Goal: Entertainment & Leisure: Browse casually

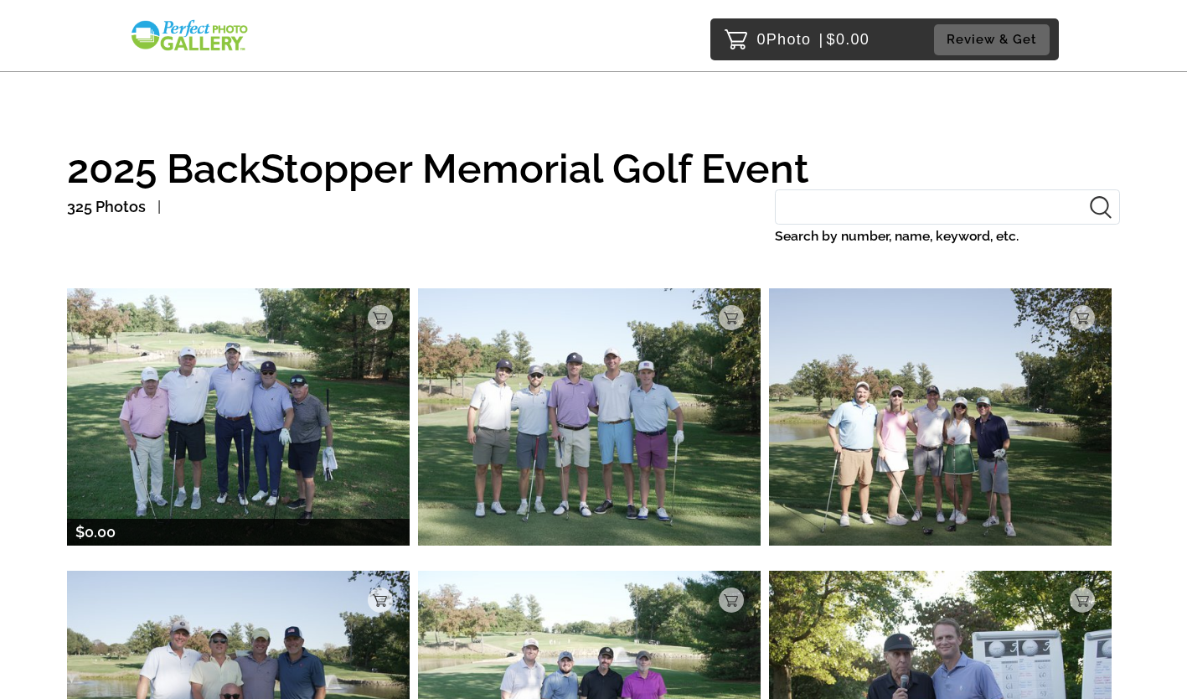
click at [240, 407] on img at bounding box center [238, 416] width 343 height 257
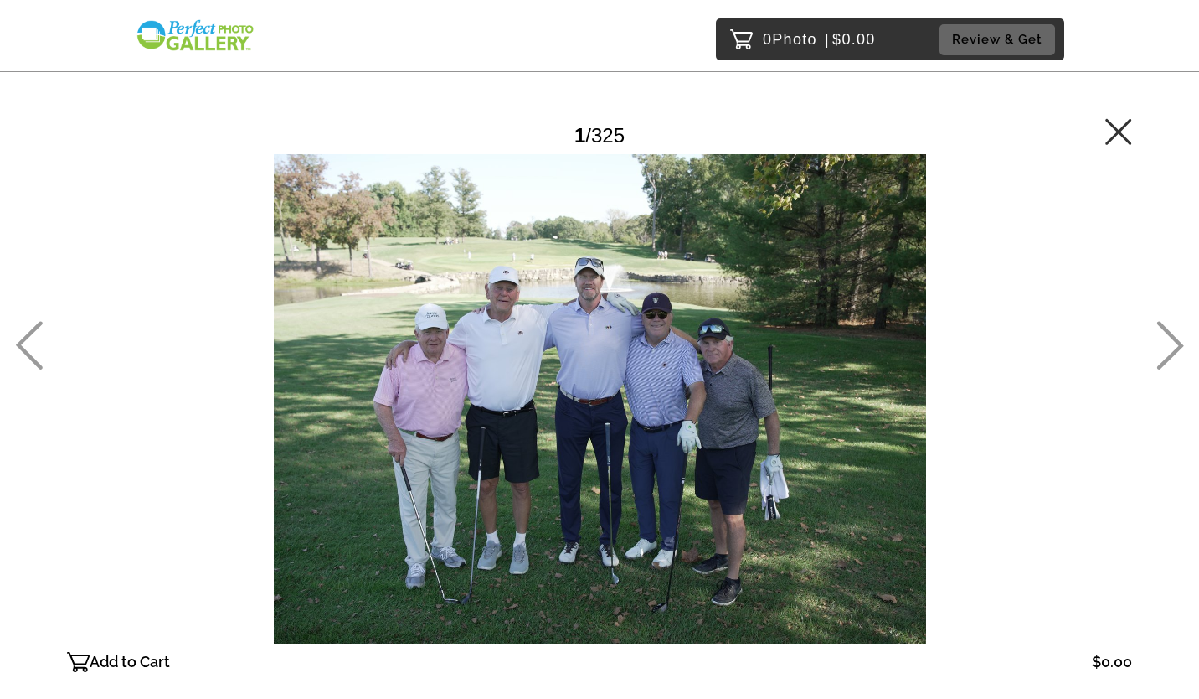
click at [1173, 335] on icon at bounding box center [1171, 345] width 27 height 49
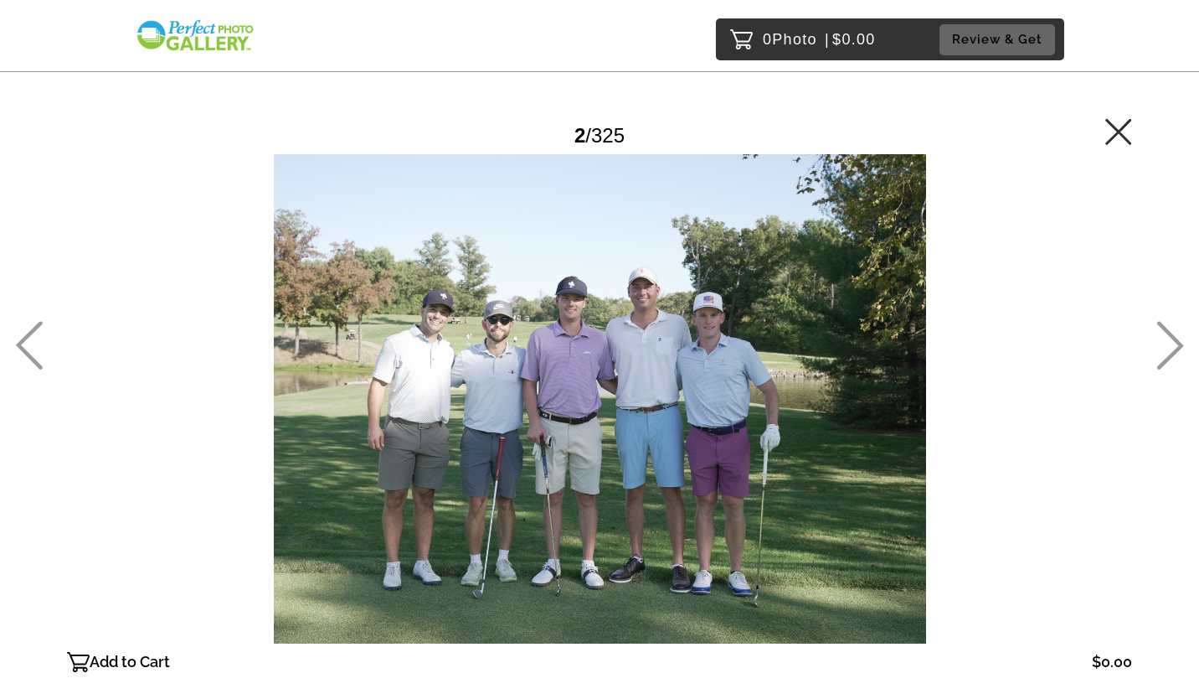
click at [1173, 335] on icon at bounding box center [1171, 345] width 27 height 49
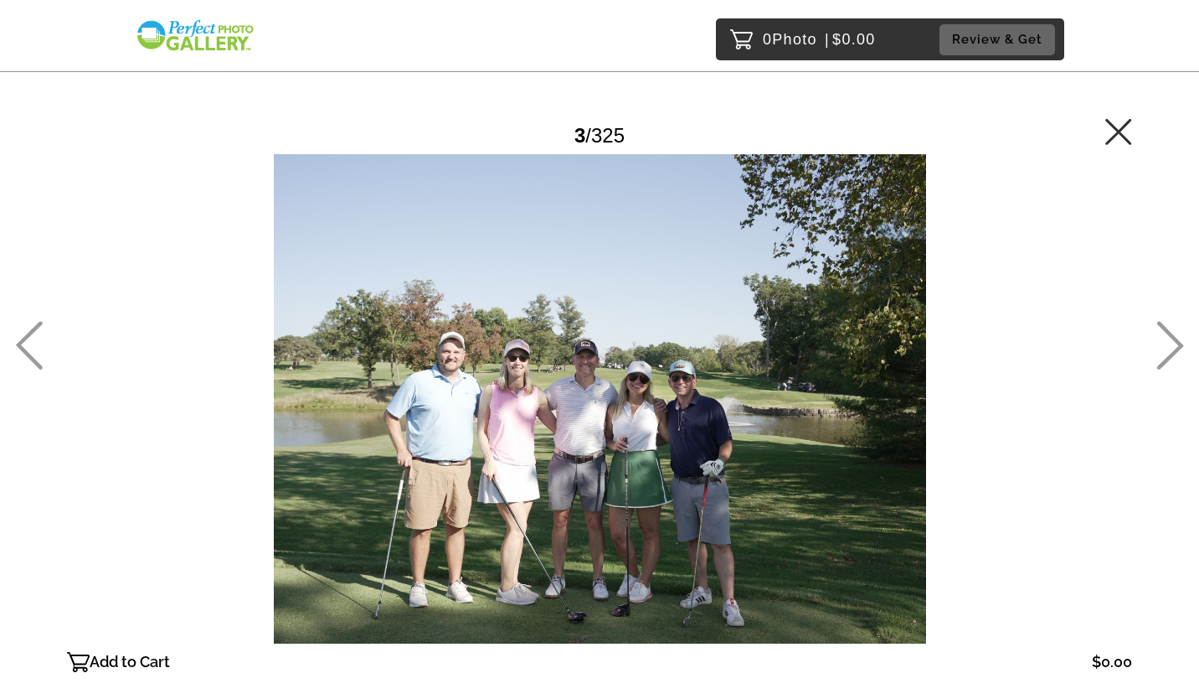
click at [1173, 335] on icon at bounding box center [1171, 345] width 27 height 49
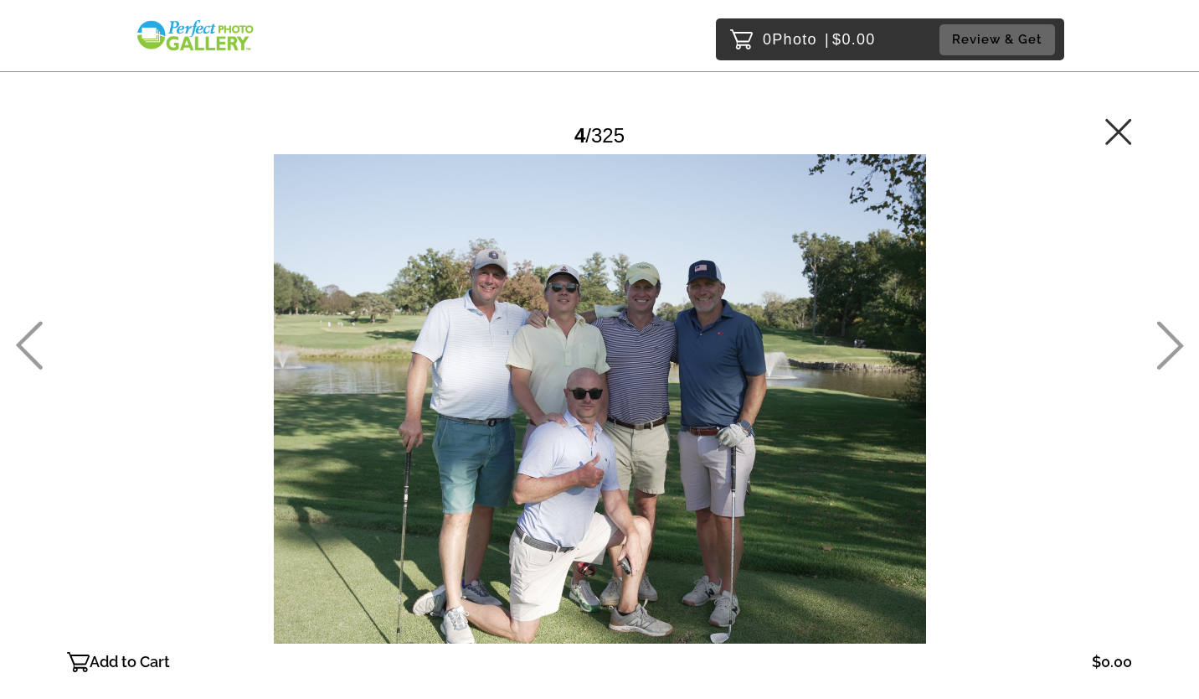
click at [1173, 335] on icon at bounding box center [1171, 345] width 27 height 49
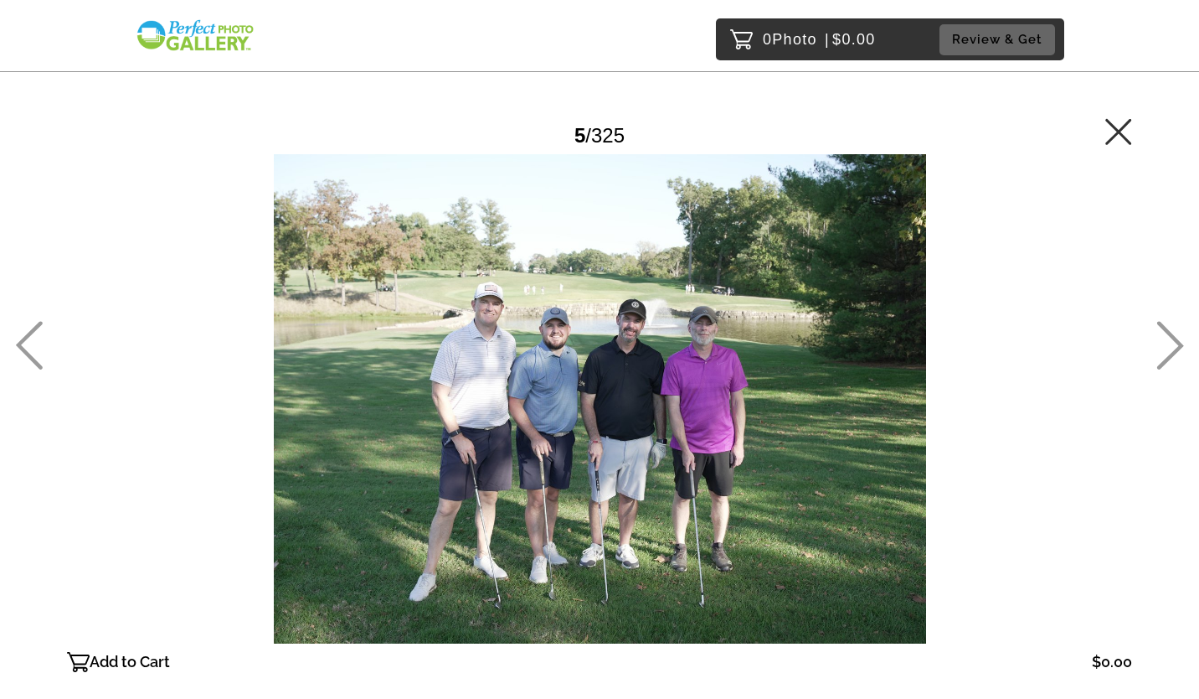
click at [1173, 335] on icon at bounding box center [1171, 345] width 27 height 49
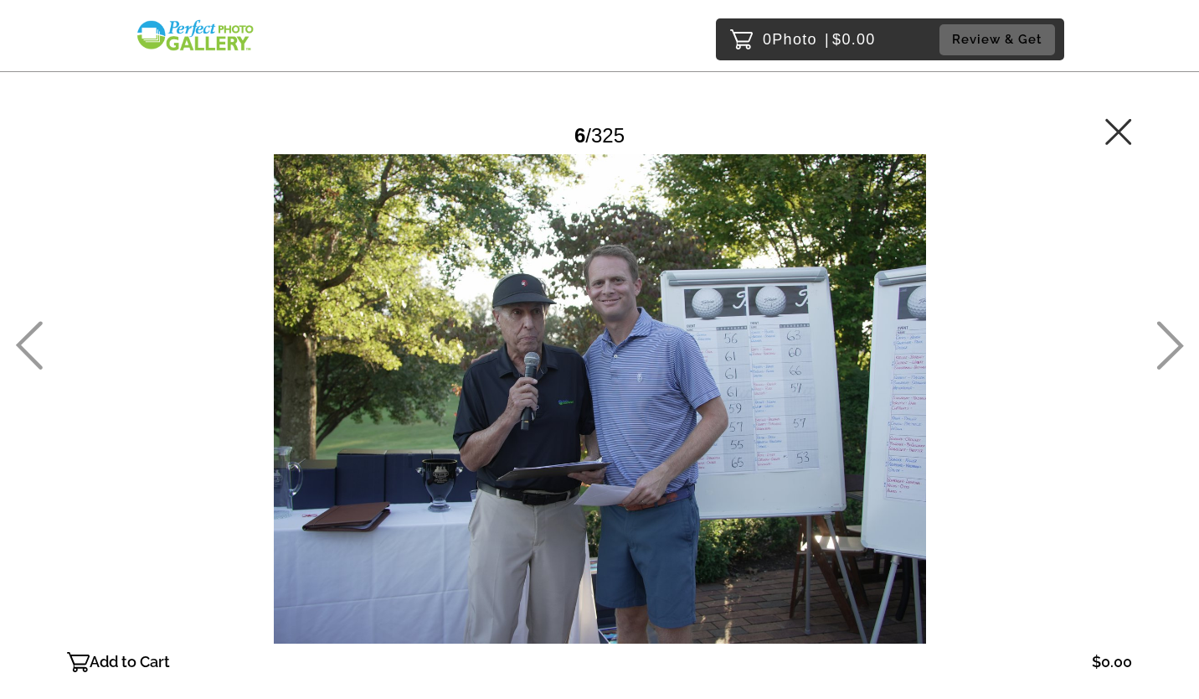
click at [1173, 335] on icon at bounding box center [1171, 345] width 27 height 49
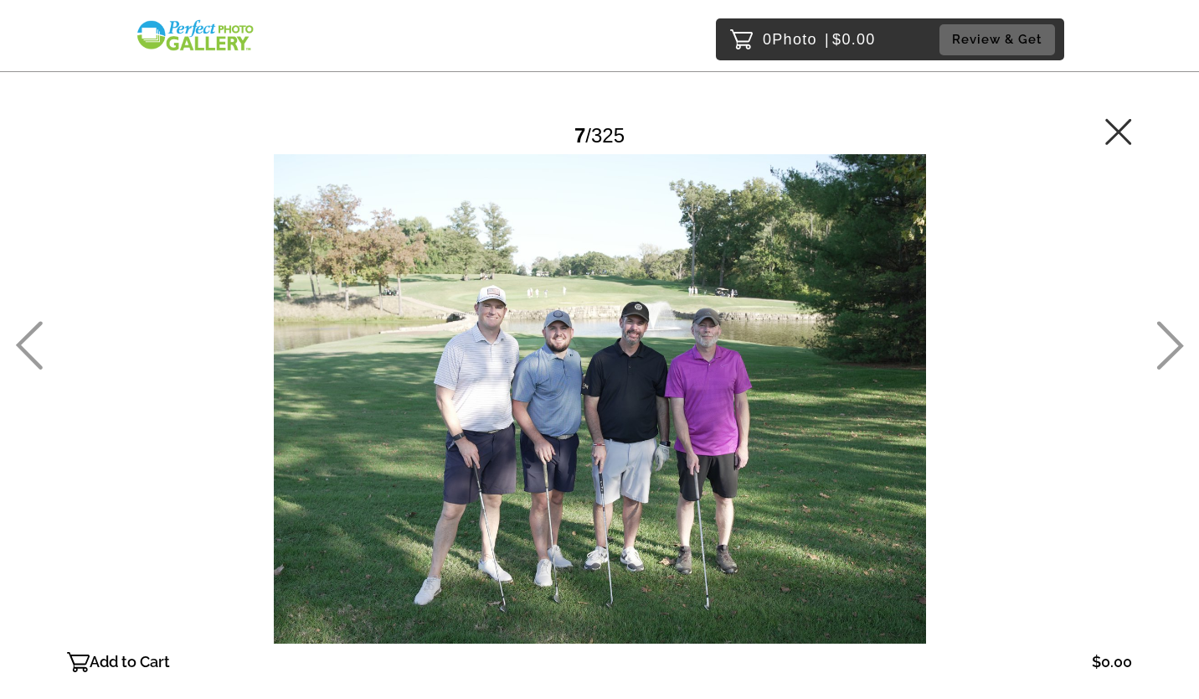
click at [1173, 335] on icon at bounding box center [1171, 345] width 27 height 49
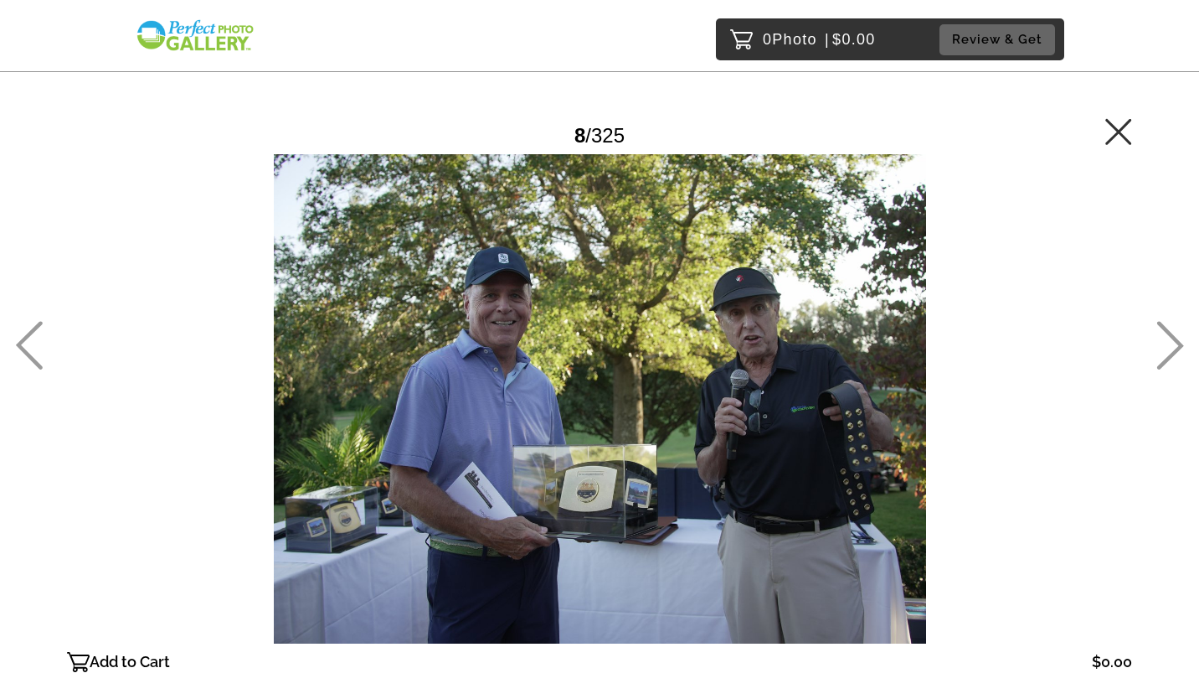
click at [1173, 335] on icon at bounding box center [1171, 345] width 27 height 49
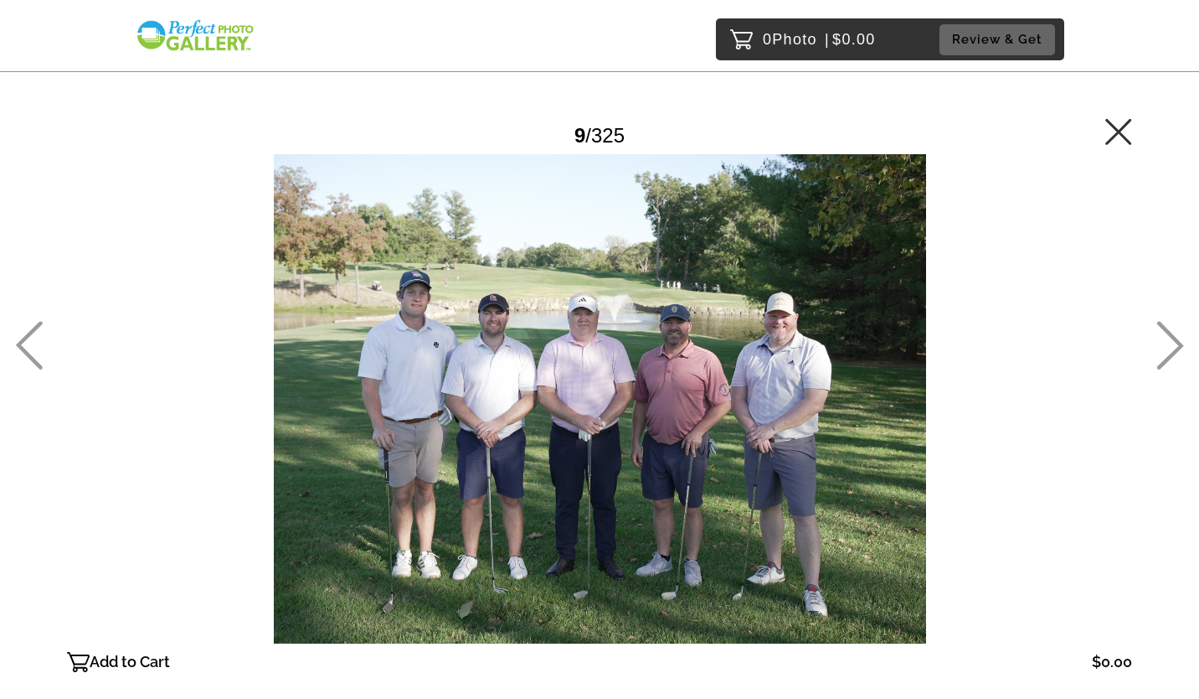
click at [1167, 333] on icon at bounding box center [1171, 345] width 27 height 49
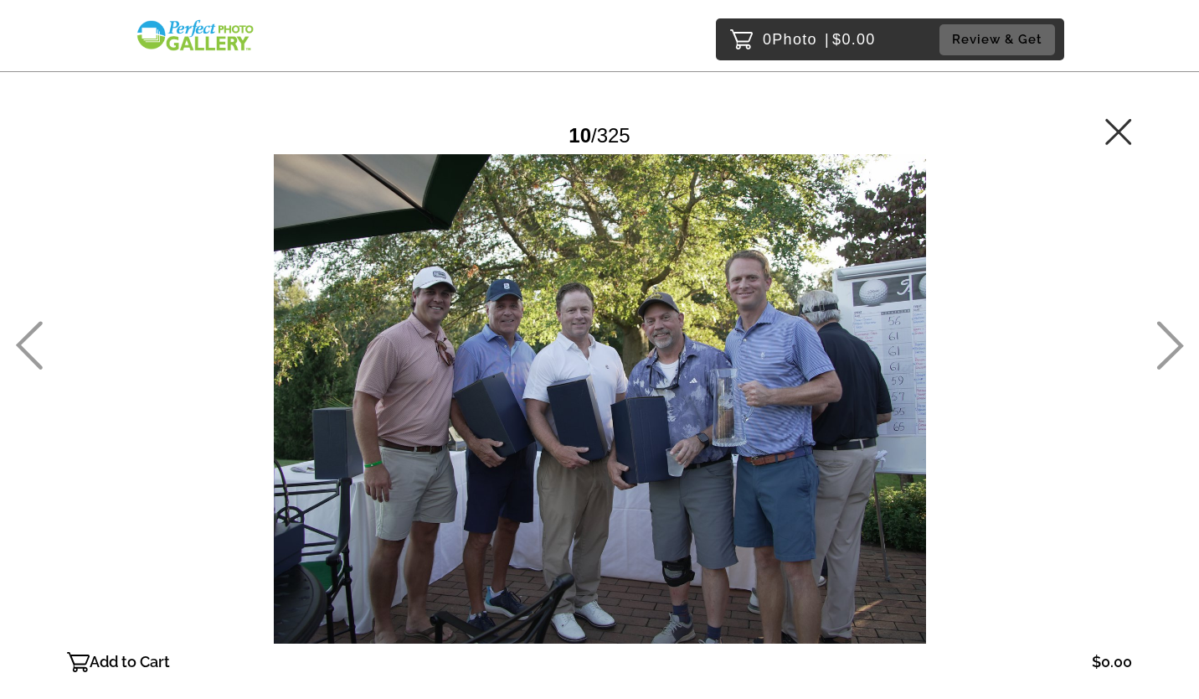
click at [1167, 333] on icon at bounding box center [1171, 345] width 27 height 49
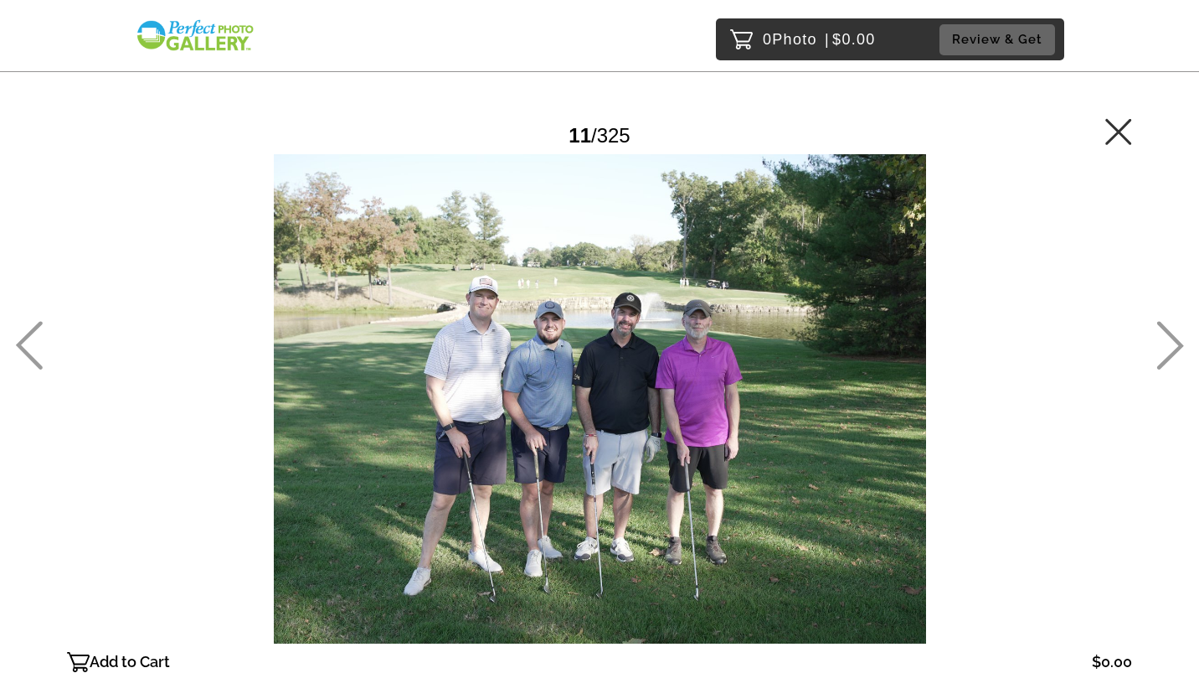
click at [1167, 333] on icon at bounding box center [1171, 345] width 27 height 49
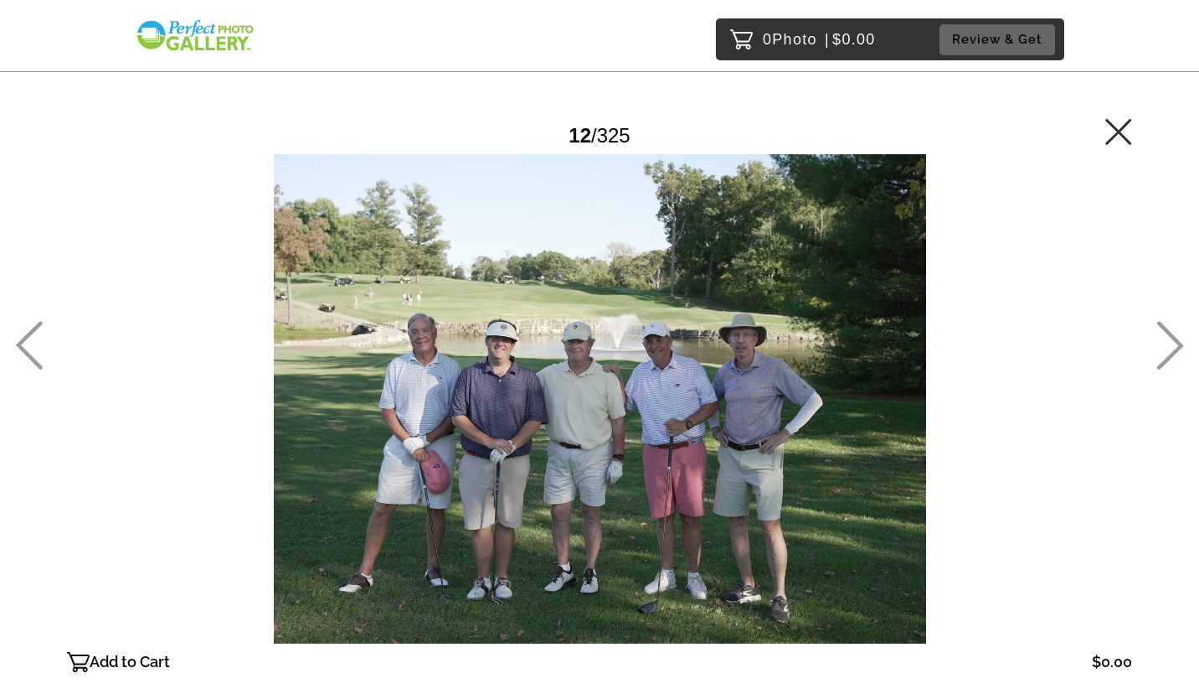
click at [1167, 333] on icon at bounding box center [1171, 345] width 27 height 49
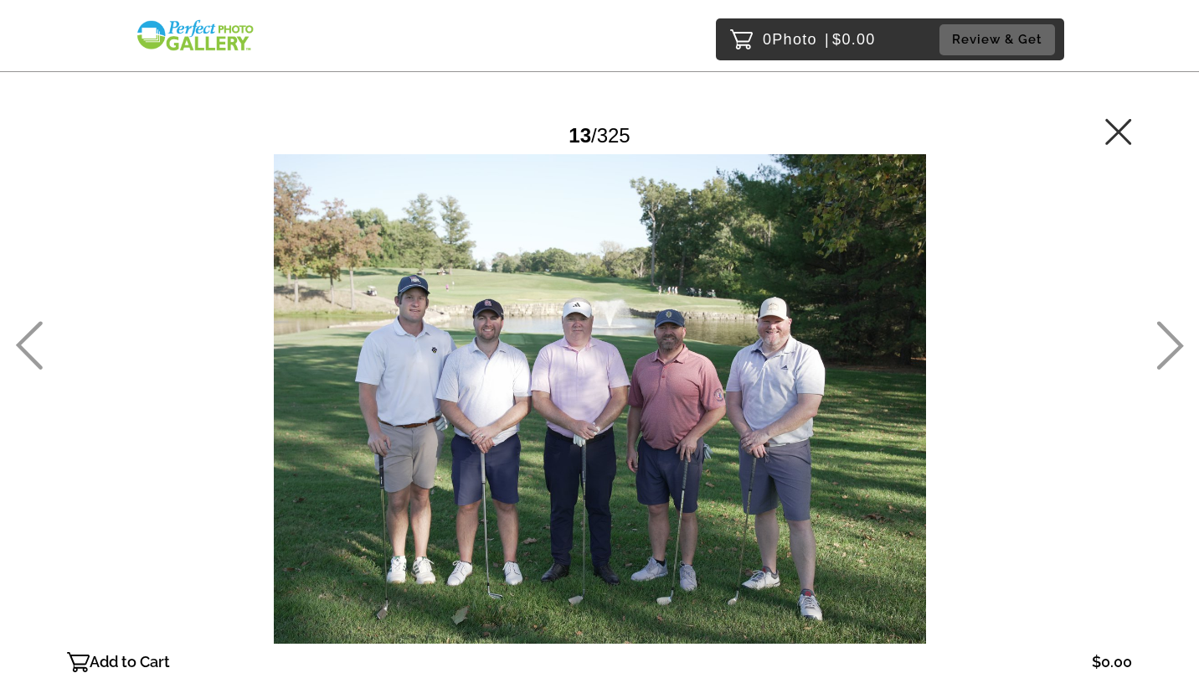
click at [1167, 333] on icon at bounding box center [1171, 345] width 27 height 49
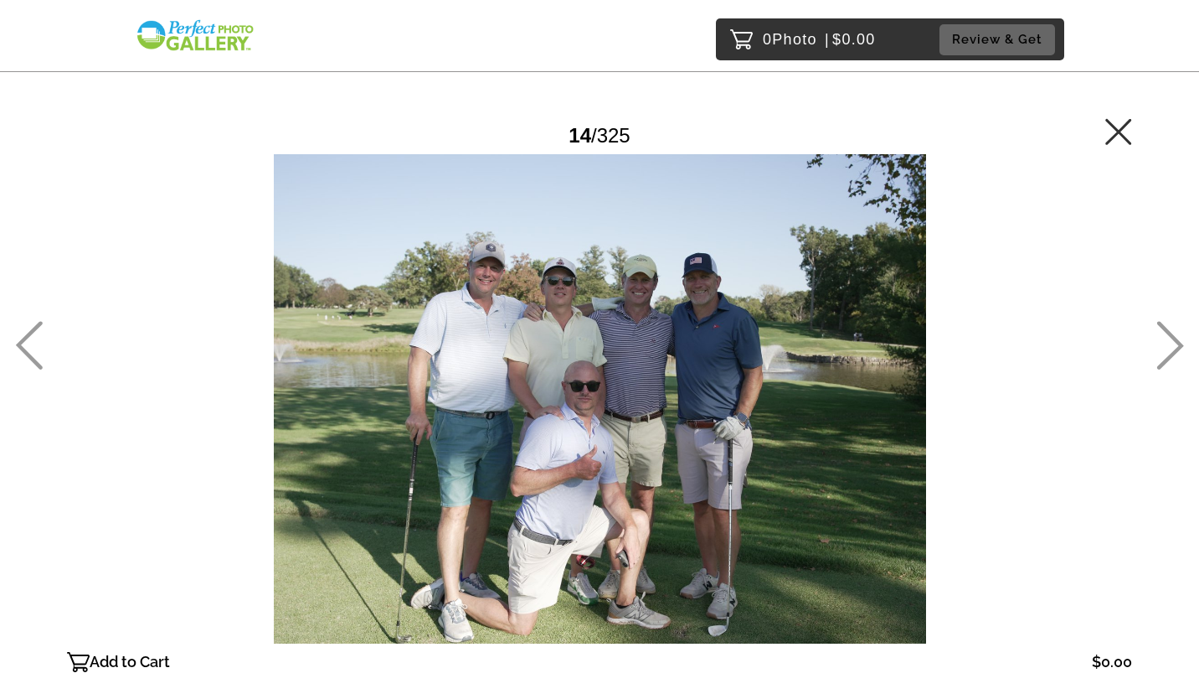
click at [1167, 333] on icon at bounding box center [1171, 345] width 27 height 49
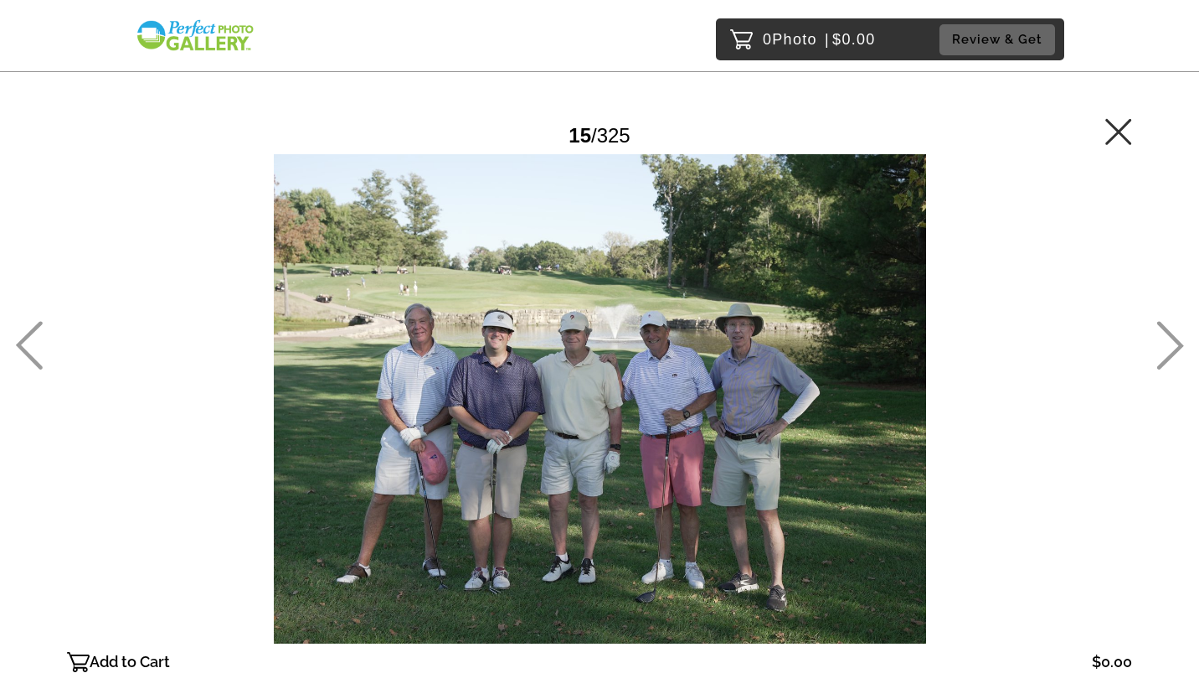
click at [1167, 333] on icon at bounding box center [1171, 345] width 27 height 49
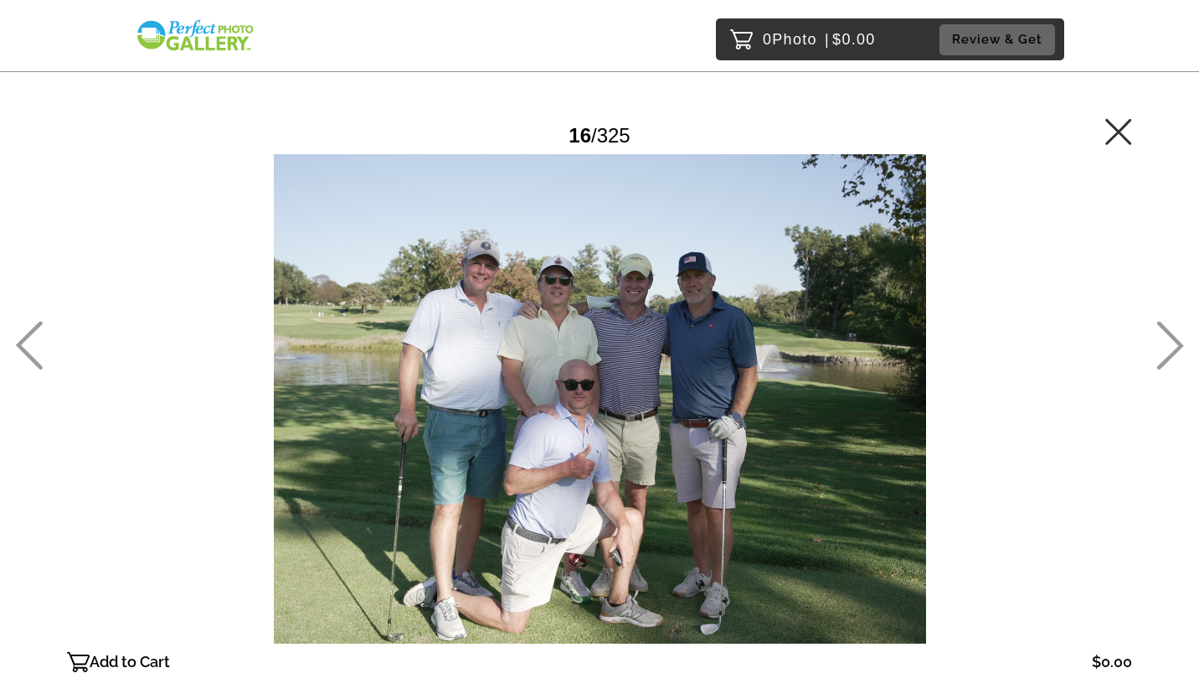
click at [1167, 333] on icon at bounding box center [1171, 345] width 27 height 49
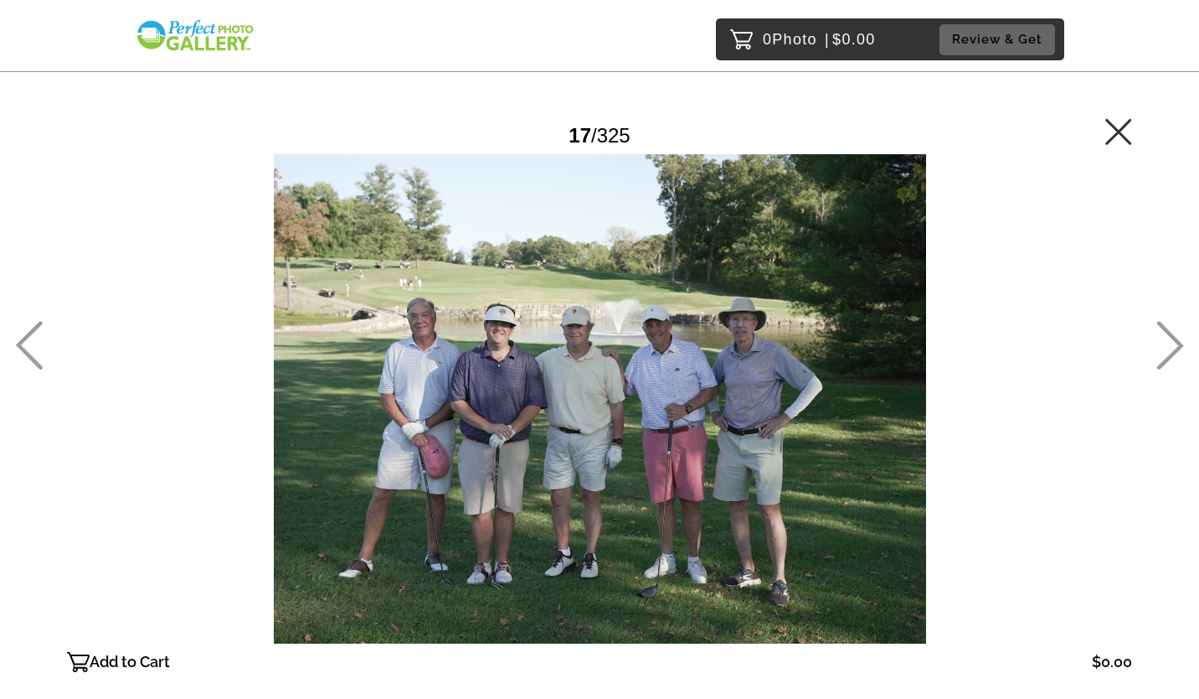
click at [1167, 333] on icon at bounding box center [1171, 345] width 27 height 49
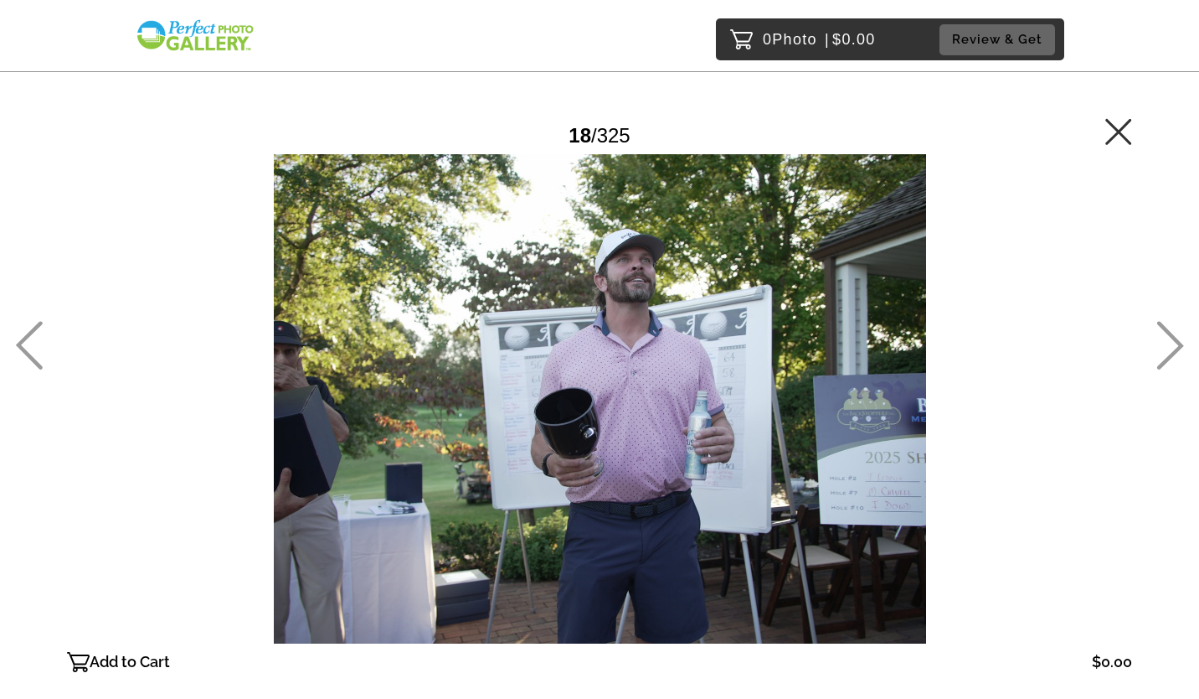
click at [1167, 333] on icon at bounding box center [1171, 345] width 27 height 49
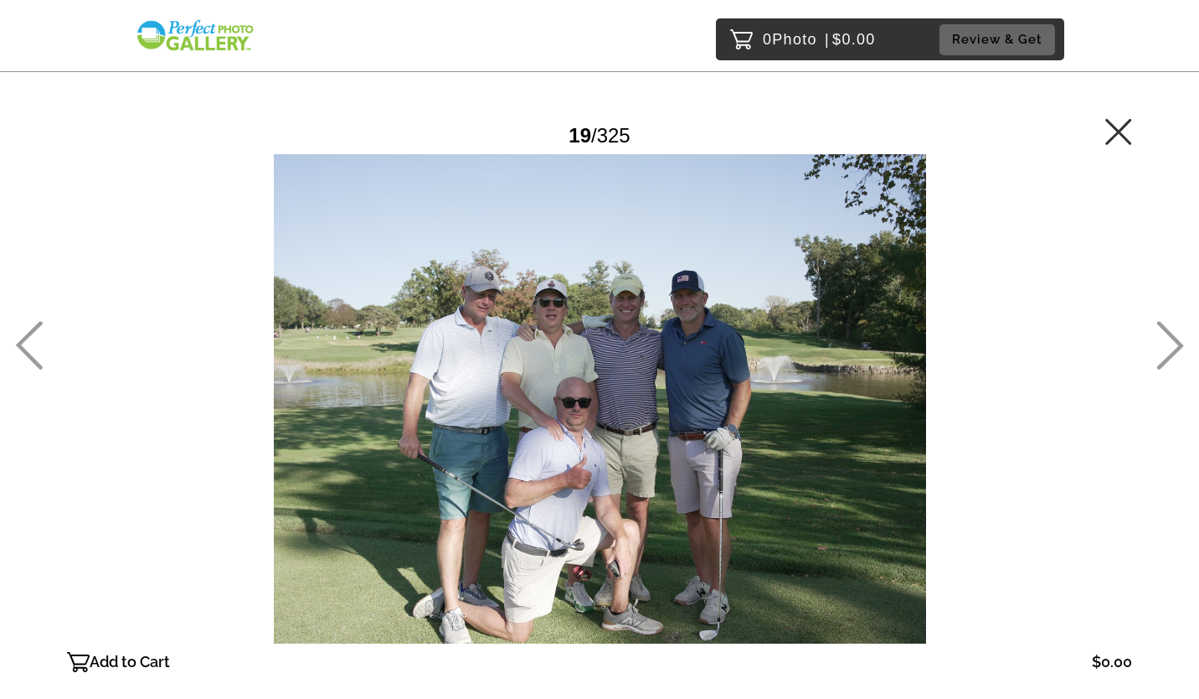
click at [1167, 333] on icon at bounding box center [1171, 345] width 27 height 49
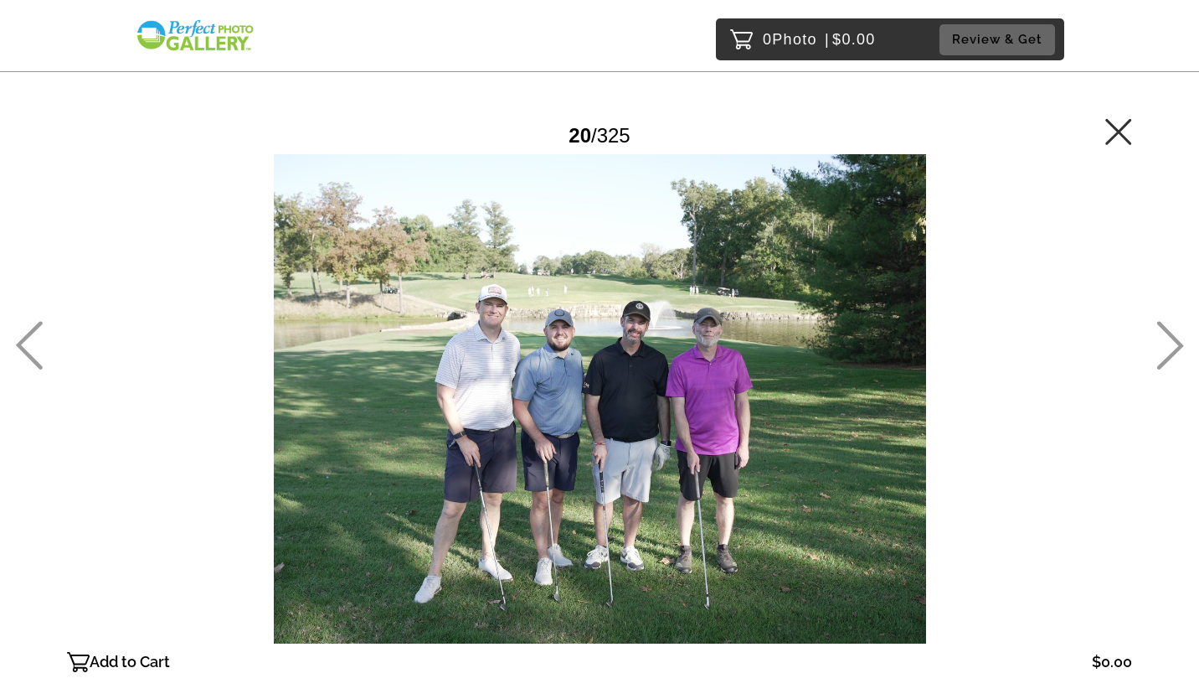
click at [1167, 333] on icon at bounding box center [1171, 345] width 27 height 49
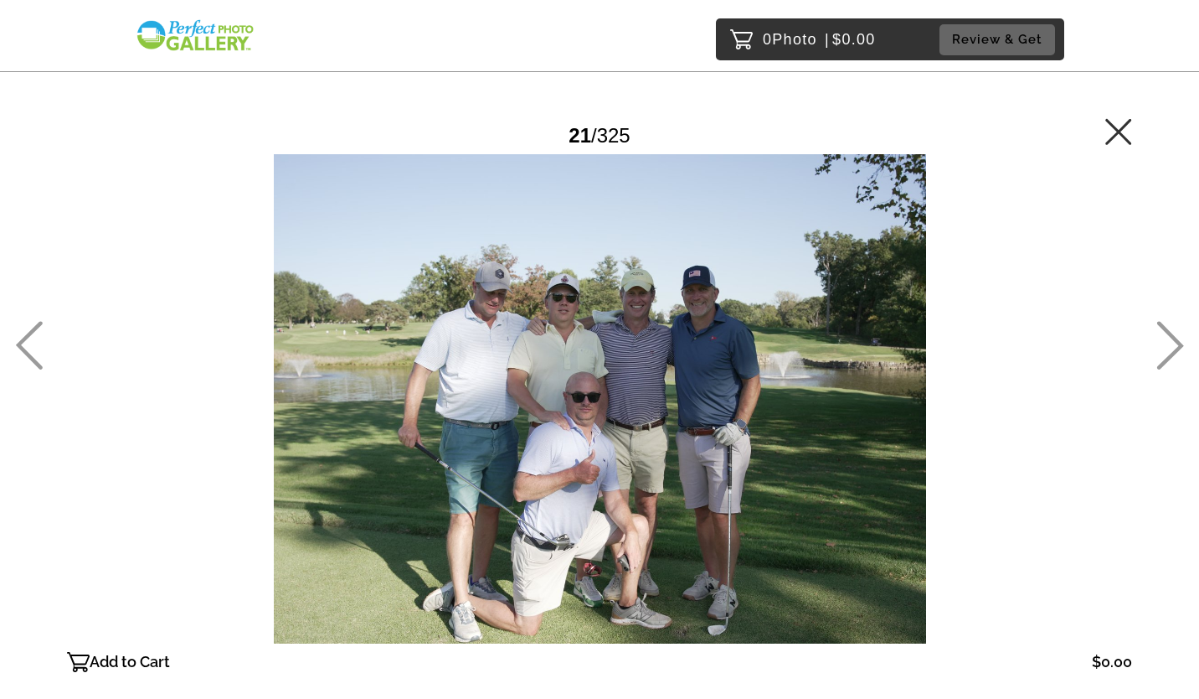
click at [1167, 333] on icon at bounding box center [1171, 345] width 27 height 49
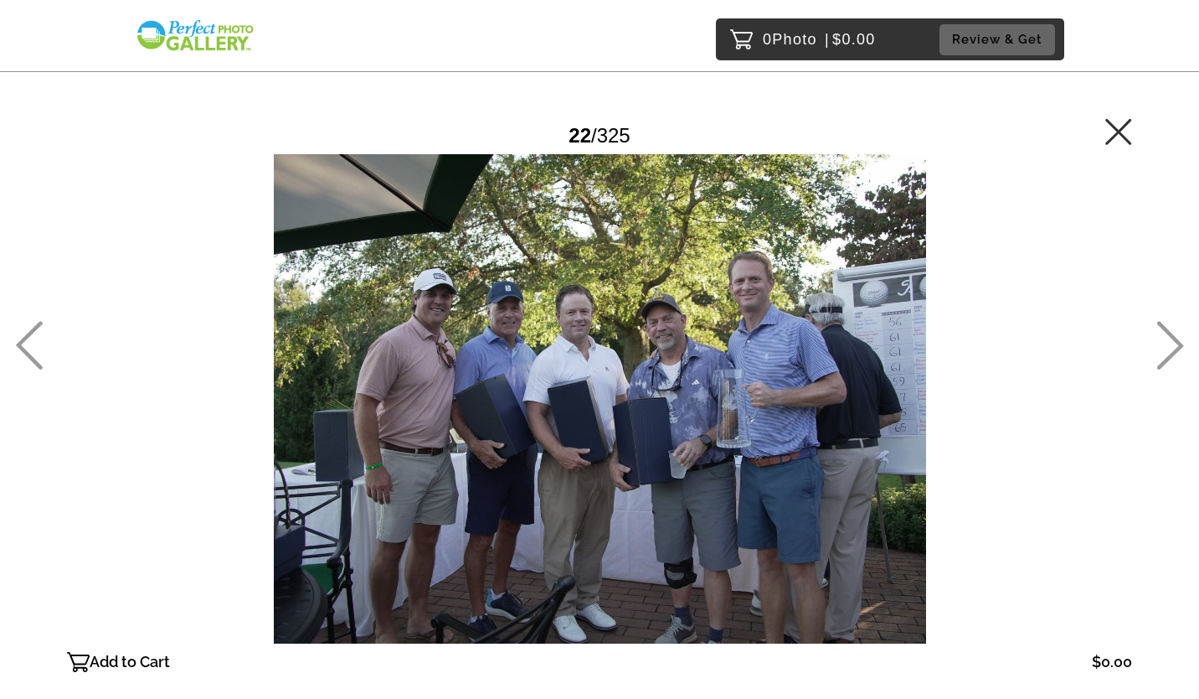
click at [1167, 333] on icon at bounding box center [1171, 345] width 27 height 49
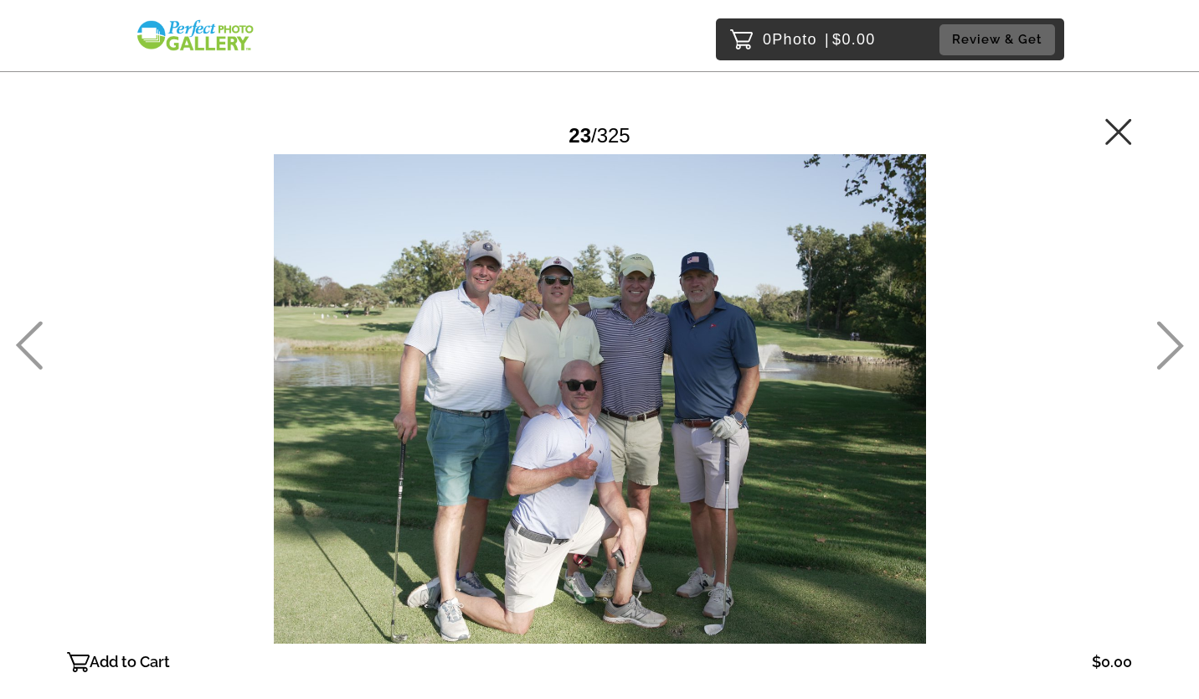
click at [1167, 333] on icon at bounding box center [1171, 345] width 27 height 49
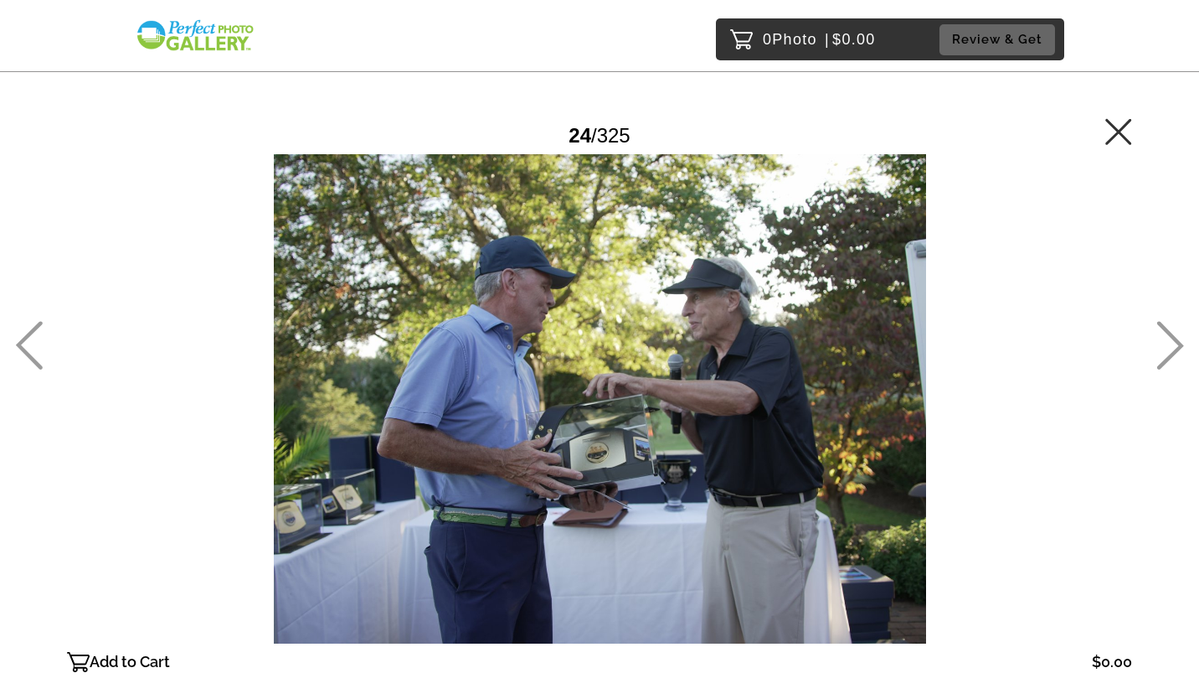
click at [1167, 329] on icon at bounding box center [1171, 345] width 27 height 49
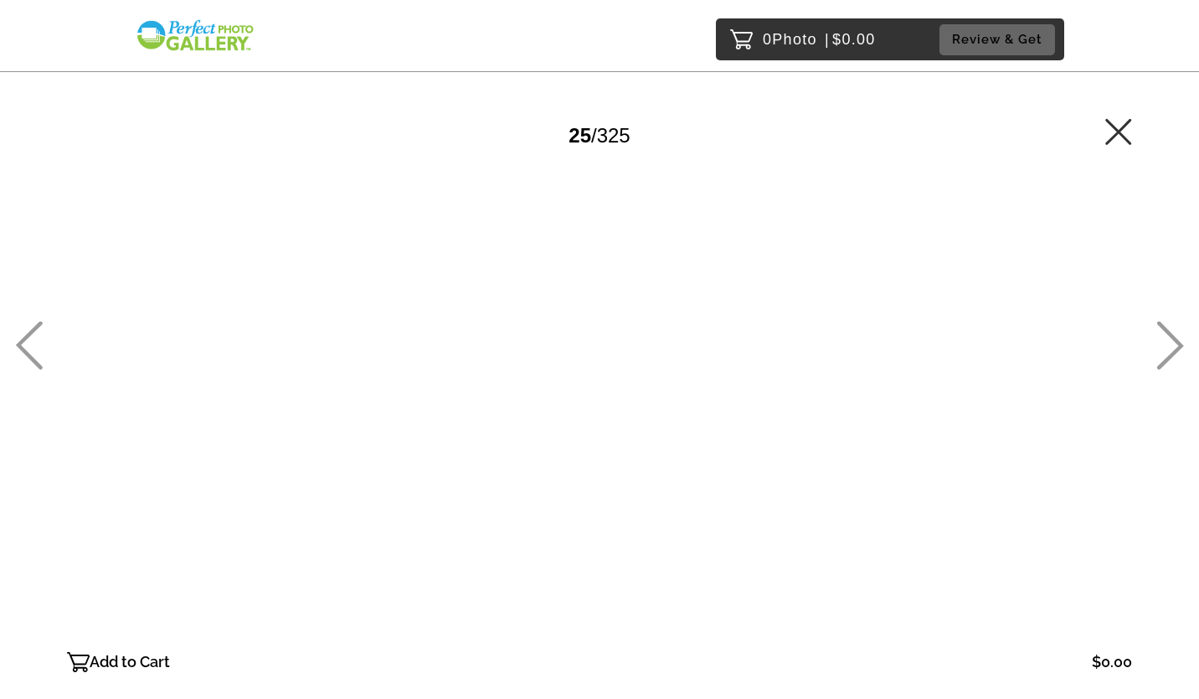
click at [1167, 329] on icon at bounding box center [1171, 345] width 27 height 49
click at [28, 359] on icon at bounding box center [29, 345] width 28 height 49
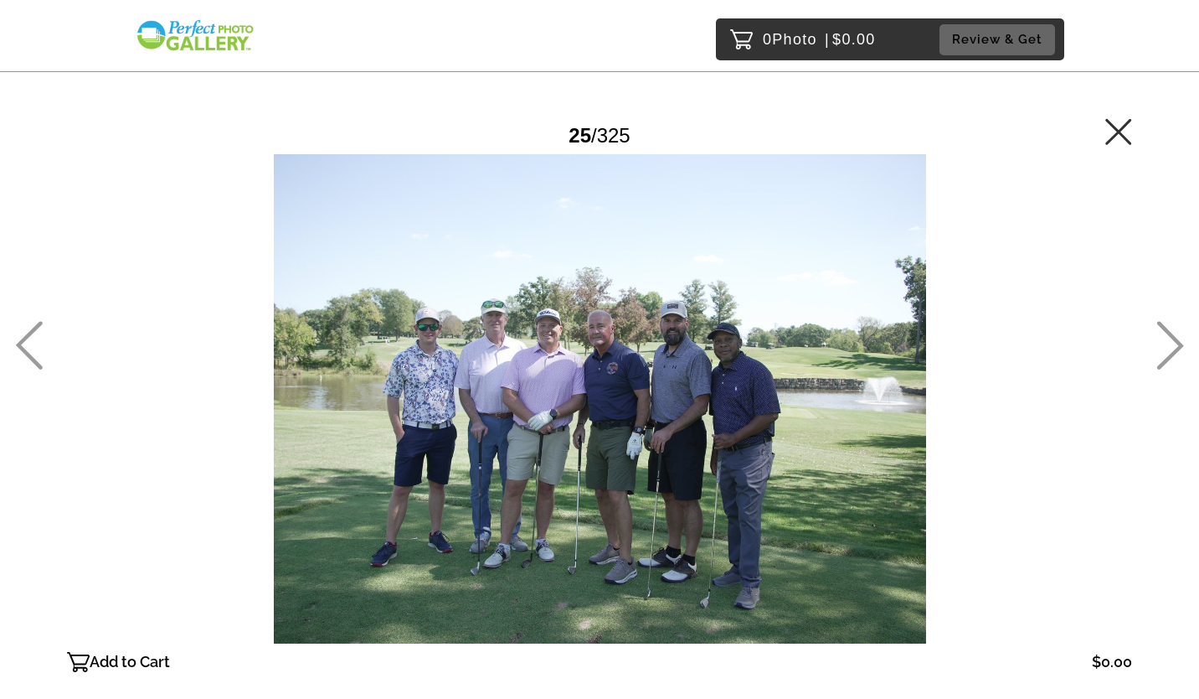
click at [1167, 330] on icon at bounding box center [1171, 345] width 27 height 49
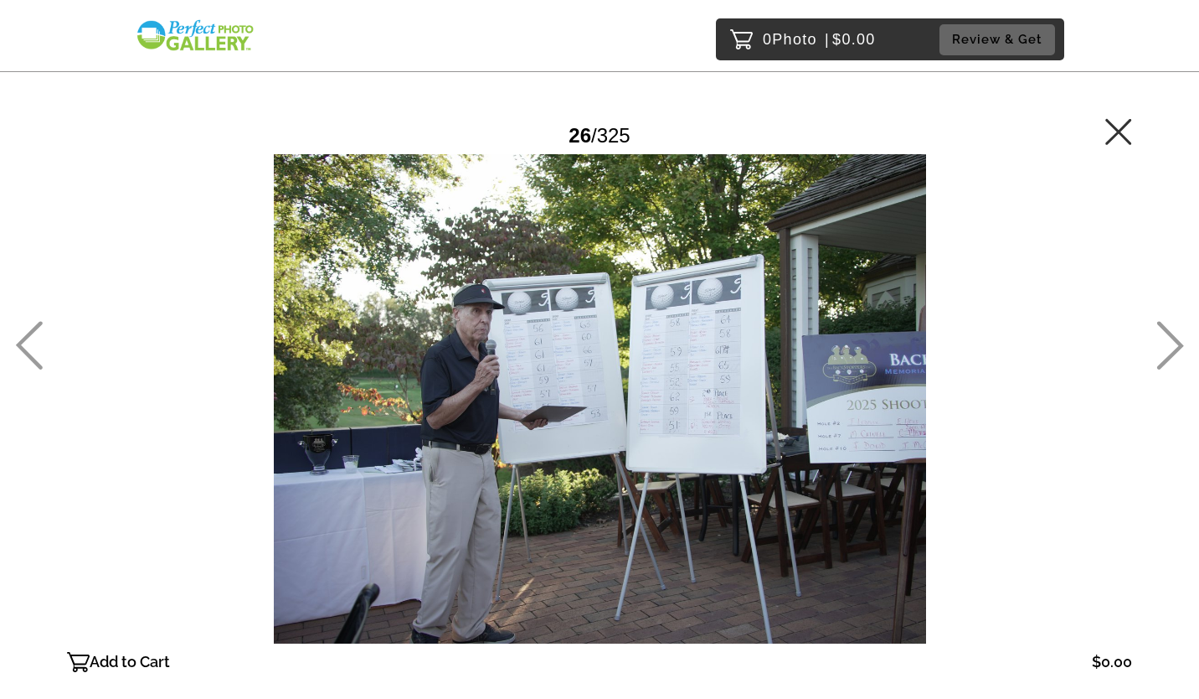
click at [1167, 330] on icon at bounding box center [1171, 345] width 27 height 49
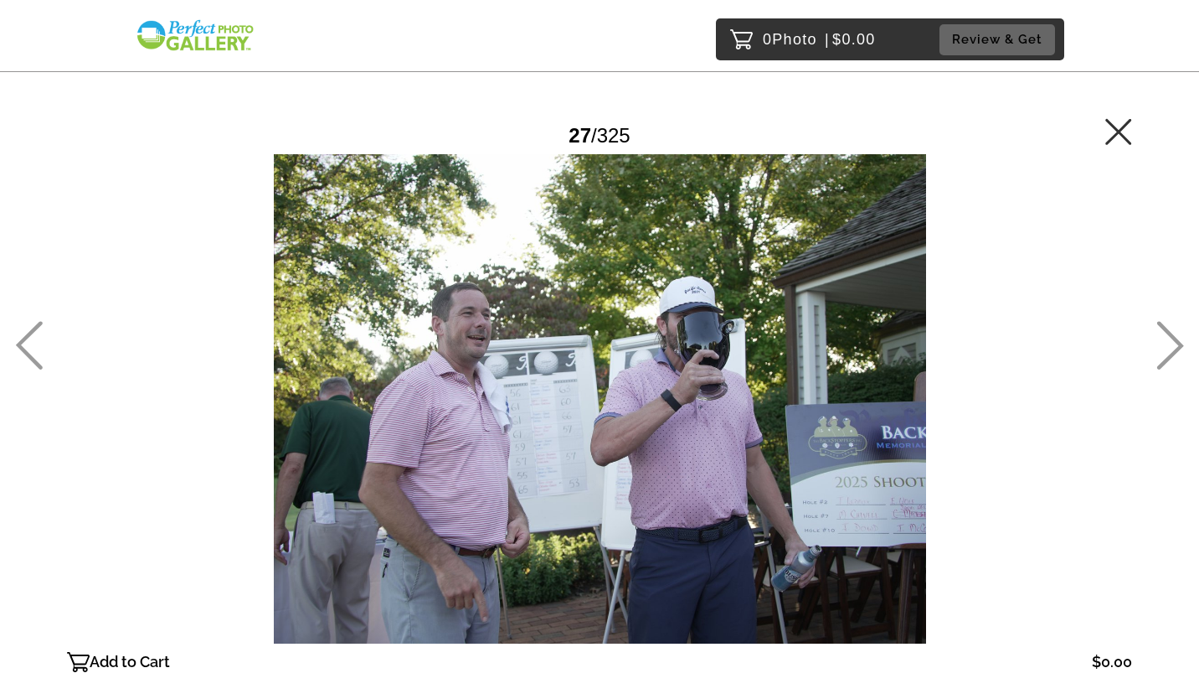
click at [1167, 330] on icon at bounding box center [1171, 345] width 27 height 49
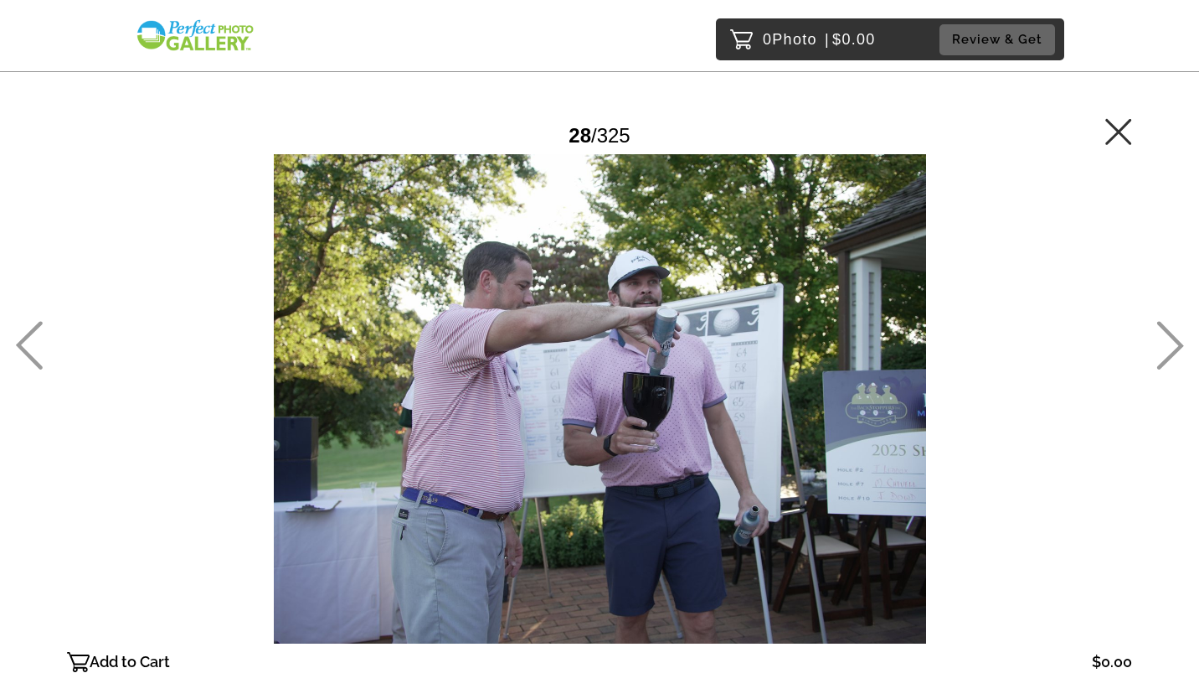
click at [1167, 330] on icon at bounding box center [1171, 345] width 27 height 49
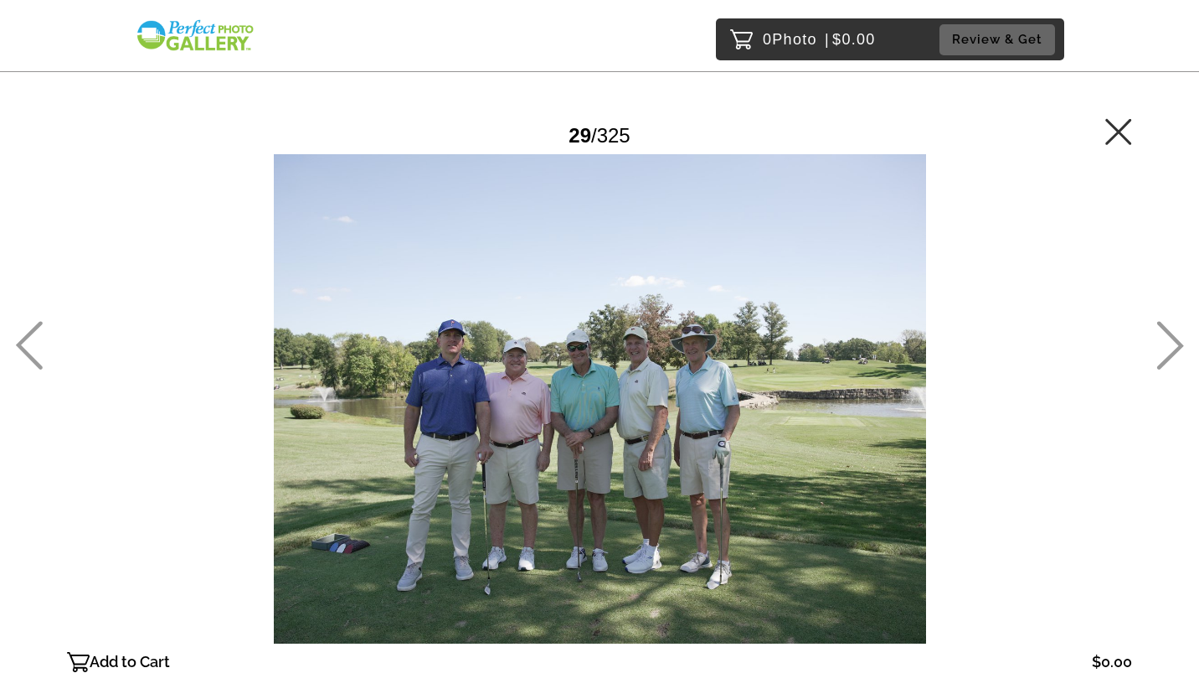
click at [1167, 330] on icon at bounding box center [1171, 345] width 27 height 49
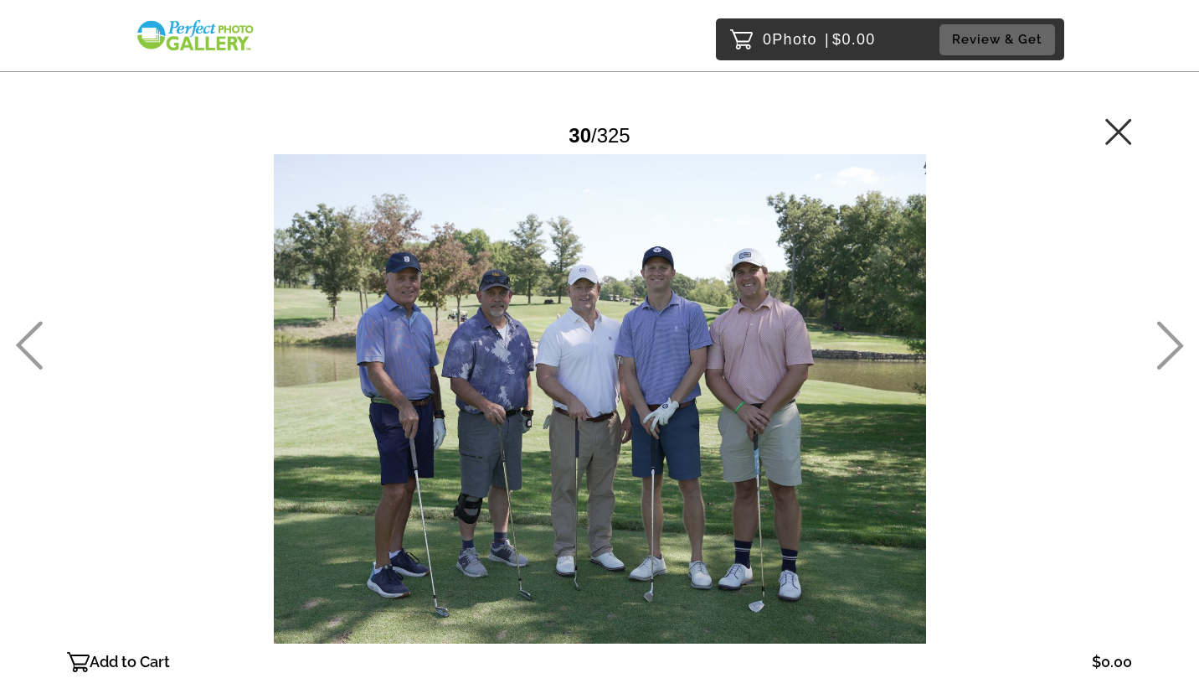
click at [1167, 330] on icon at bounding box center [1171, 345] width 27 height 49
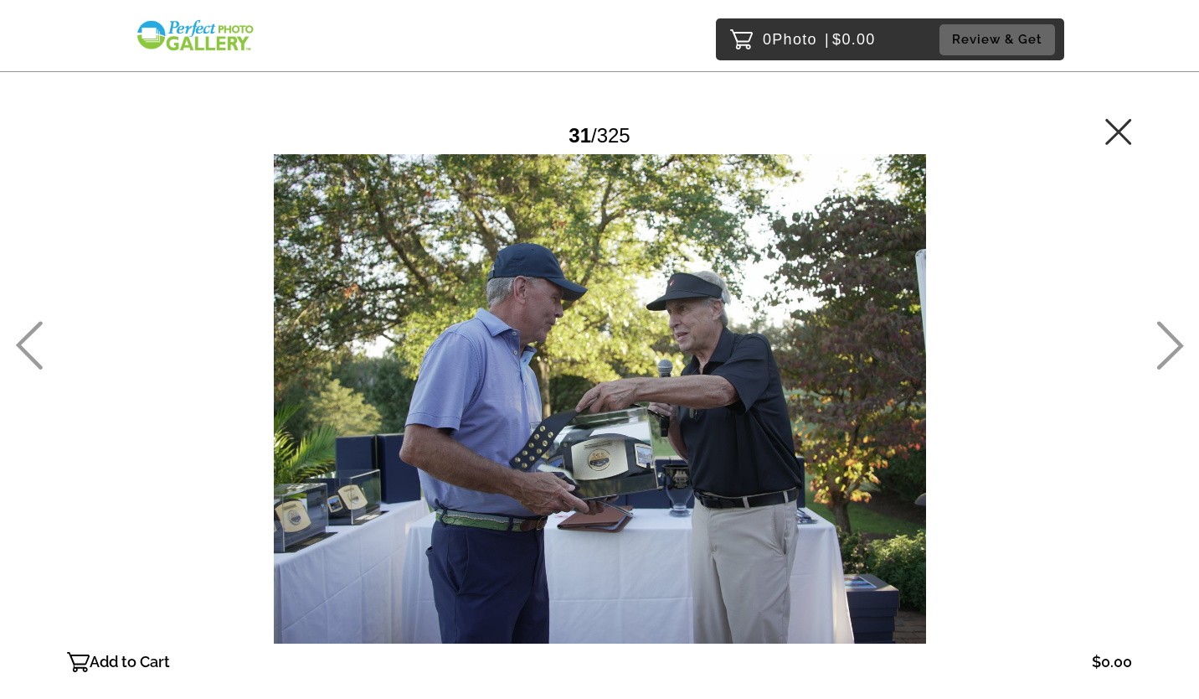
click at [1167, 330] on icon at bounding box center [1171, 345] width 27 height 49
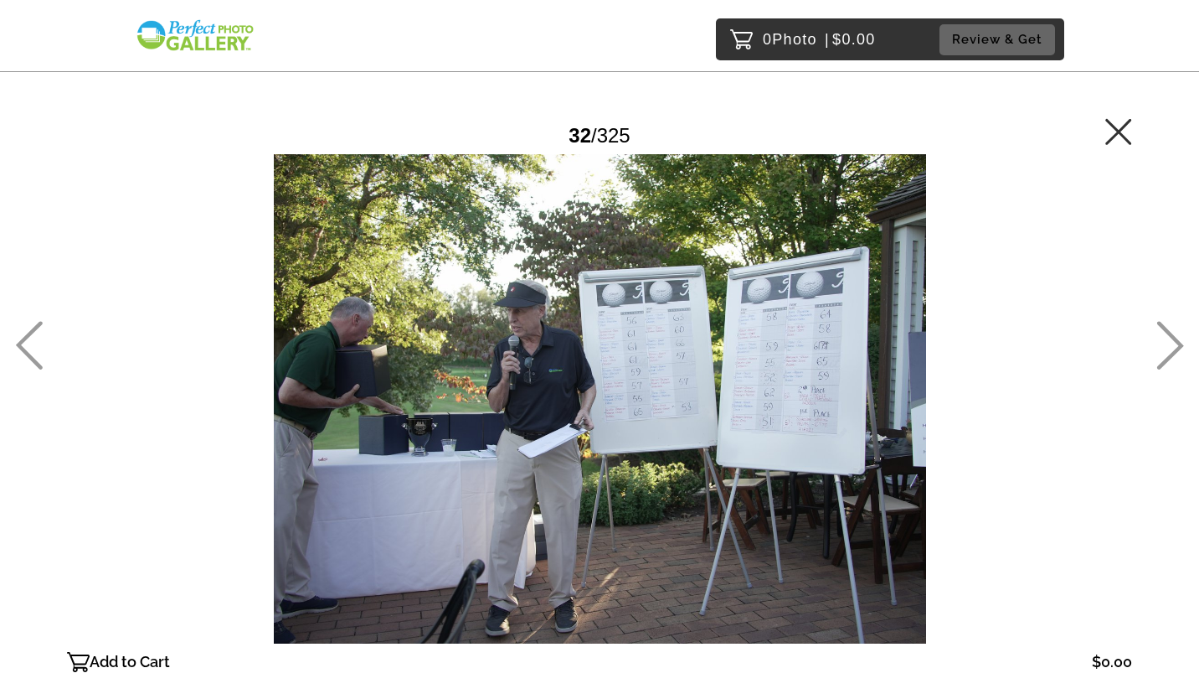
click at [1167, 330] on icon at bounding box center [1171, 345] width 27 height 49
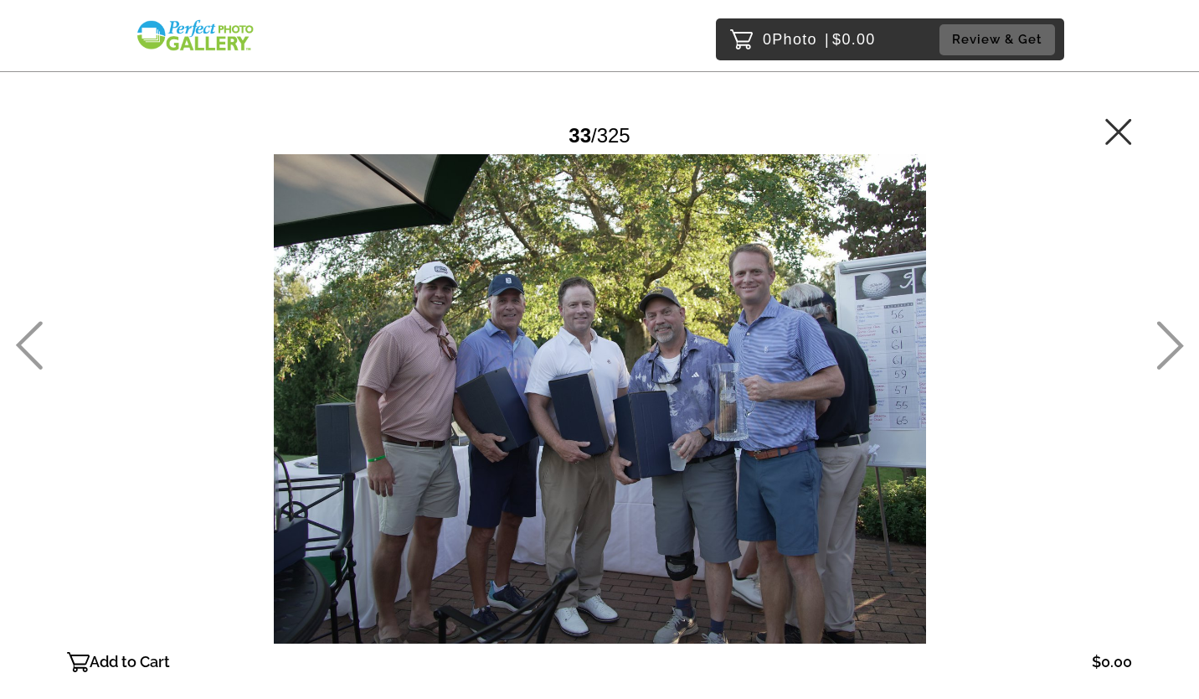
click at [1167, 330] on icon at bounding box center [1171, 345] width 27 height 49
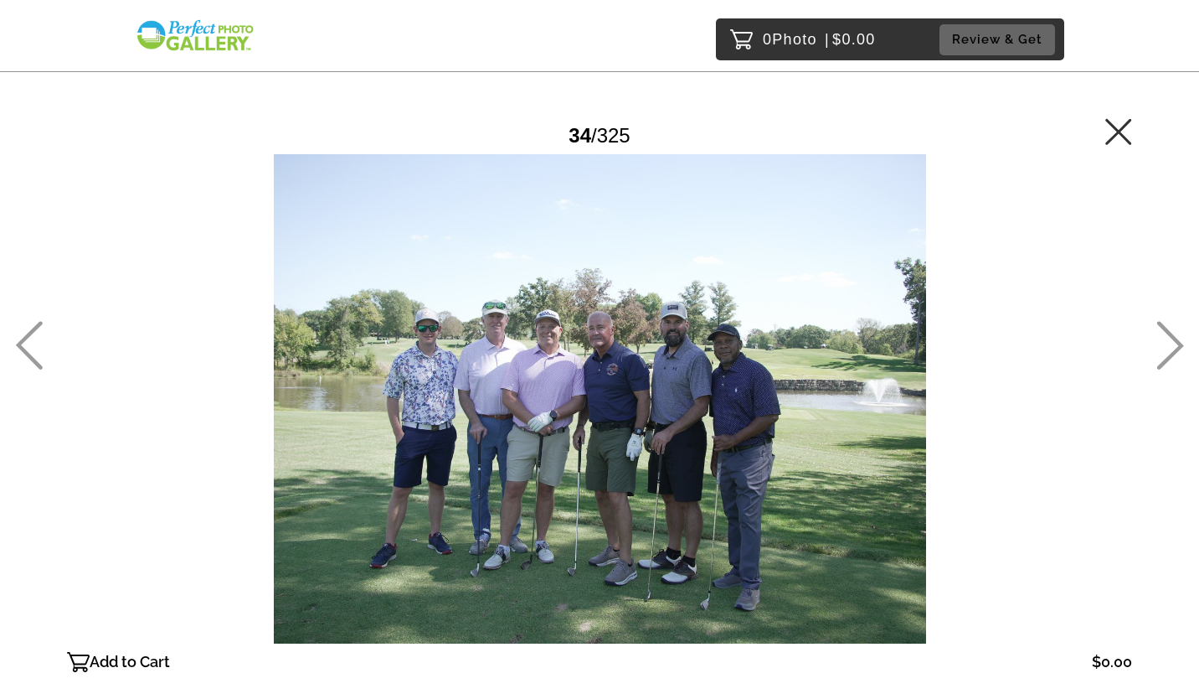
click at [1167, 330] on icon at bounding box center [1171, 345] width 27 height 49
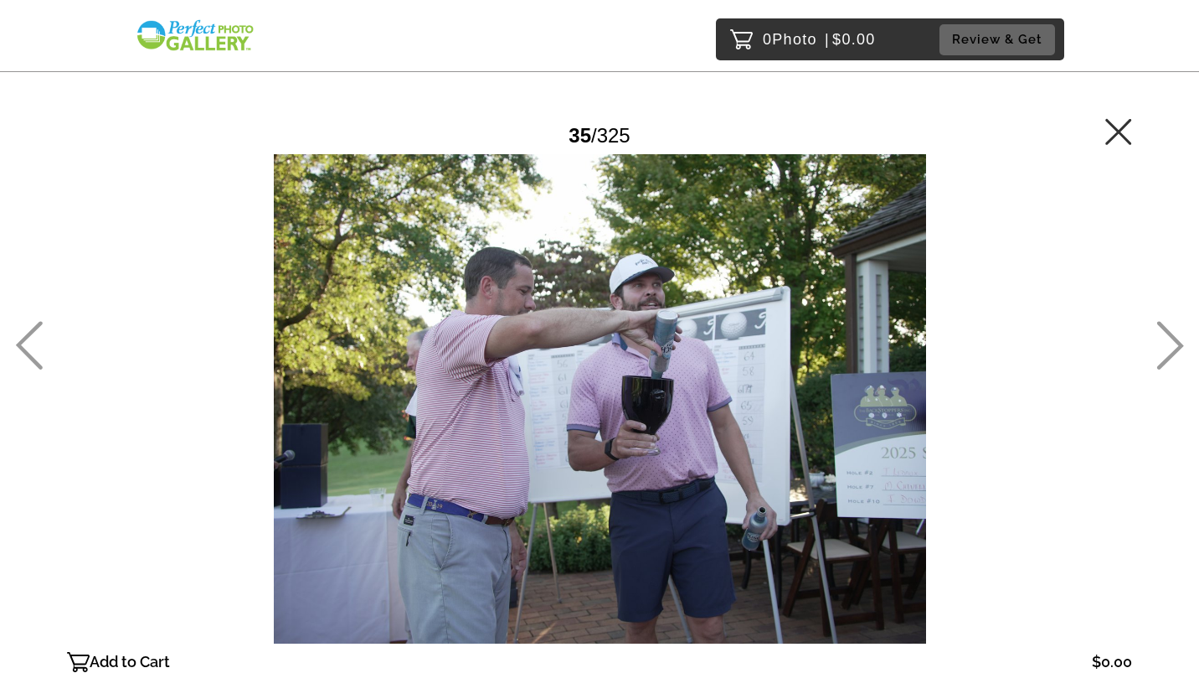
click at [1167, 330] on icon at bounding box center [1171, 345] width 27 height 49
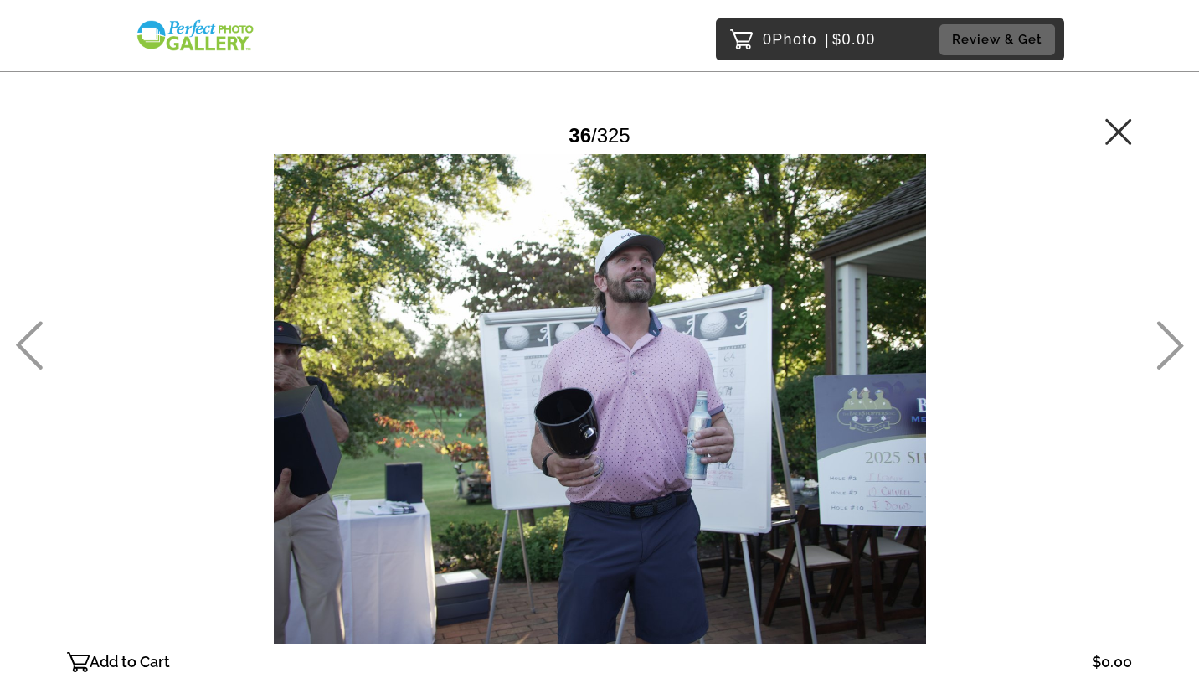
click at [1167, 330] on icon at bounding box center [1171, 345] width 27 height 49
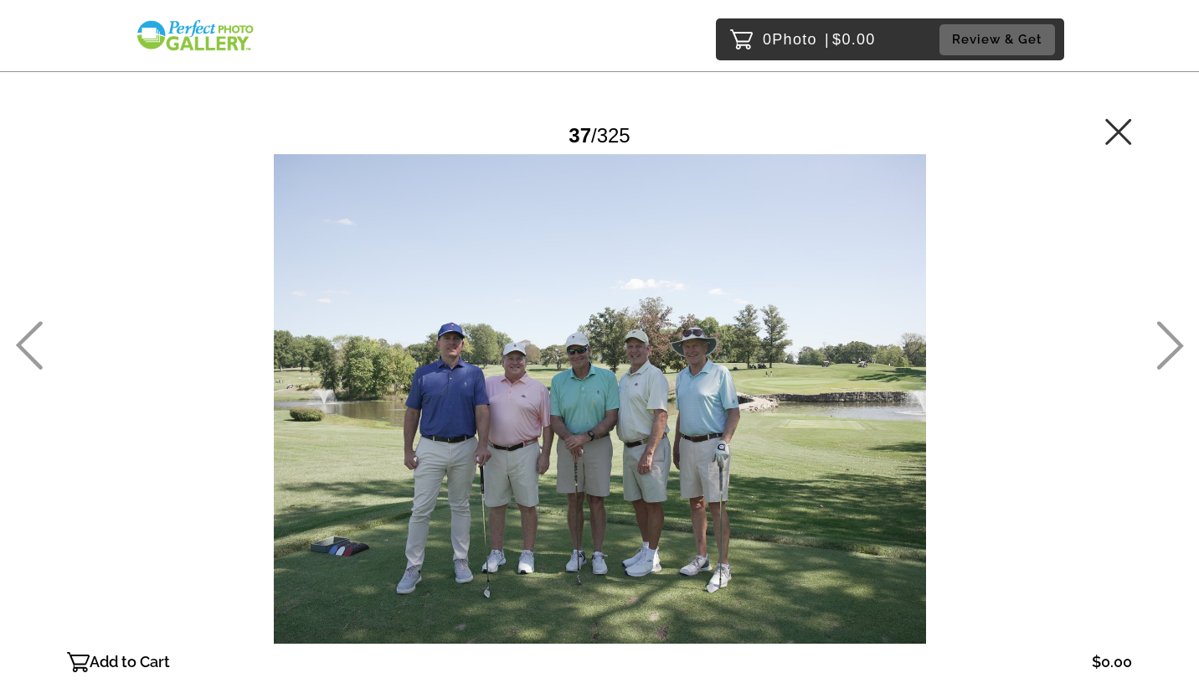
click at [1167, 330] on icon at bounding box center [1171, 345] width 27 height 49
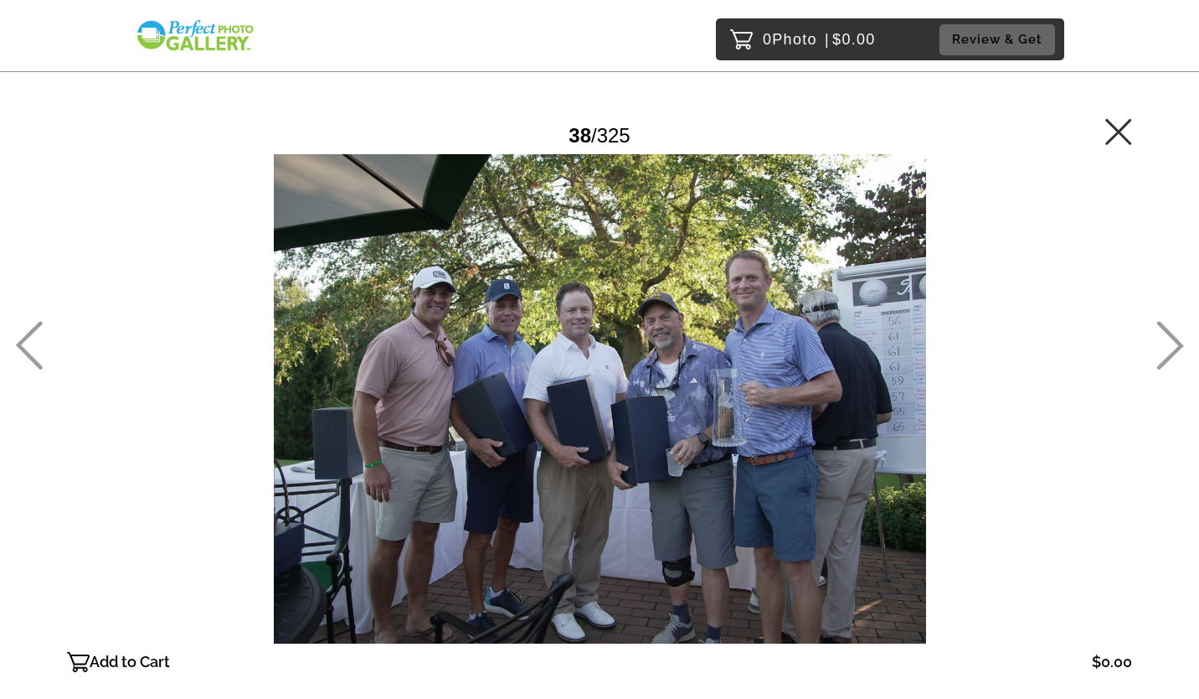
click at [1167, 330] on icon at bounding box center [1171, 345] width 27 height 49
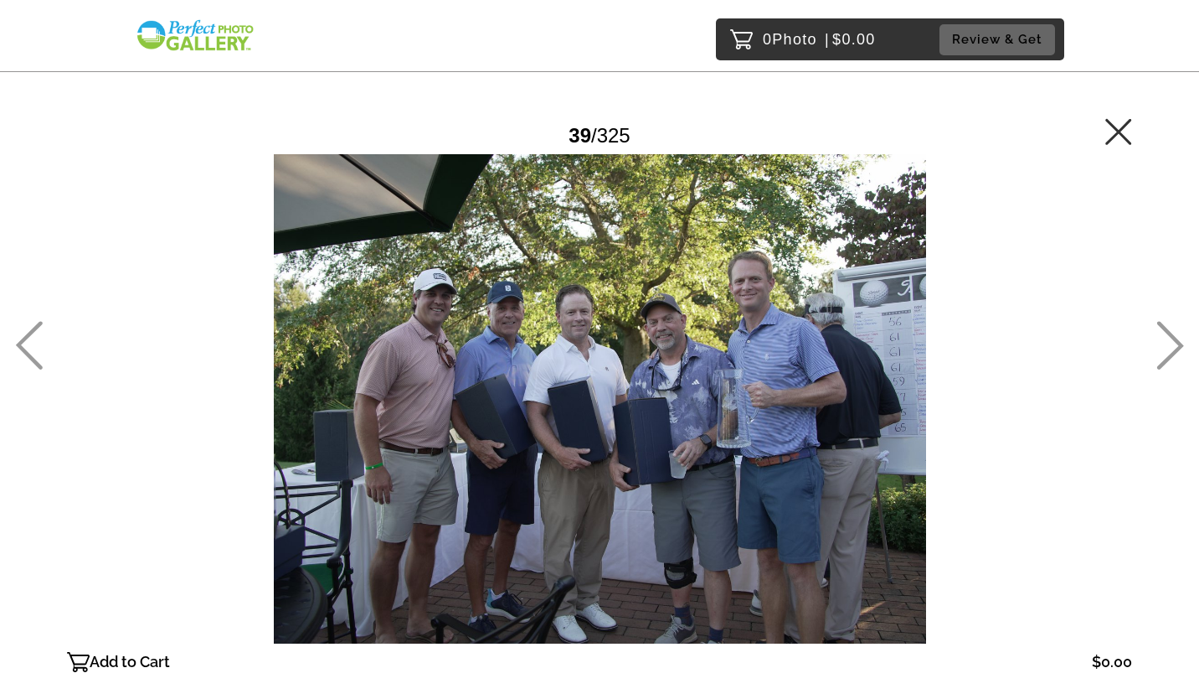
click at [1167, 330] on icon at bounding box center [1171, 345] width 27 height 49
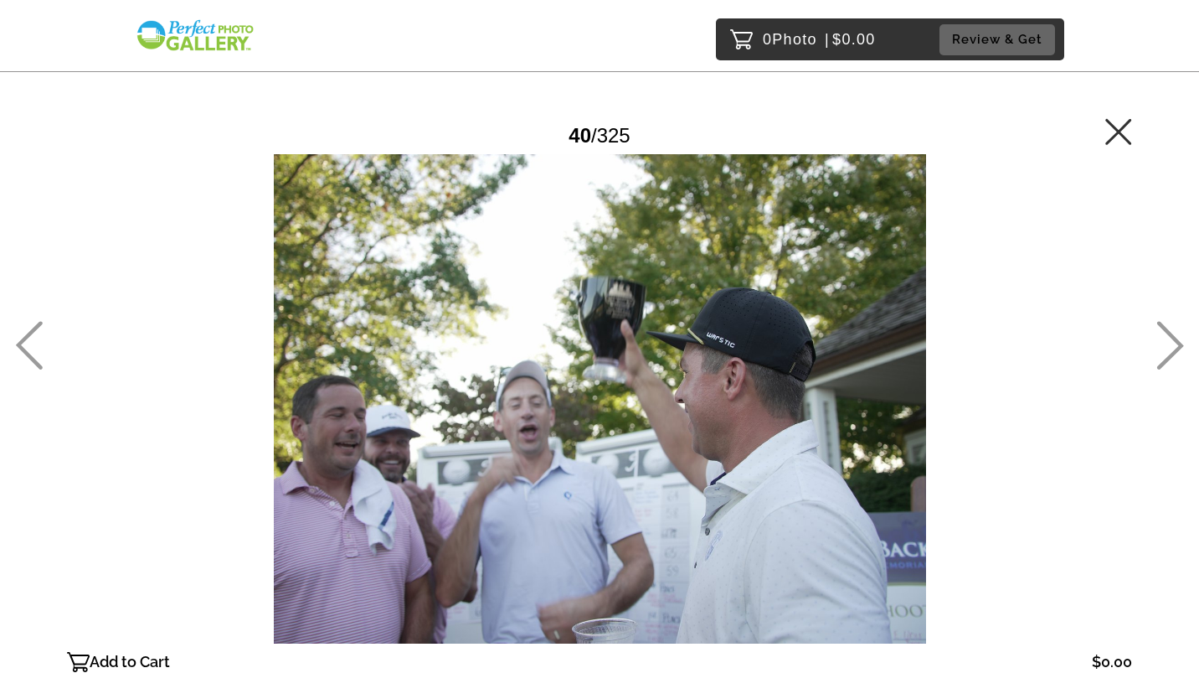
click at [1167, 330] on icon at bounding box center [1171, 345] width 27 height 49
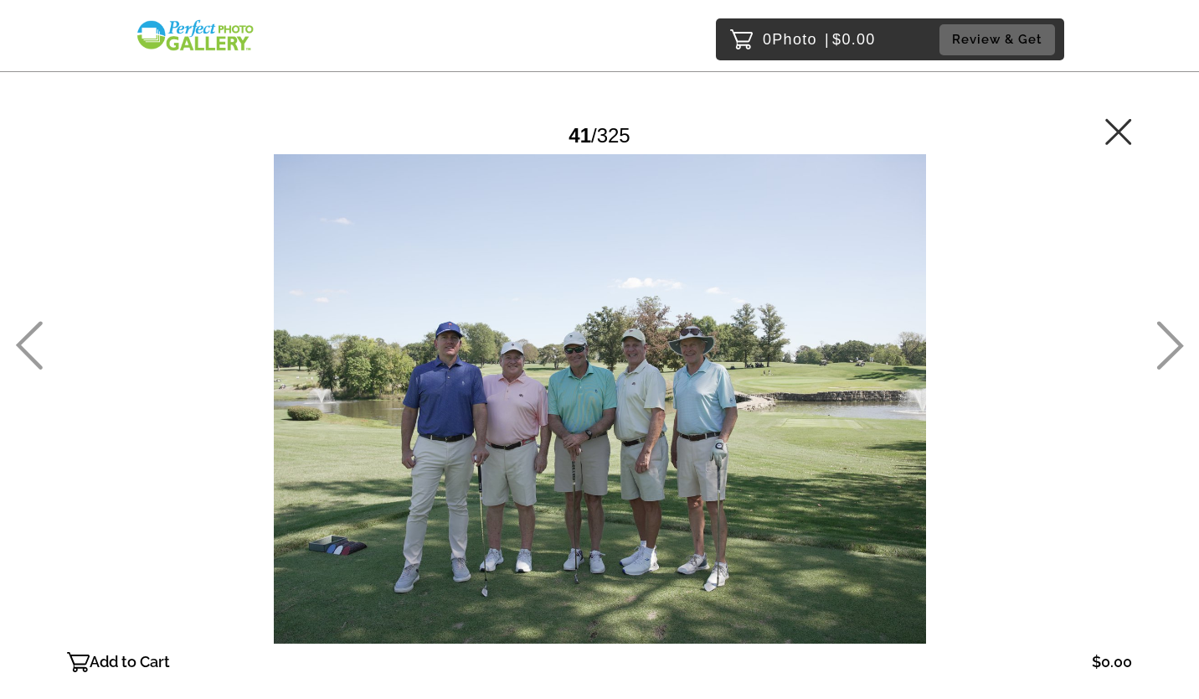
click at [1167, 330] on icon at bounding box center [1171, 345] width 27 height 49
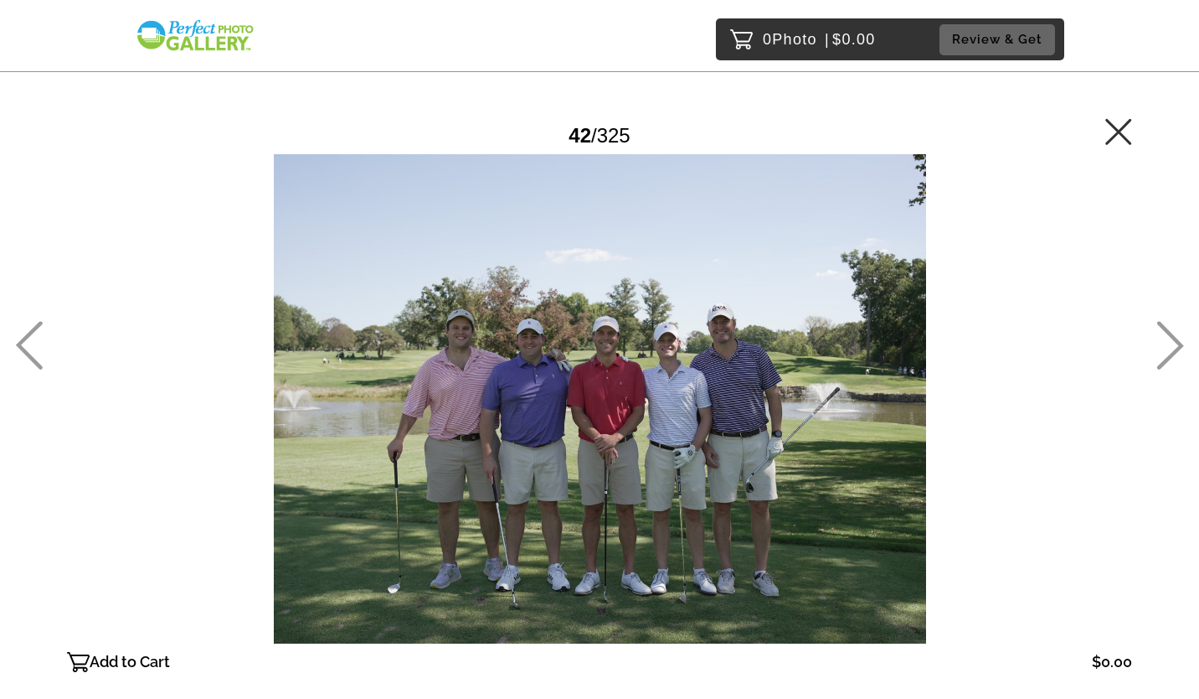
click at [1167, 330] on icon at bounding box center [1171, 345] width 27 height 49
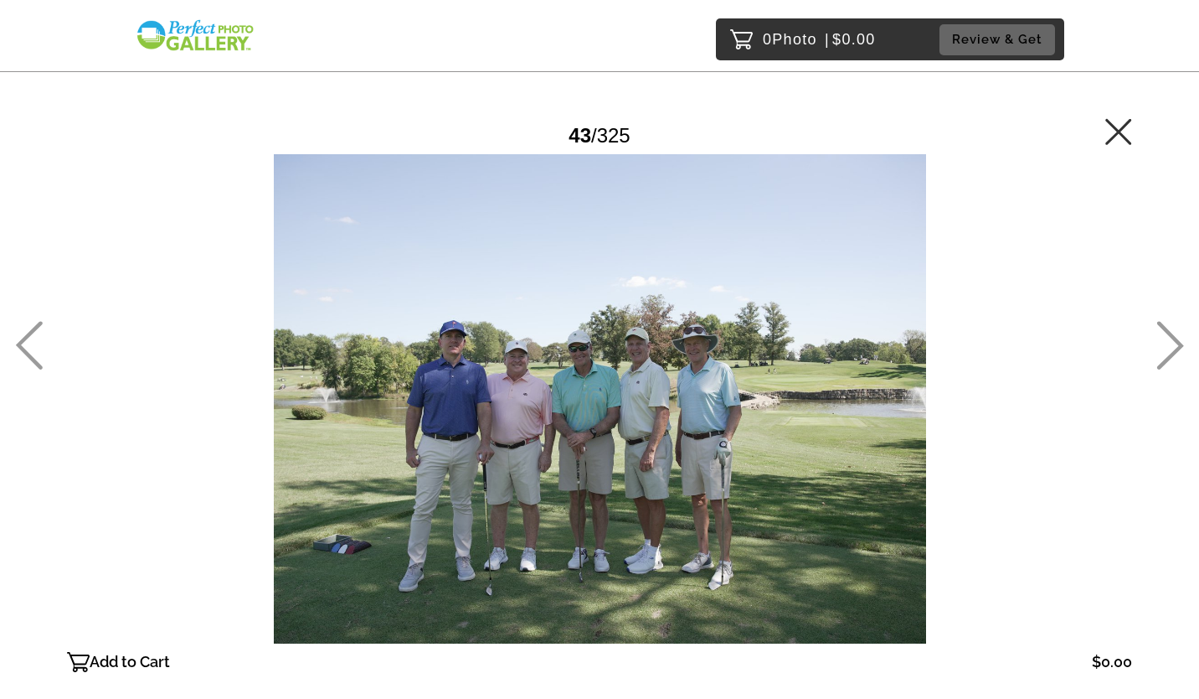
click at [1167, 330] on icon at bounding box center [1171, 345] width 27 height 49
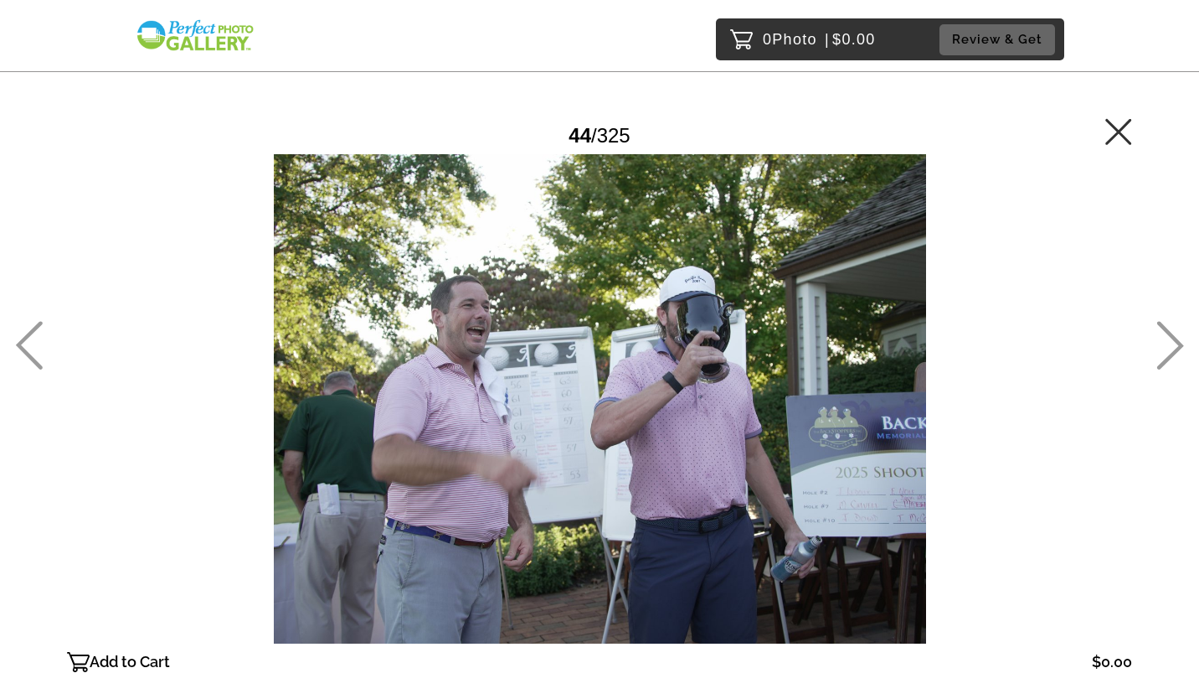
click at [1167, 330] on icon at bounding box center [1171, 345] width 27 height 49
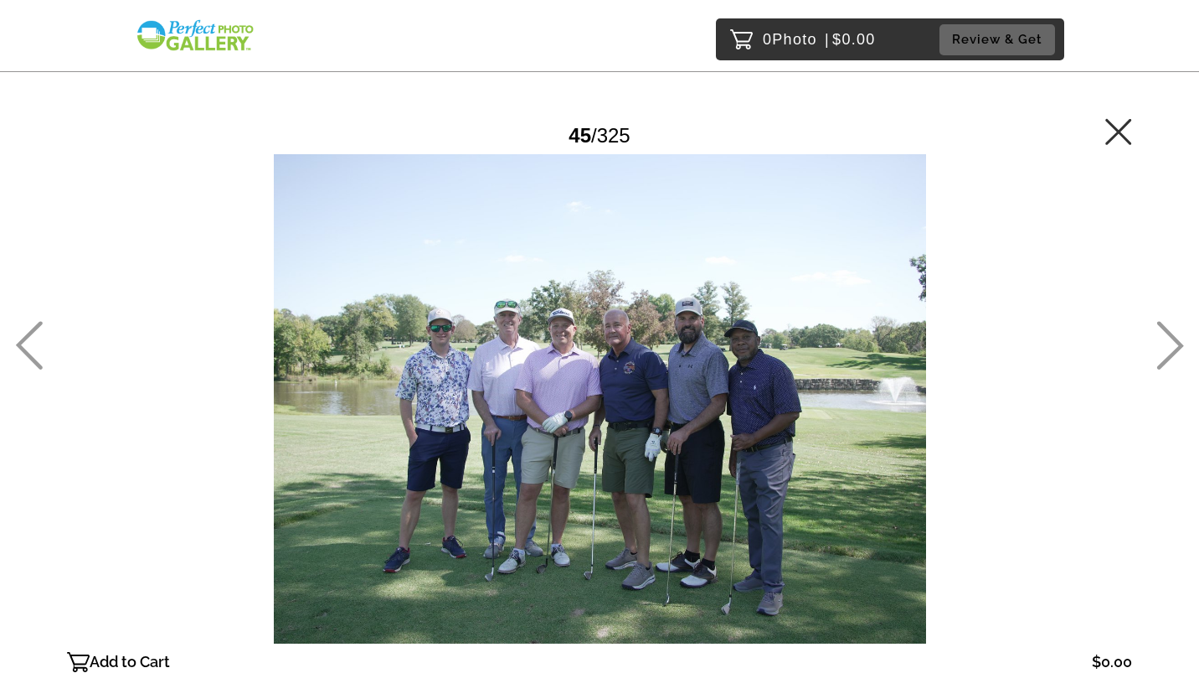
click at [1167, 330] on icon at bounding box center [1171, 345] width 27 height 49
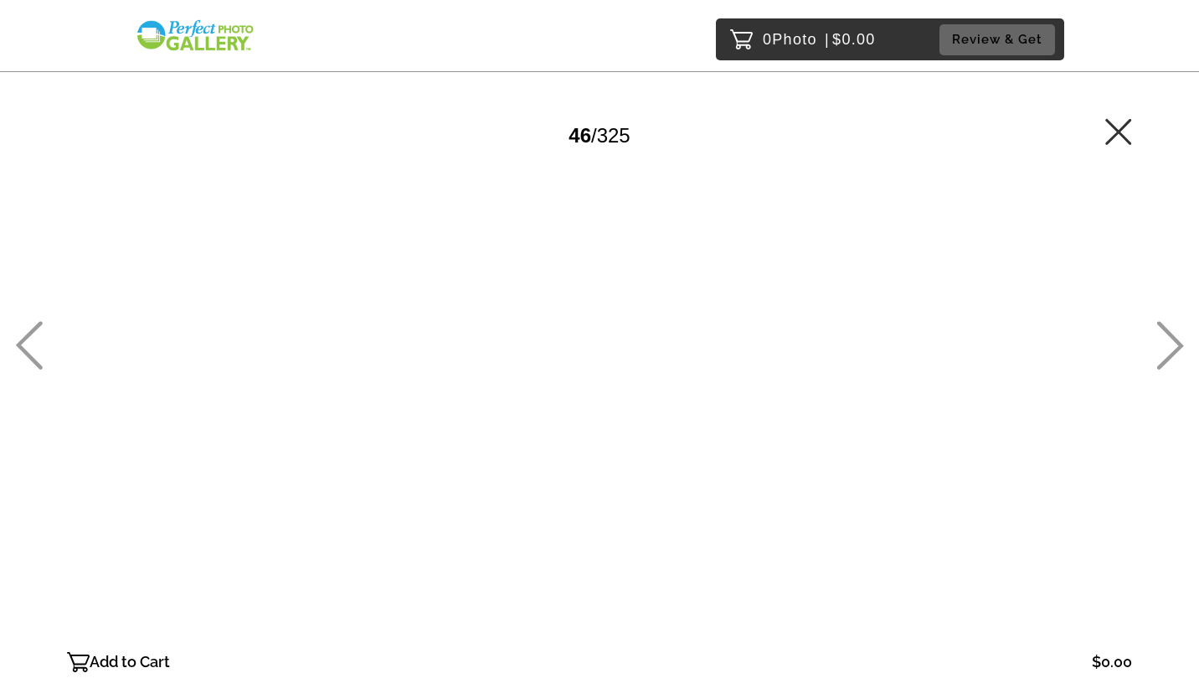
click at [1167, 330] on icon at bounding box center [1171, 345] width 27 height 49
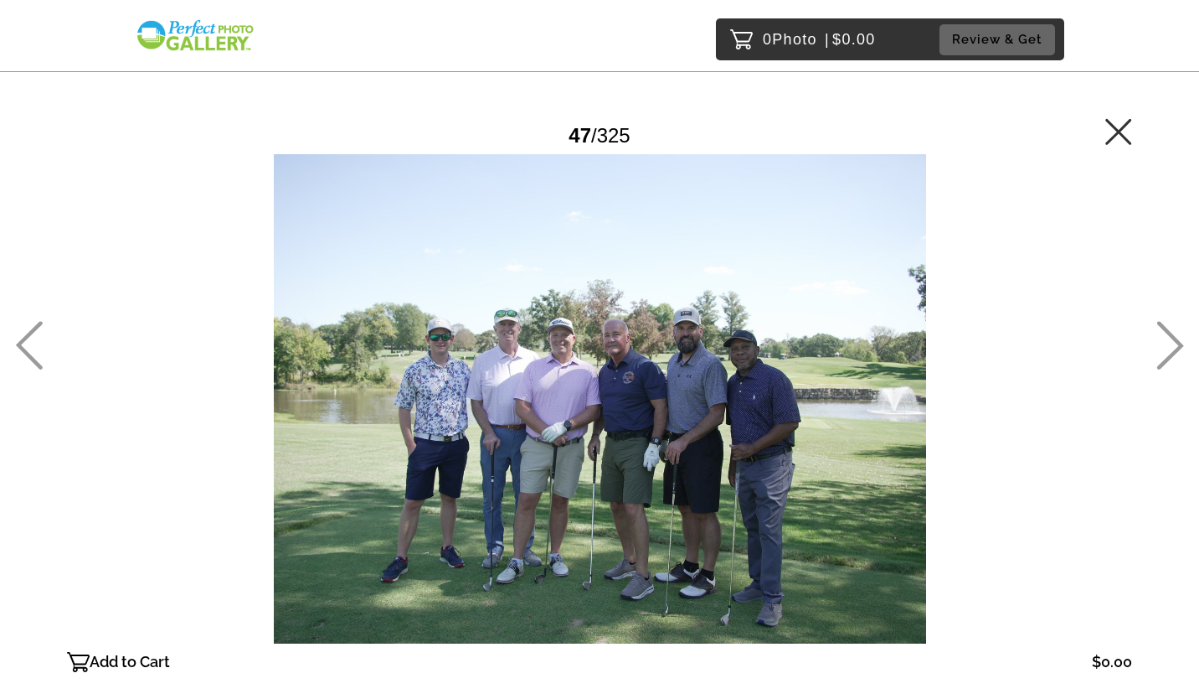
click at [1167, 330] on icon at bounding box center [1171, 345] width 27 height 49
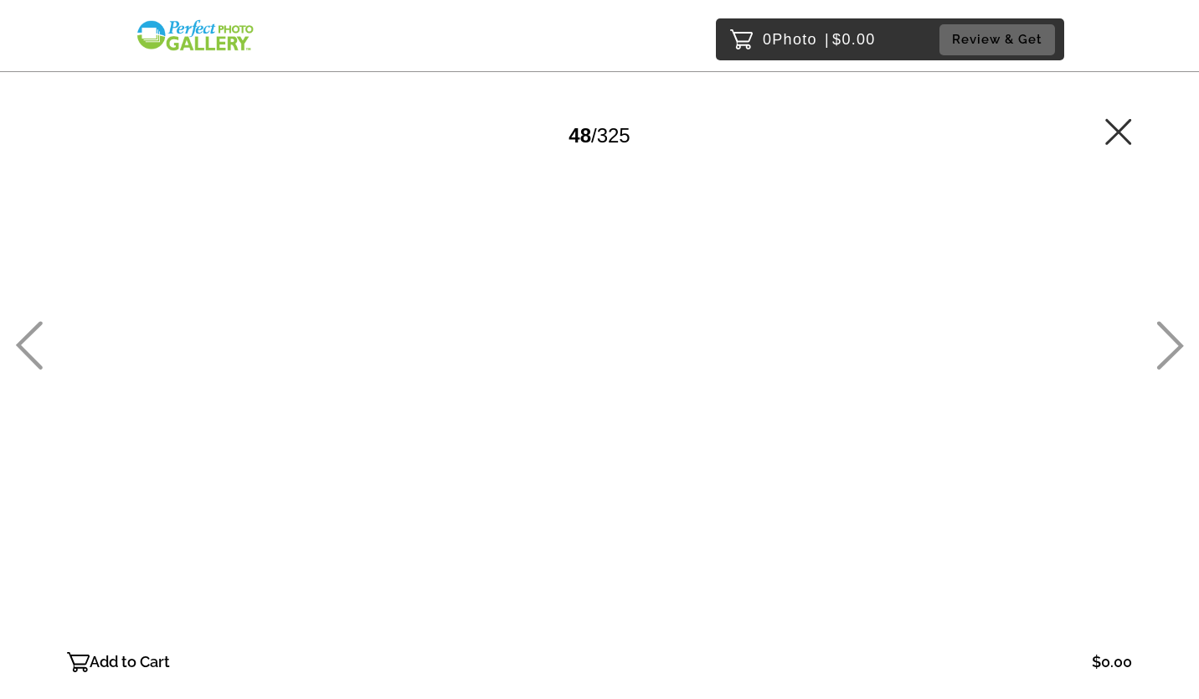
click at [1167, 330] on icon at bounding box center [1171, 345] width 27 height 49
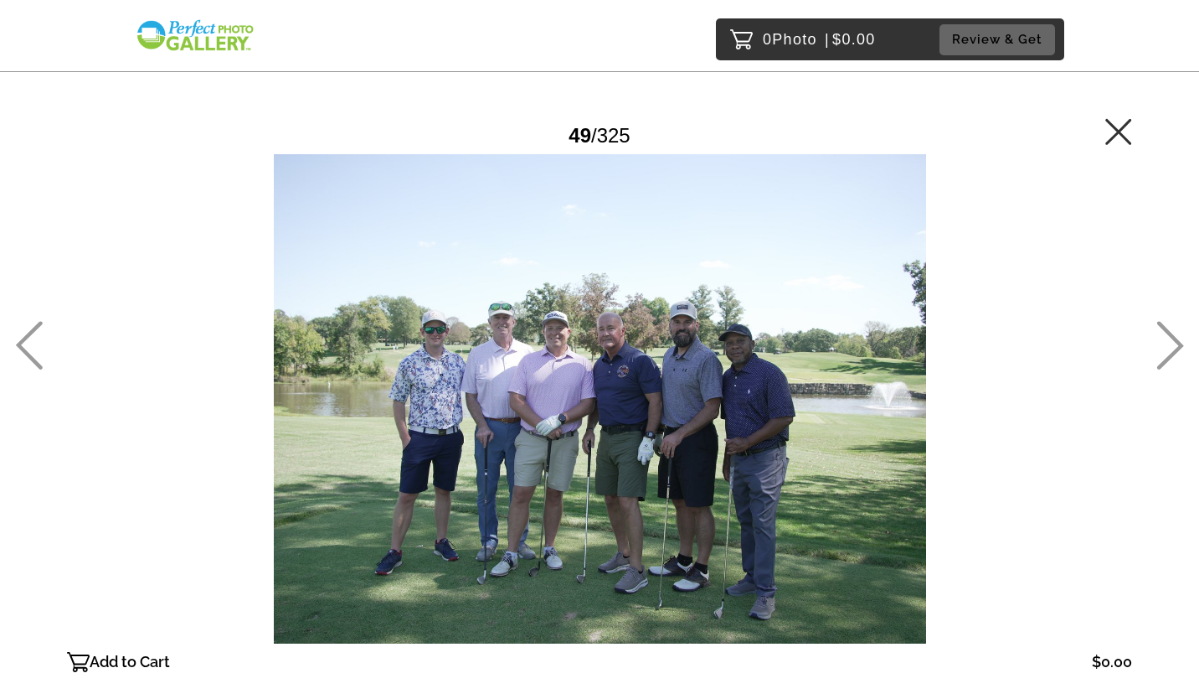
click at [1167, 330] on icon at bounding box center [1171, 345] width 27 height 49
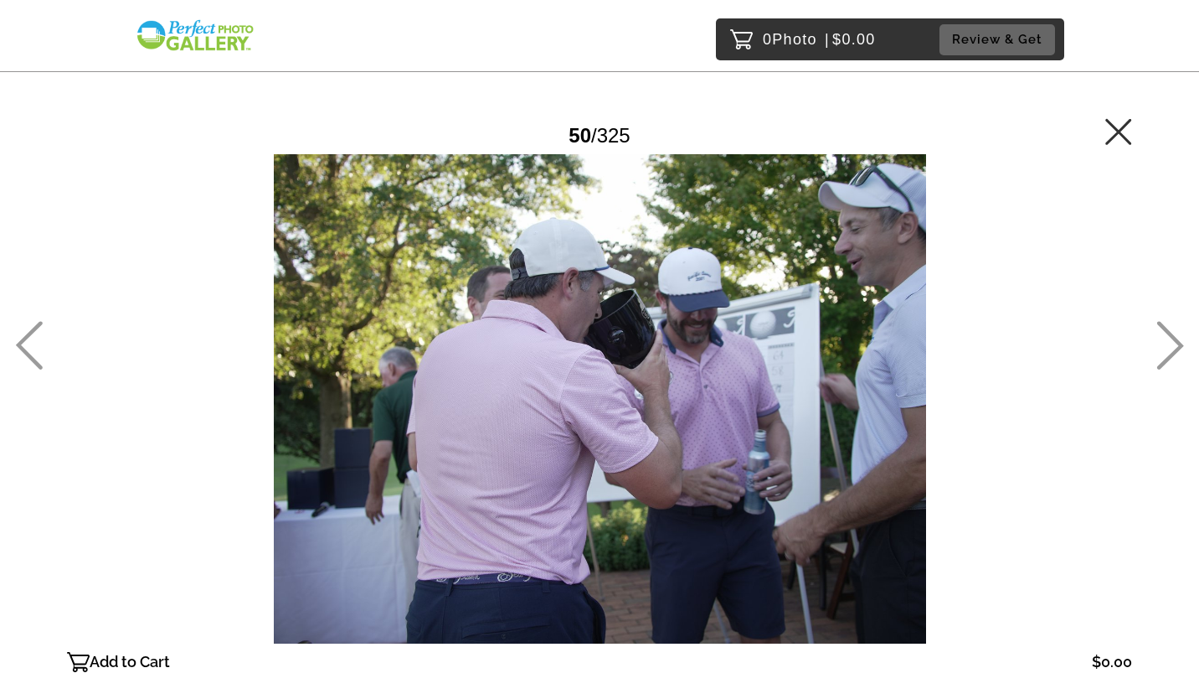
click at [1167, 330] on icon at bounding box center [1171, 345] width 27 height 49
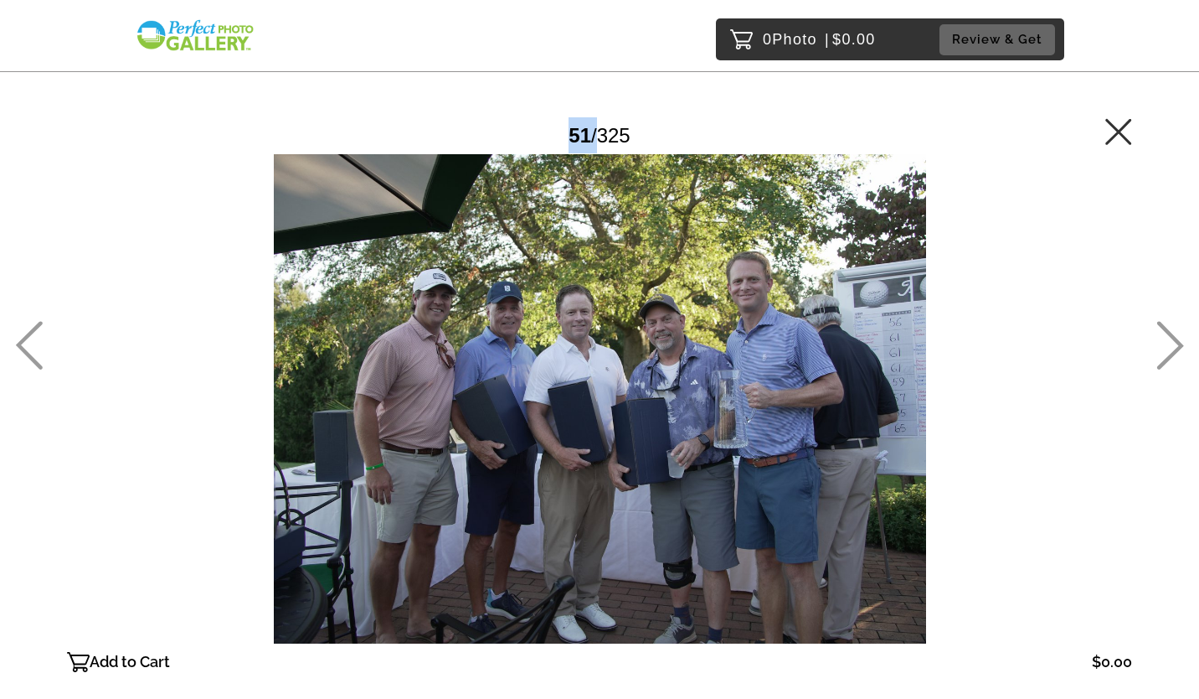
click at [1167, 330] on icon at bounding box center [1171, 345] width 27 height 49
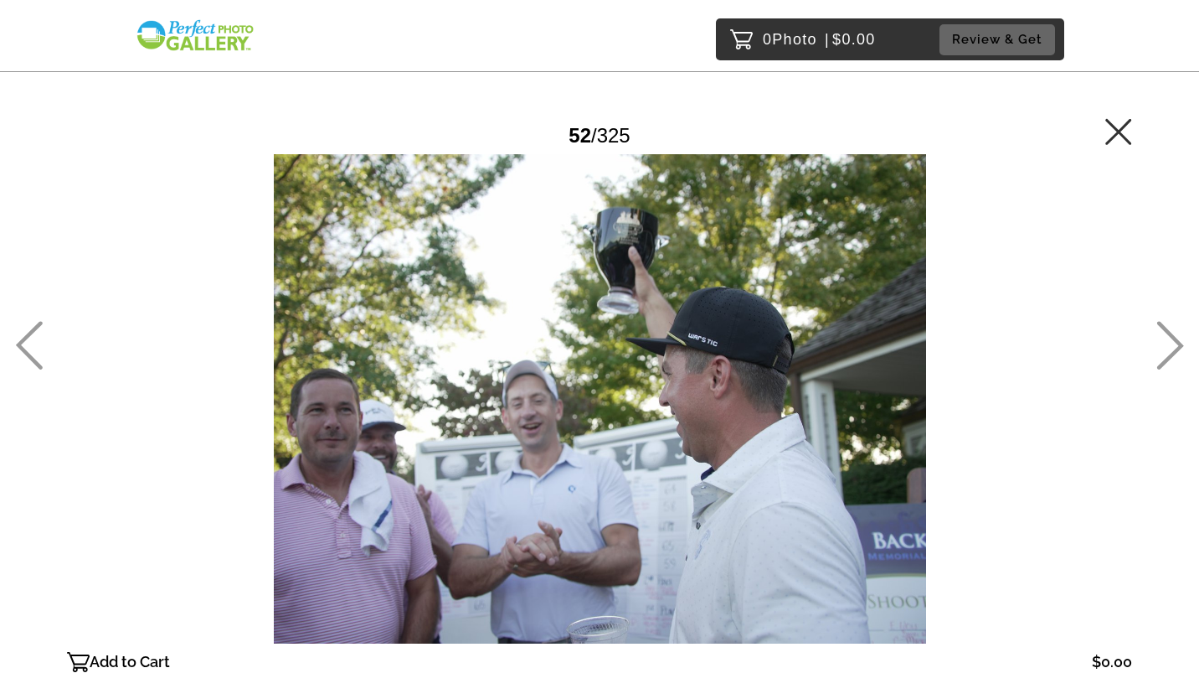
click at [35, 361] on icon at bounding box center [29, 345] width 27 height 49
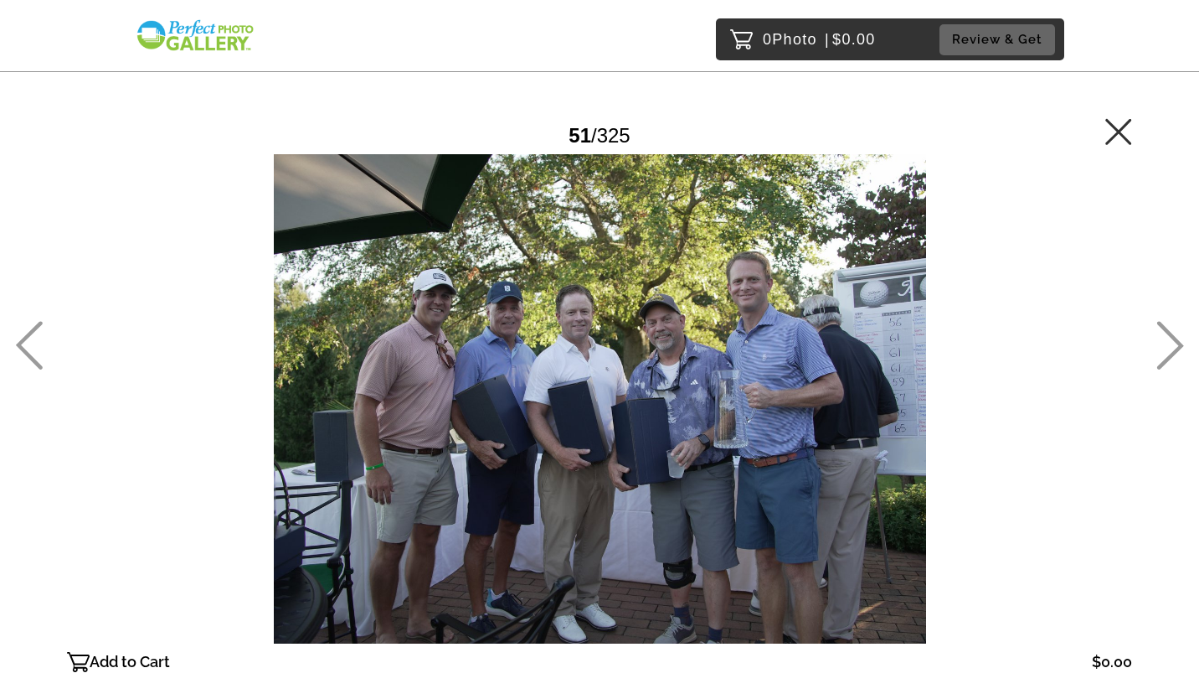
click at [1168, 330] on icon at bounding box center [1171, 345] width 27 height 49
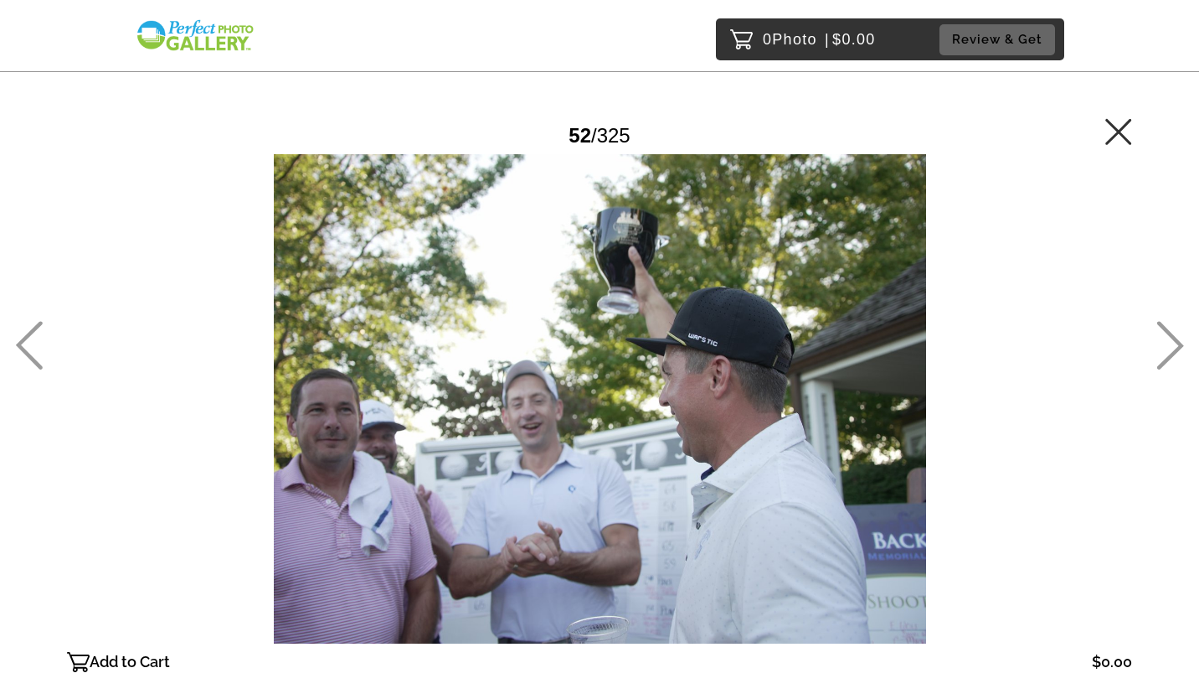
click at [1168, 330] on icon at bounding box center [1171, 345] width 27 height 49
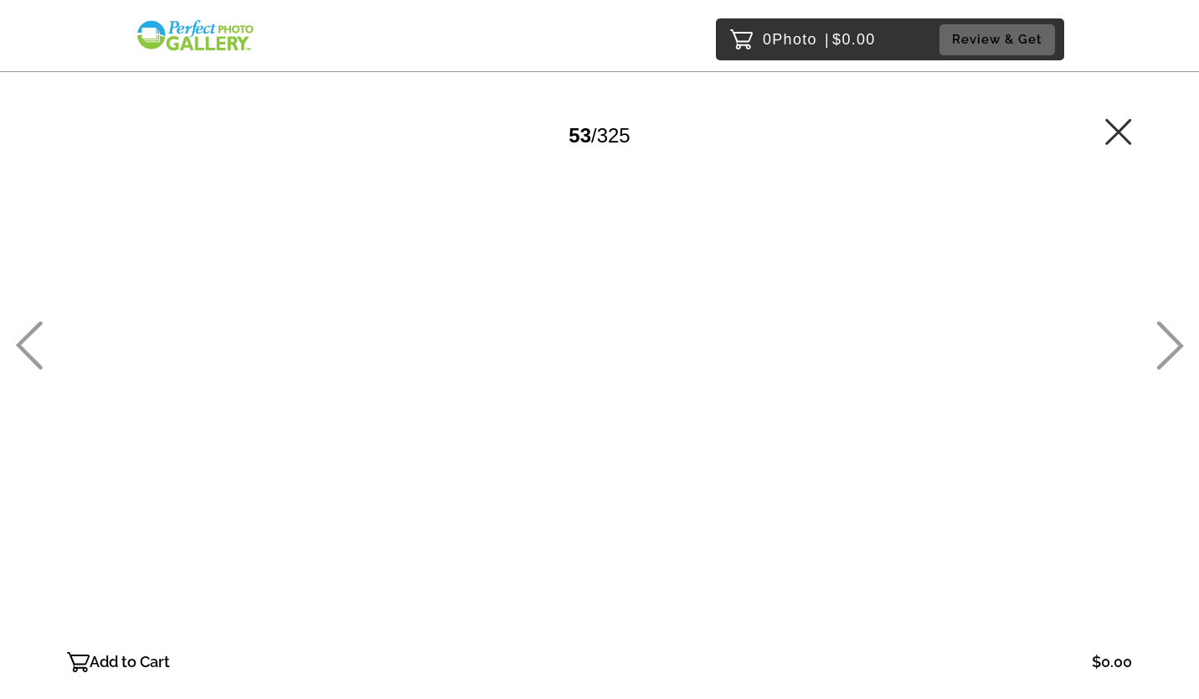
click at [1168, 330] on icon at bounding box center [1171, 345] width 27 height 49
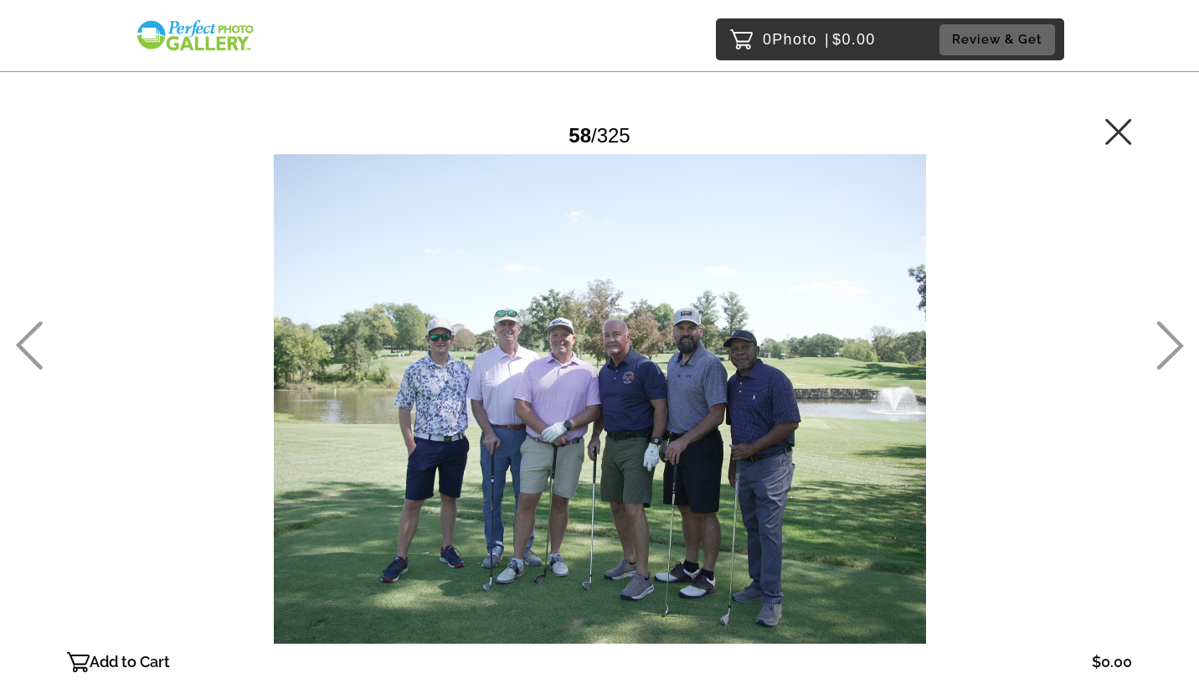
click at [1168, 330] on icon at bounding box center [1171, 345] width 27 height 49
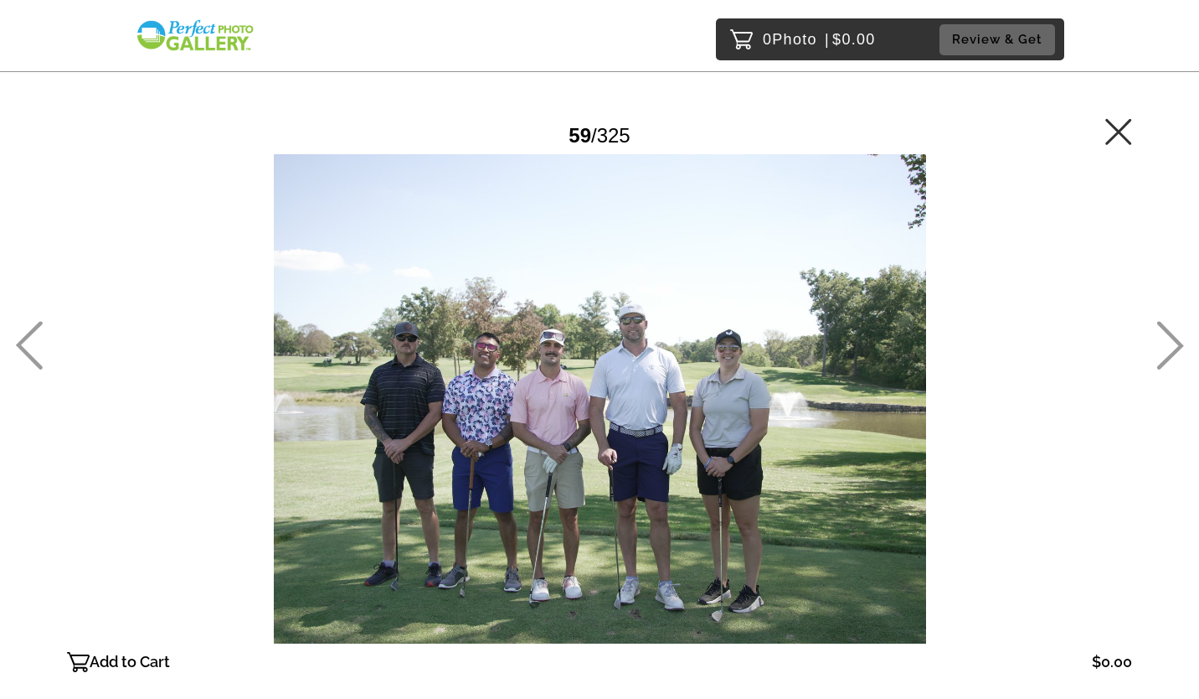
click at [1168, 330] on icon at bounding box center [1171, 345] width 27 height 49
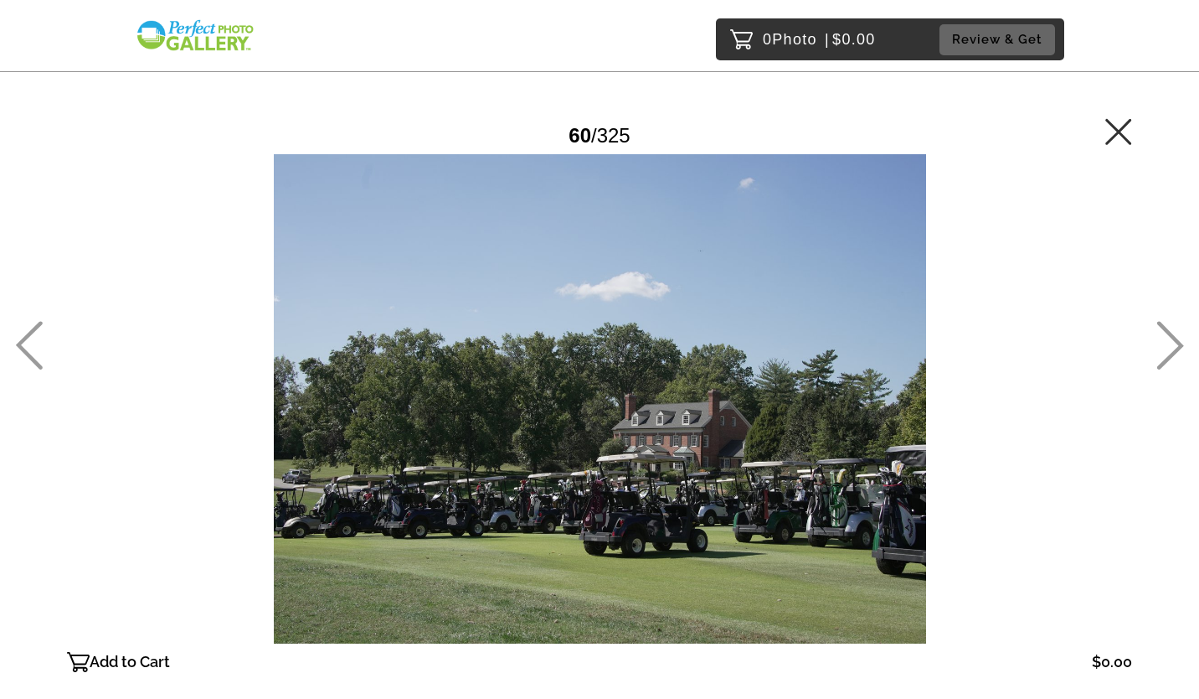
click at [1168, 330] on icon at bounding box center [1171, 345] width 27 height 49
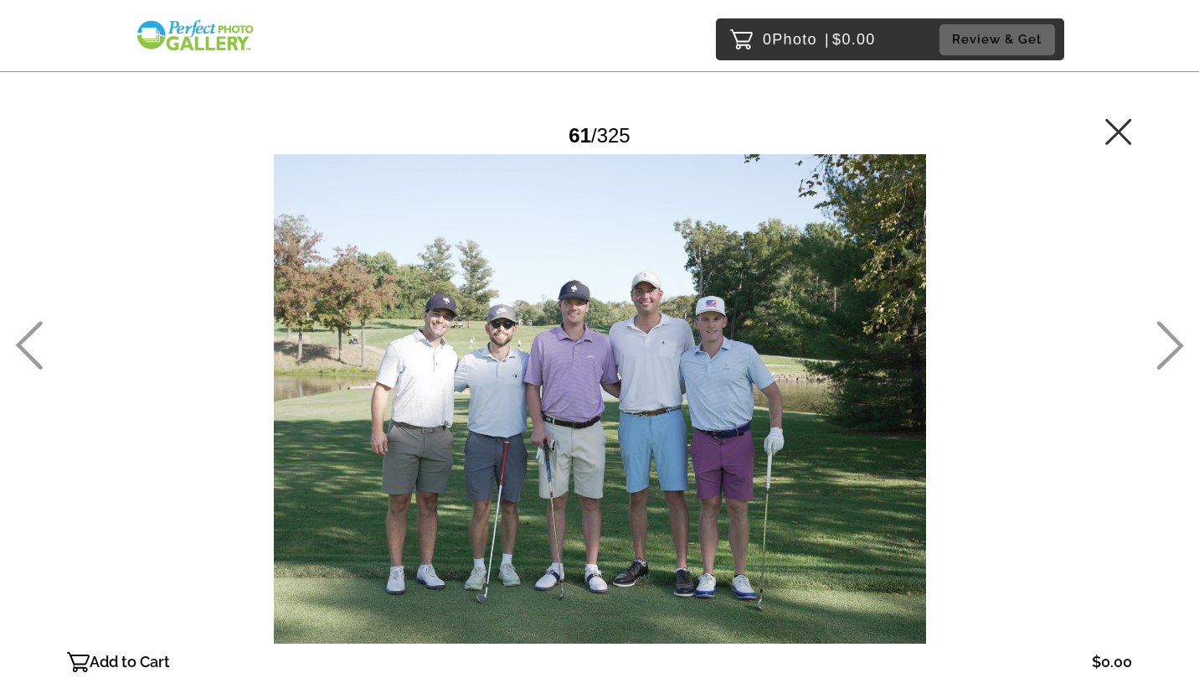
click at [1168, 330] on icon at bounding box center [1171, 345] width 27 height 49
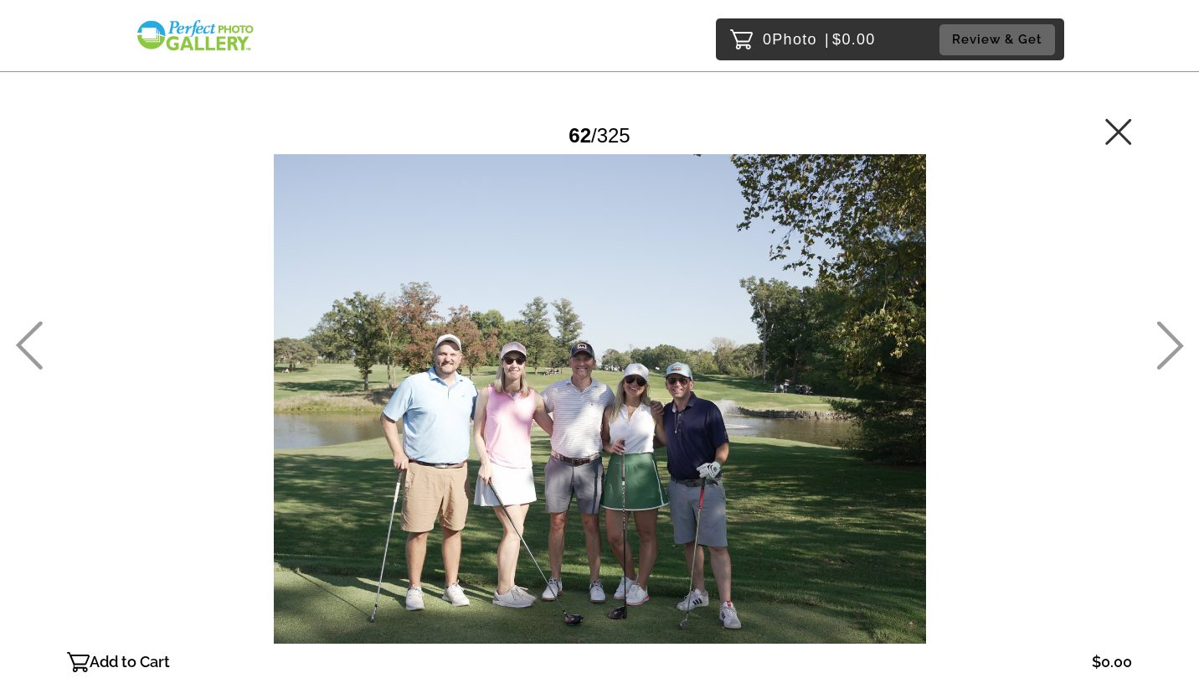
click at [1168, 330] on icon at bounding box center [1171, 345] width 27 height 49
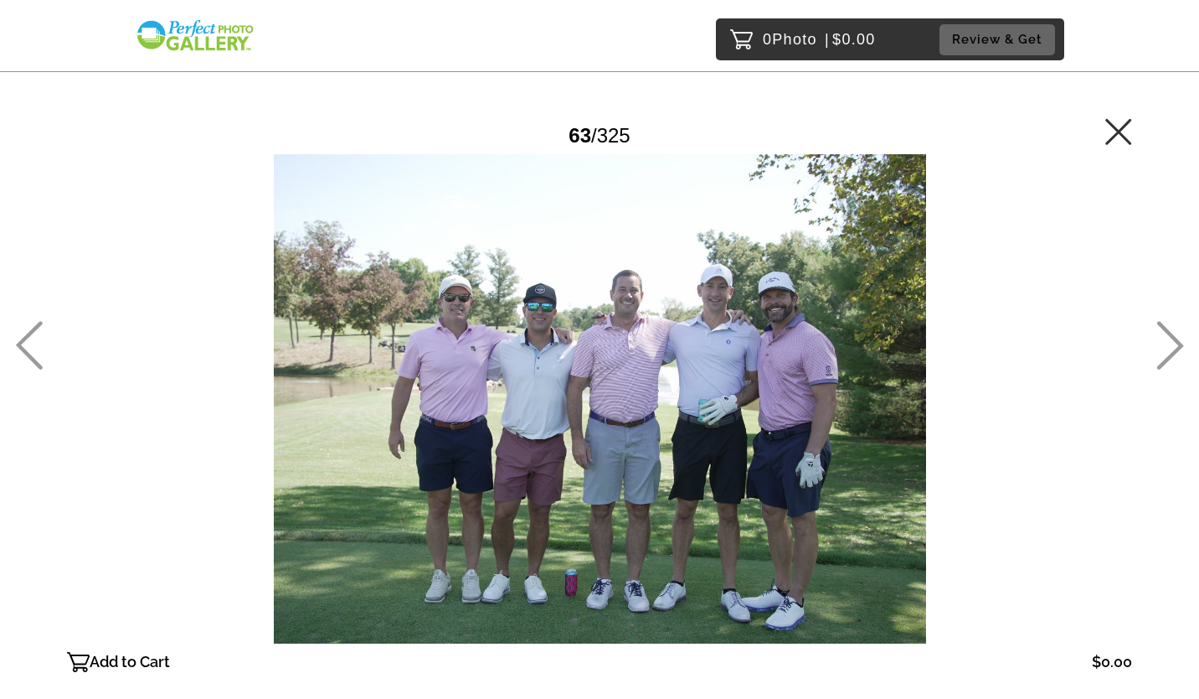
click at [1168, 330] on icon at bounding box center [1171, 345] width 27 height 49
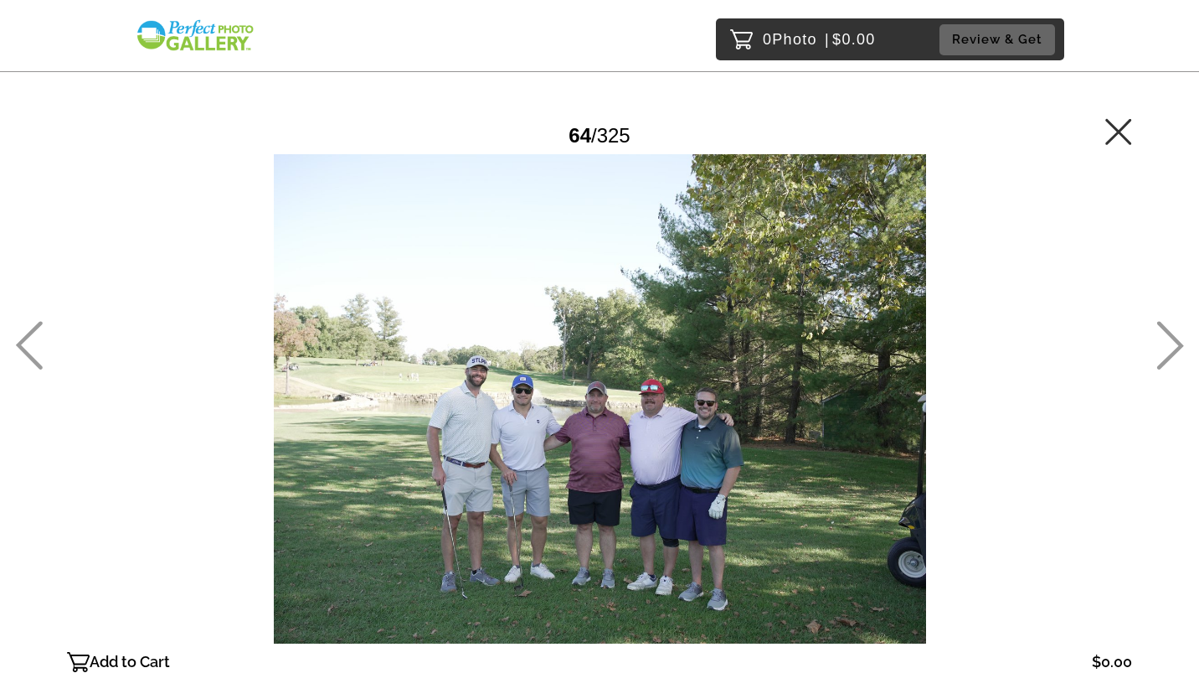
click at [1168, 330] on icon at bounding box center [1171, 345] width 27 height 49
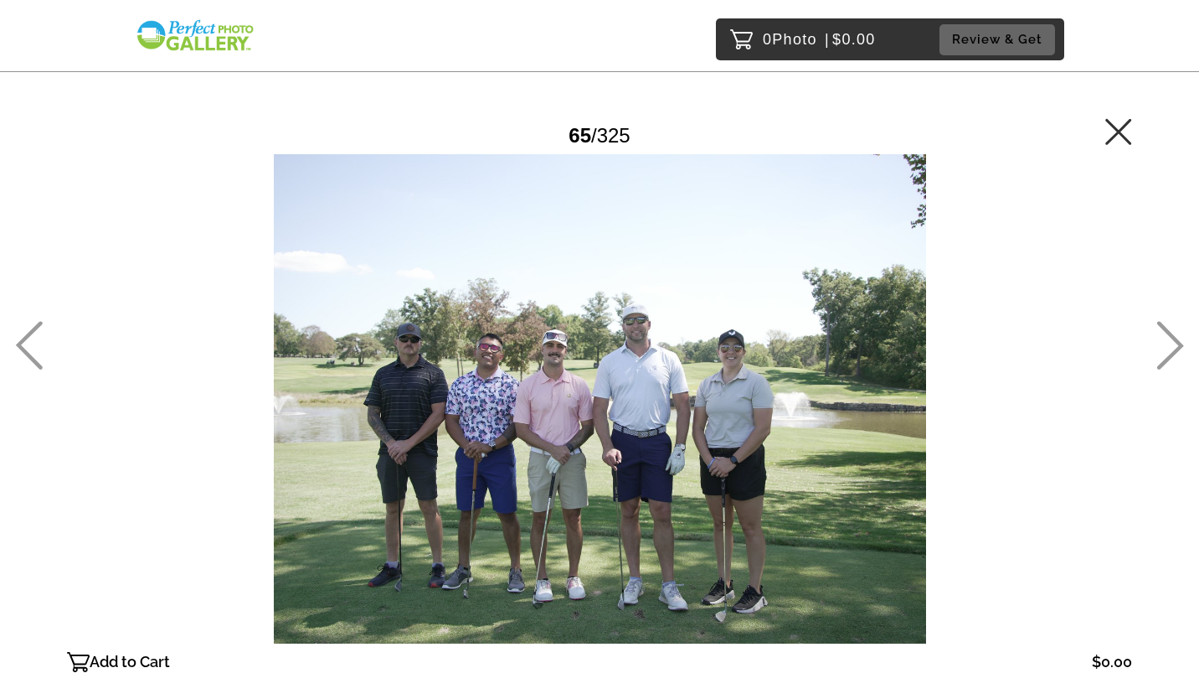
click at [1168, 330] on icon at bounding box center [1171, 345] width 27 height 49
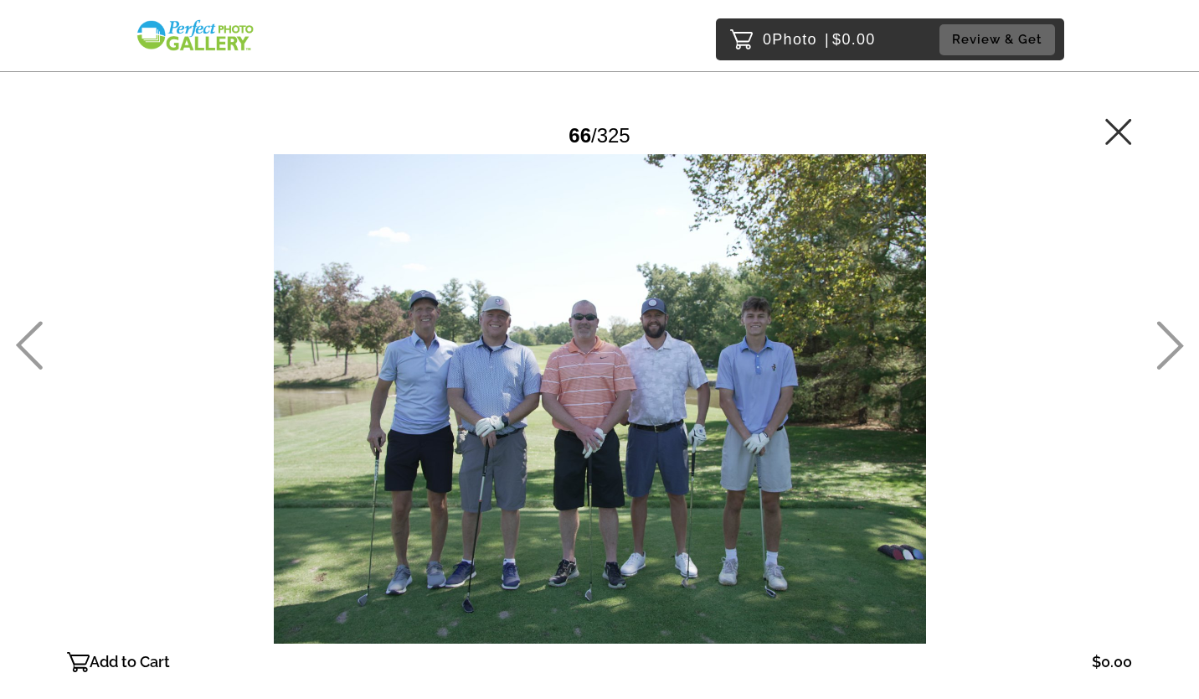
click at [1168, 330] on icon at bounding box center [1171, 345] width 27 height 49
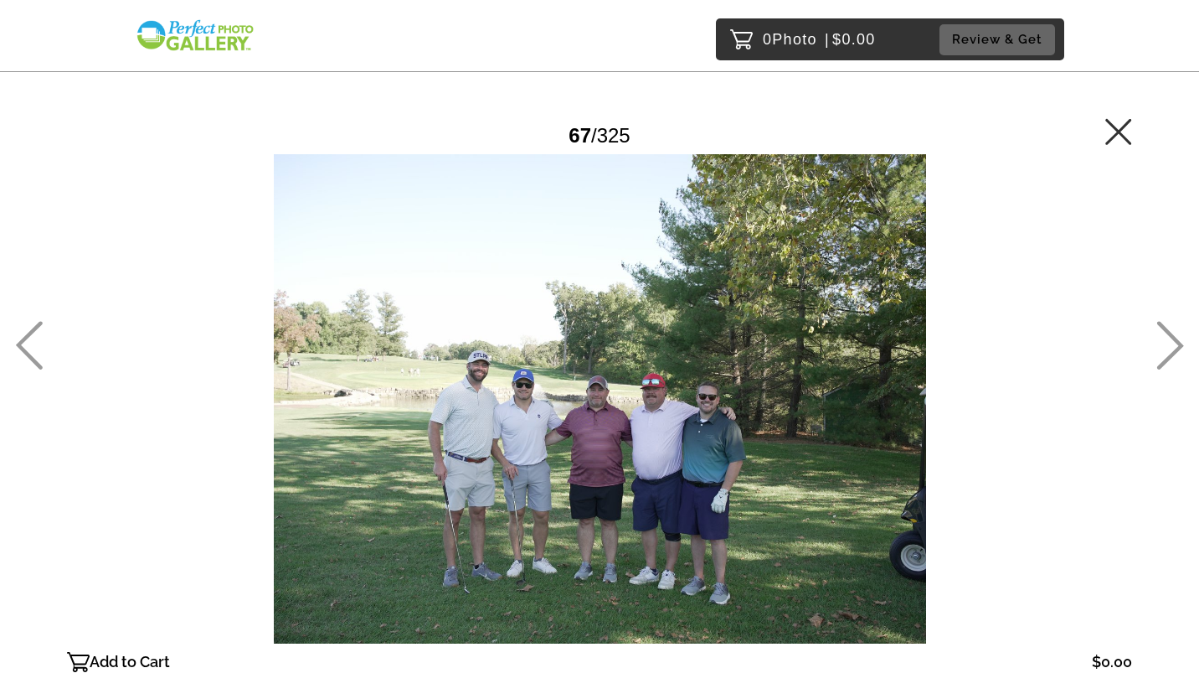
click at [1168, 330] on icon at bounding box center [1171, 345] width 27 height 49
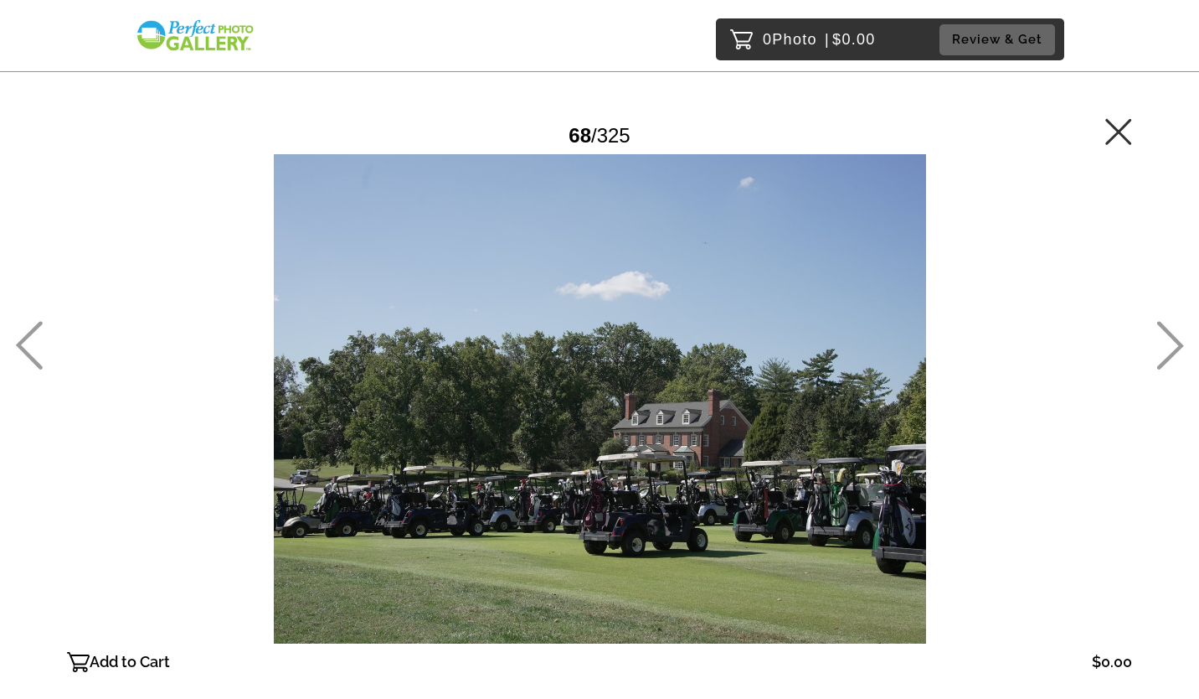
click at [1166, 331] on icon at bounding box center [1171, 345] width 27 height 49
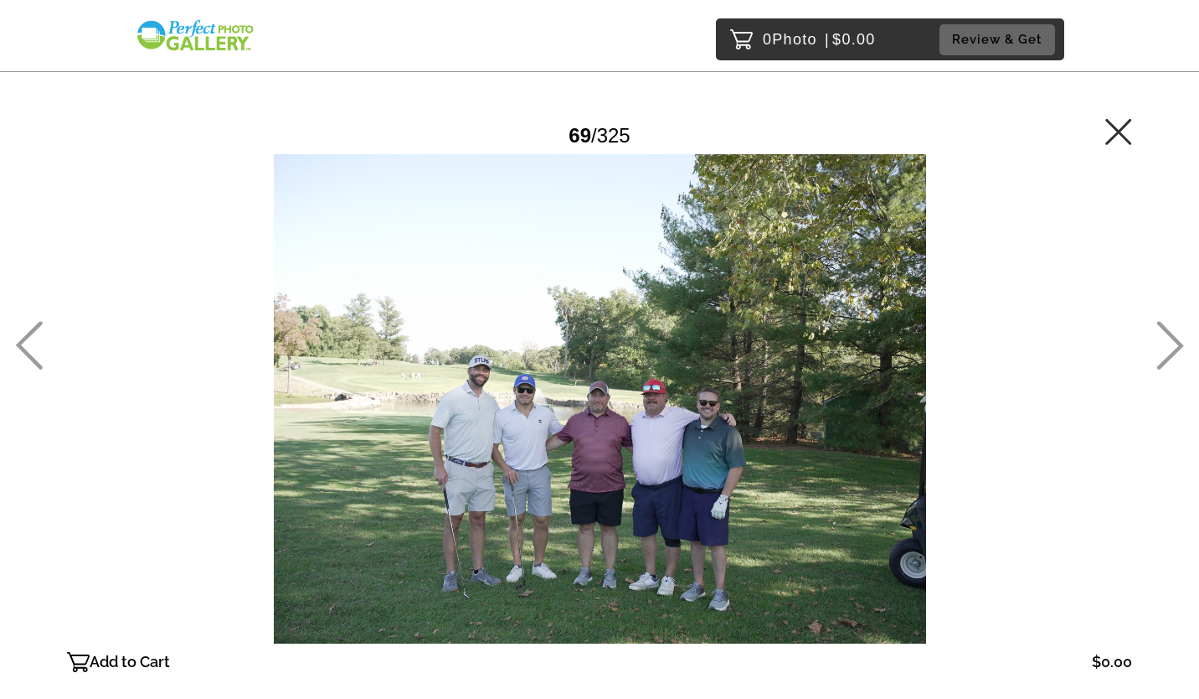
click at [1166, 331] on icon at bounding box center [1171, 345] width 27 height 49
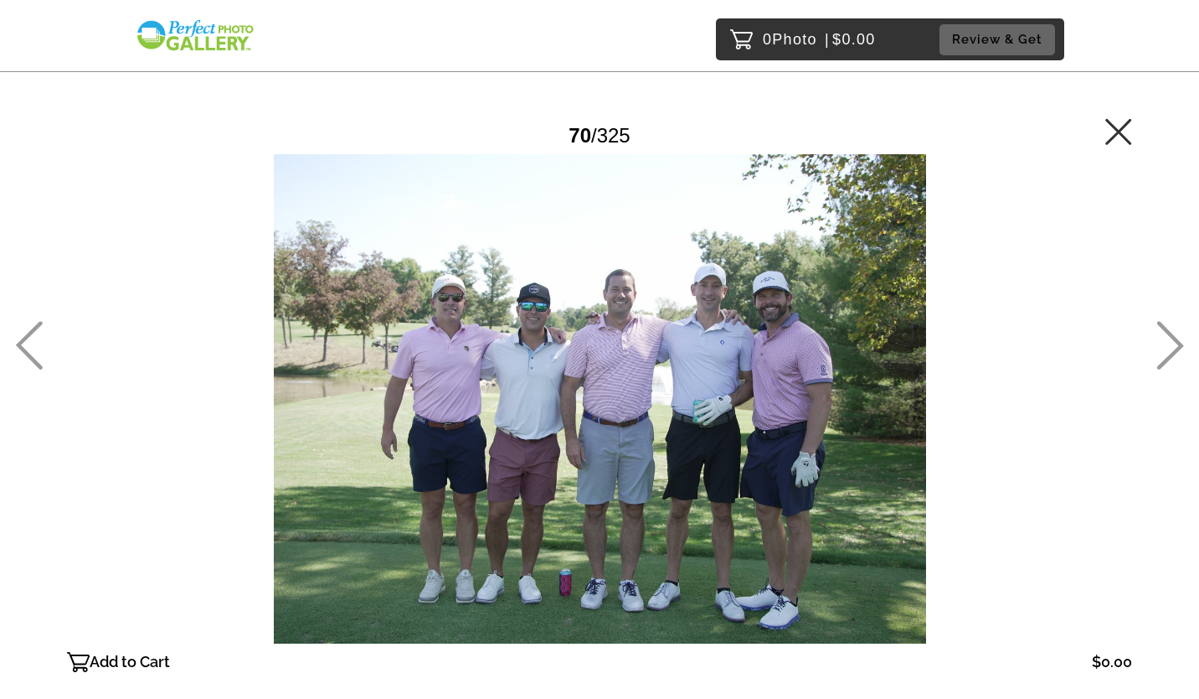
click at [1166, 331] on icon at bounding box center [1171, 345] width 27 height 49
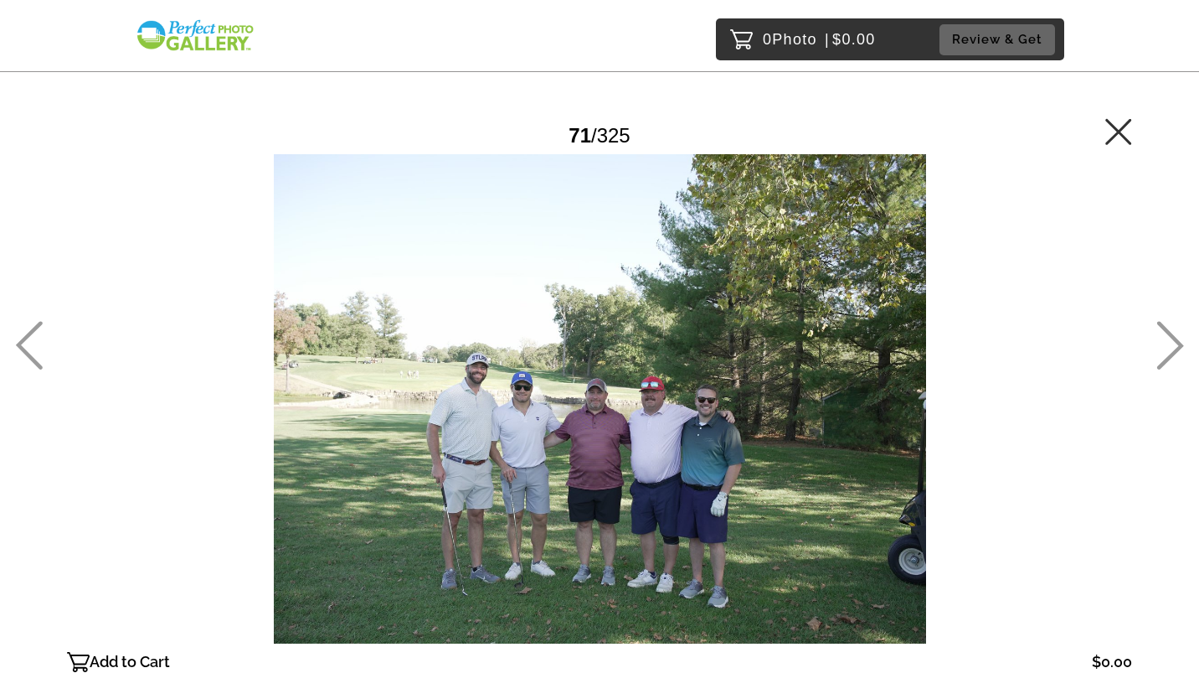
click at [1166, 331] on icon at bounding box center [1171, 345] width 27 height 49
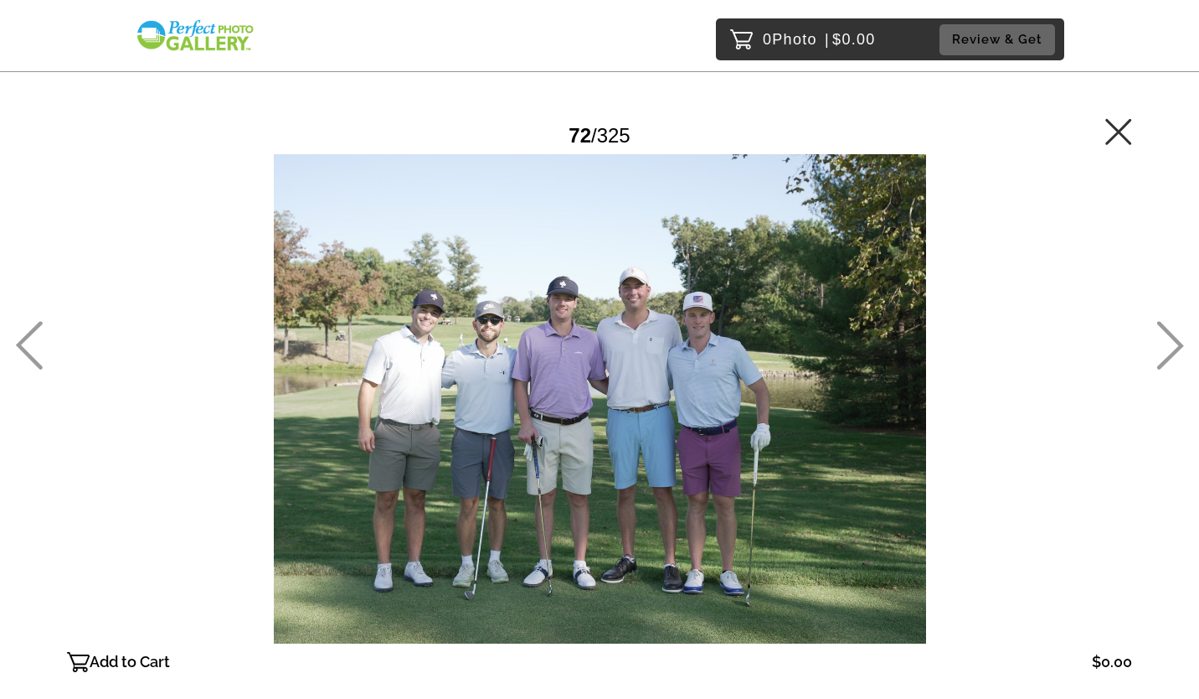
click at [1166, 331] on icon at bounding box center [1171, 345] width 27 height 49
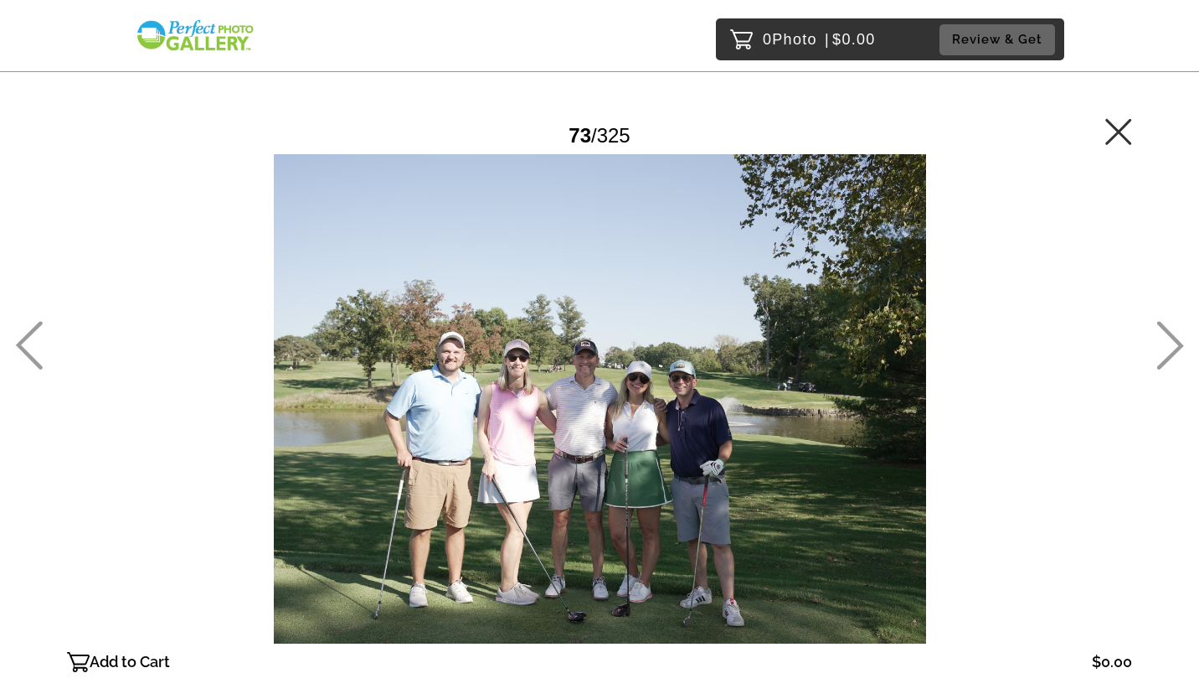
click at [1166, 331] on icon at bounding box center [1171, 345] width 27 height 49
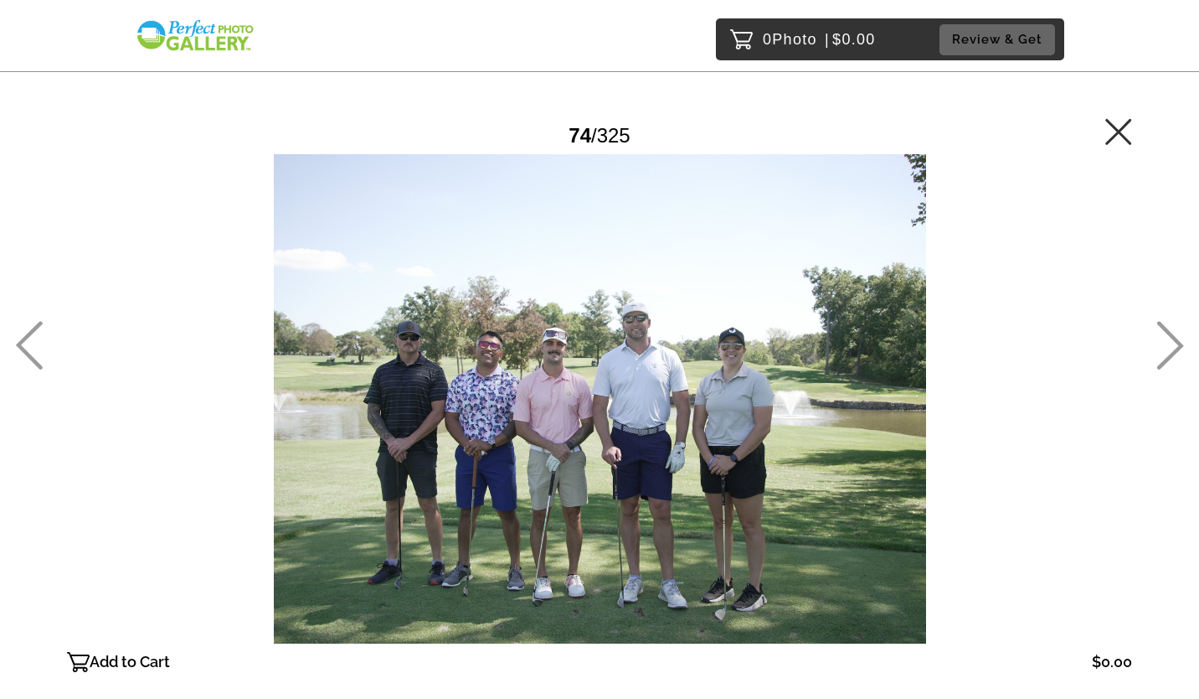
click at [1166, 331] on icon at bounding box center [1171, 345] width 27 height 49
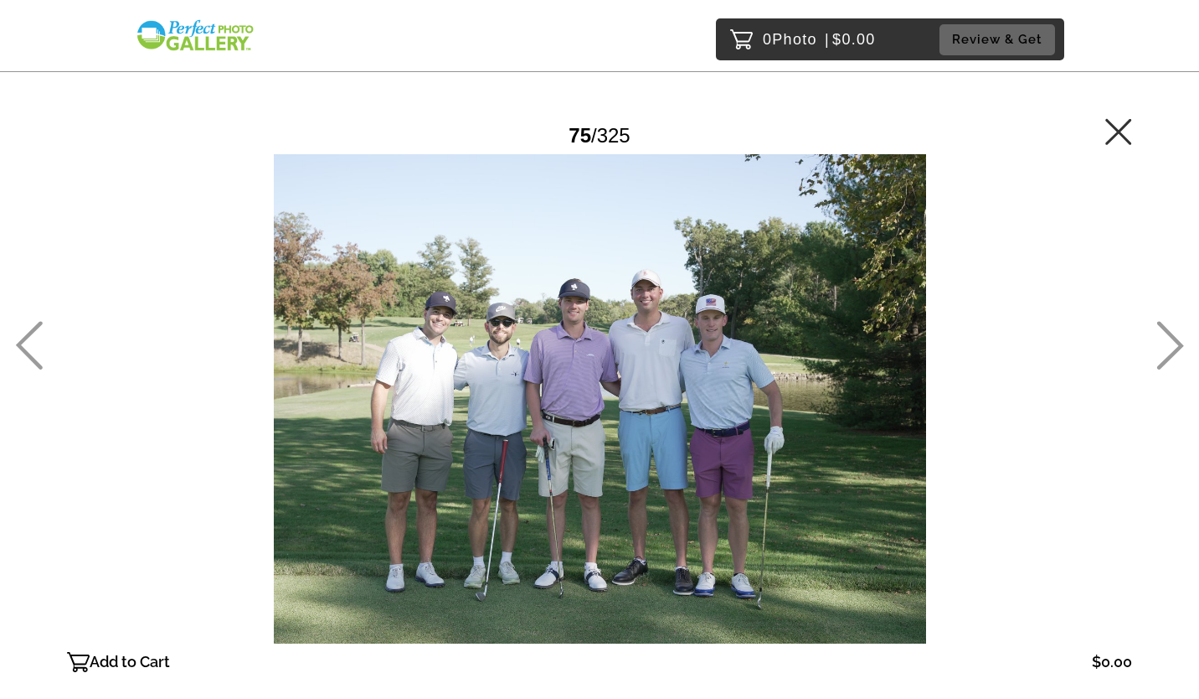
click at [1166, 331] on icon at bounding box center [1171, 345] width 27 height 49
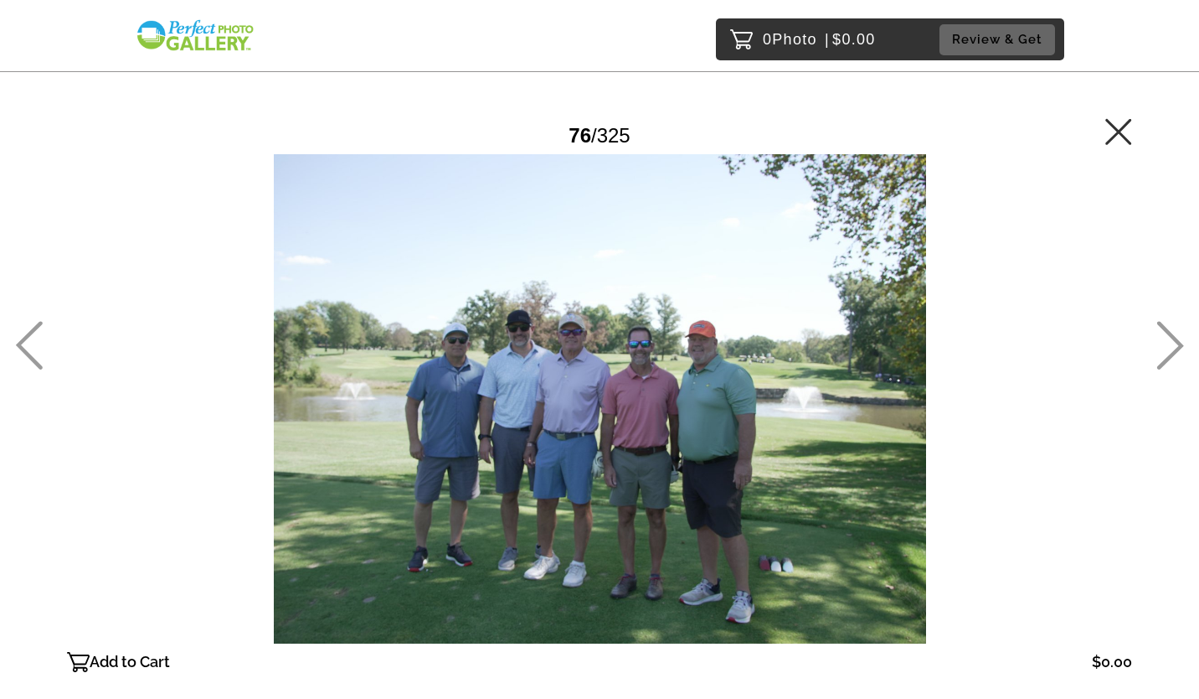
click at [1166, 331] on icon at bounding box center [1171, 345] width 27 height 49
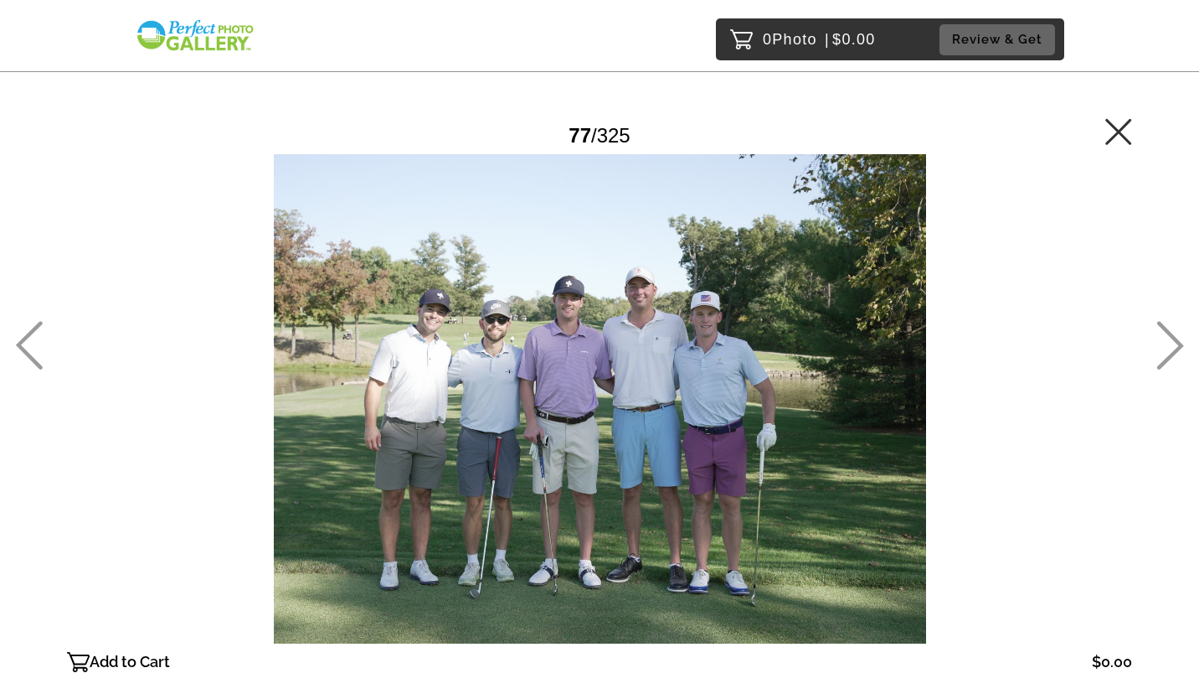
click at [1166, 331] on icon at bounding box center [1171, 345] width 27 height 49
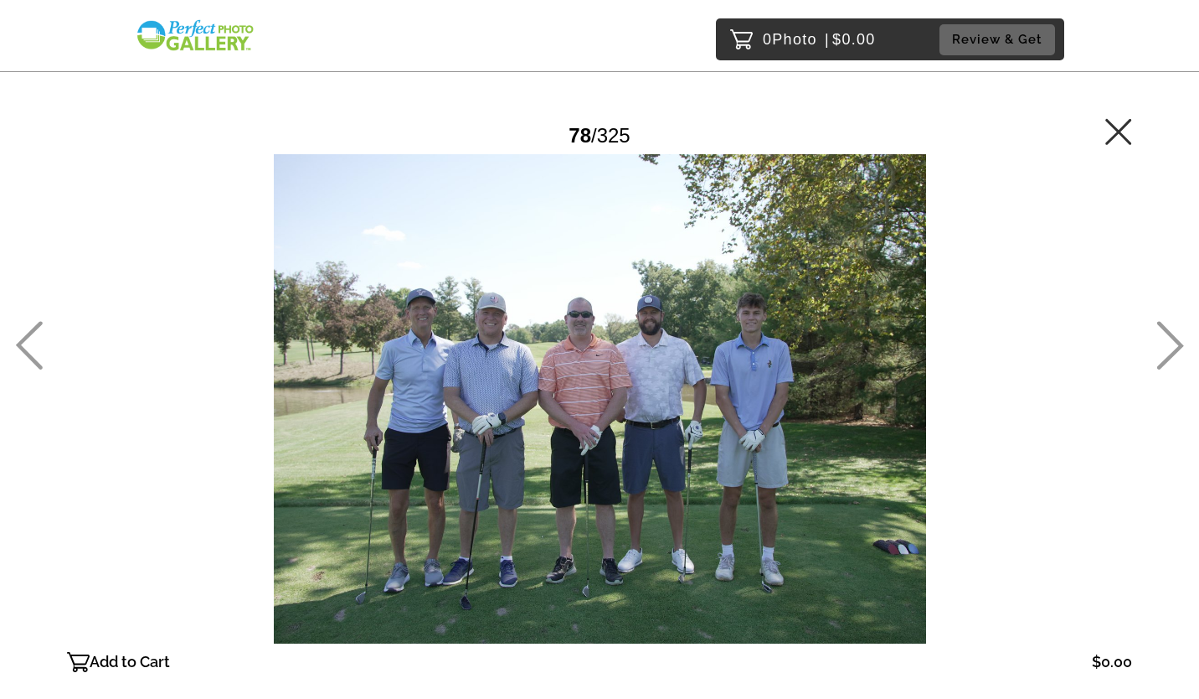
click at [1166, 331] on icon at bounding box center [1171, 345] width 27 height 49
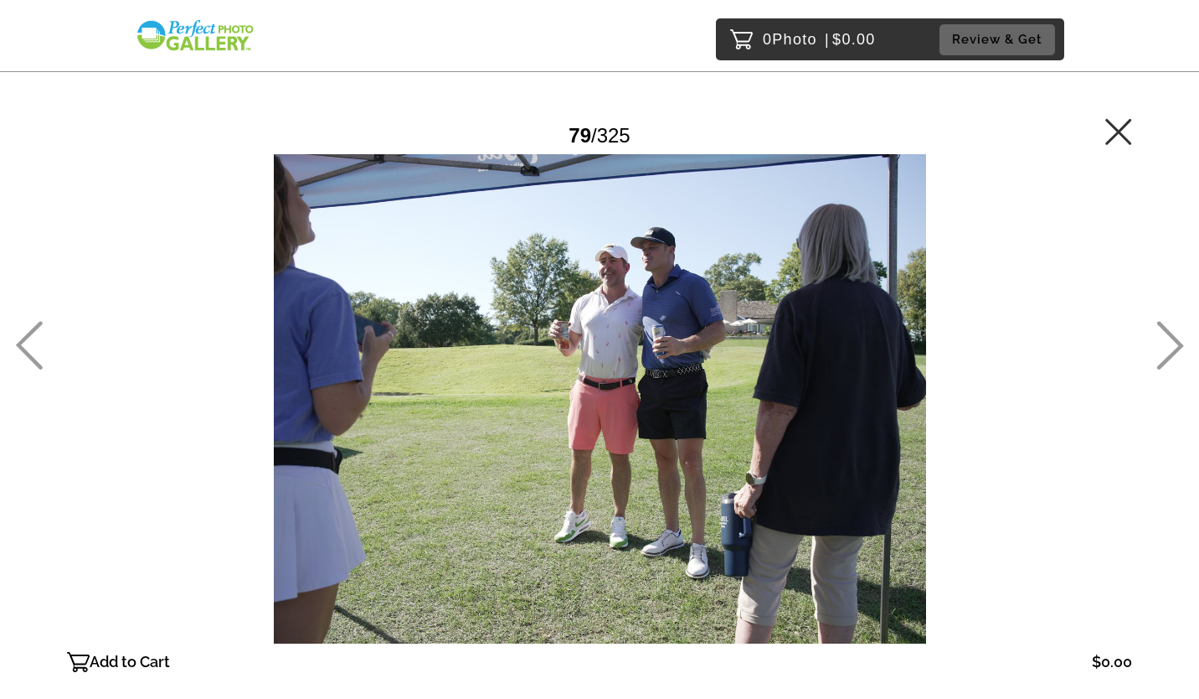
click at [1166, 331] on icon at bounding box center [1171, 345] width 27 height 49
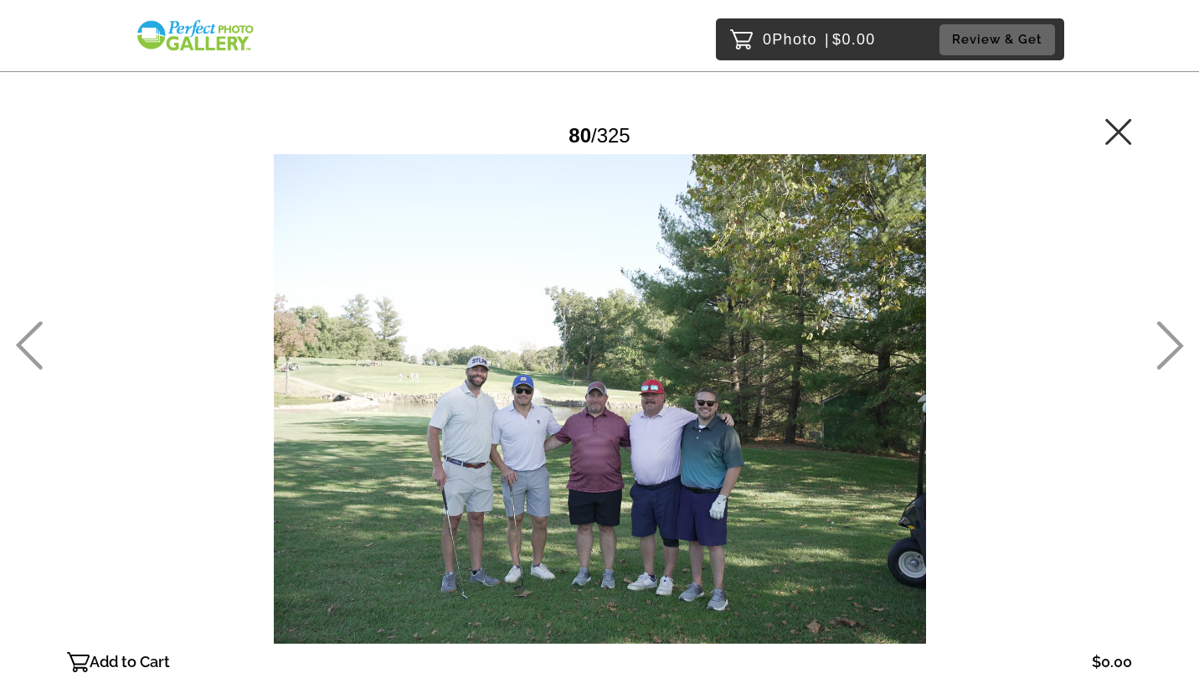
click at [1166, 331] on icon at bounding box center [1171, 345] width 27 height 49
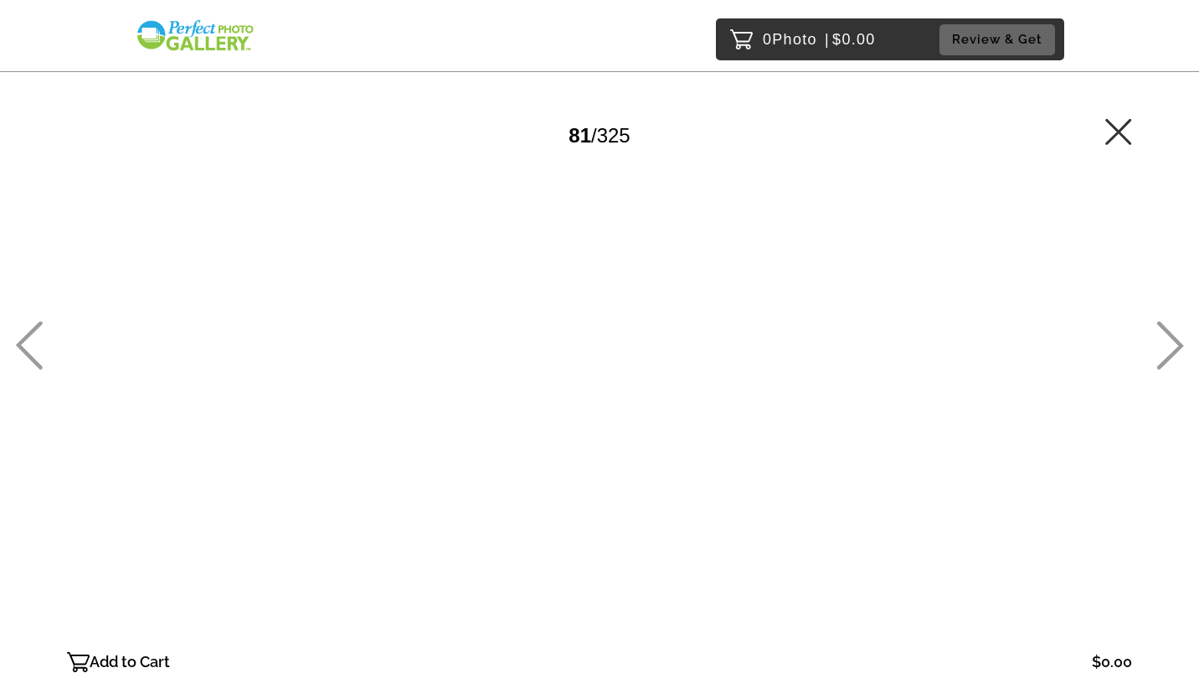
click at [1166, 331] on icon at bounding box center [1171, 345] width 27 height 49
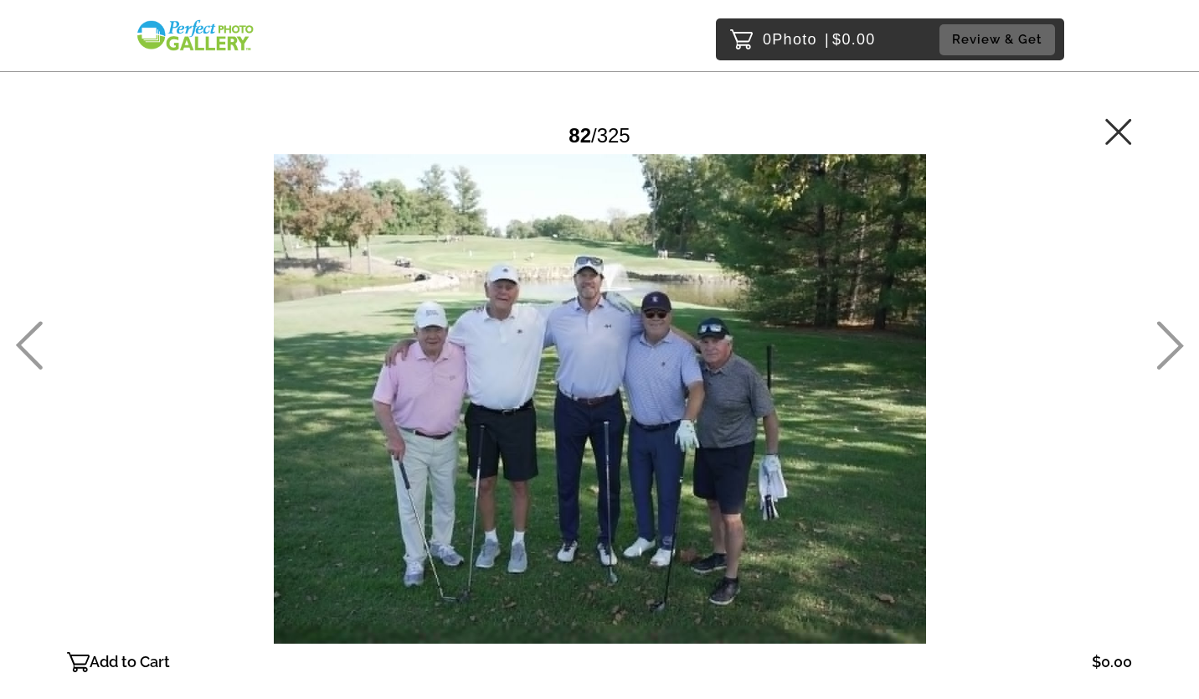
click at [1166, 331] on icon at bounding box center [1171, 345] width 27 height 49
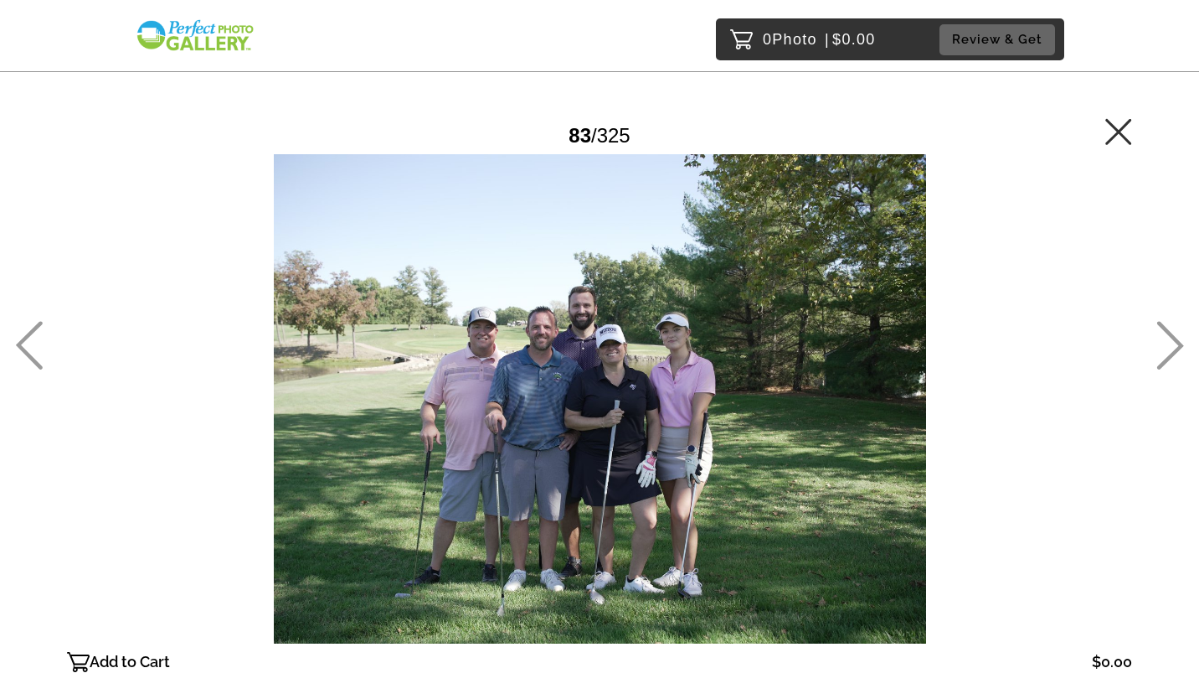
click at [1166, 331] on icon at bounding box center [1171, 345] width 27 height 49
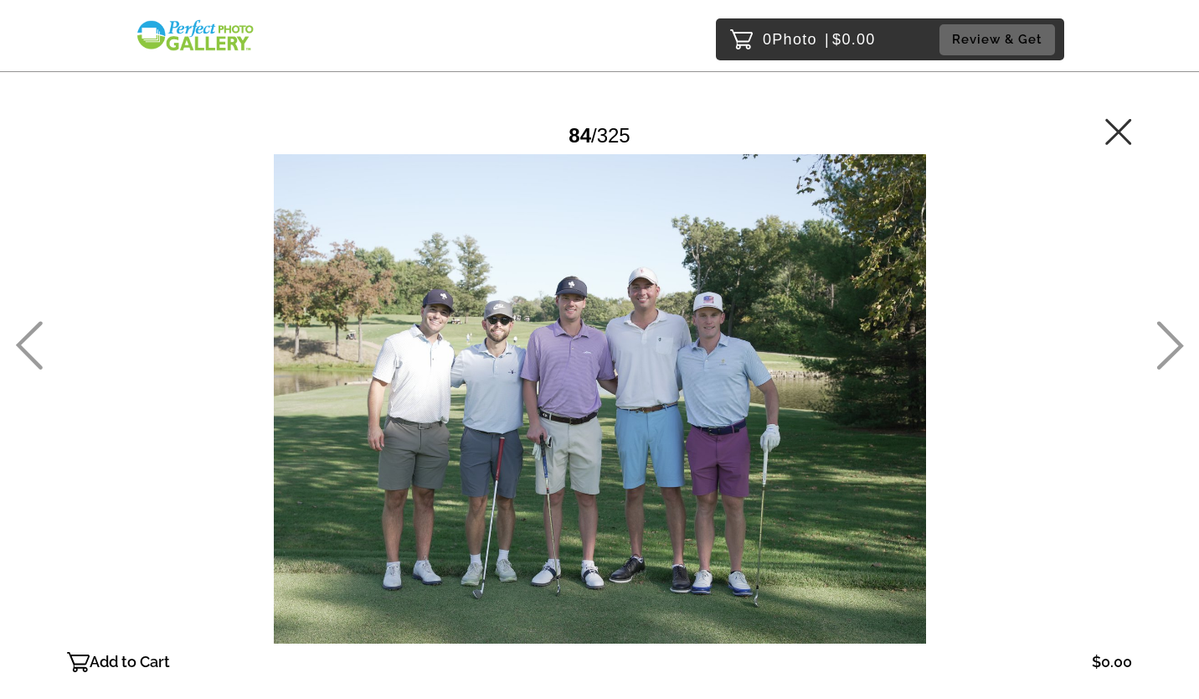
click at [1166, 331] on icon at bounding box center [1171, 345] width 27 height 49
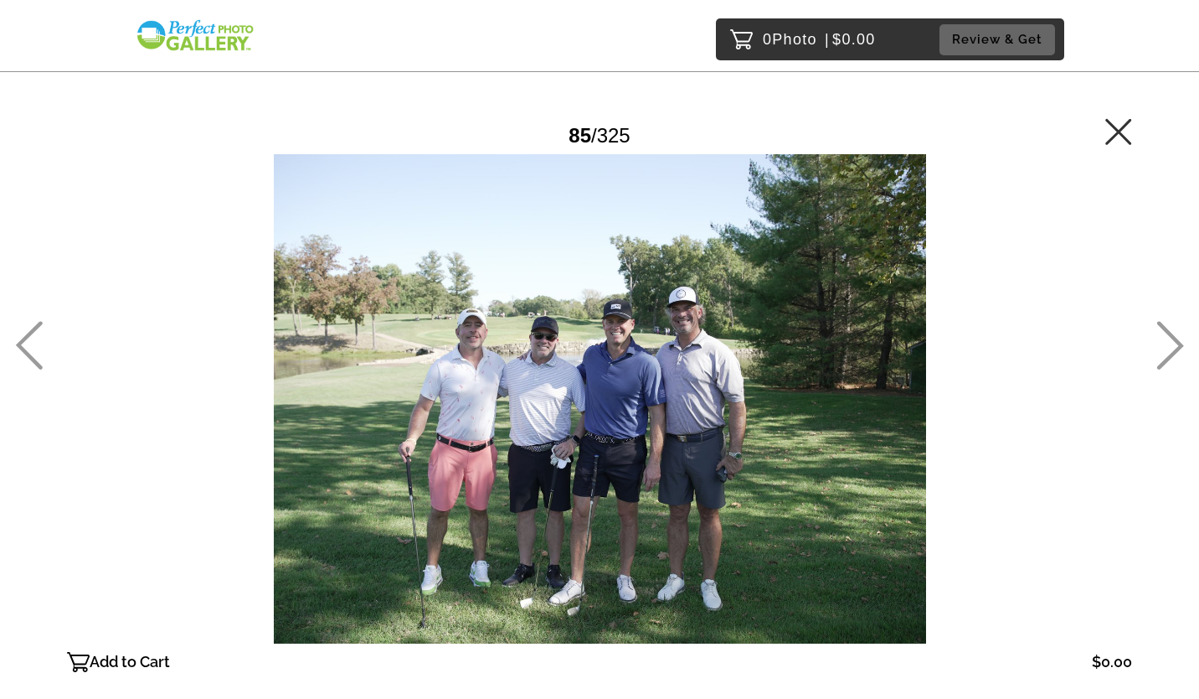
click at [1166, 331] on icon at bounding box center [1171, 345] width 27 height 49
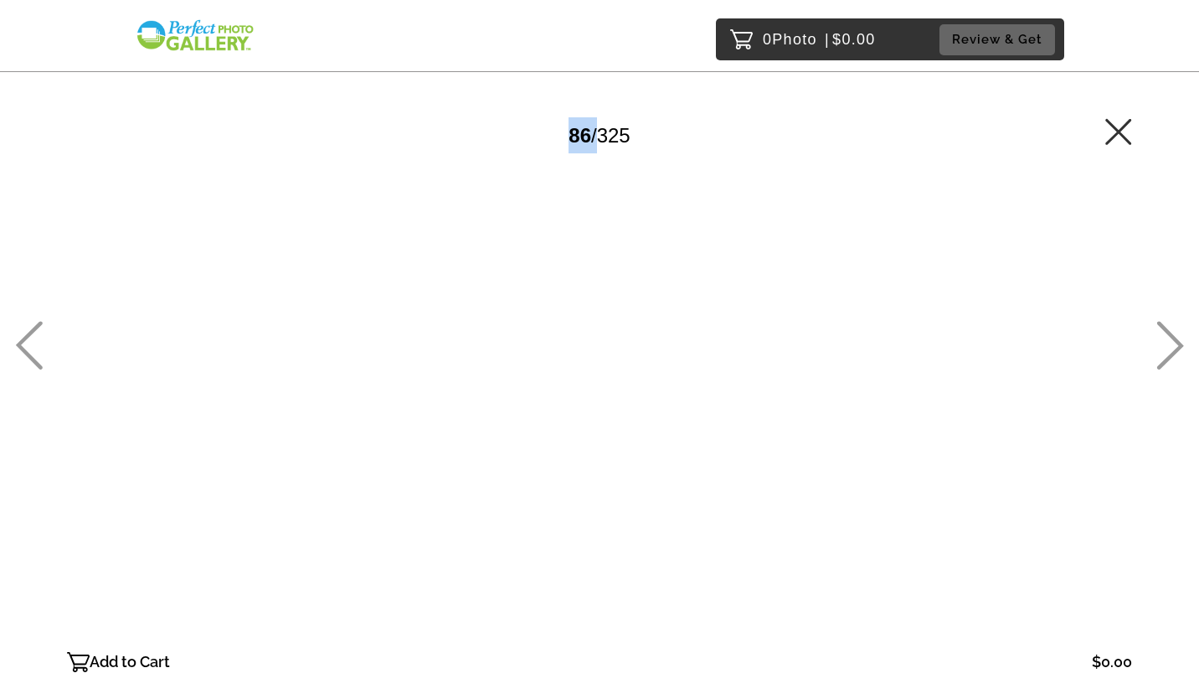
click at [1166, 331] on icon at bounding box center [1171, 345] width 27 height 49
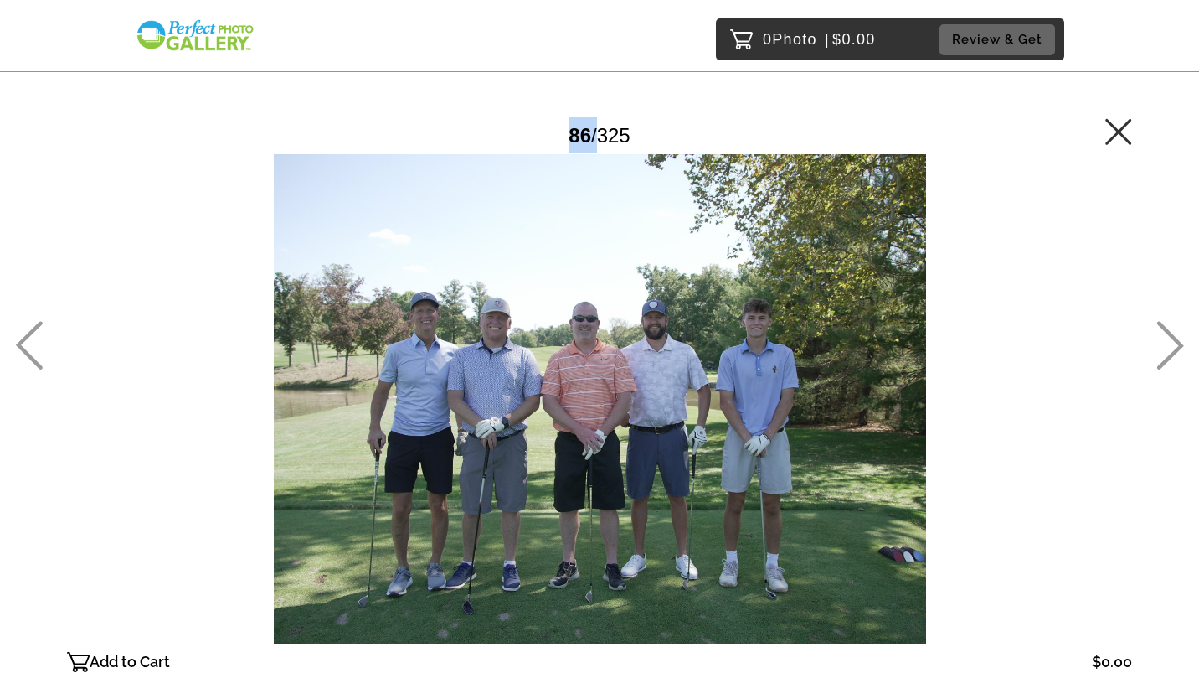
click at [1166, 331] on icon at bounding box center [1171, 345] width 27 height 49
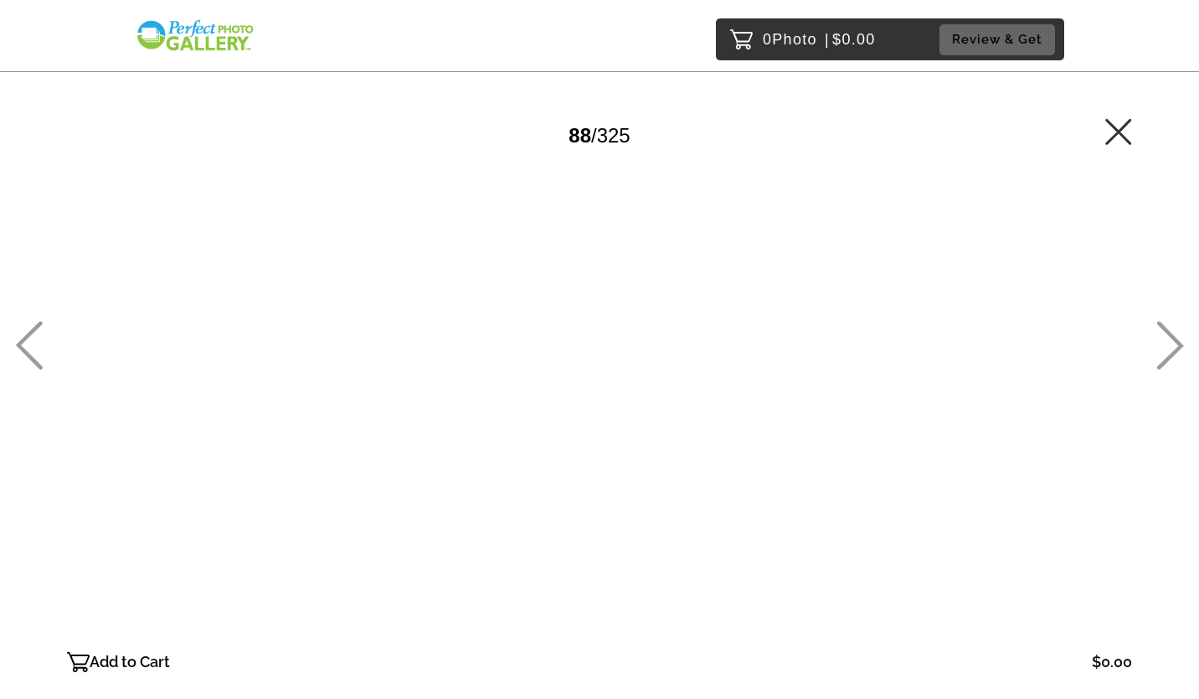
click at [1166, 331] on icon at bounding box center [1171, 345] width 27 height 49
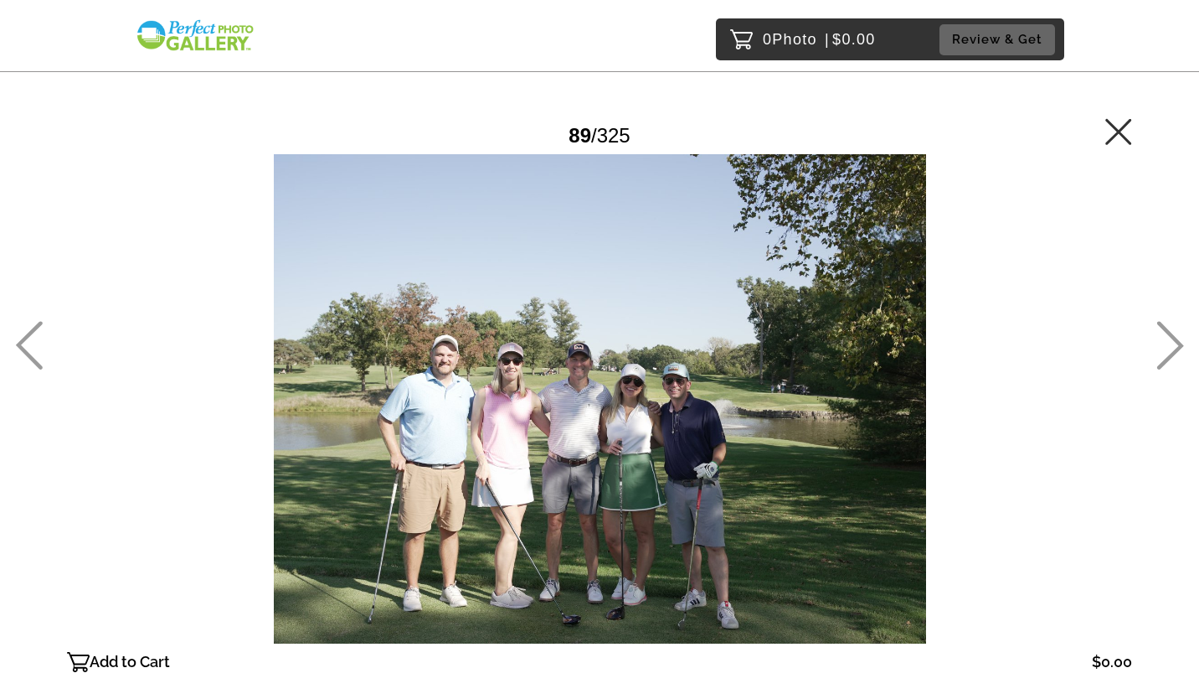
click at [1166, 331] on icon at bounding box center [1171, 345] width 27 height 49
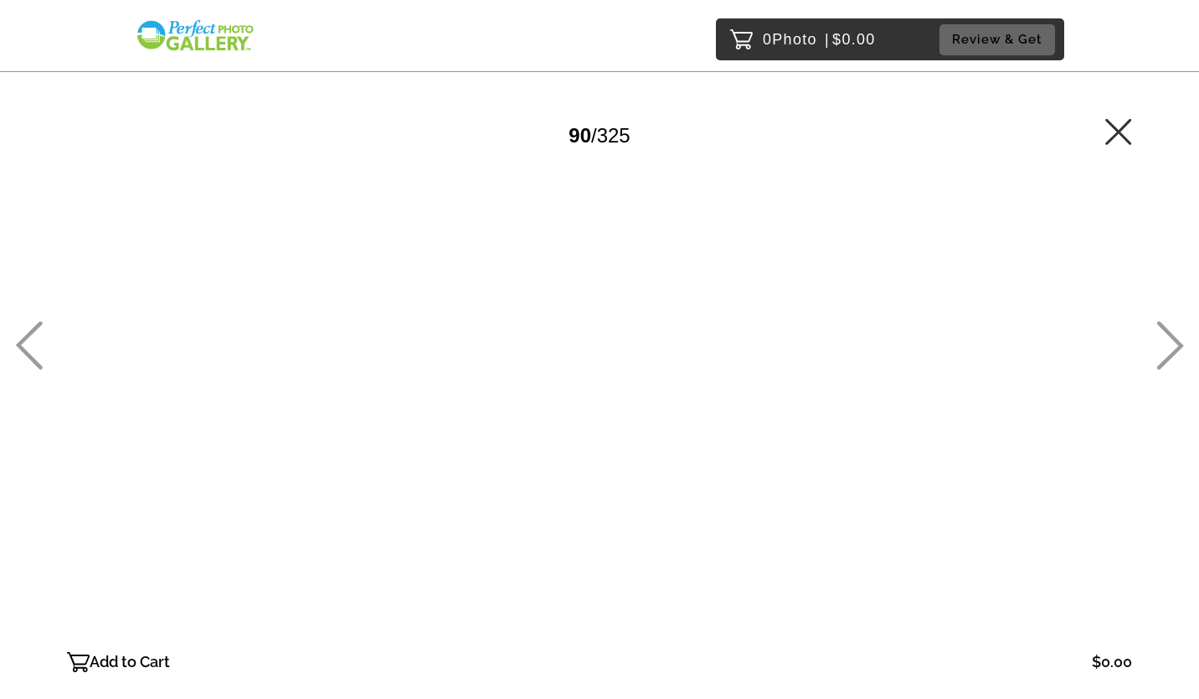
click at [1166, 331] on icon at bounding box center [1171, 345] width 27 height 49
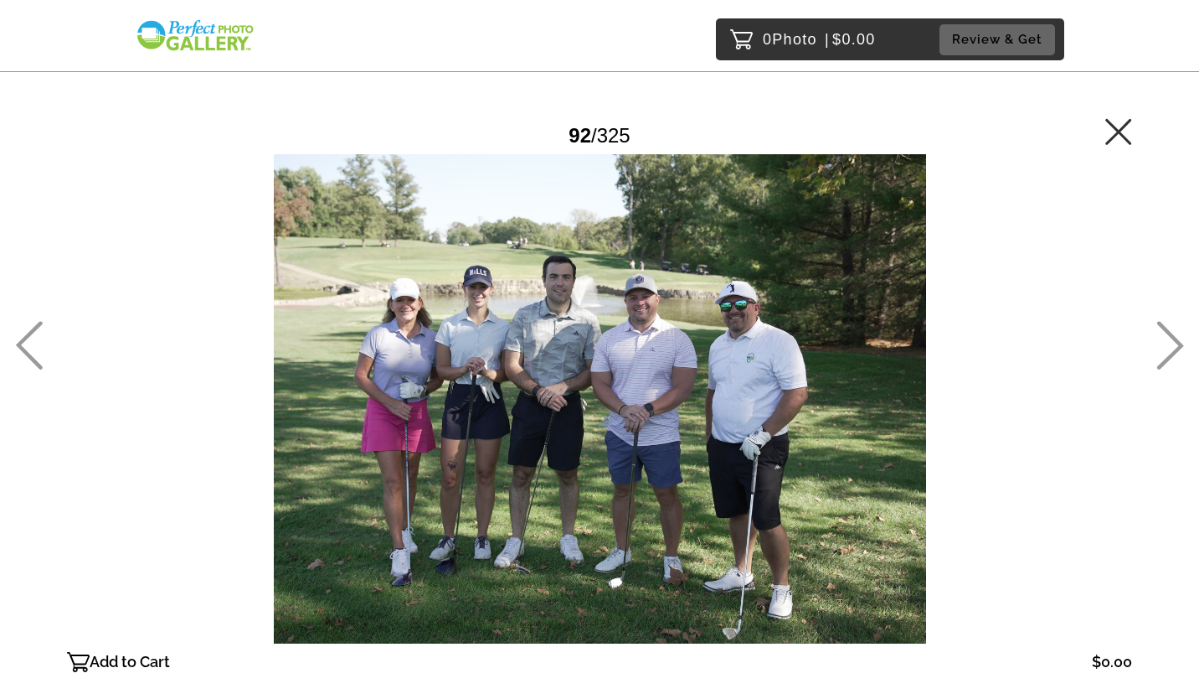
click at [1166, 331] on icon at bounding box center [1171, 345] width 27 height 49
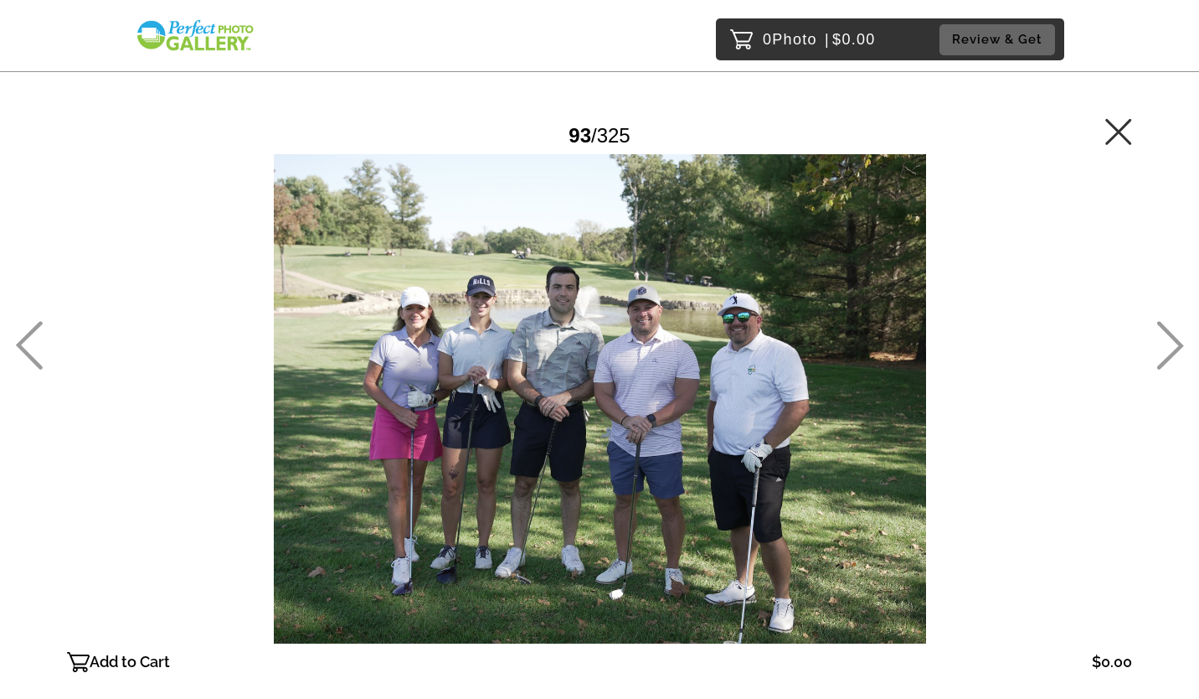
click at [1166, 331] on icon at bounding box center [1171, 345] width 27 height 49
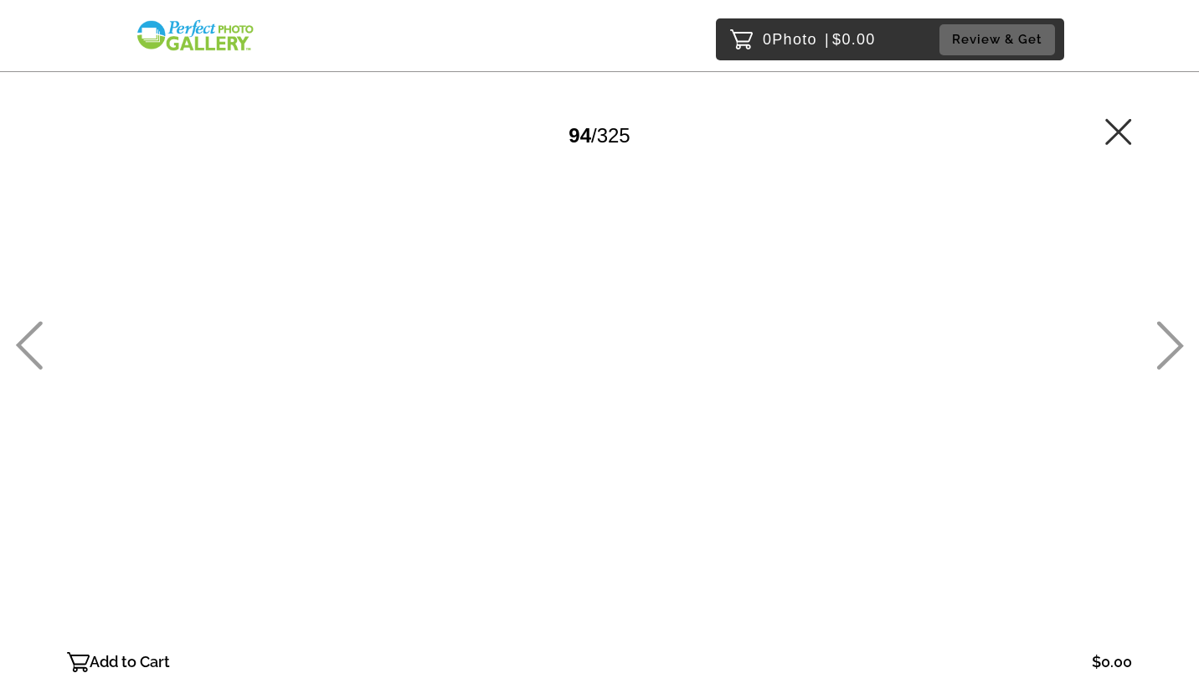
click at [1166, 331] on icon at bounding box center [1171, 345] width 27 height 49
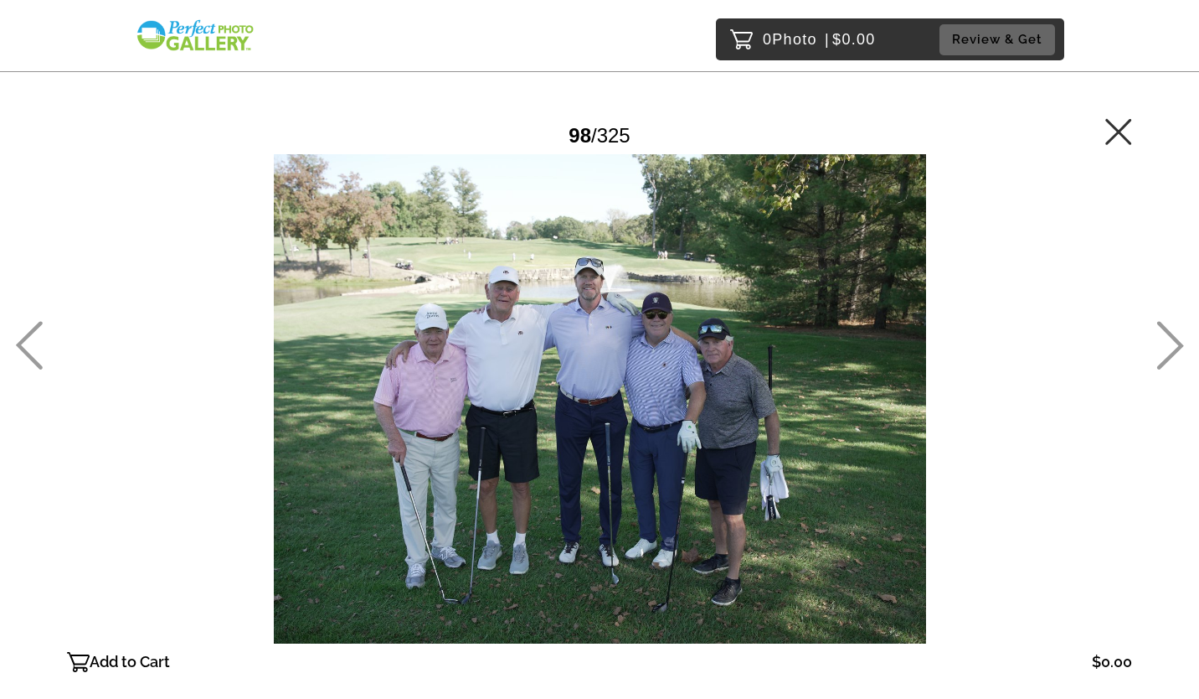
click at [1166, 331] on icon at bounding box center [1171, 345] width 27 height 49
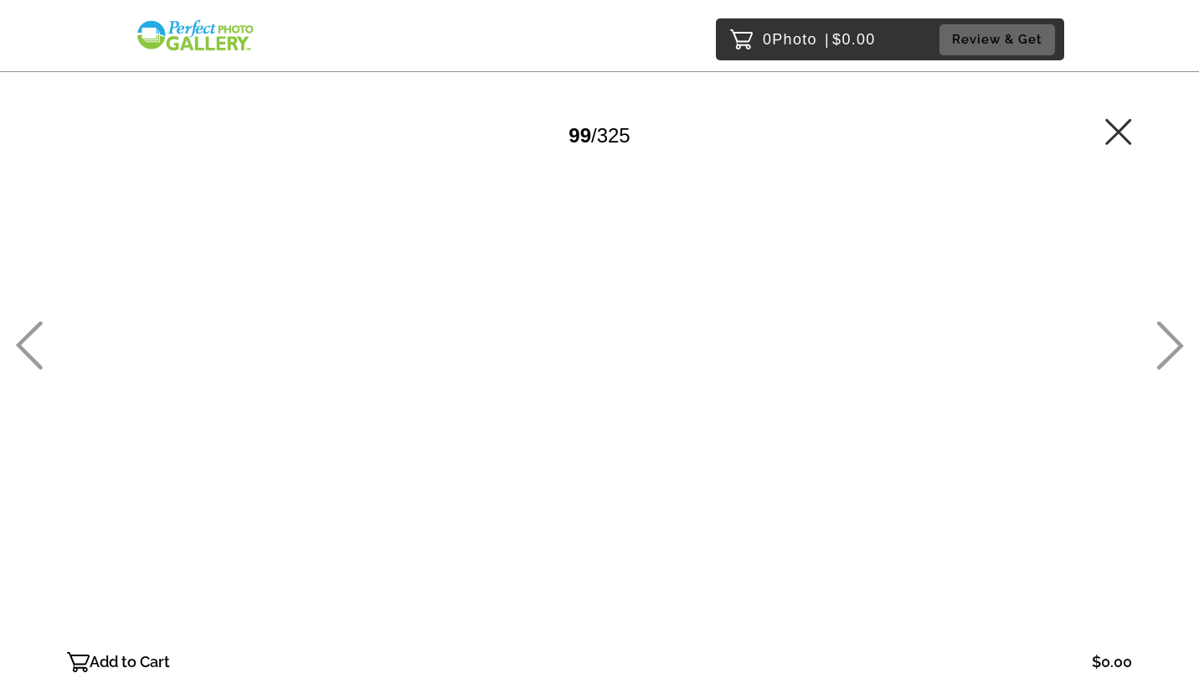
click at [1166, 331] on icon at bounding box center [1171, 345] width 27 height 49
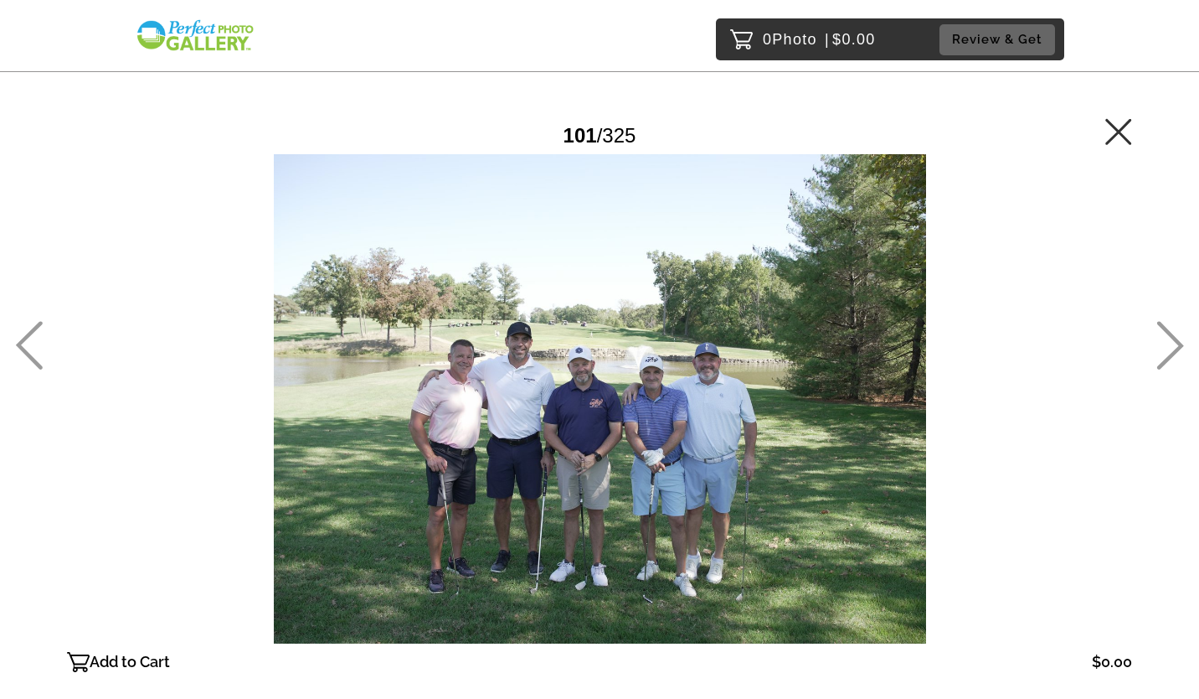
click at [1166, 331] on icon at bounding box center [1171, 345] width 27 height 49
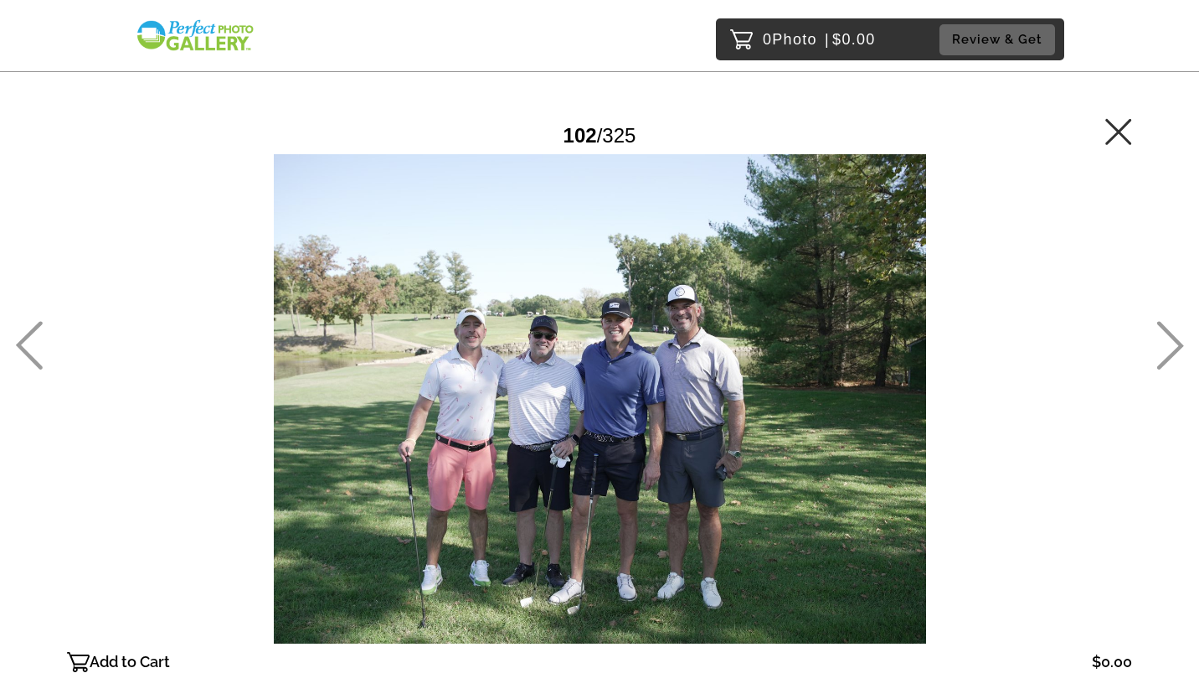
click at [1166, 331] on icon at bounding box center [1171, 345] width 27 height 49
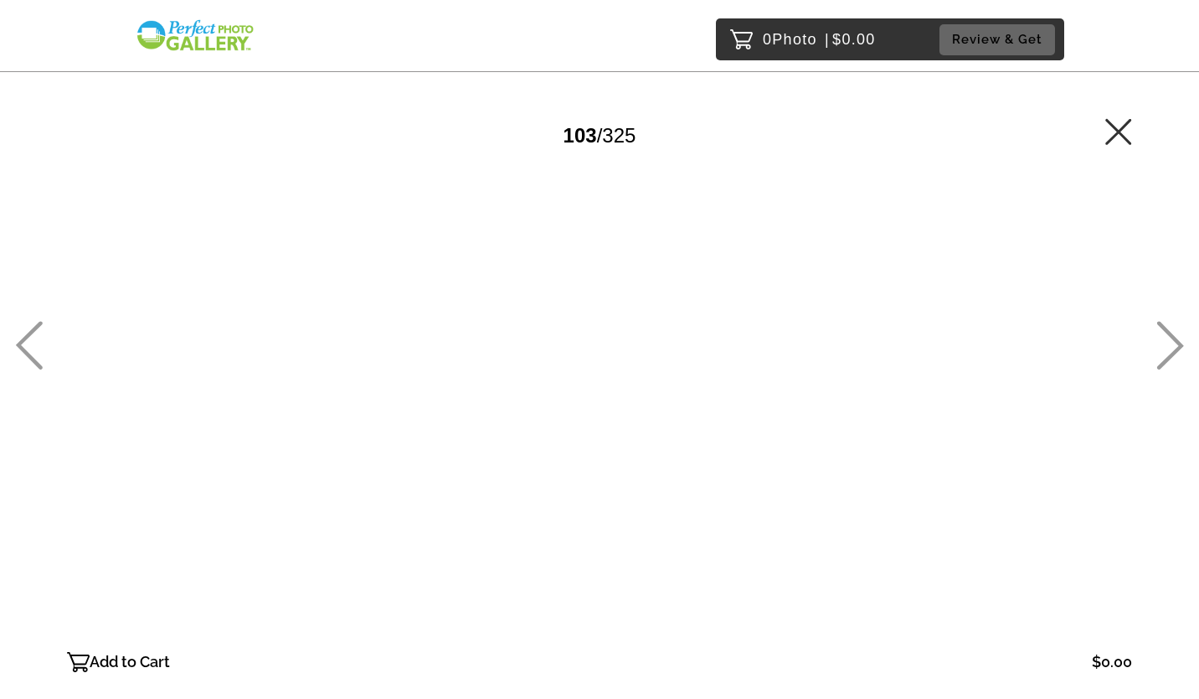
click at [1166, 331] on icon at bounding box center [1171, 345] width 27 height 49
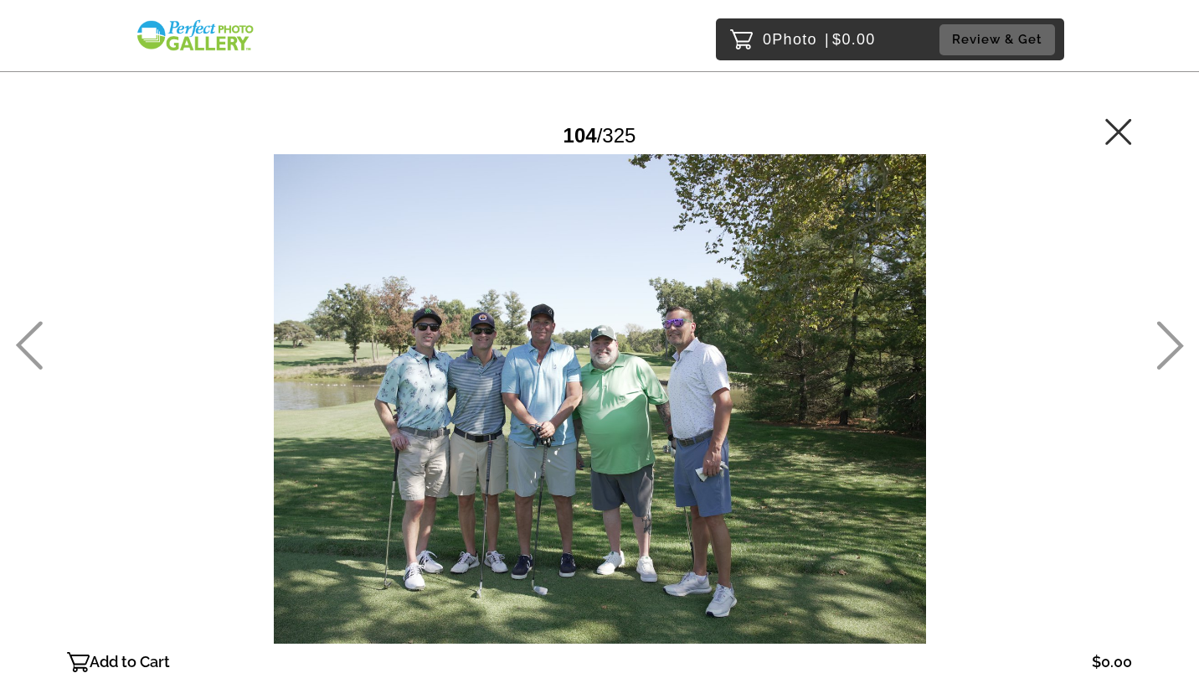
click at [1166, 331] on icon at bounding box center [1171, 345] width 27 height 49
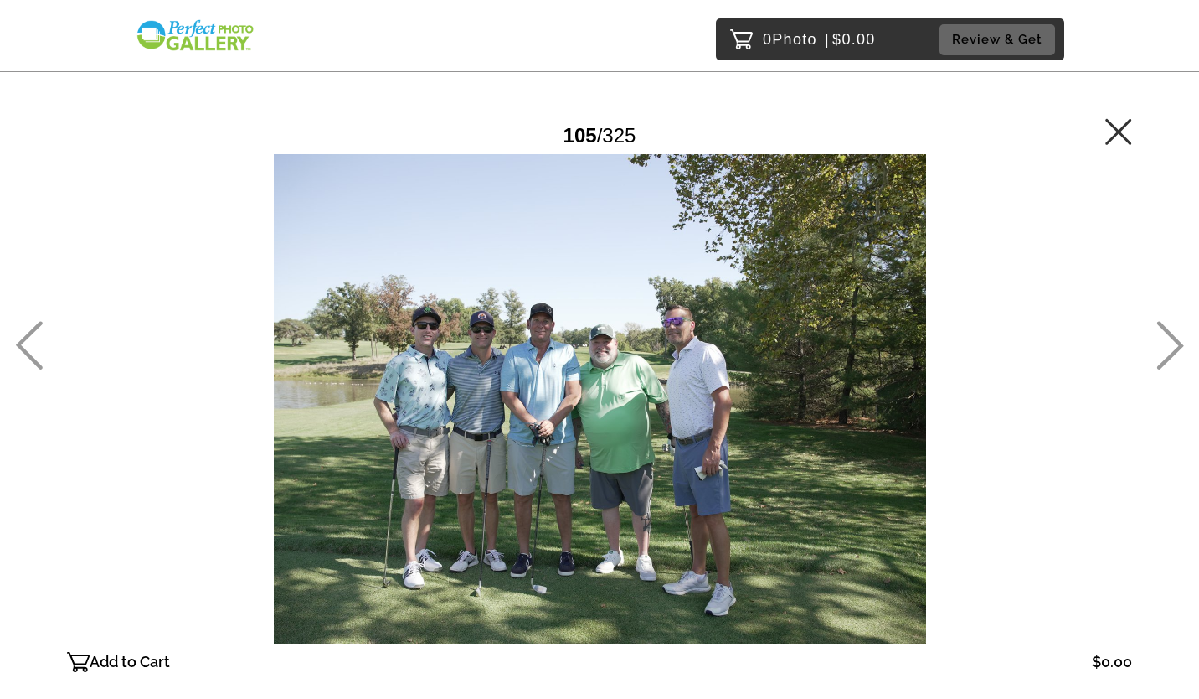
click at [1166, 331] on icon at bounding box center [1171, 345] width 27 height 49
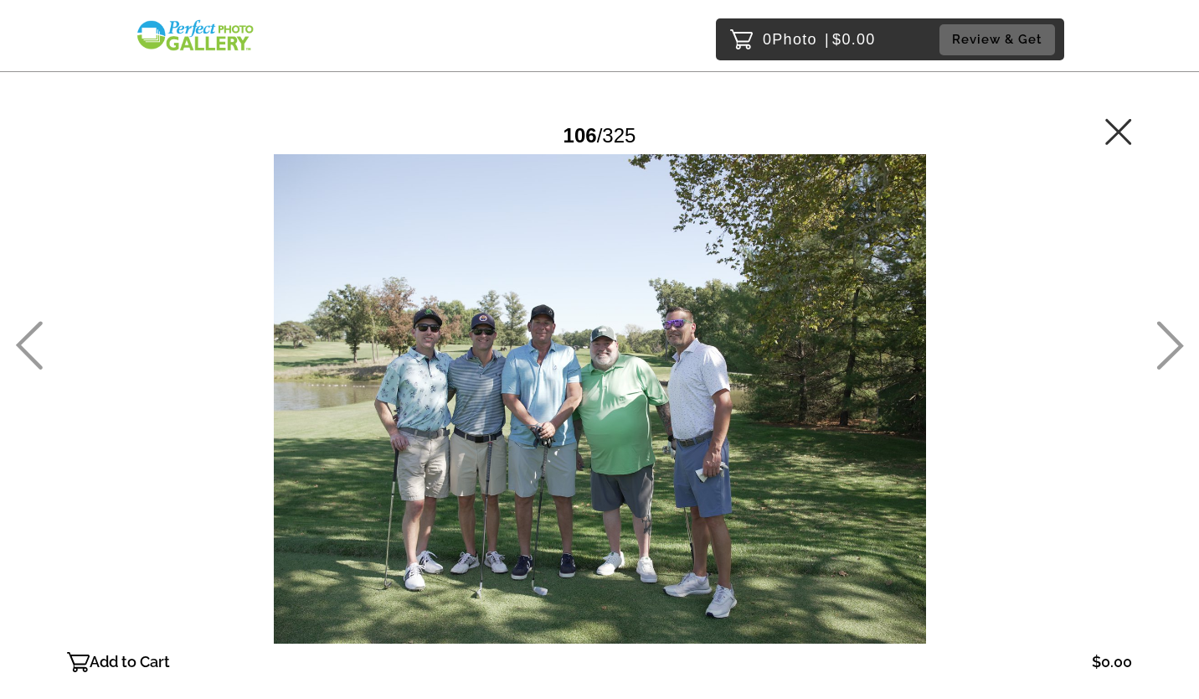
click at [1166, 331] on icon at bounding box center [1171, 345] width 27 height 49
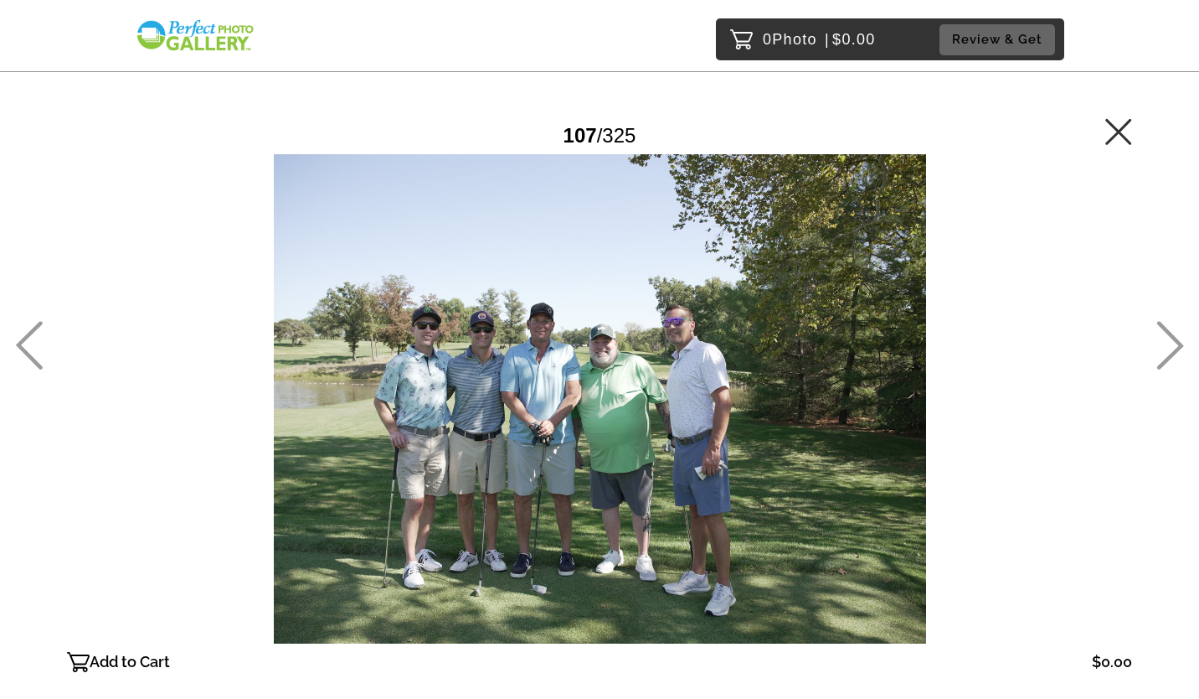
click at [1166, 331] on icon at bounding box center [1171, 345] width 27 height 49
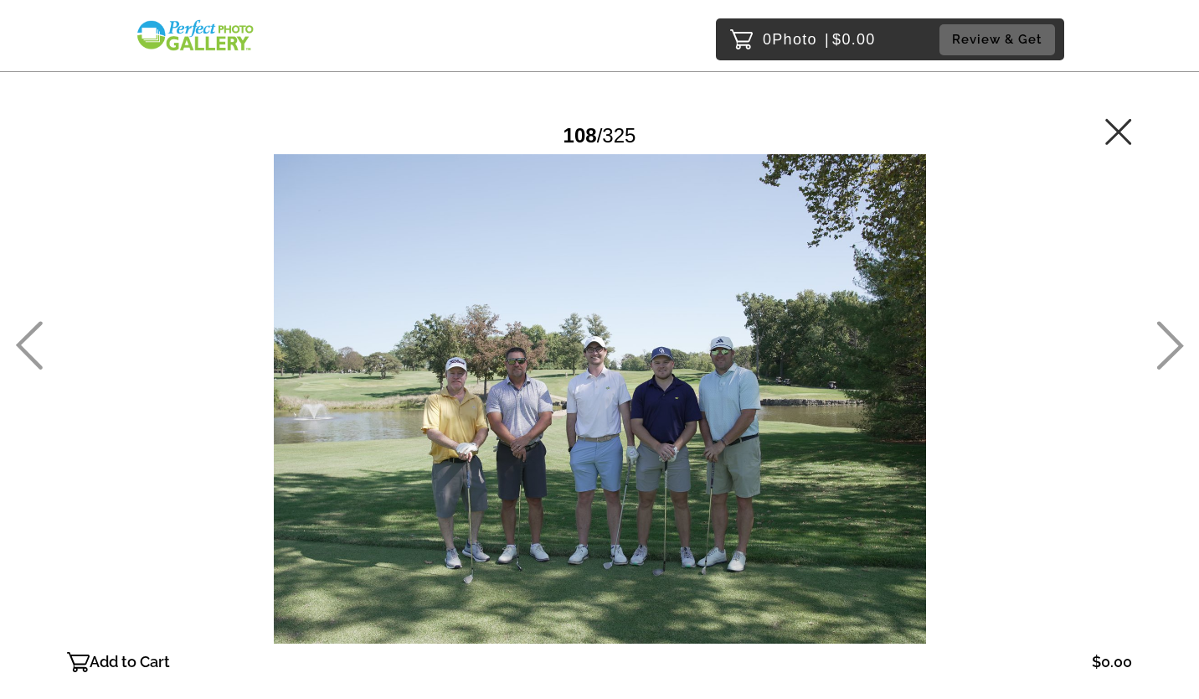
click at [1166, 331] on icon at bounding box center [1171, 345] width 27 height 49
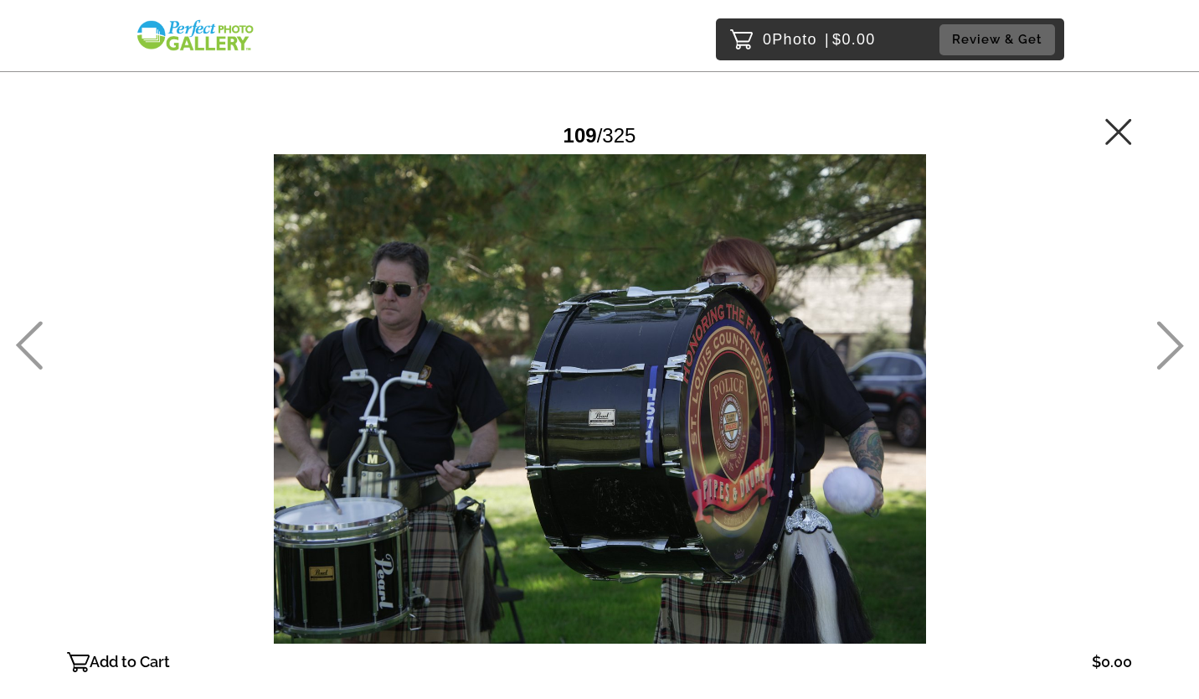
click at [1166, 331] on icon at bounding box center [1171, 345] width 27 height 49
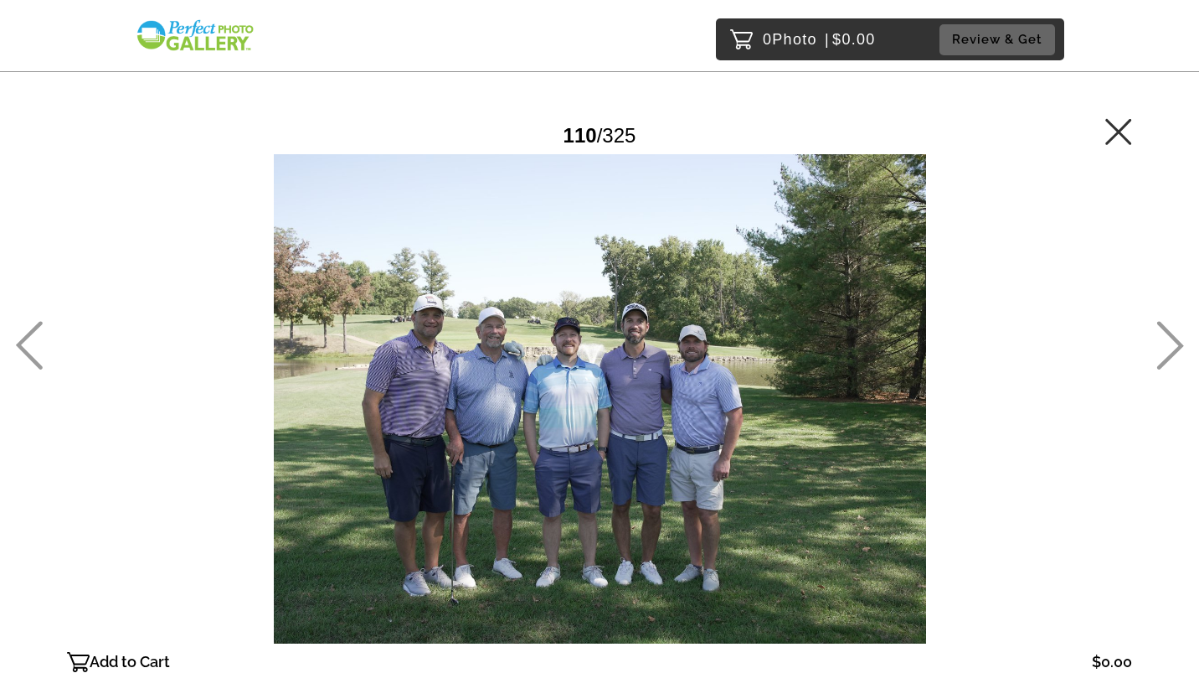
click at [1166, 331] on icon at bounding box center [1171, 345] width 27 height 49
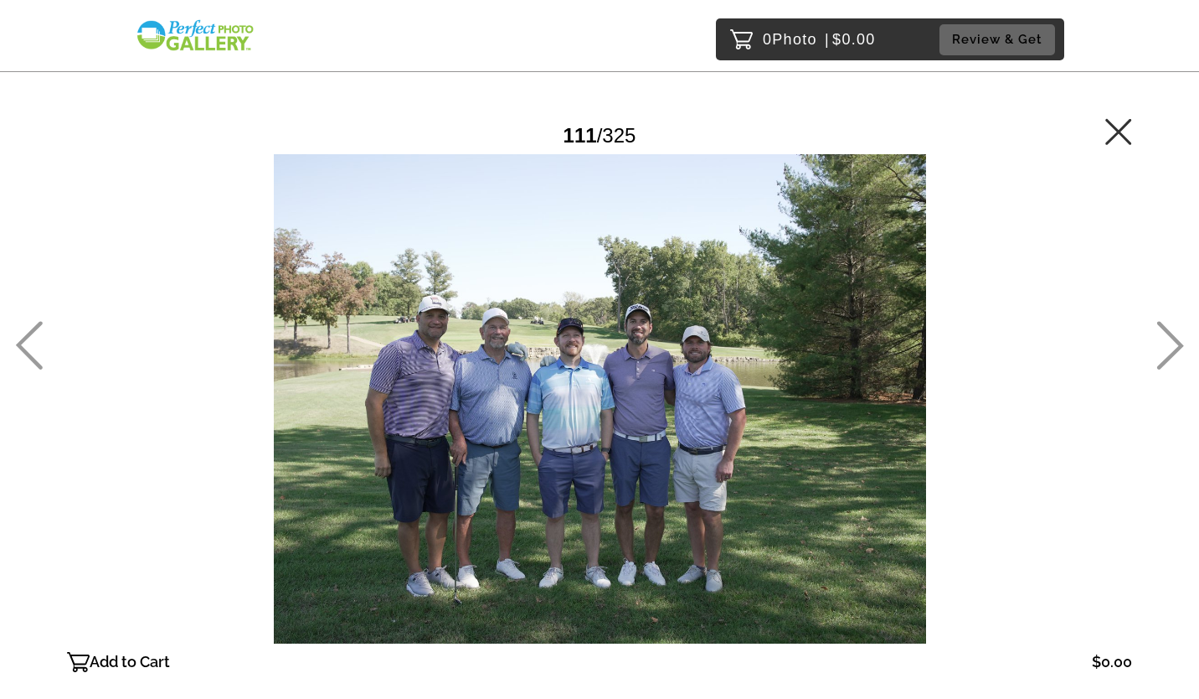
click at [1166, 331] on icon at bounding box center [1171, 345] width 27 height 49
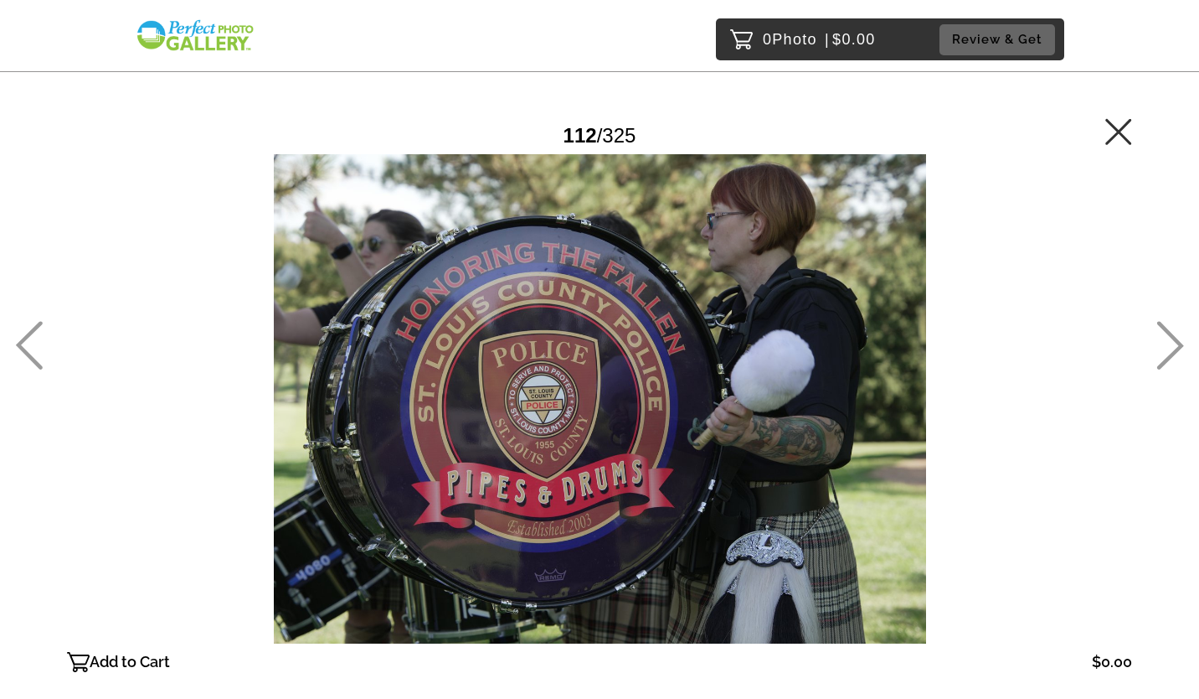
click at [1166, 331] on icon at bounding box center [1171, 345] width 27 height 49
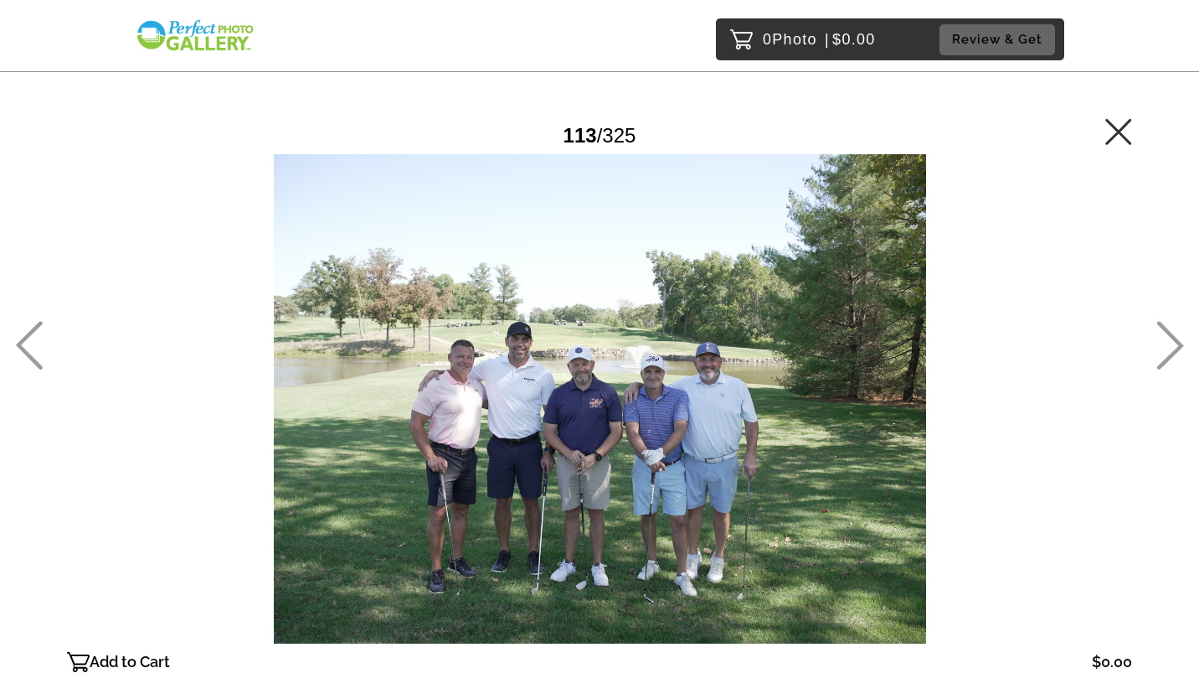
click at [1166, 331] on icon at bounding box center [1171, 345] width 27 height 49
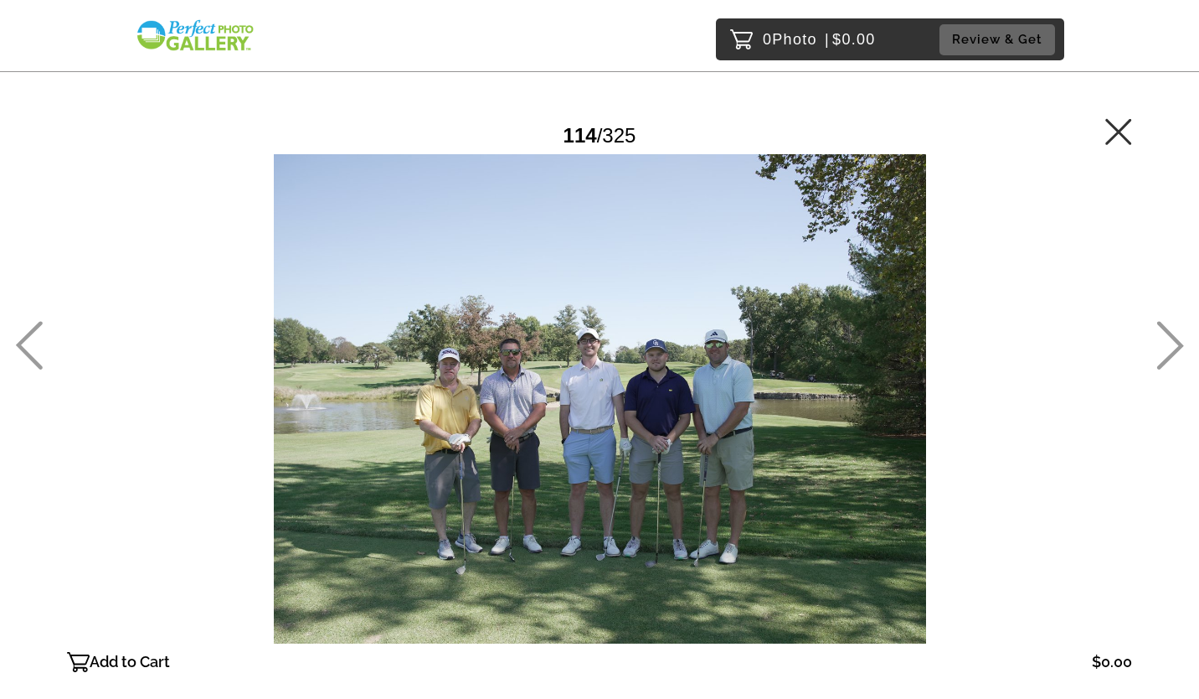
click at [1166, 331] on icon at bounding box center [1171, 345] width 27 height 49
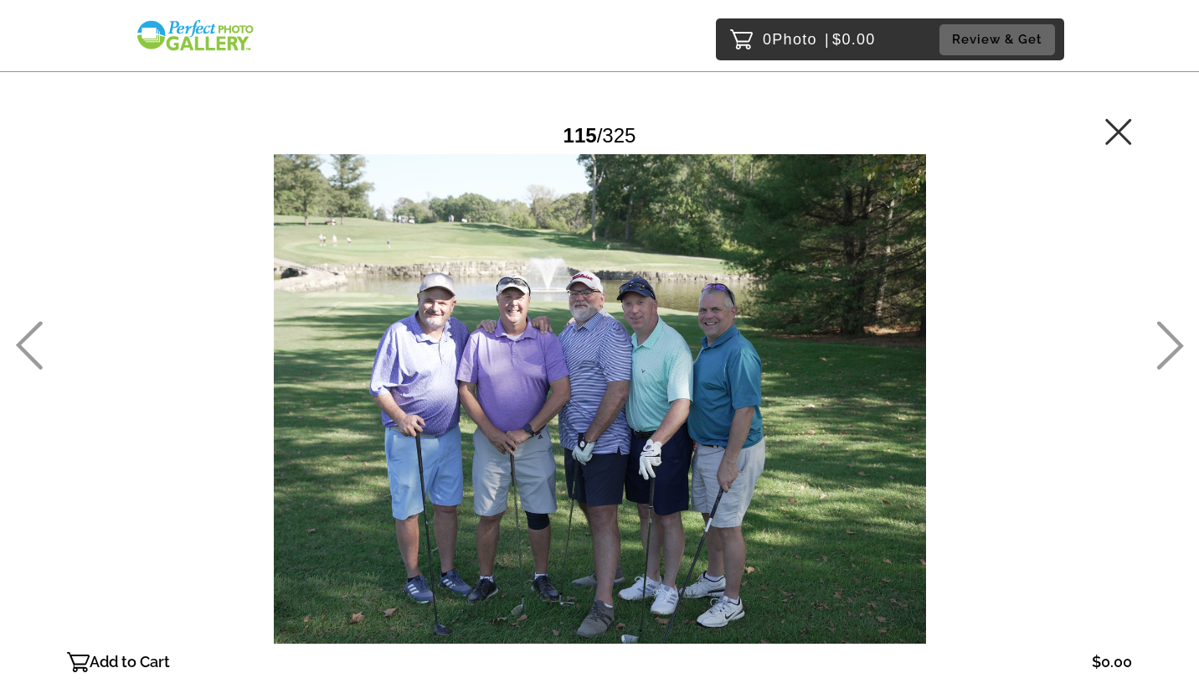
click at [1161, 333] on icon at bounding box center [1171, 345] width 28 height 49
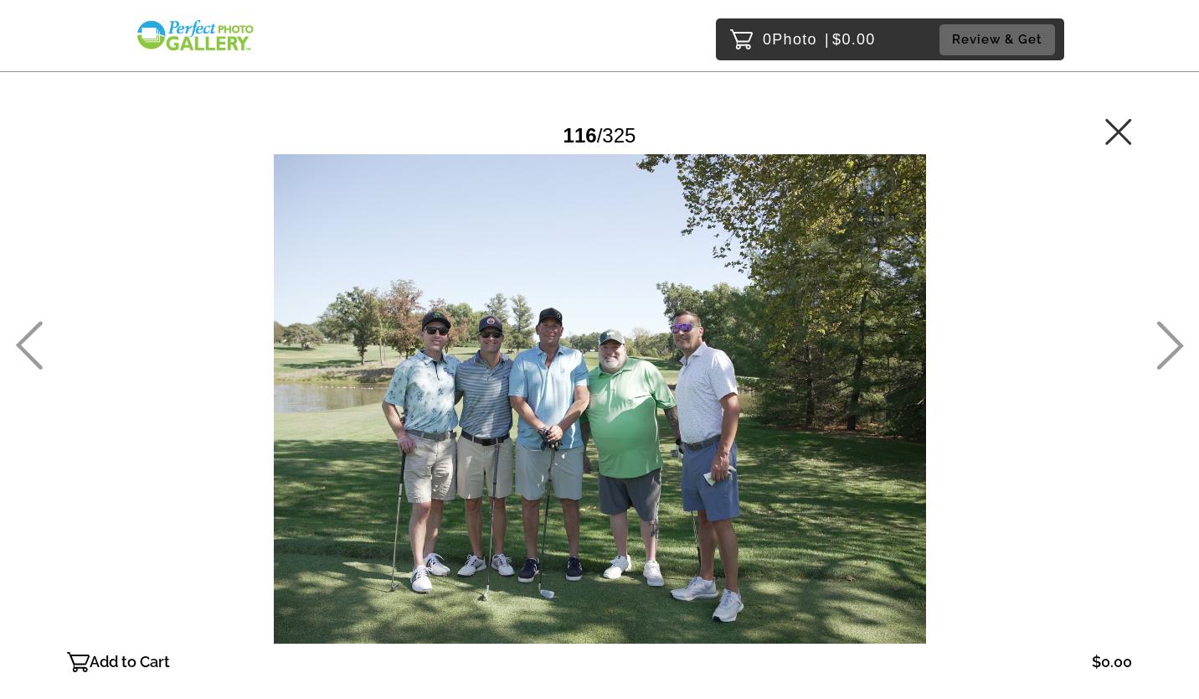
click at [1161, 333] on icon at bounding box center [1171, 345] width 28 height 49
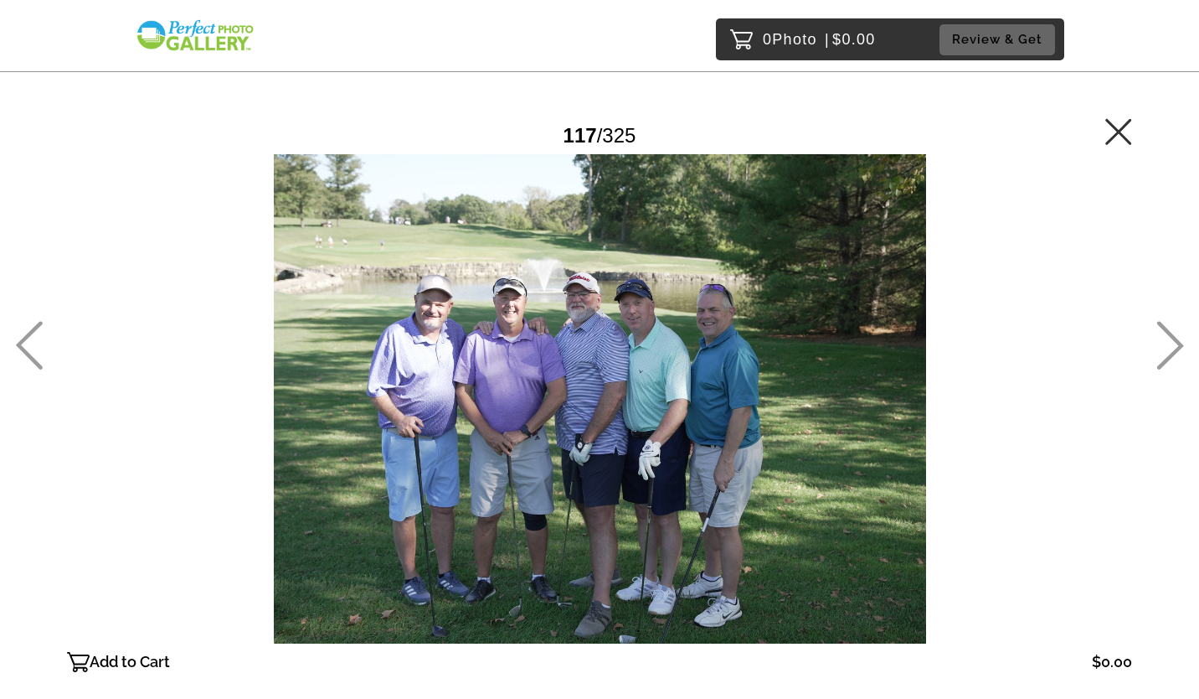
click at [1161, 333] on icon at bounding box center [1171, 345] width 28 height 49
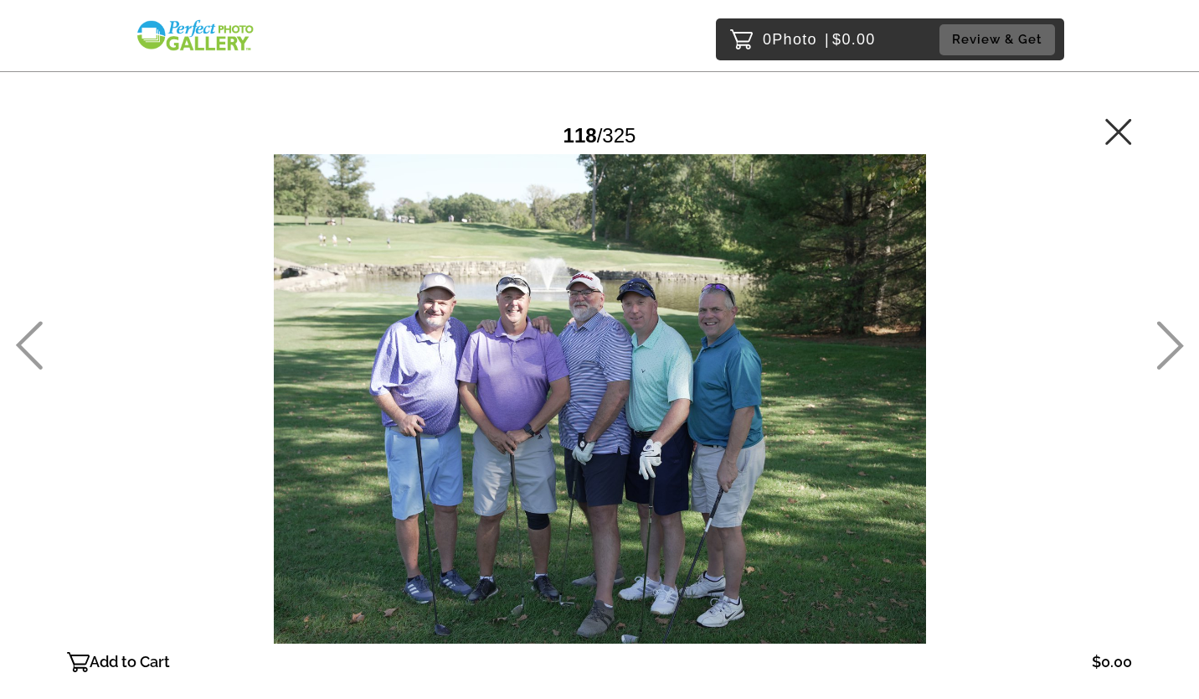
click at [1161, 333] on icon at bounding box center [1171, 345] width 28 height 49
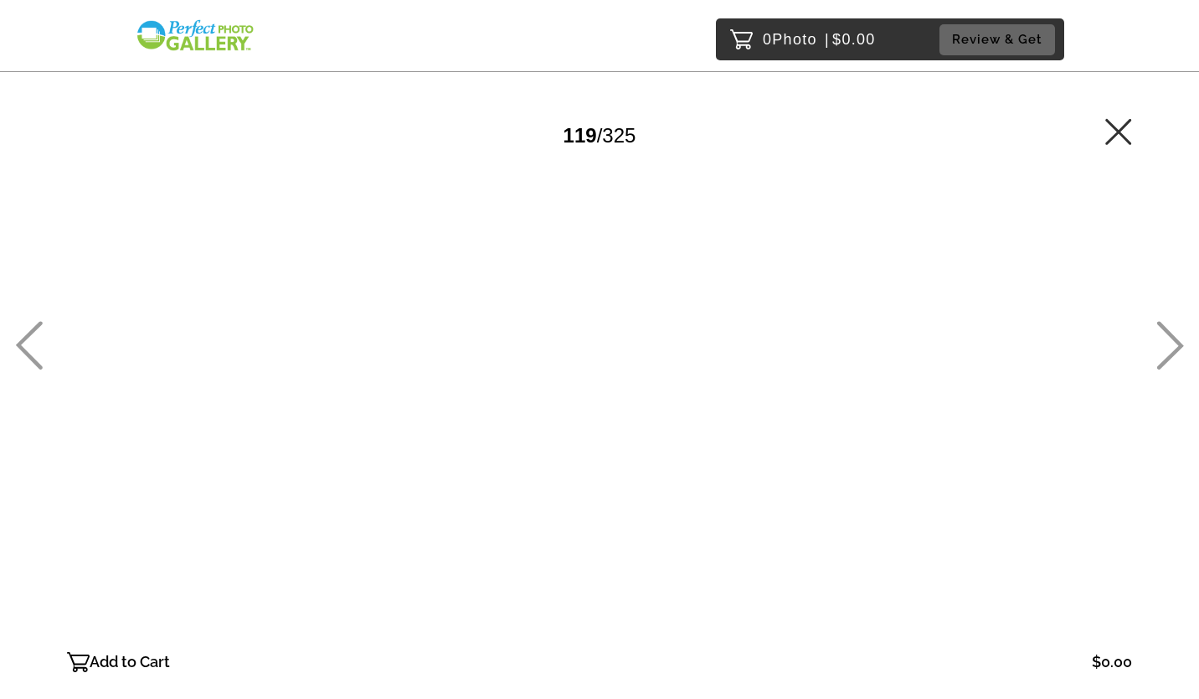
click at [1161, 333] on icon at bounding box center [1171, 345] width 28 height 49
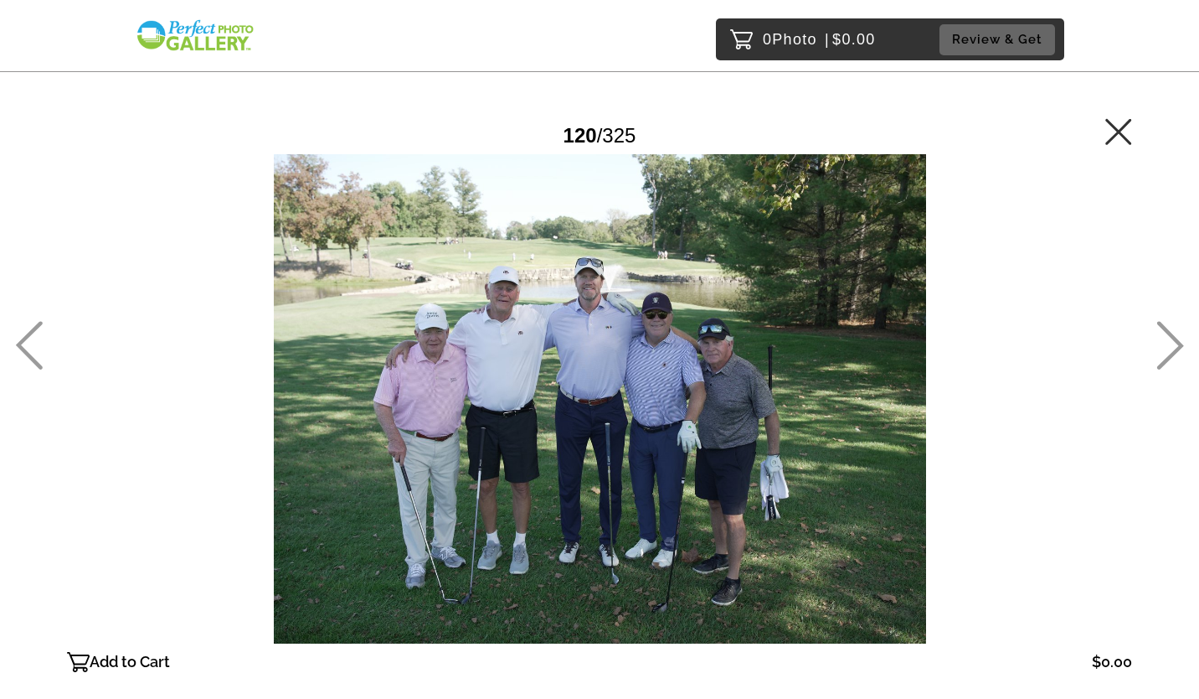
click at [1161, 333] on icon at bounding box center [1171, 345] width 28 height 49
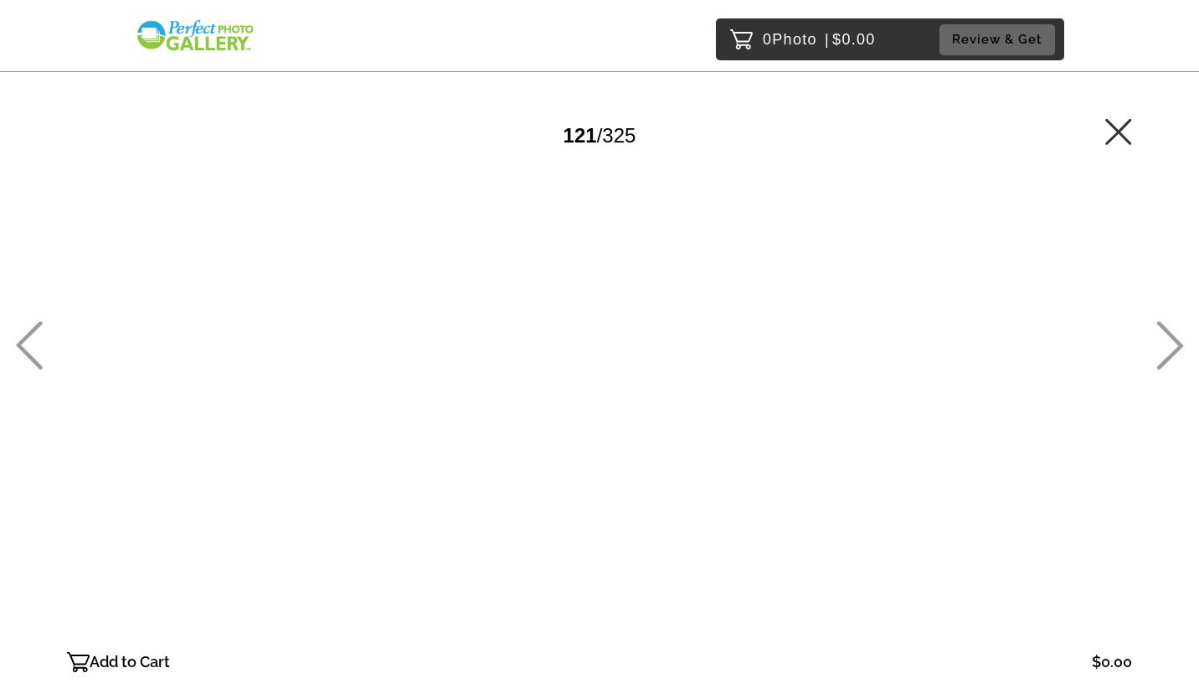
click at [1163, 328] on icon at bounding box center [1171, 345] width 27 height 49
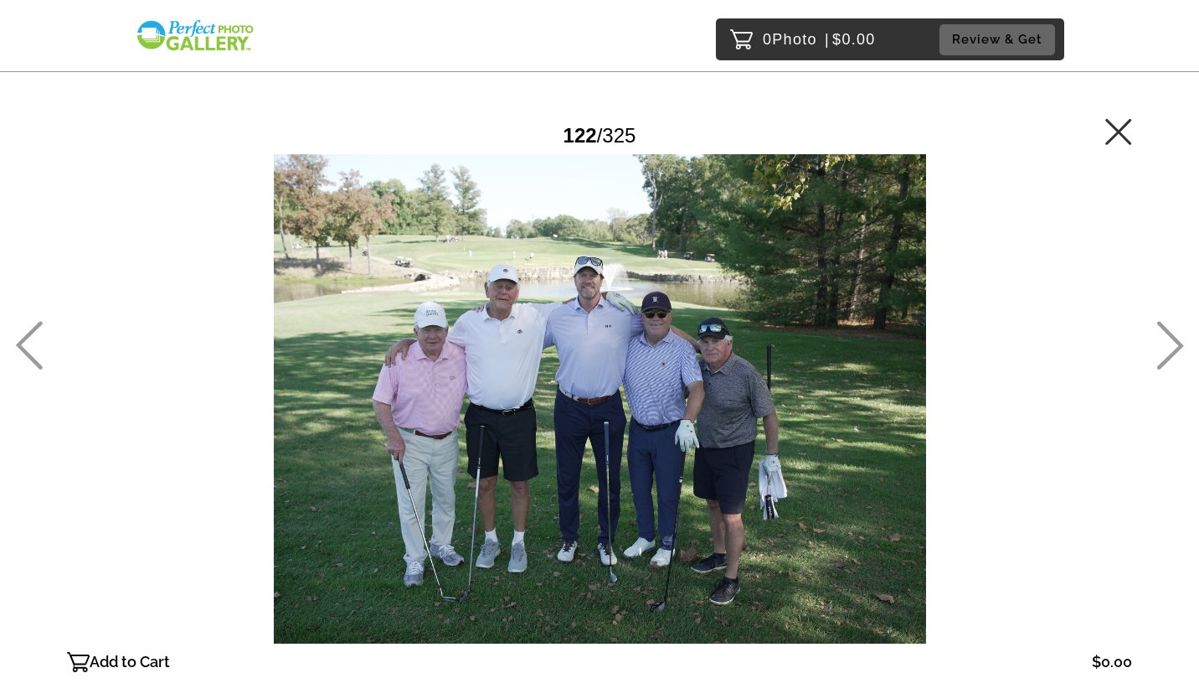
click at [1163, 328] on icon at bounding box center [1171, 345] width 27 height 49
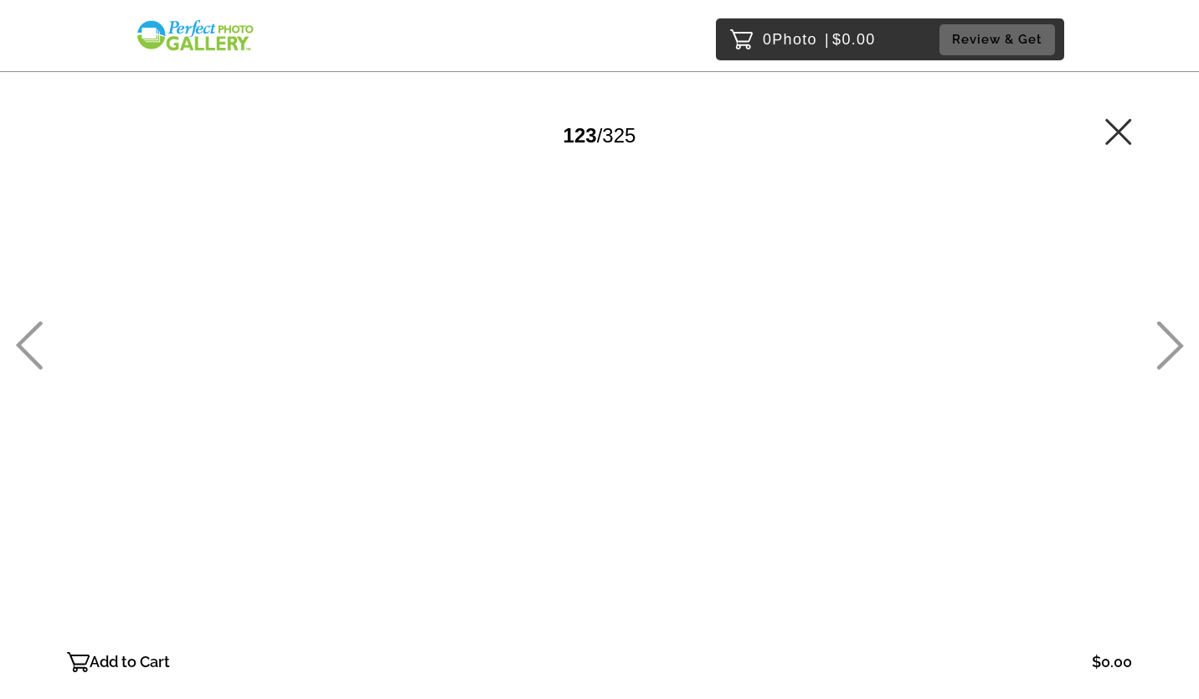
click at [1163, 328] on icon at bounding box center [1171, 345] width 27 height 49
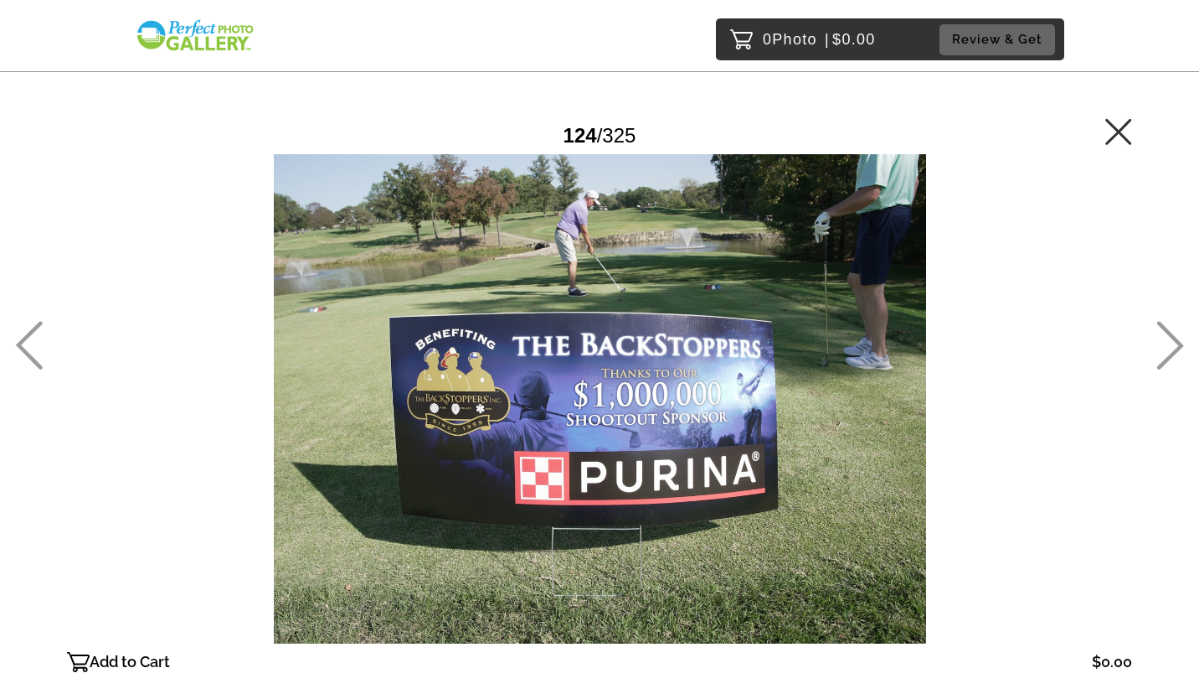
click at [1163, 328] on icon at bounding box center [1171, 345] width 27 height 49
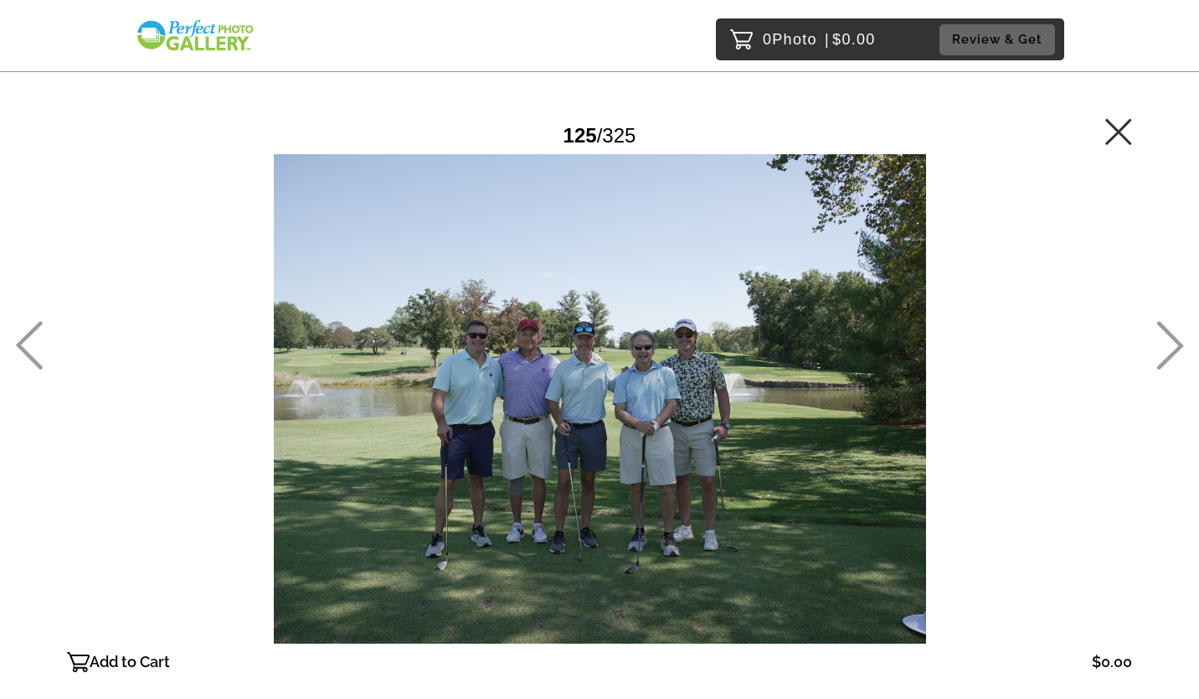
click at [1163, 328] on icon at bounding box center [1171, 345] width 27 height 49
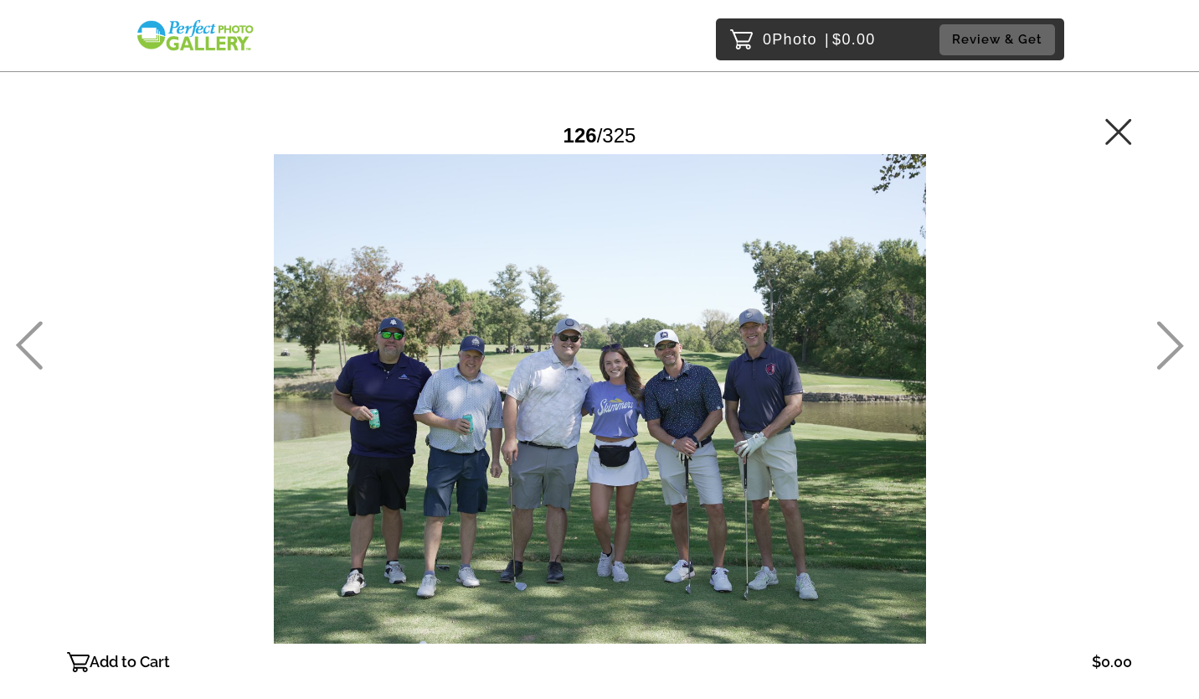
click at [1163, 328] on icon at bounding box center [1171, 345] width 27 height 49
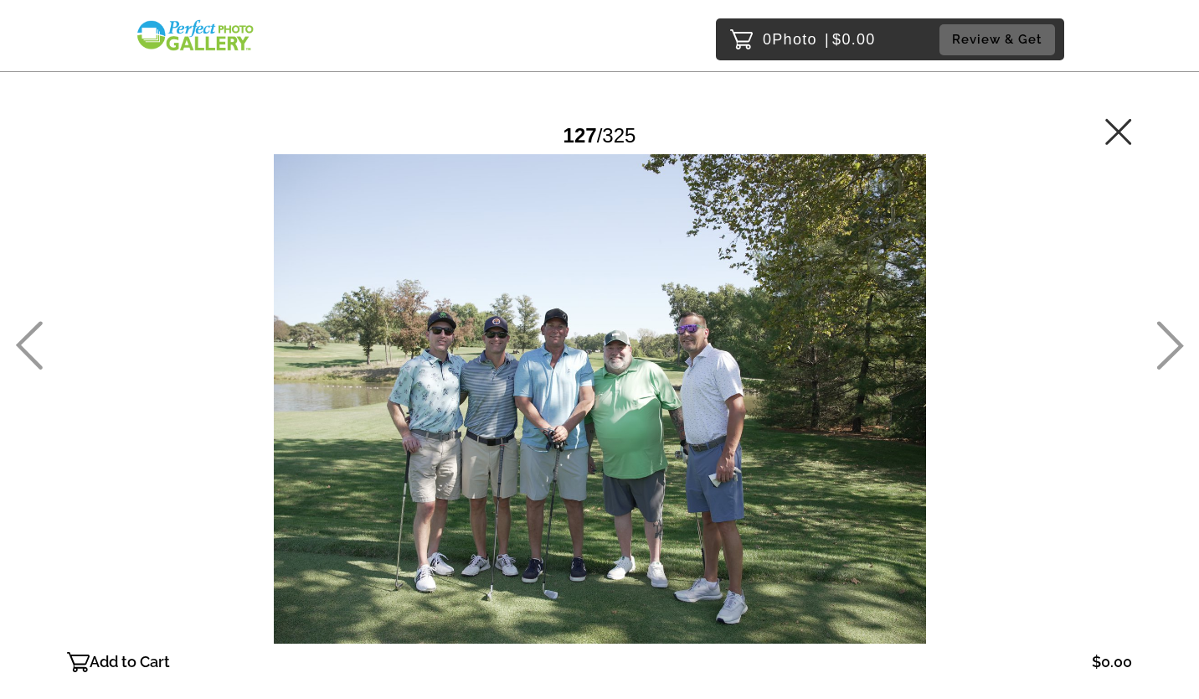
click at [1163, 328] on icon at bounding box center [1171, 345] width 27 height 49
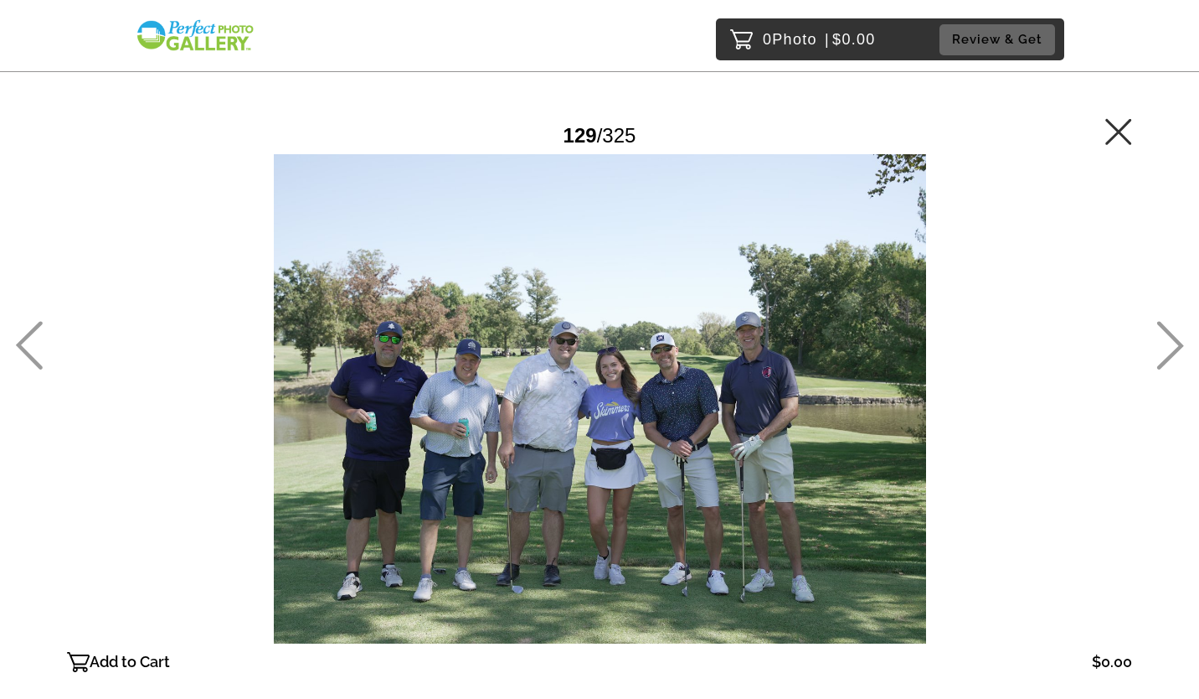
click at [1163, 328] on icon at bounding box center [1171, 345] width 27 height 49
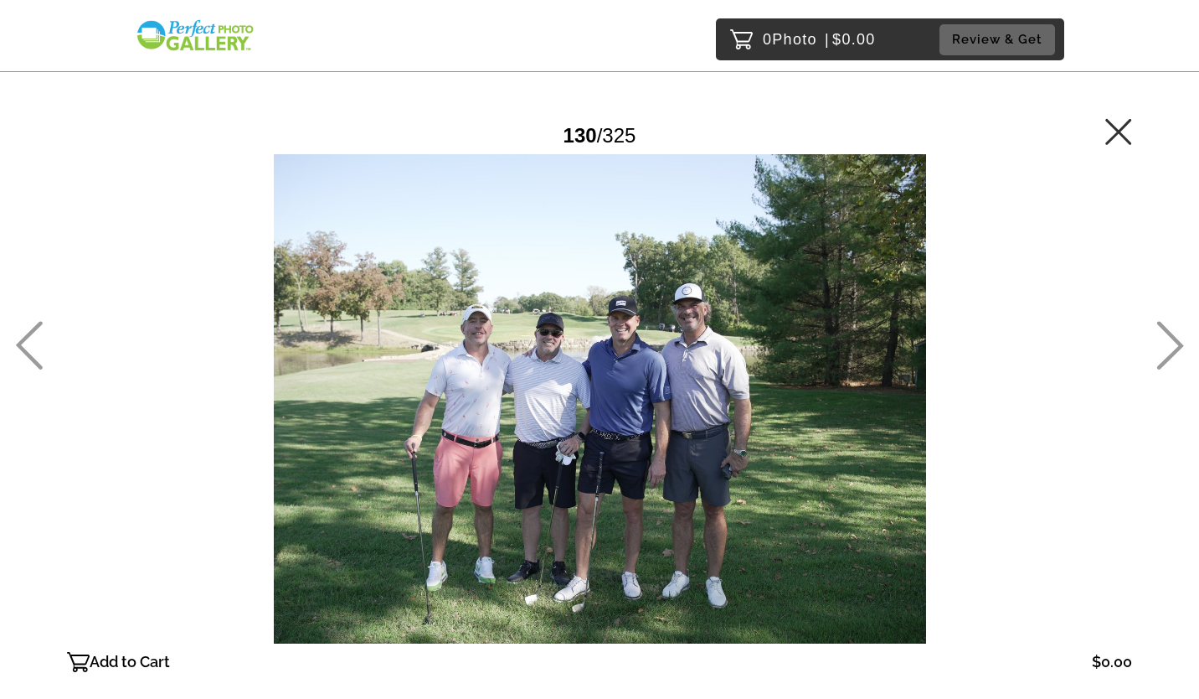
click at [1163, 328] on icon at bounding box center [1171, 345] width 27 height 49
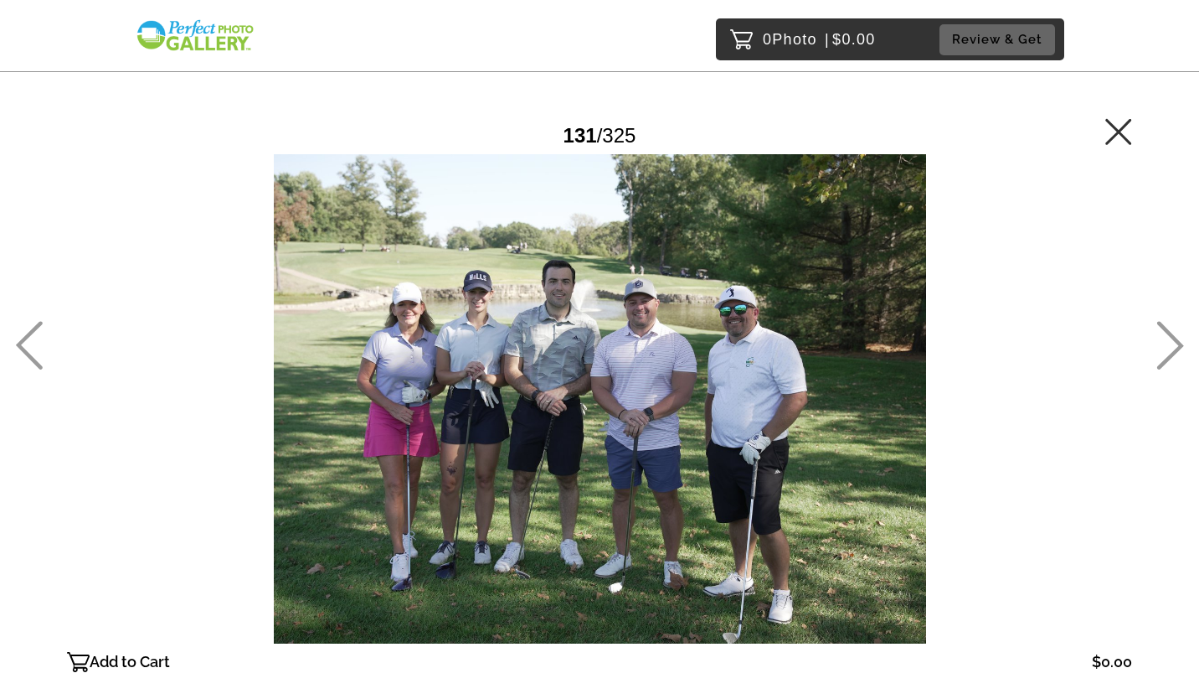
click at [1163, 328] on icon at bounding box center [1171, 345] width 27 height 49
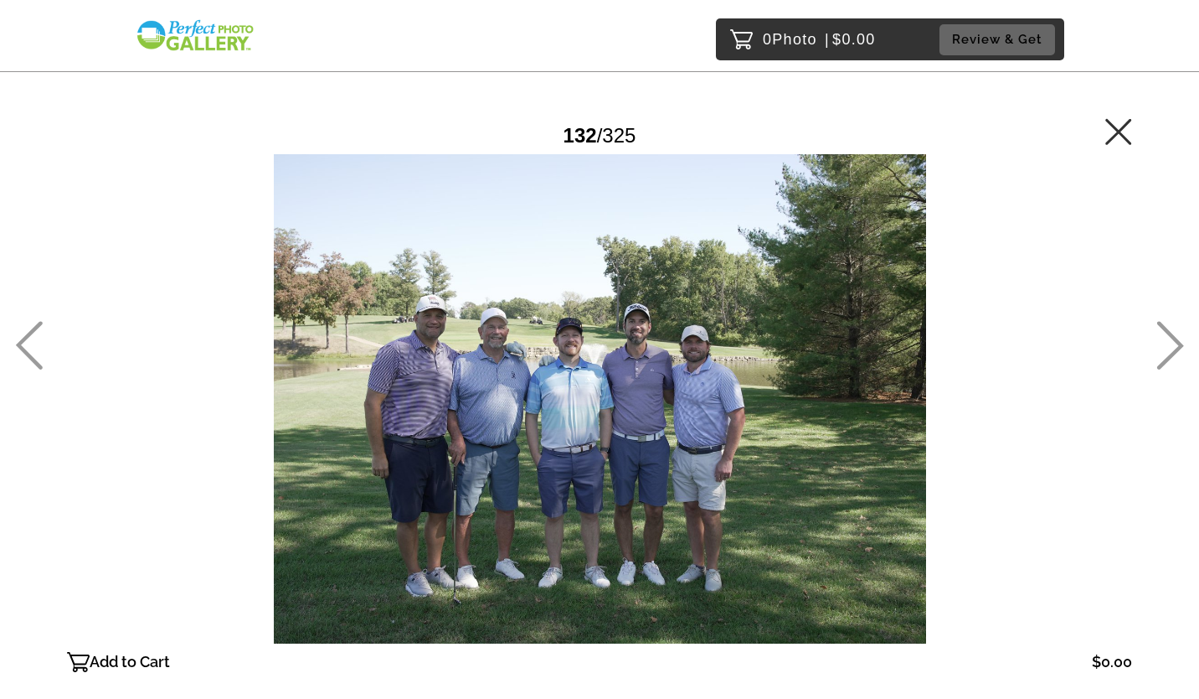
click at [1163, 328] on icon at bounding box center [1171, 345] width 27 height 49
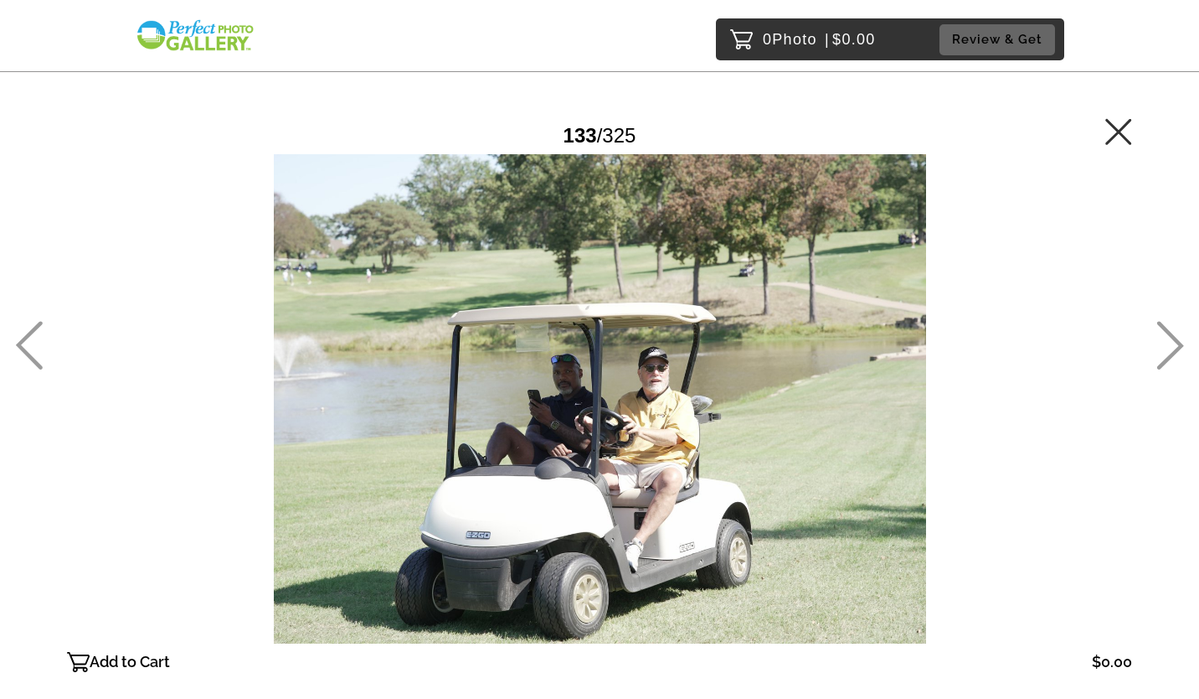
click at [1163, 328] on icon at bounding box center [1171, 345] width 27 height 49
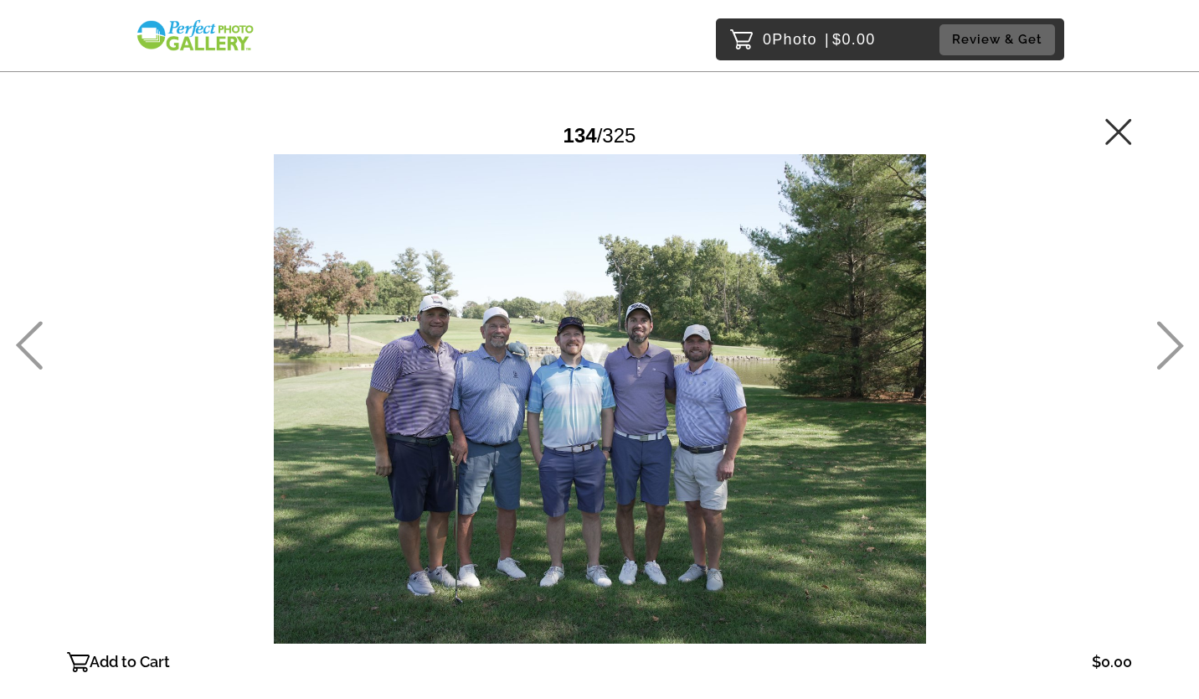
click at [1163, 328] on icon at bounding box center [1171, 345] width 27 height 49
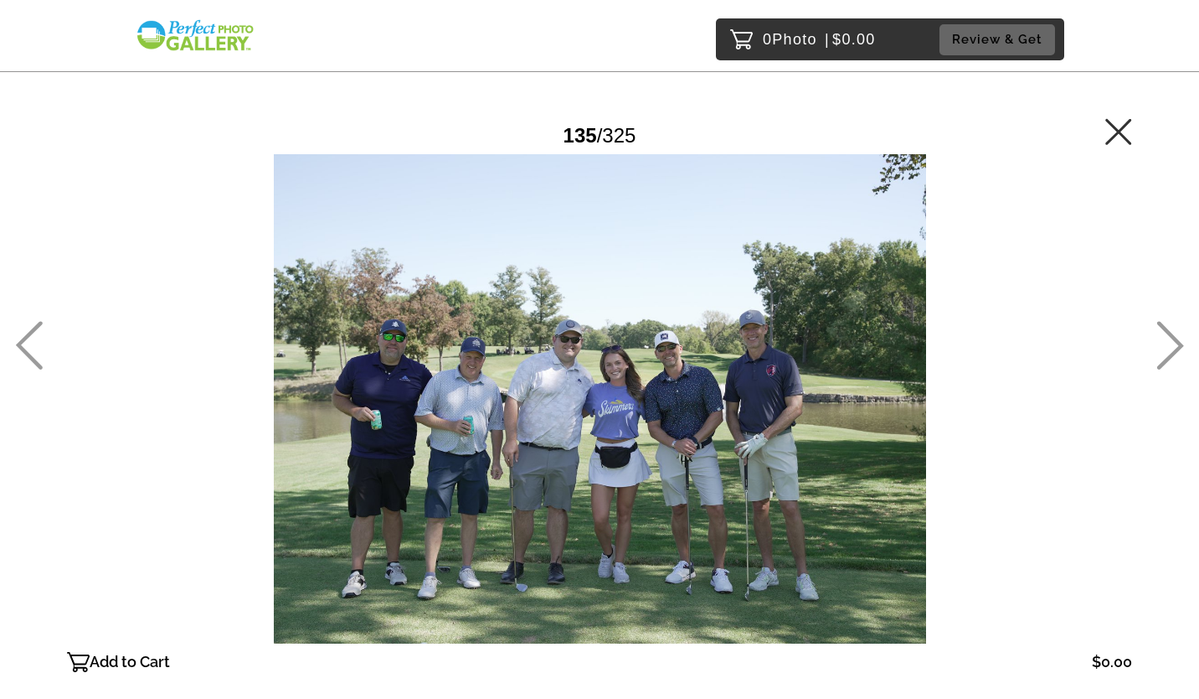
click at [1163, 328] on icon at bounding box center [1171, 345] width 27 height 49
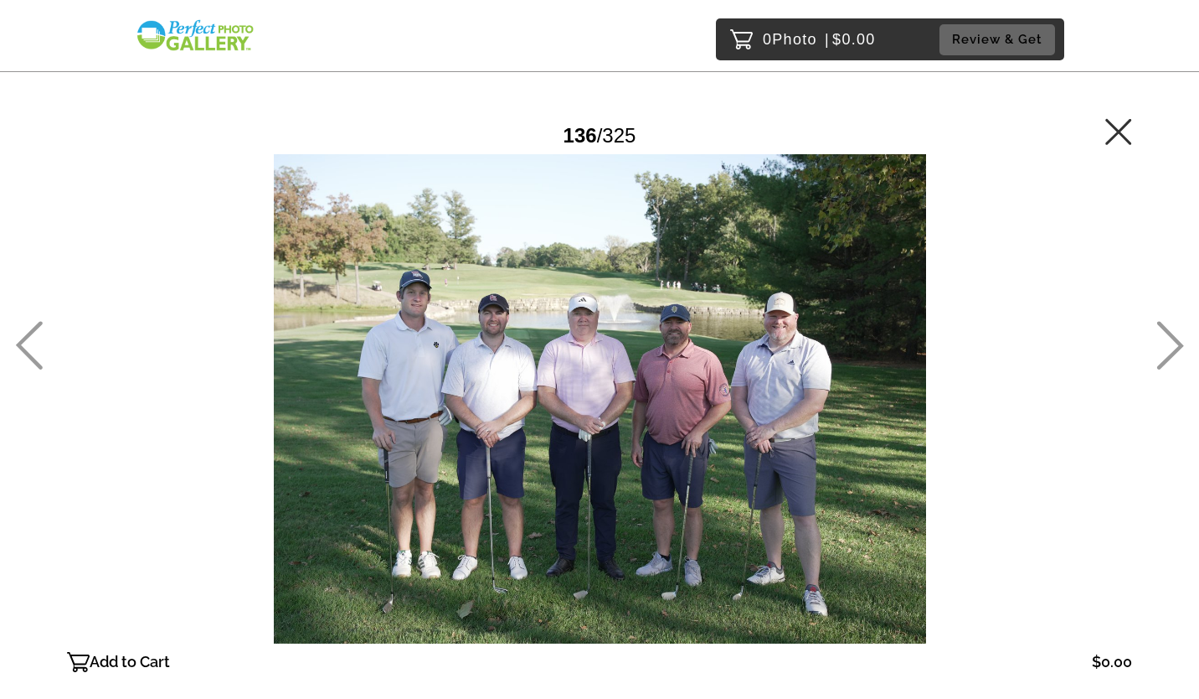
click at [1170, 336] on icon at bounding box center [1171, 345] width 27 height 49
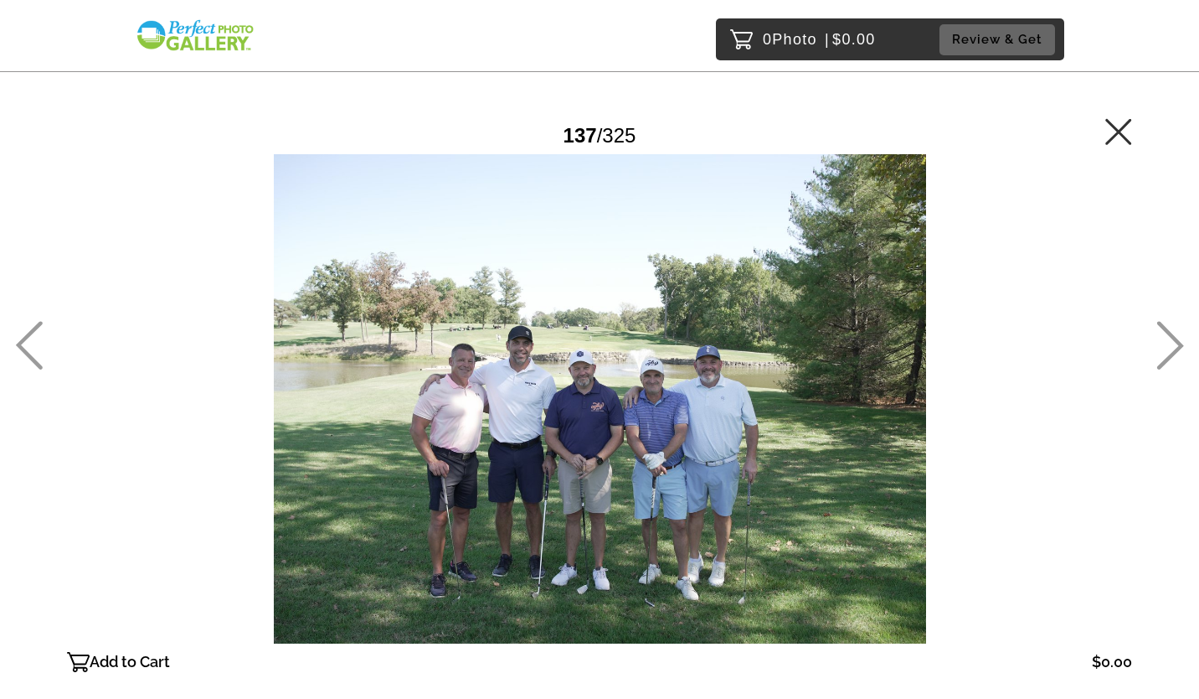
click at [1170, 336] on icon at bounding box center [1171, 345] width 27 height 49
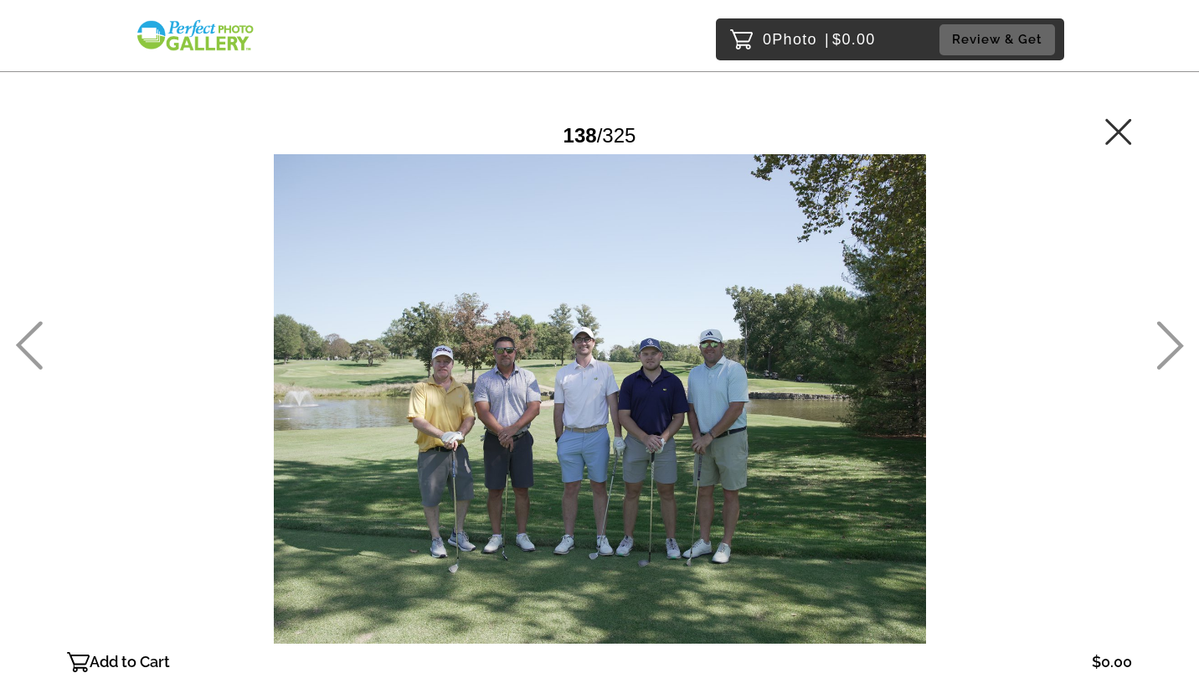
click at [1170, 336] on icon at bounding box center [1171, 345] width 27 height 49
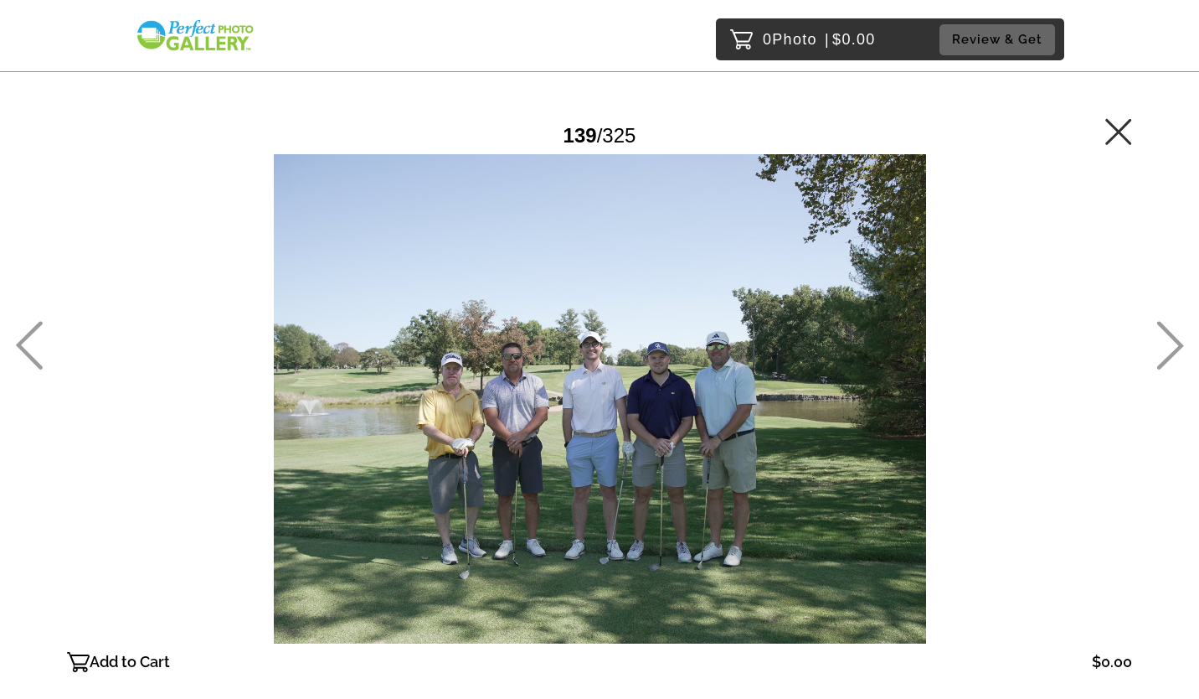
click at [1170, 336] on icon at bounding box center [1171, 345] width 27 height 49
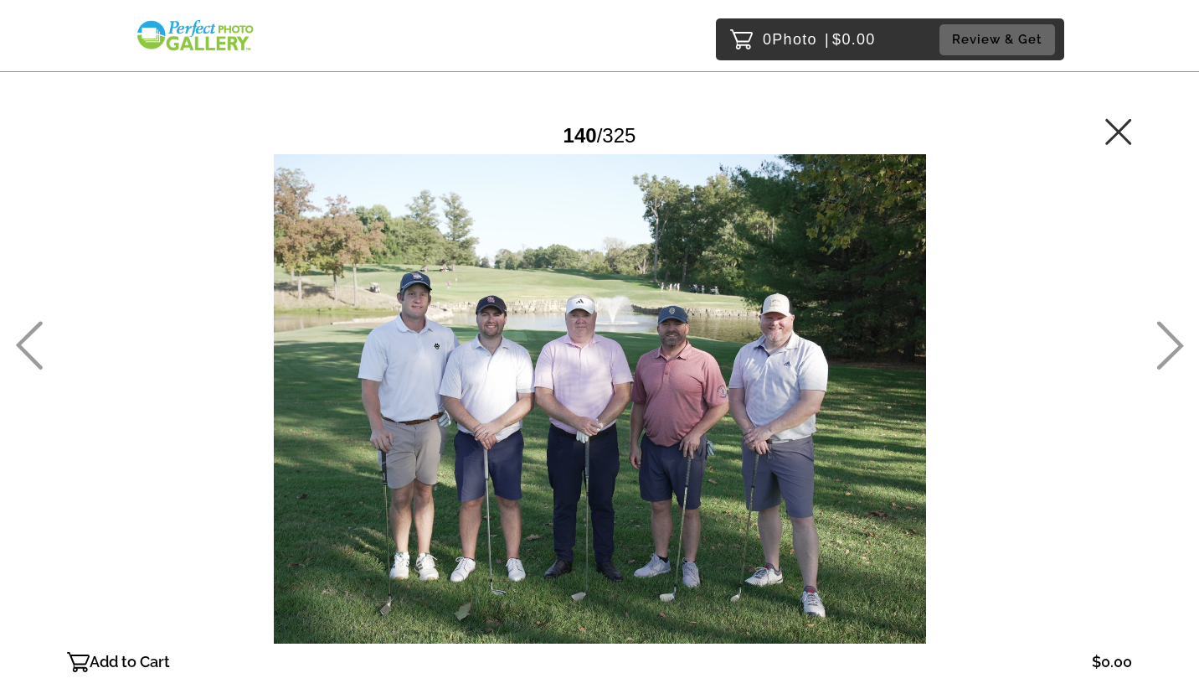
click at [1170, 336] on icon at bounding box center [1171, 345] width 27 height 49
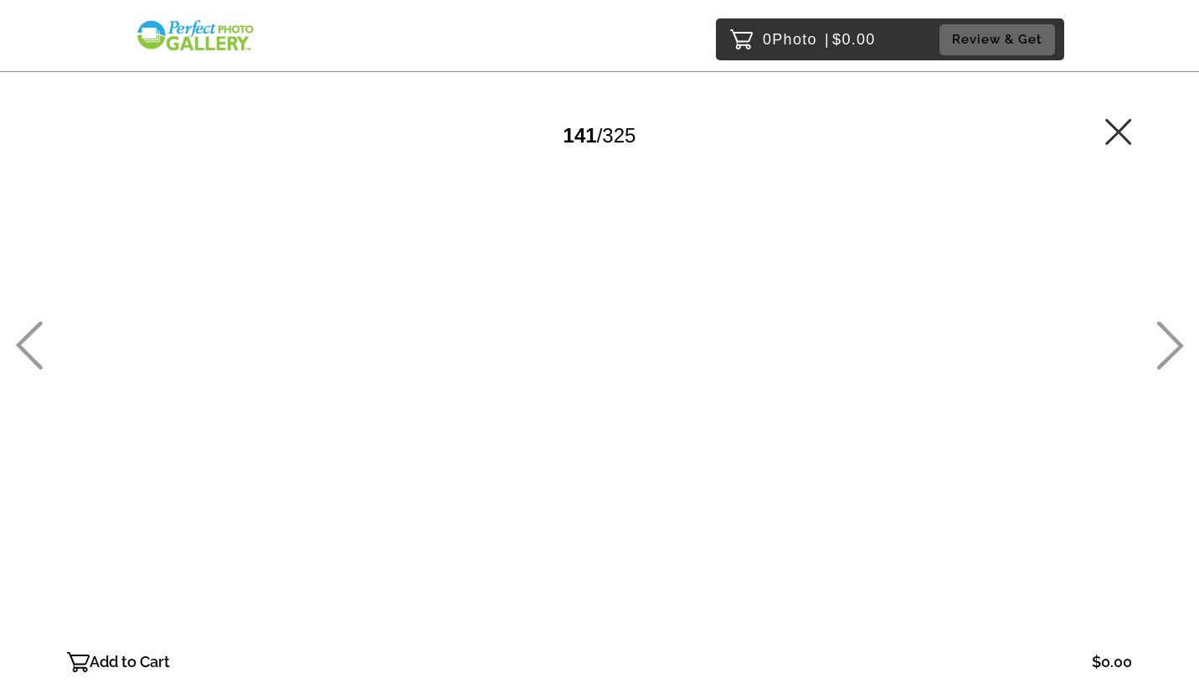
click at [1170, 336] on icon at bounding box center [1171, 345] width 27 height 49
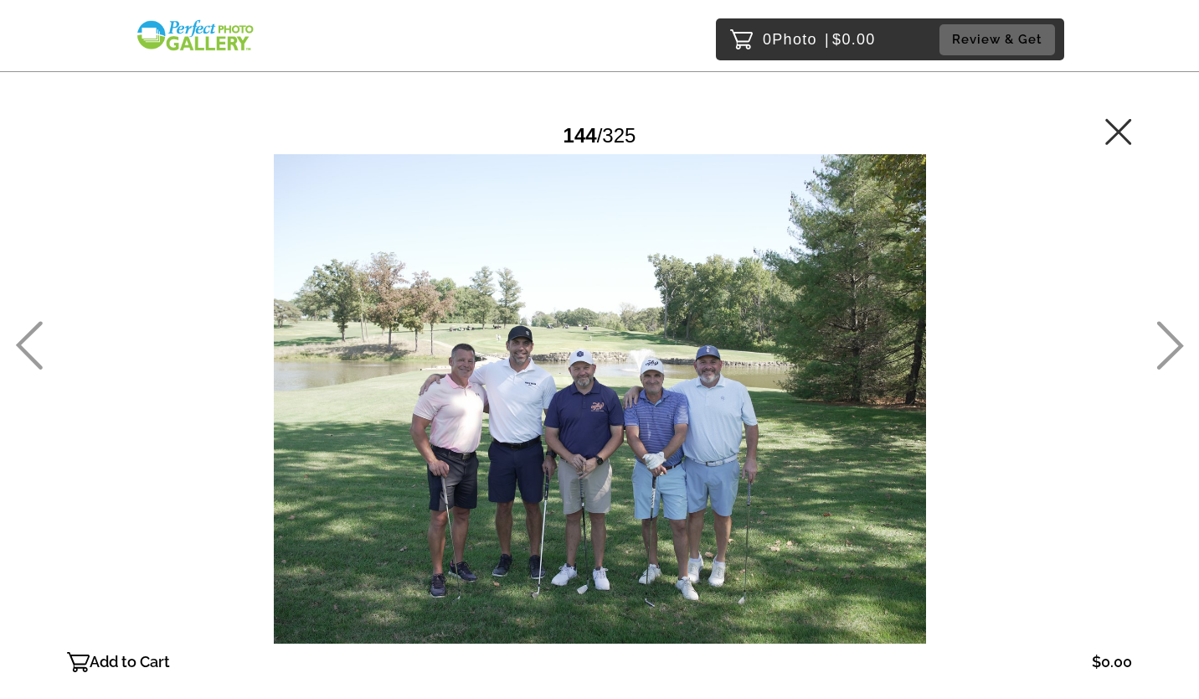
click at [1170, 336] on icon at bounding box center [1171, 345] width 27 height 49
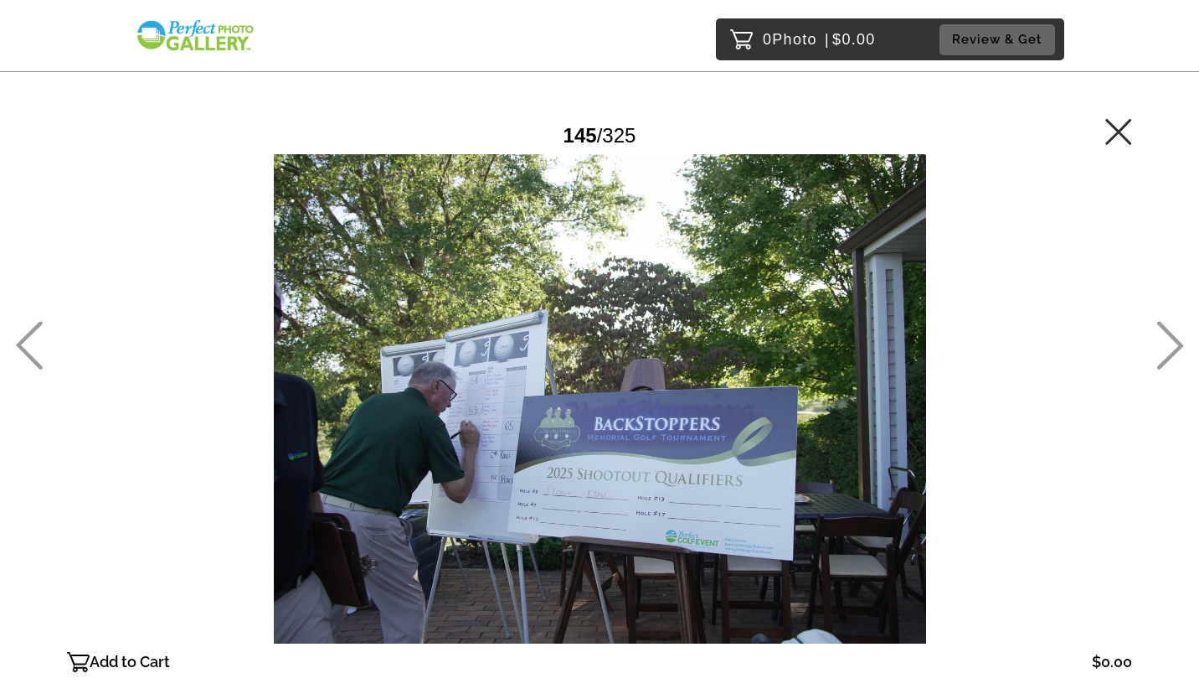
click at [1170, 336] on icon at bounding box center [1171, 345] width 27 height 49
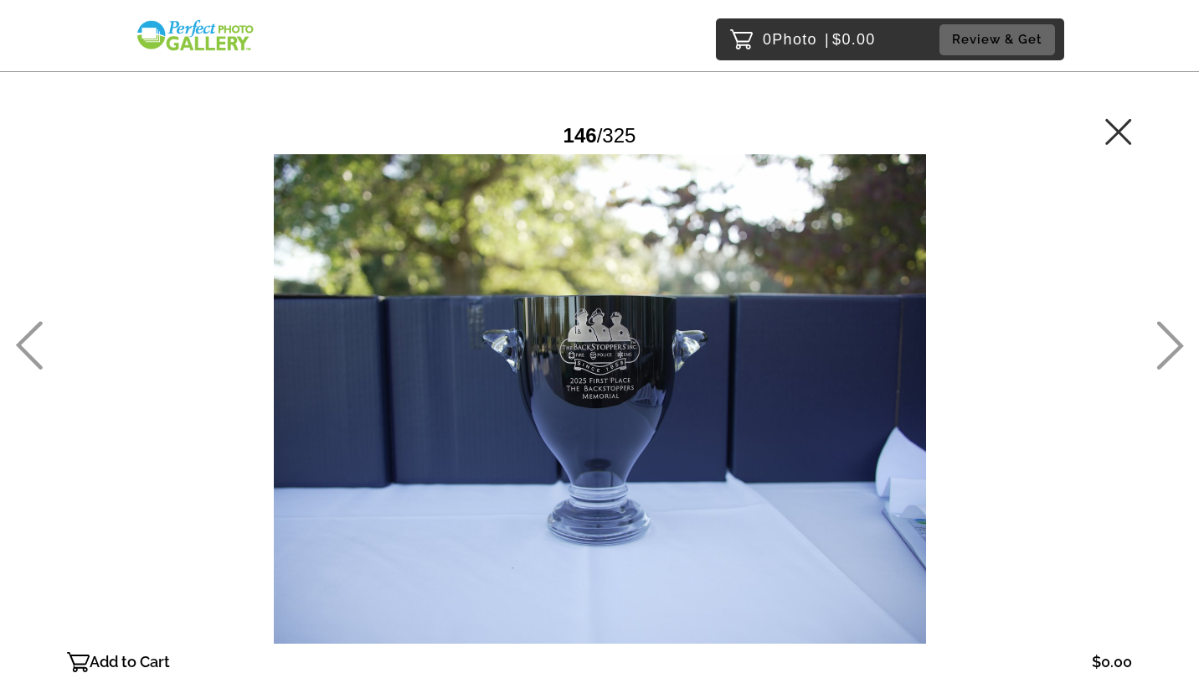
click at [1170, 336] on icon at bounding box center [1171, 345] width 27 height 49
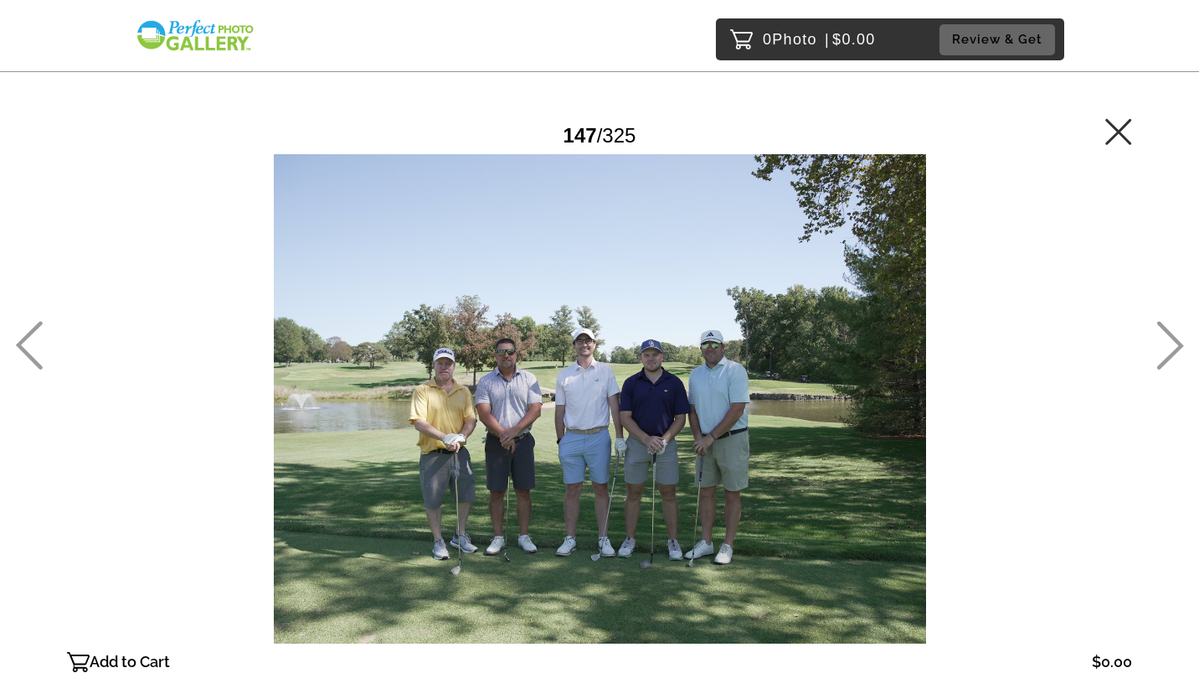
click at [1170, 336] on icon at bounding box center [1171, 345] width 27 height 49
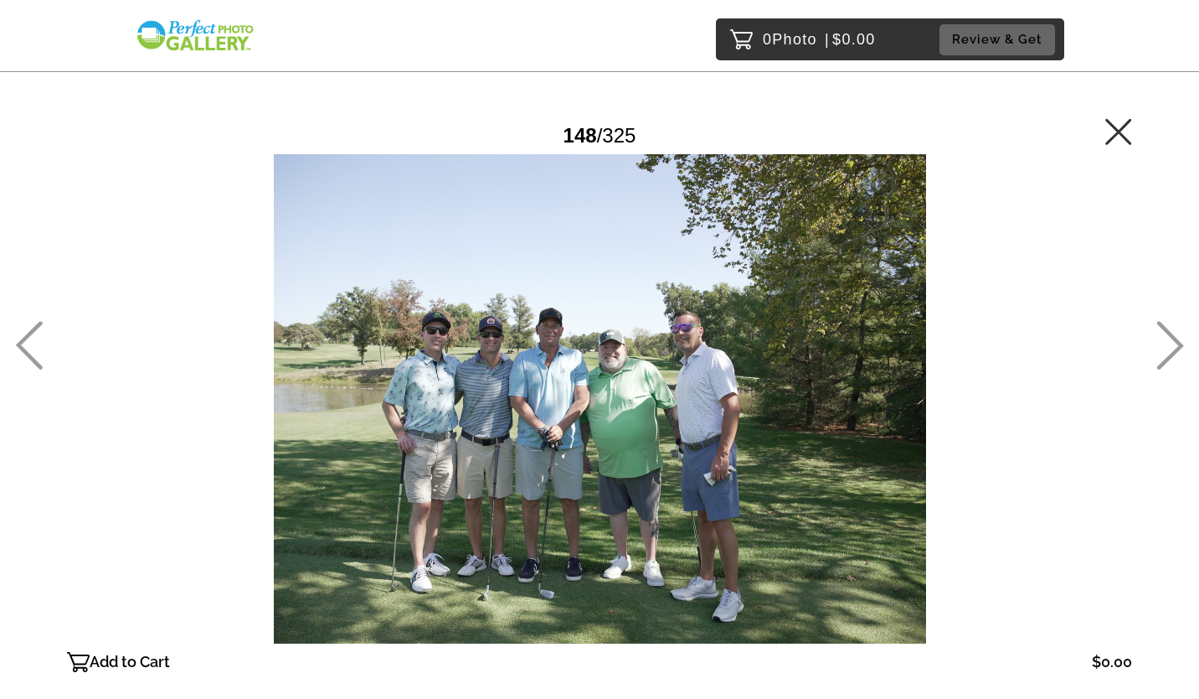
click at [1170, 336] on icon at bounding box center [1171, 345] width 27 height 49
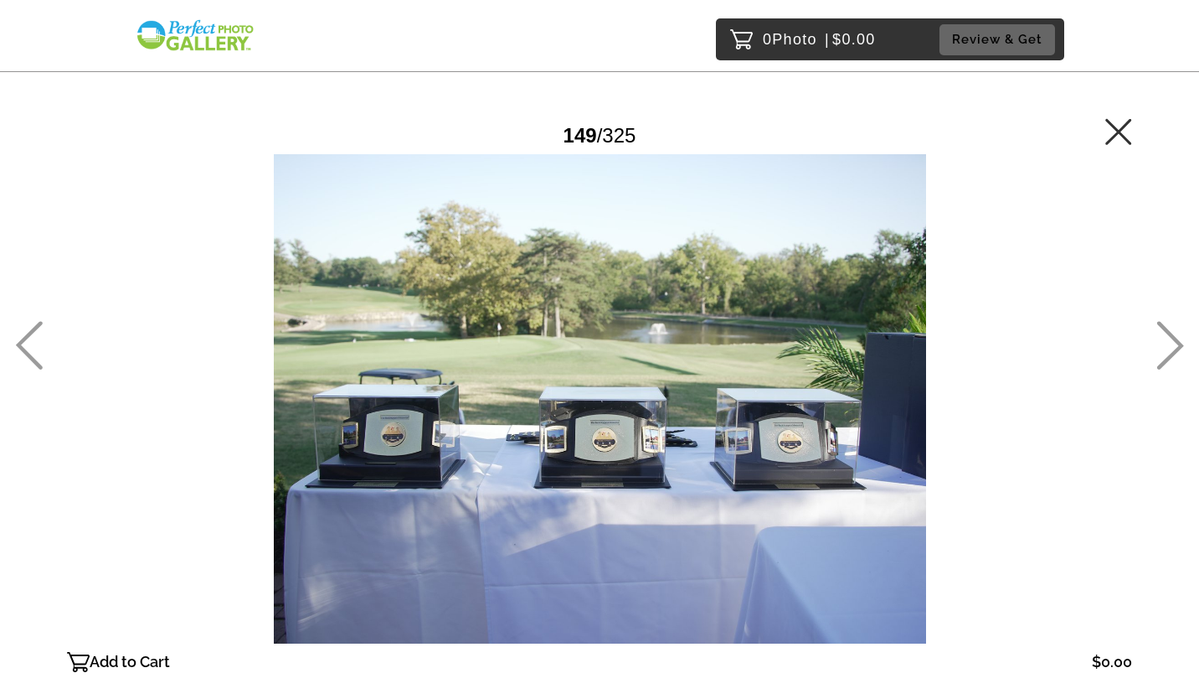
click at [1170, 336] on icon at bounding box center [1171, 345] width 27 height 49
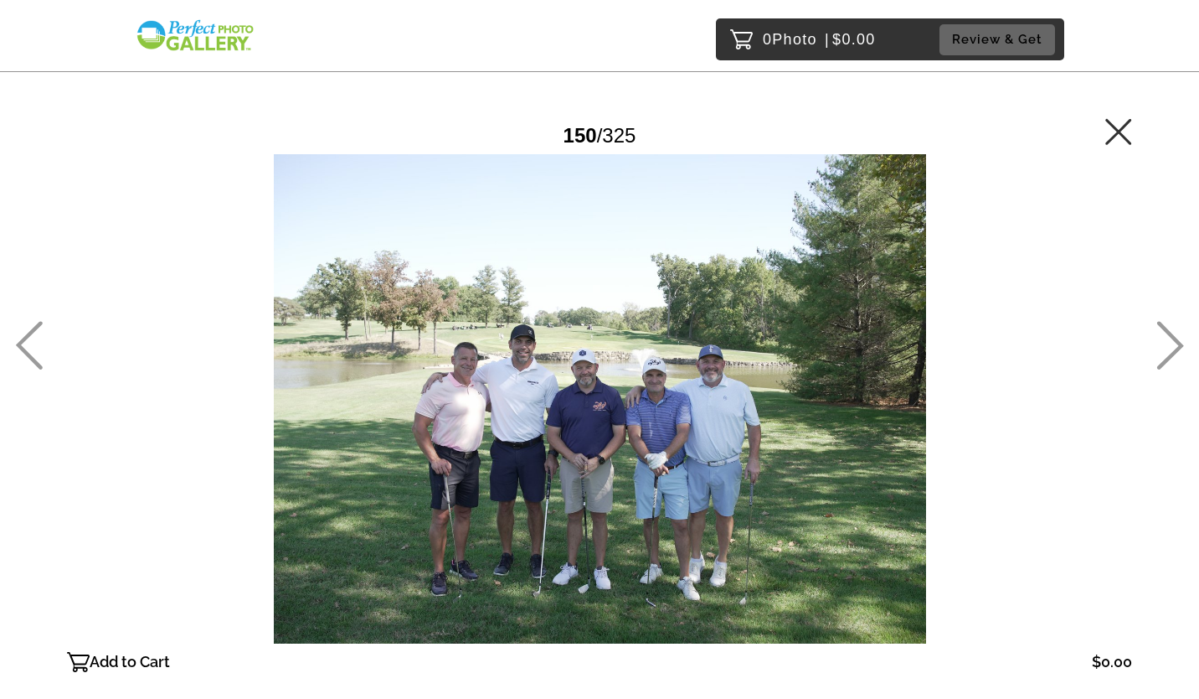
click at [1170, 336] on icon at bounding box center [1171, 345] width 27 height 49
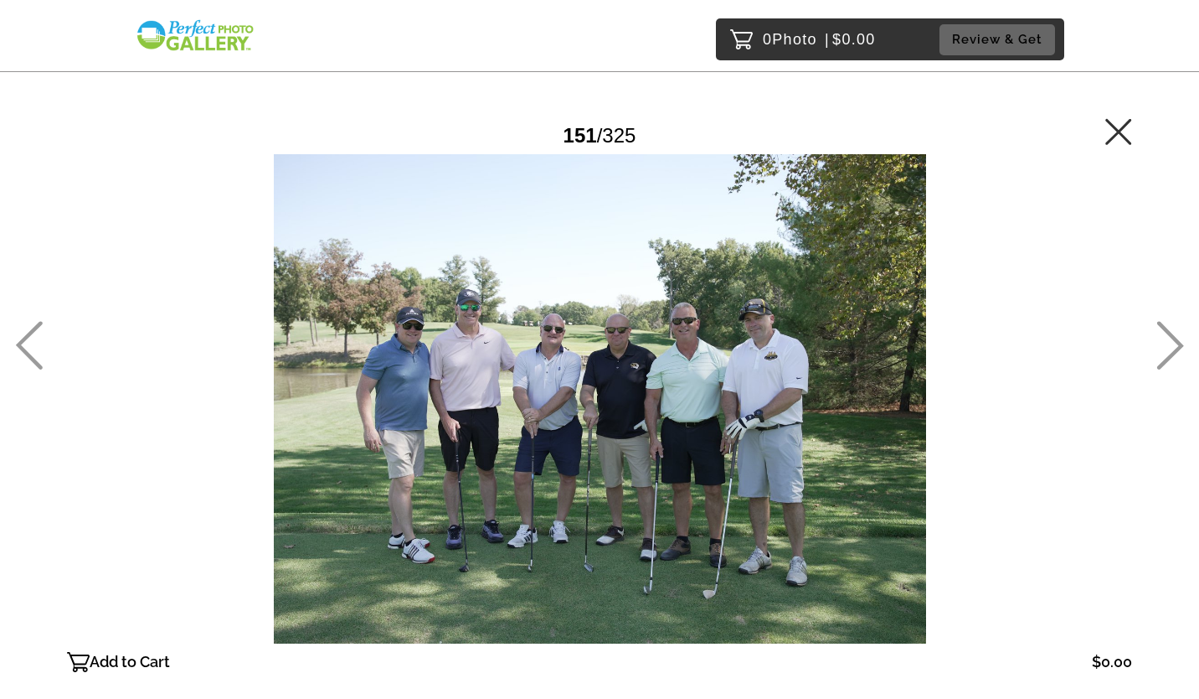
click at [1170, 336] on icon at bounding box center [1171, 345] width 27 height 49
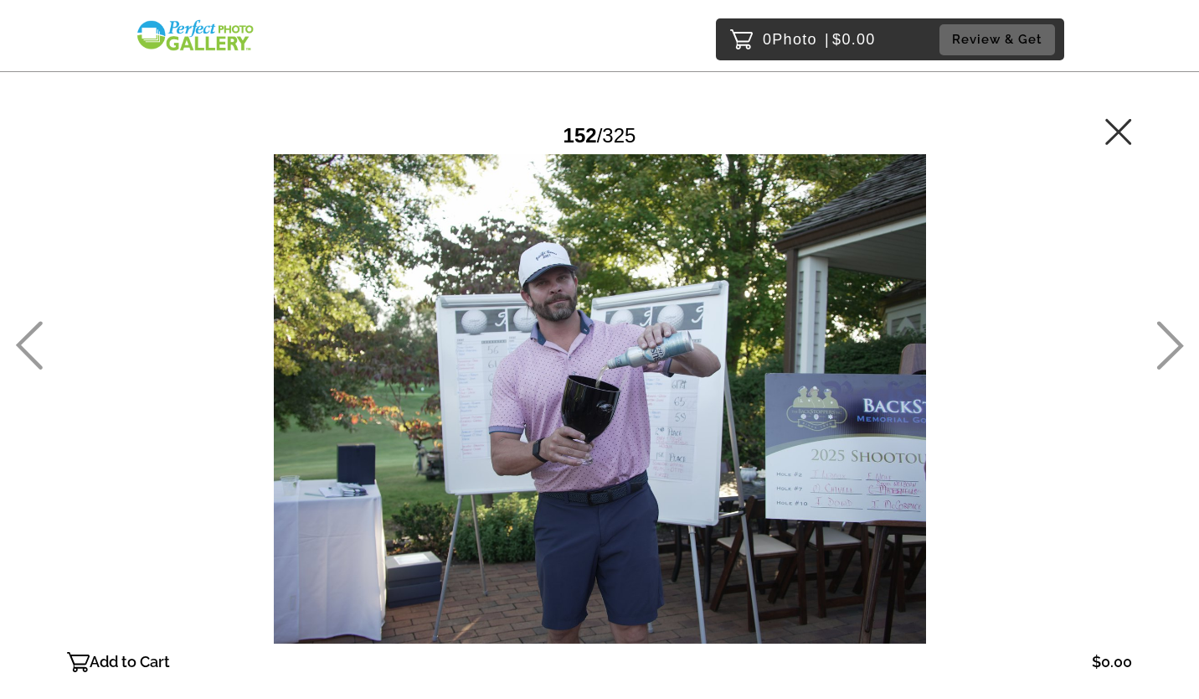
click at [27, 336] on icon at bounding box center [29, 345] width 27 height 49
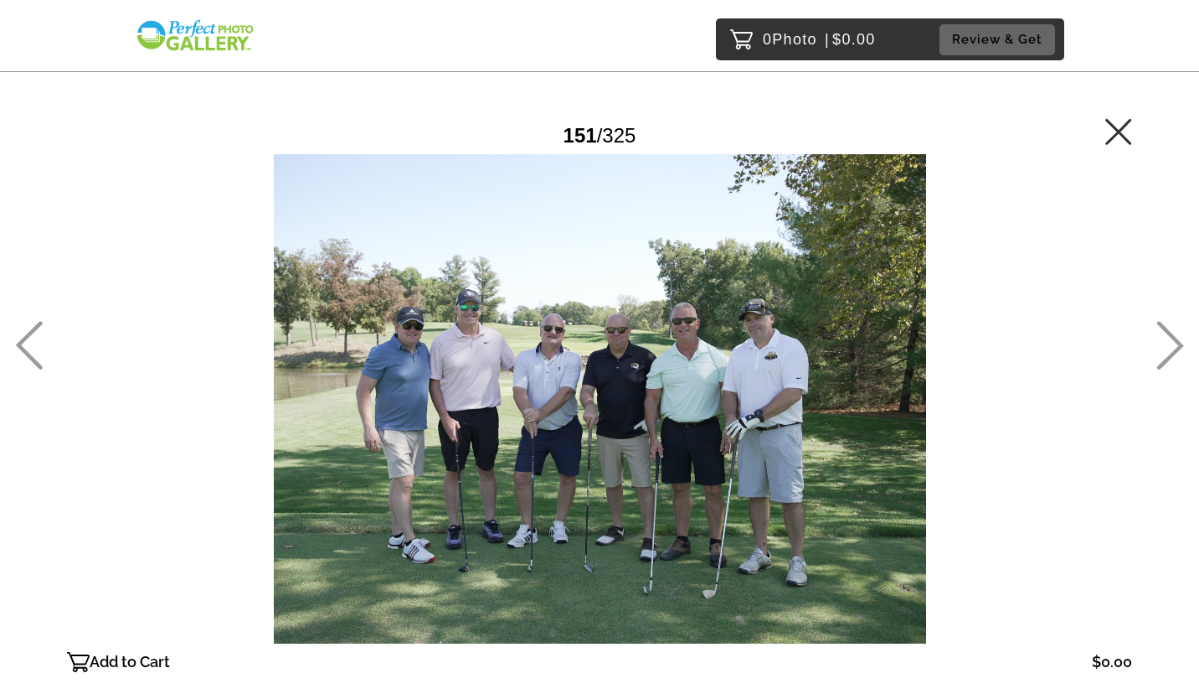
click at [1174, 334] on icon at bounding box center [1171, 345] width 28 height 49
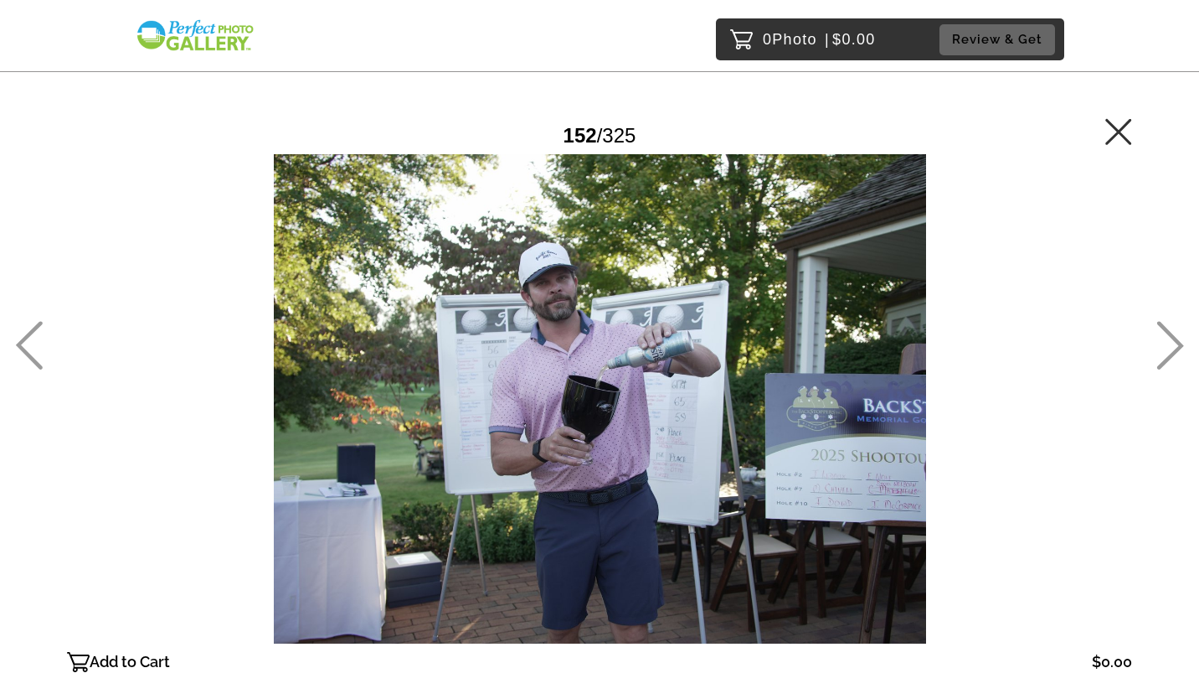
click at [1174, 334] on icon at bounding box center [1171, 345] width 28 height 49
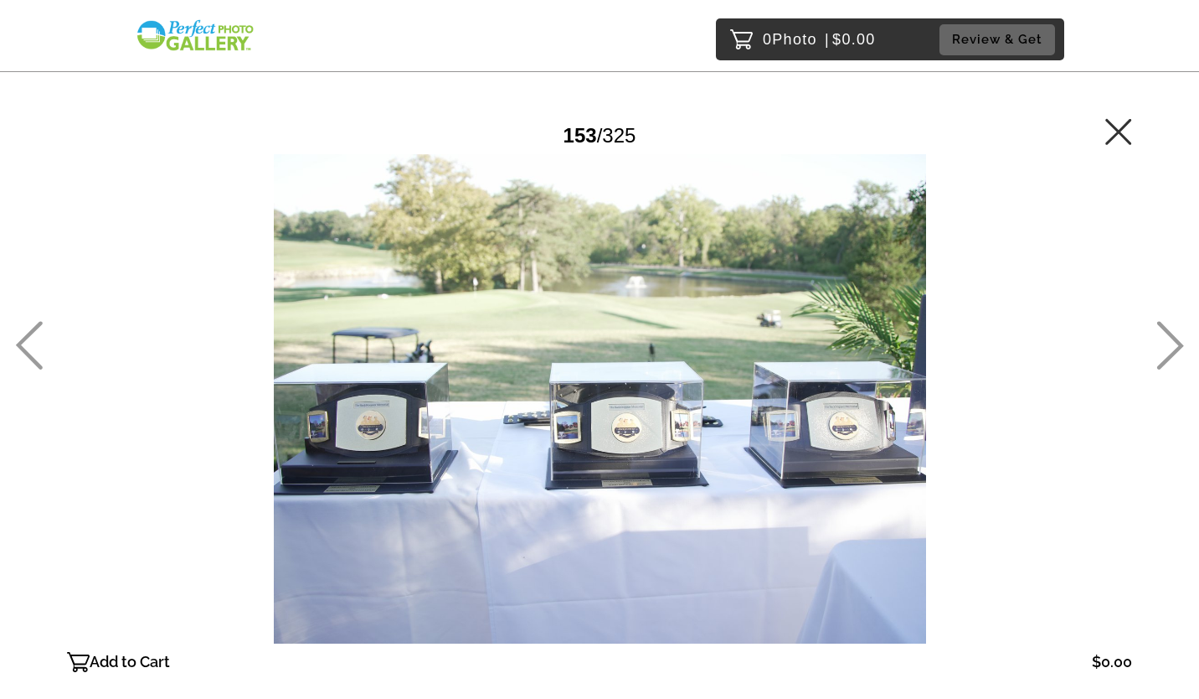
click at [1174, 334] on icon at bounding box center [1171, 345] width 28 height 49
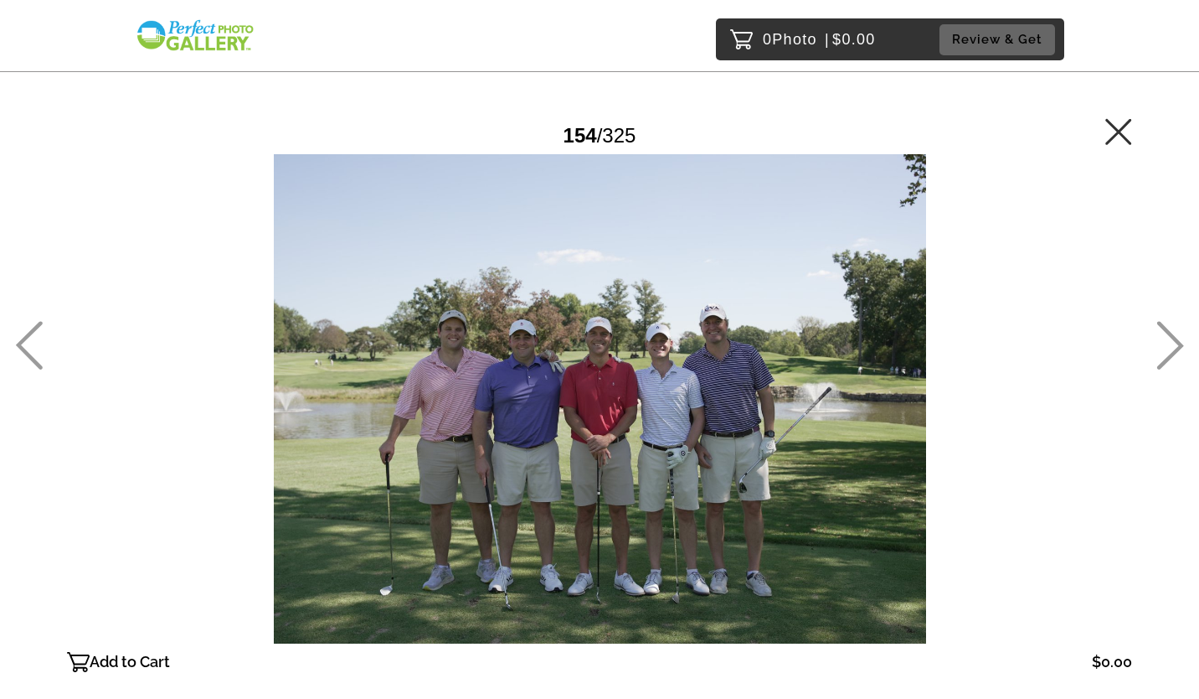
click at [1174, 334] on icon at bounding box center [1171, 345] width 28 height 49
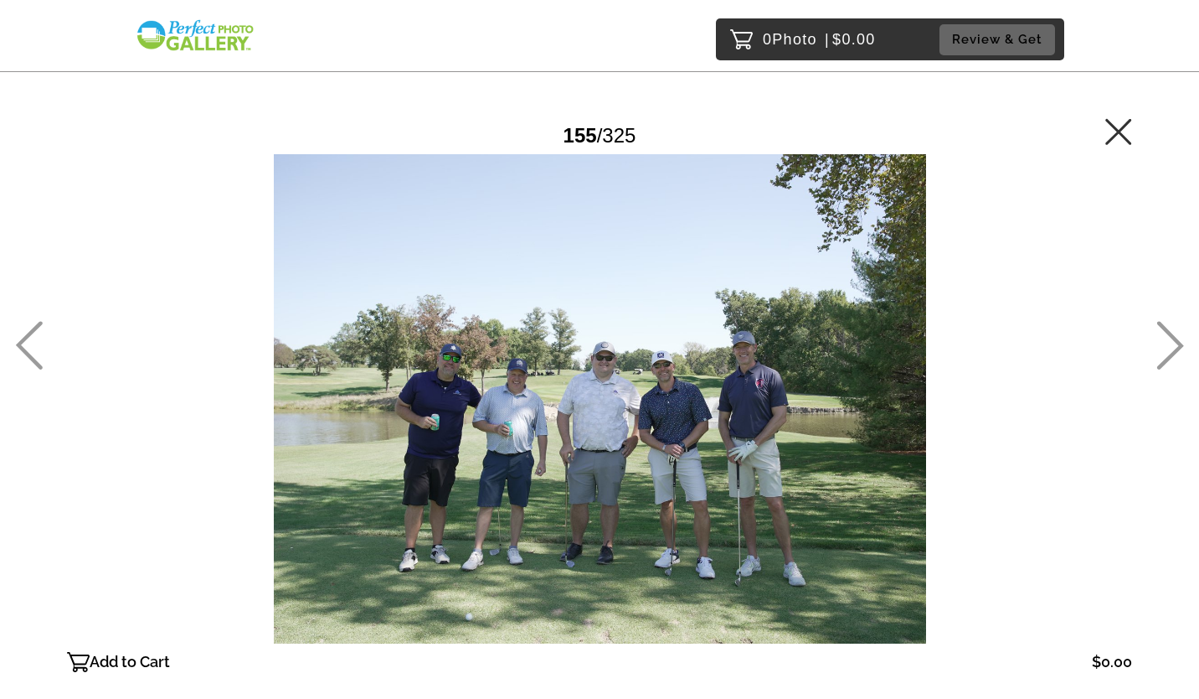
click at [1174, 334] on icon at bounding box center [1171, 345] width 28 height 49
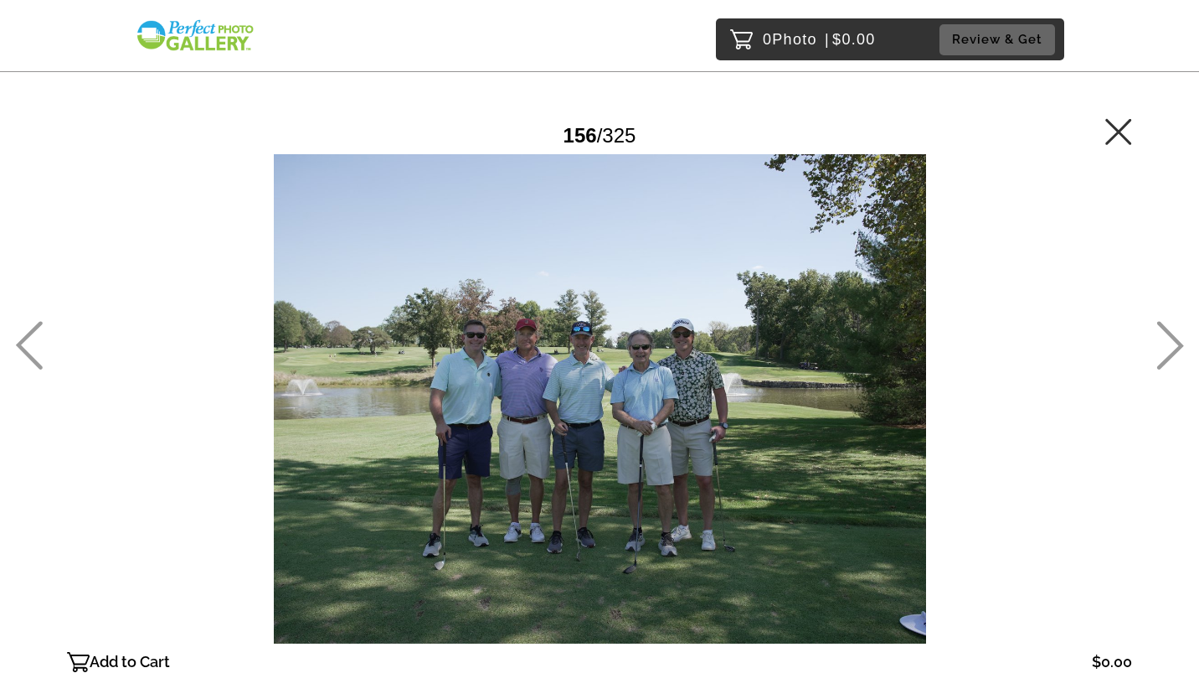
click at [1174, 334] on icon at bounding box center [1171, 345] width 28 height 49
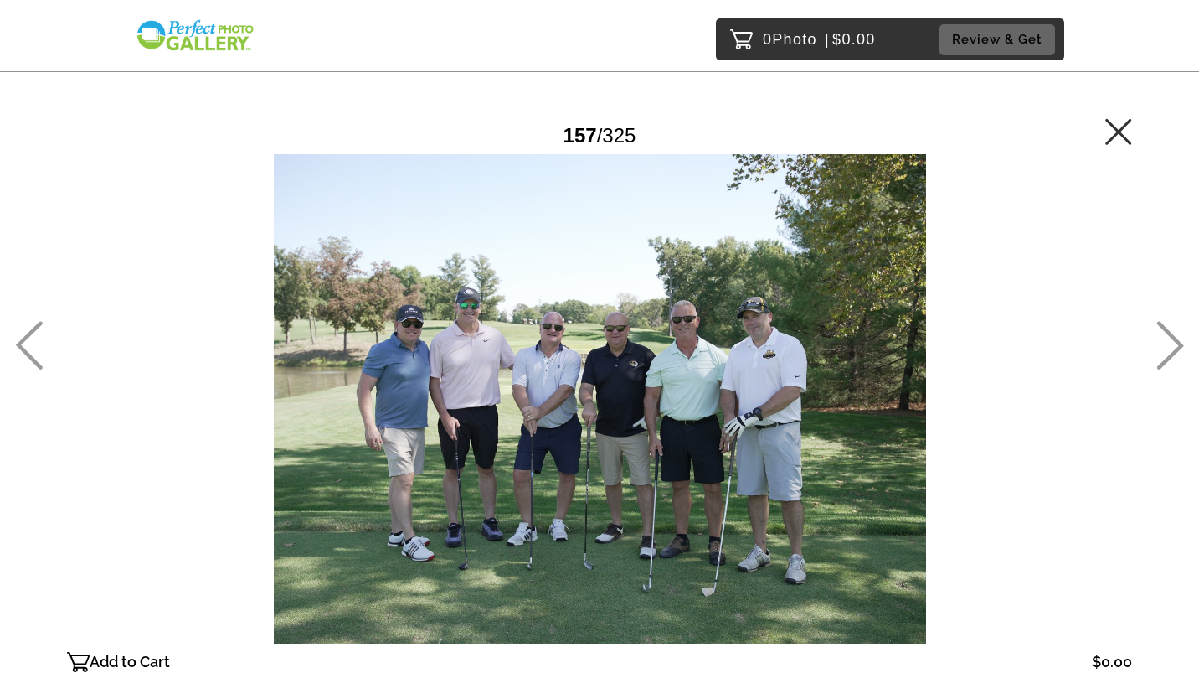
click at [1174, 334] on icon at bounding box center [1171, 345] width 28 height 49
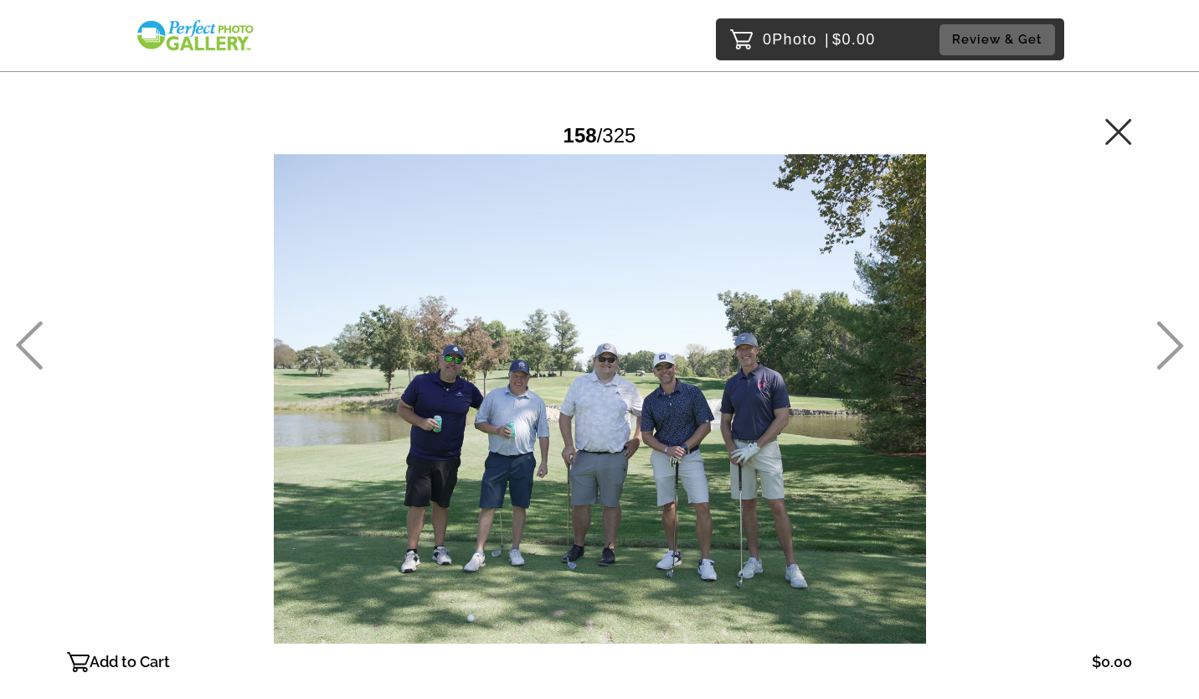
click at [1174, 334] on icon at bounding box center [1171, 345] width 28 height 49
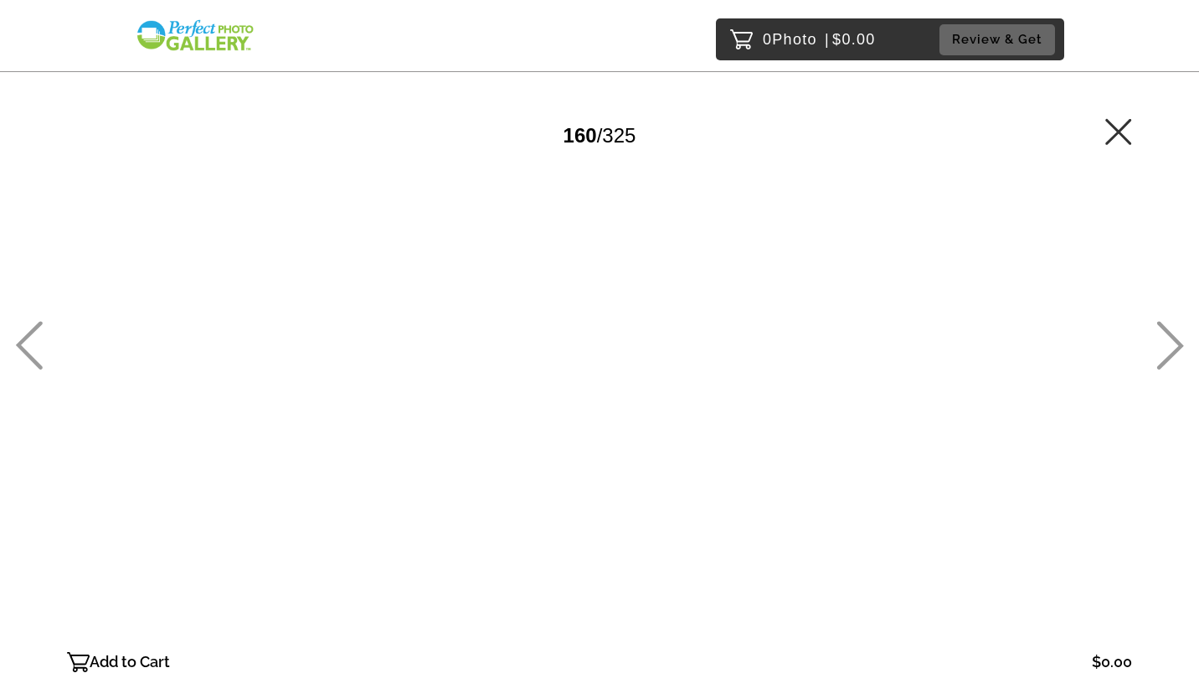
click at [1174, 334] on icon at bounding box center [1171, 345] width 28 height 49
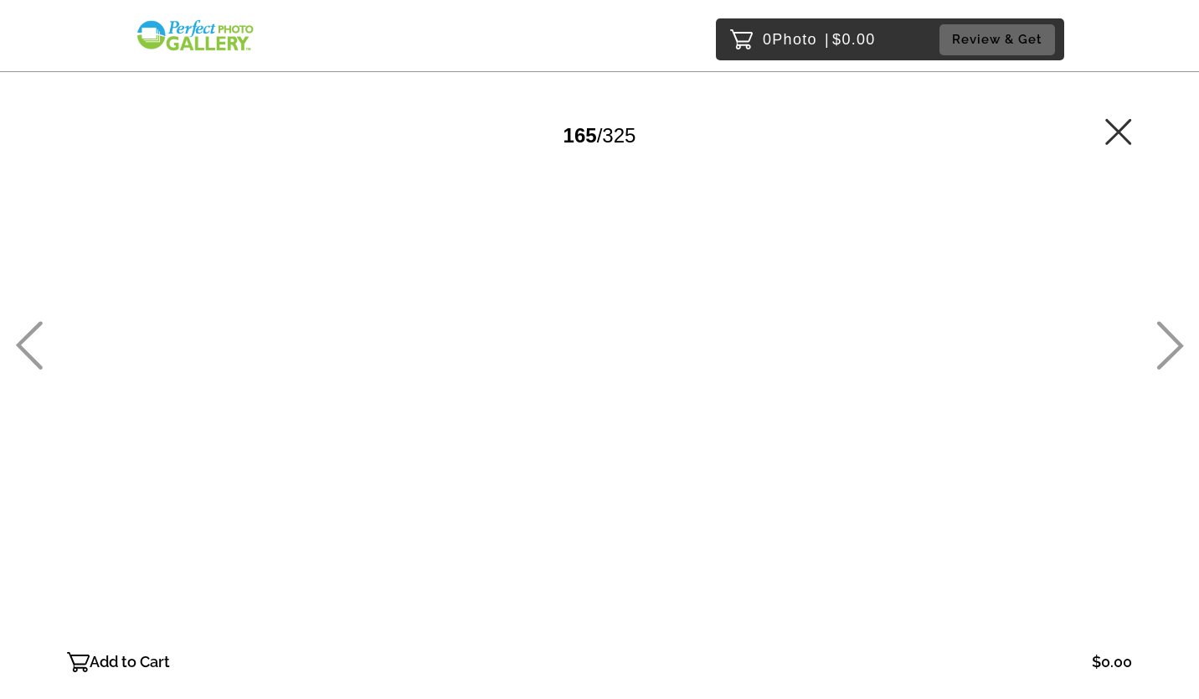
click at [1174, 334] on icon at bounding box center [1171, 345] width 28 height 49
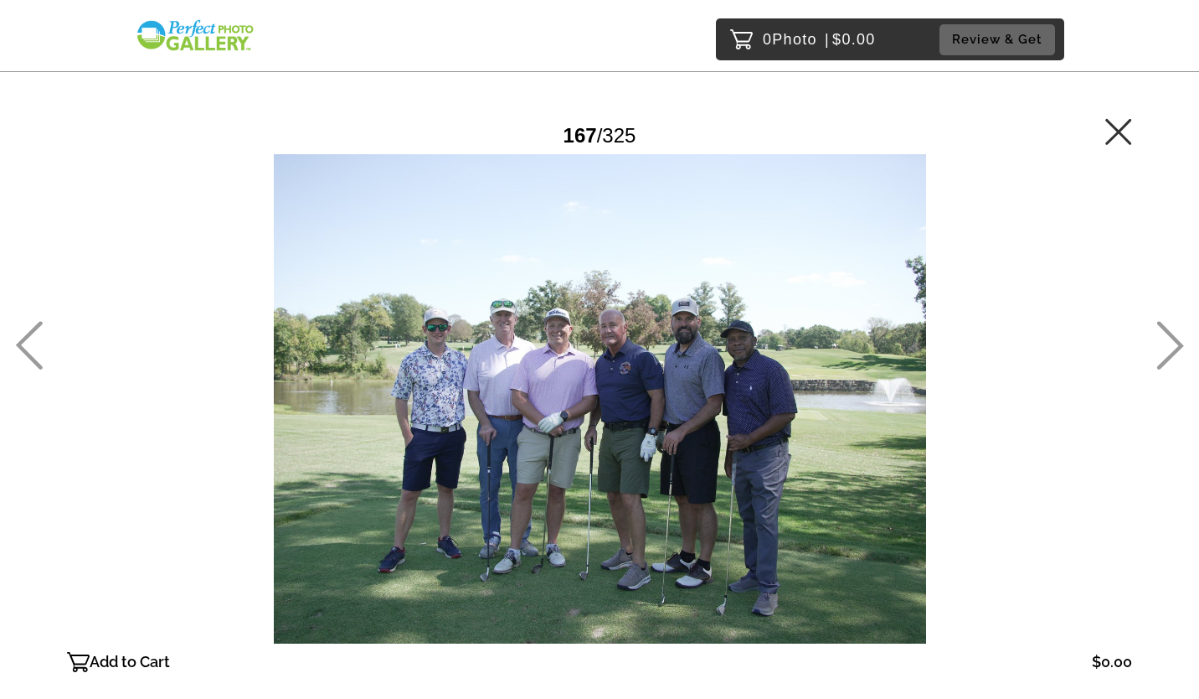
click at [1174, 334] on icon at bounding box center [1171, 345] width 28 height 49
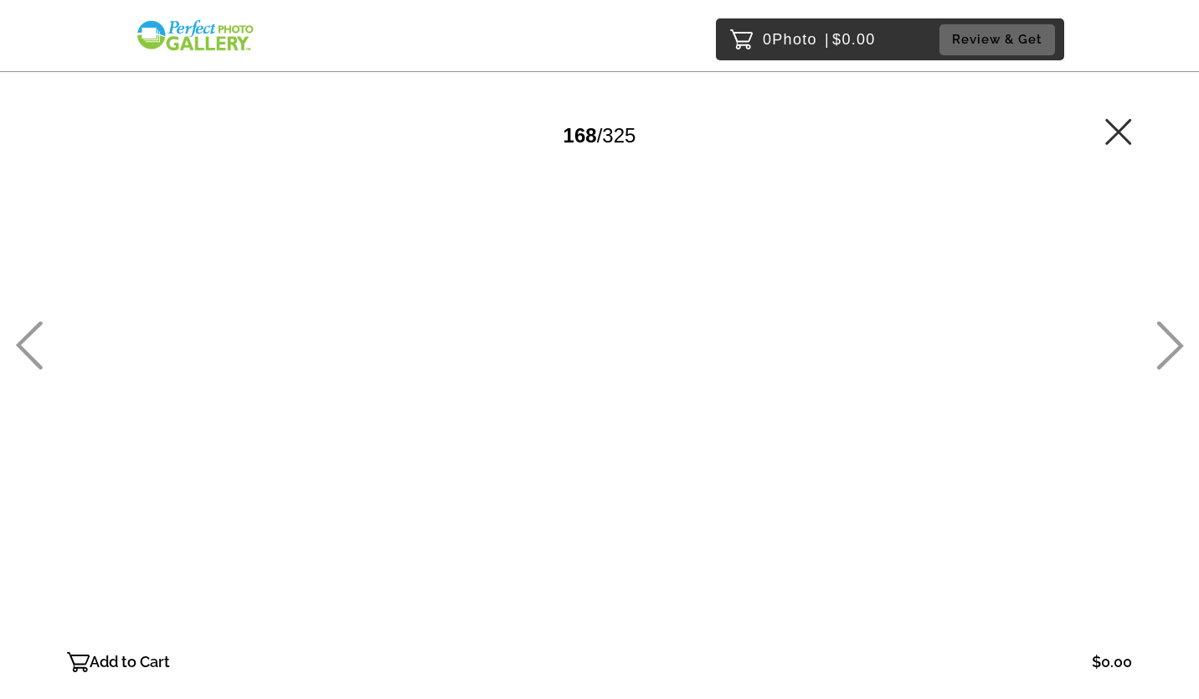
click at [1173, 335] on icon at bounding box center [1171, 345] width 27 height 49
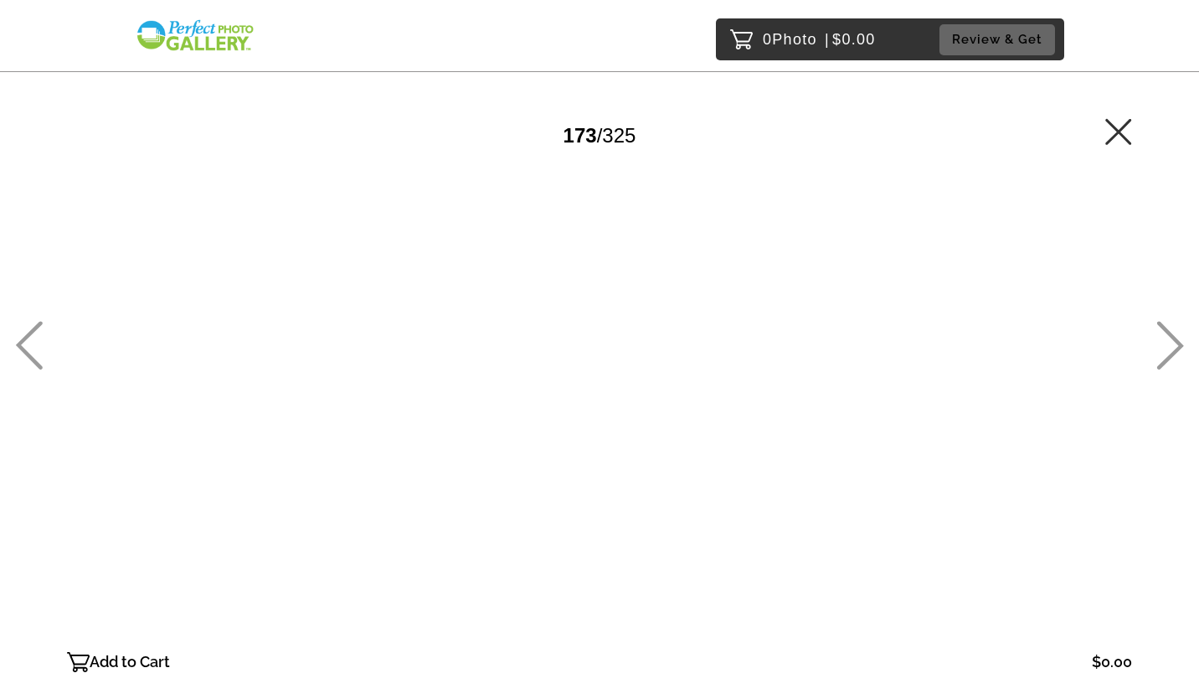
click at [1173, 335] on icon at bounding box center [1171, 345] width 27 height 49
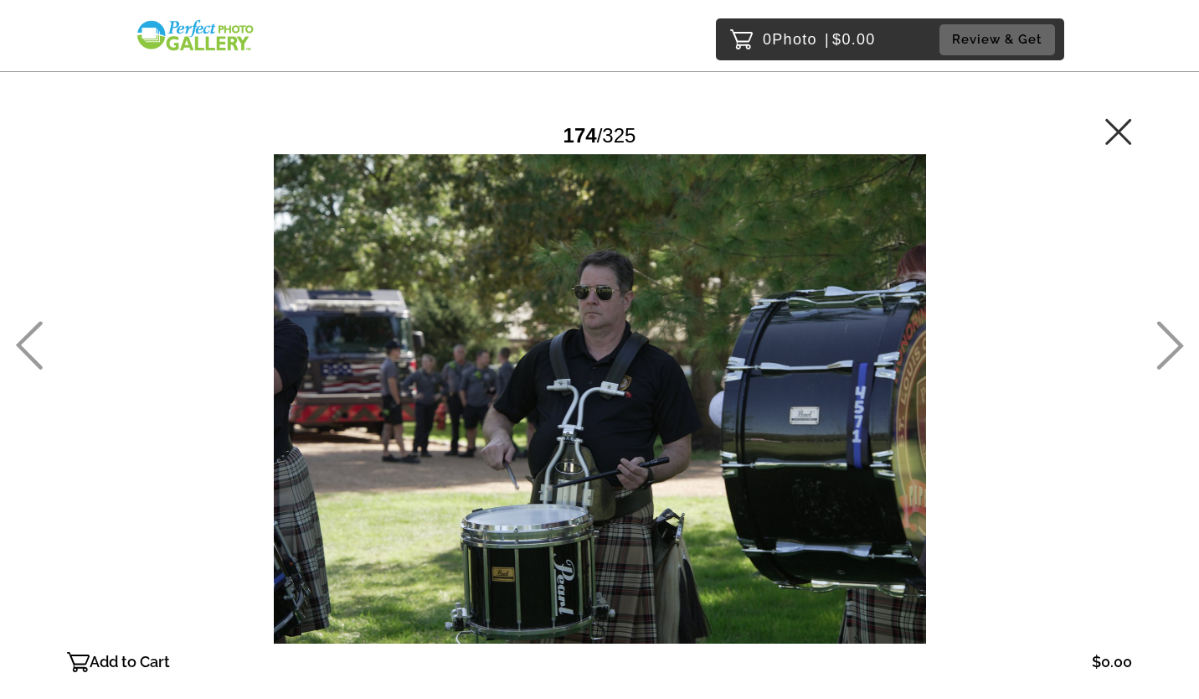
click at [1173, 335] on icon at bounding box center [1171, 345] width 27 height 49
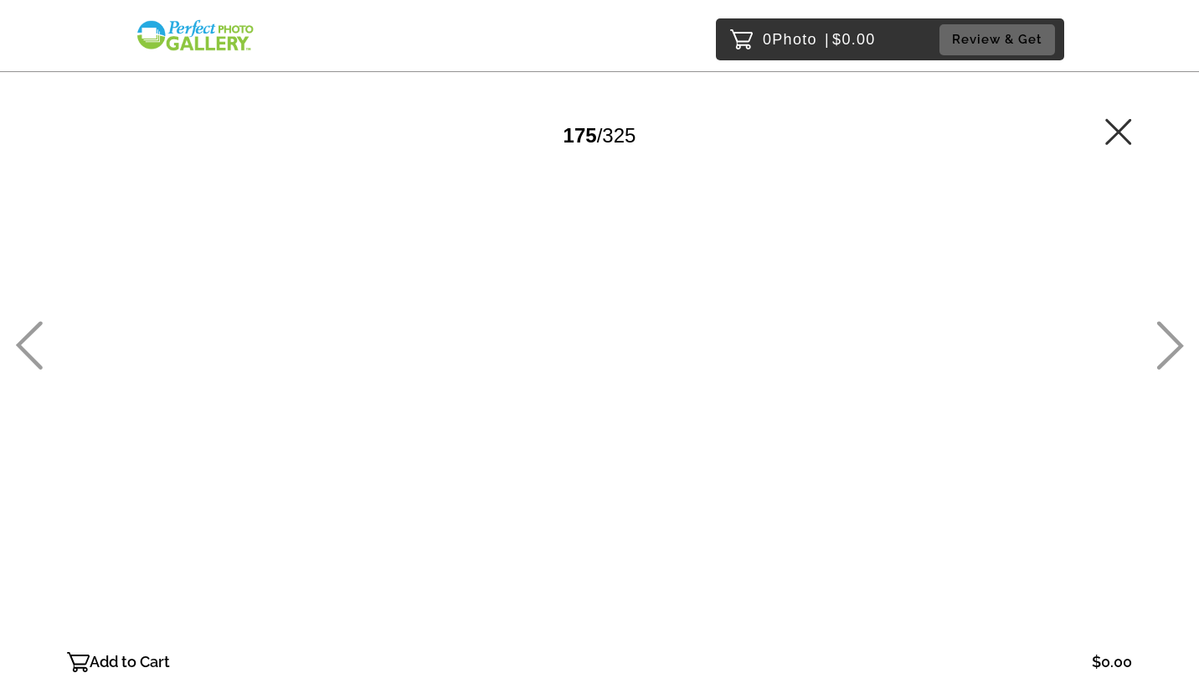
click at [1173, 335] on icon at bounding box center [1171, 345] width 27 height 49
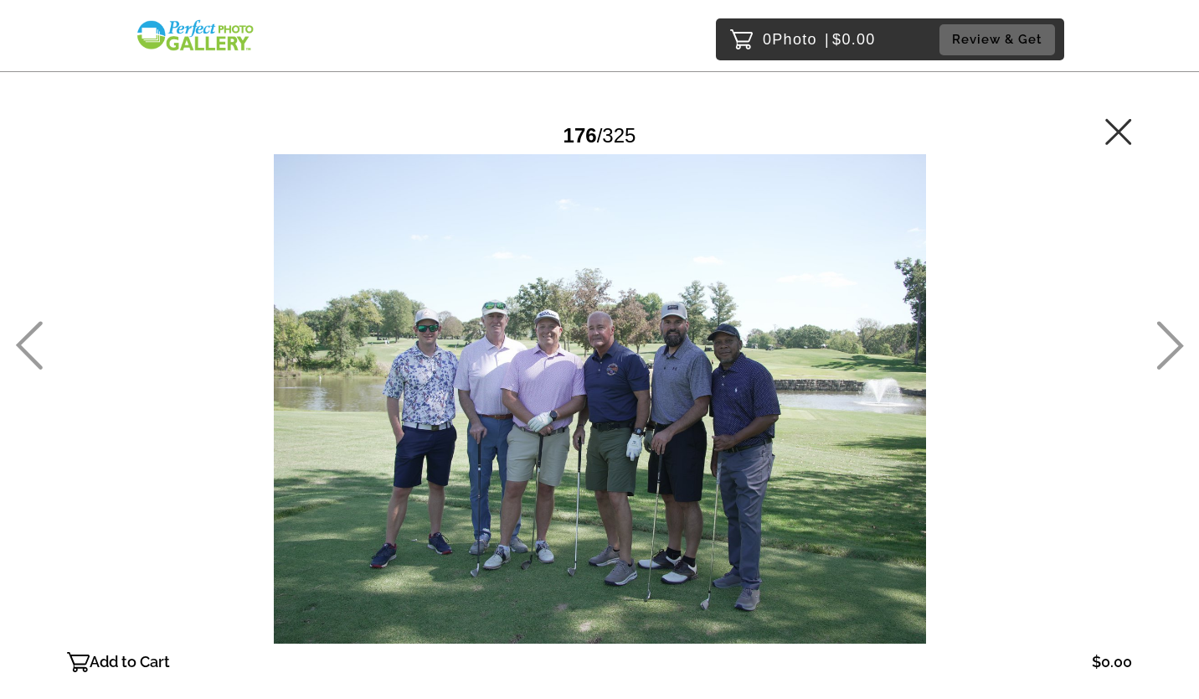
click at [1173, 335] on icon at bounding box center [1171, 345] width 27 height 49
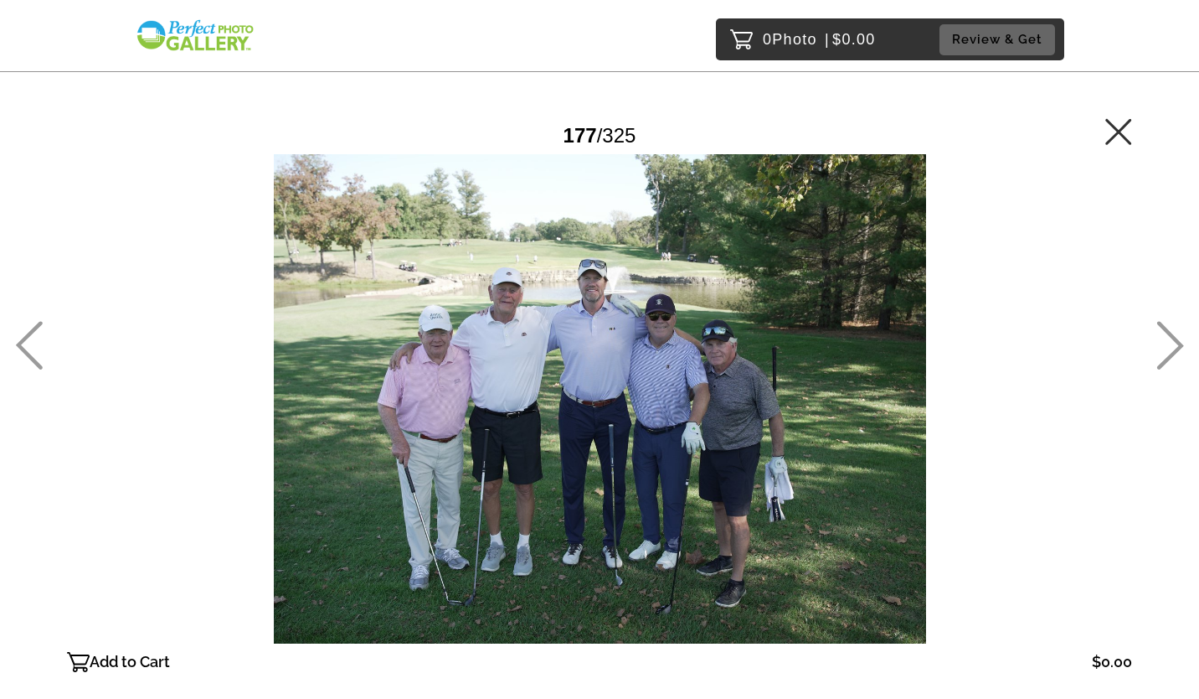
click at [1173, 335] on icon at bounding box center [1171, 345] width 27 height 49
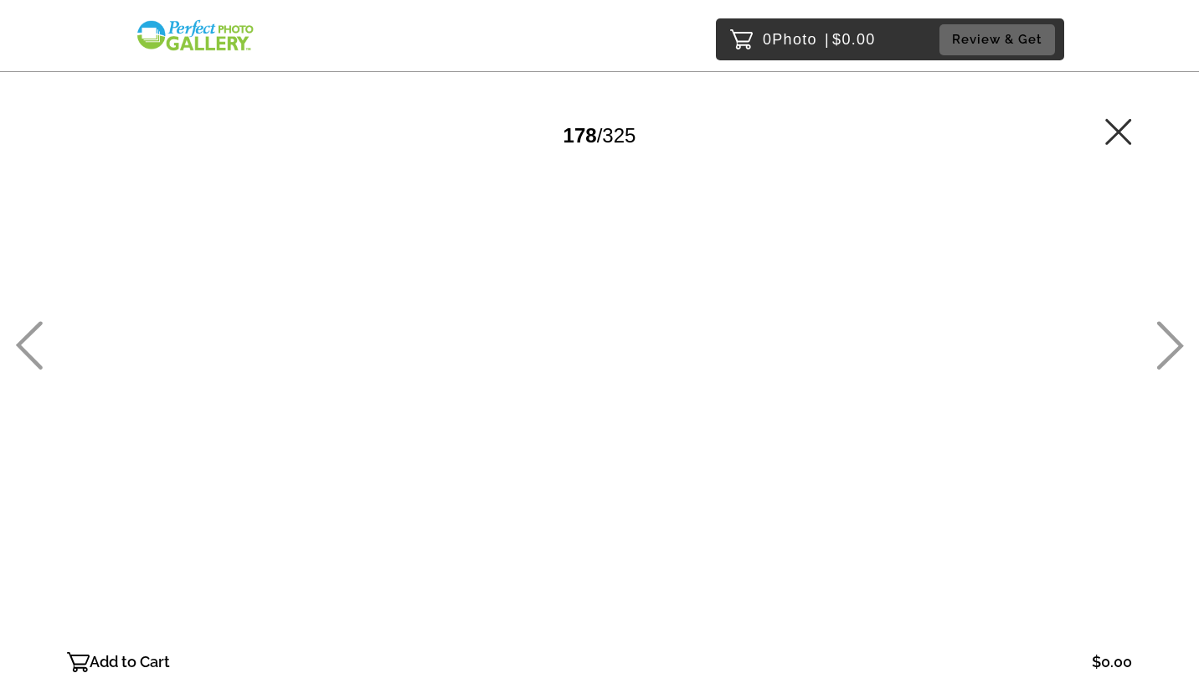
click at [1173, 335] on icon at bounding box center [1171, 345] width 27 height 49
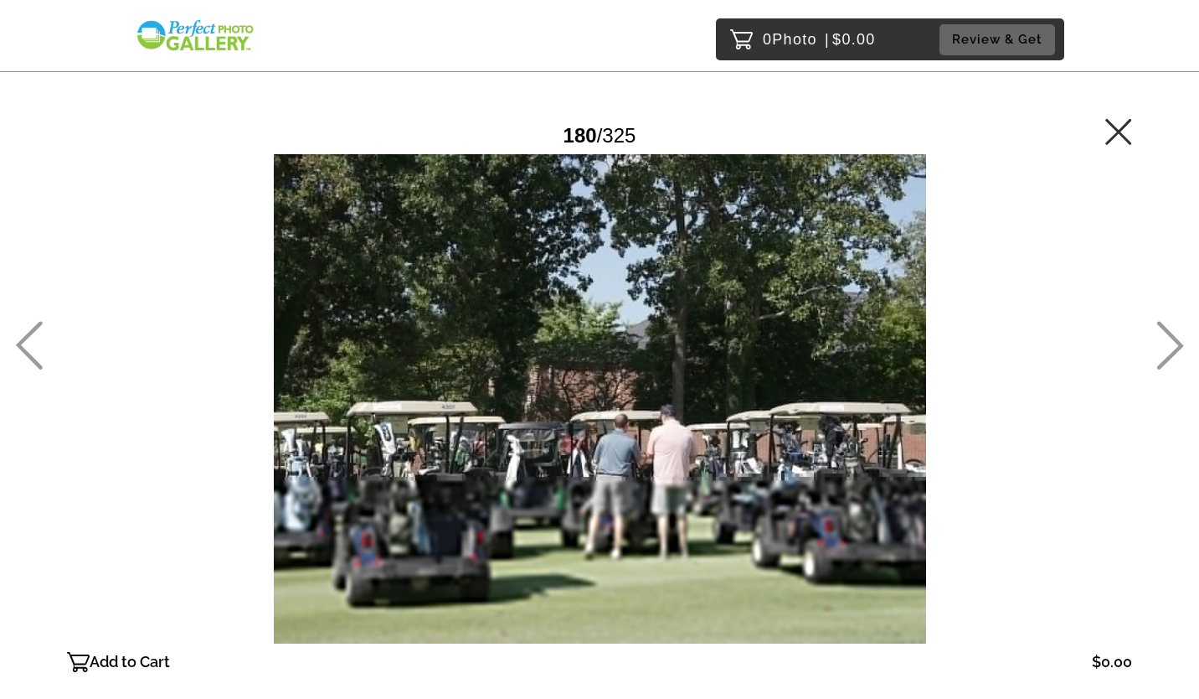
click at [1173, 335] on icon at bounding box center [1171, 345] width 27 height 49
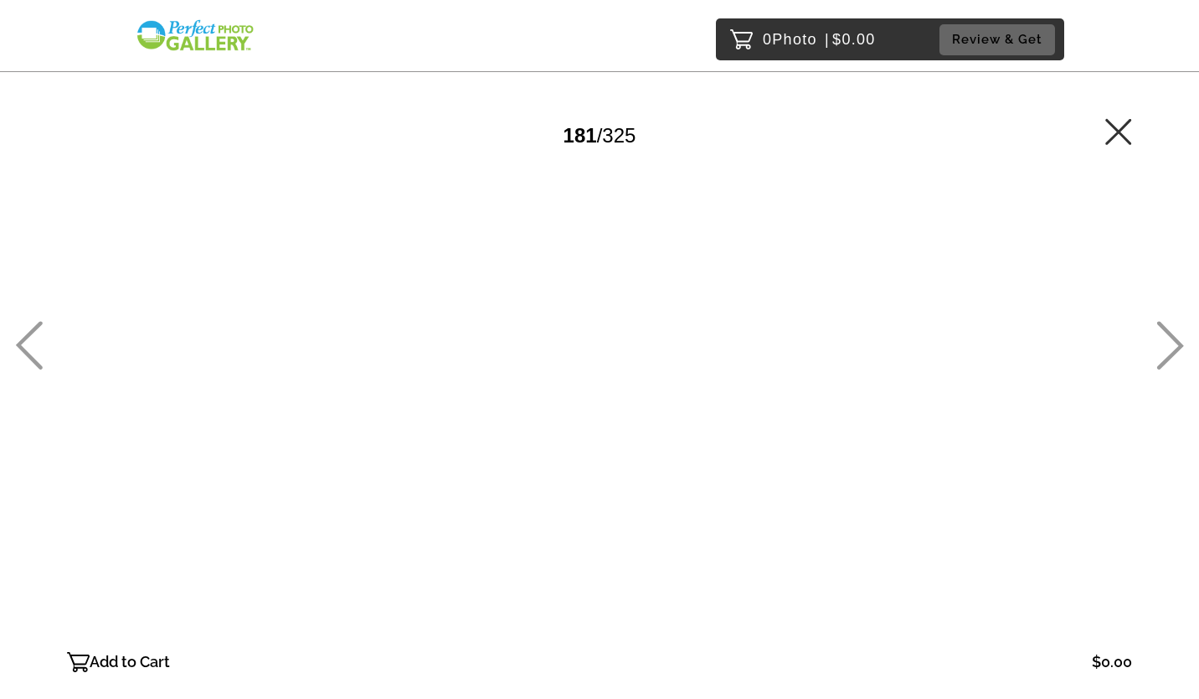
click at [1173, 335] on icon at bounding box center [1171, 345] width 27 height 49
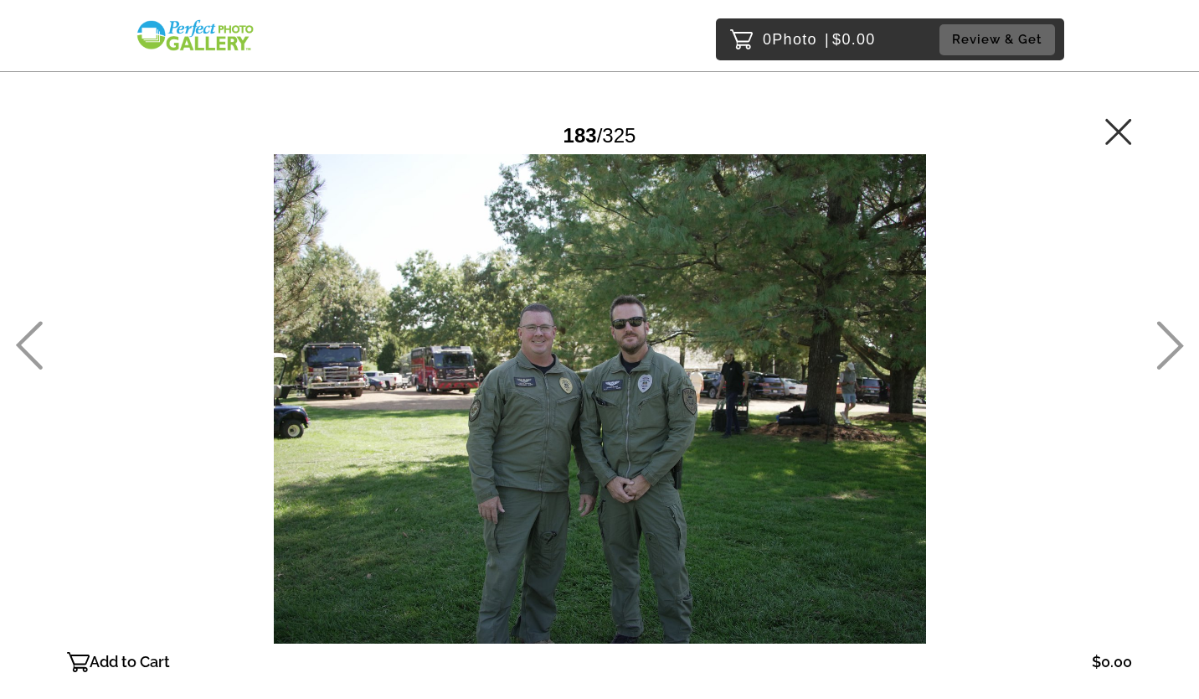
click at [1173, 335] on icon at bounding box center [1171, 345] width 27 height 49
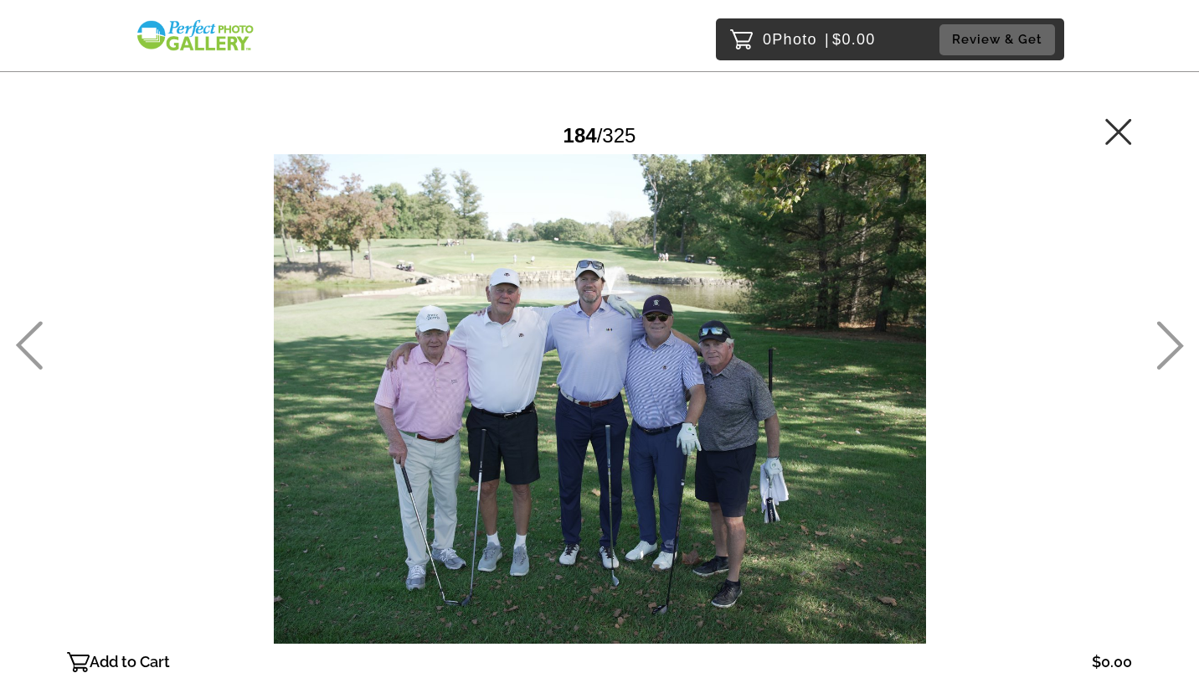
click at [1173, 335] on icon at bounding box center [1171, 345] width 27 height 49
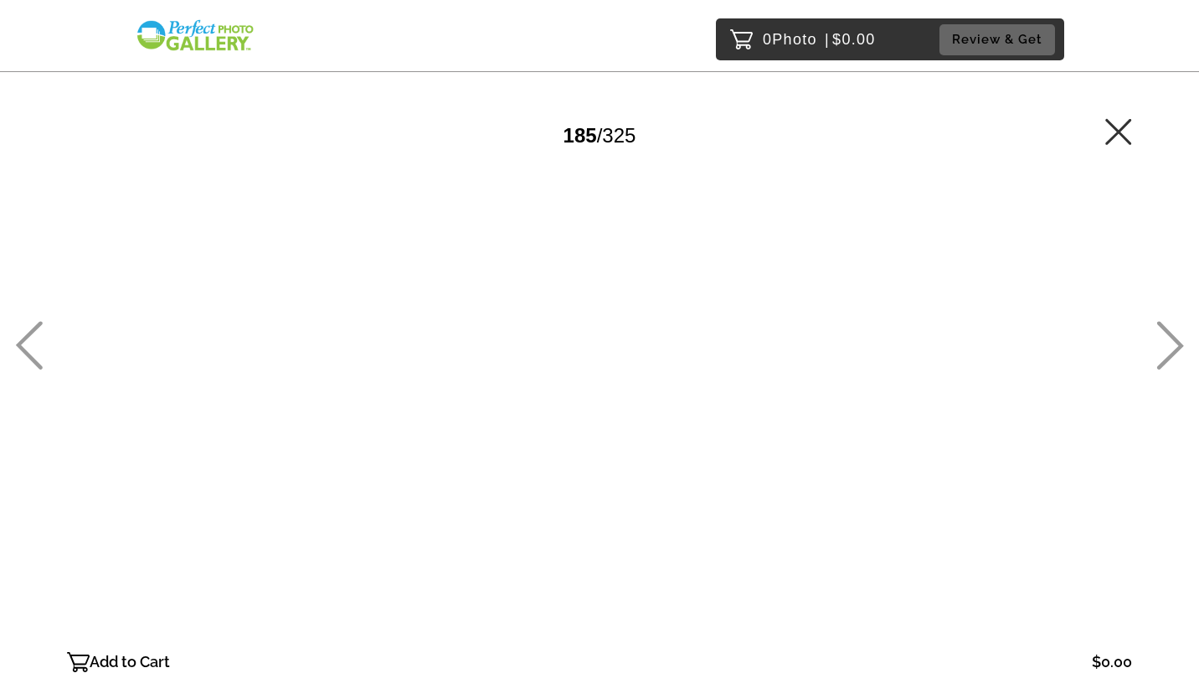
click at [1173, 335] on icon at bounding box center [1171, 345] width 27 height 49
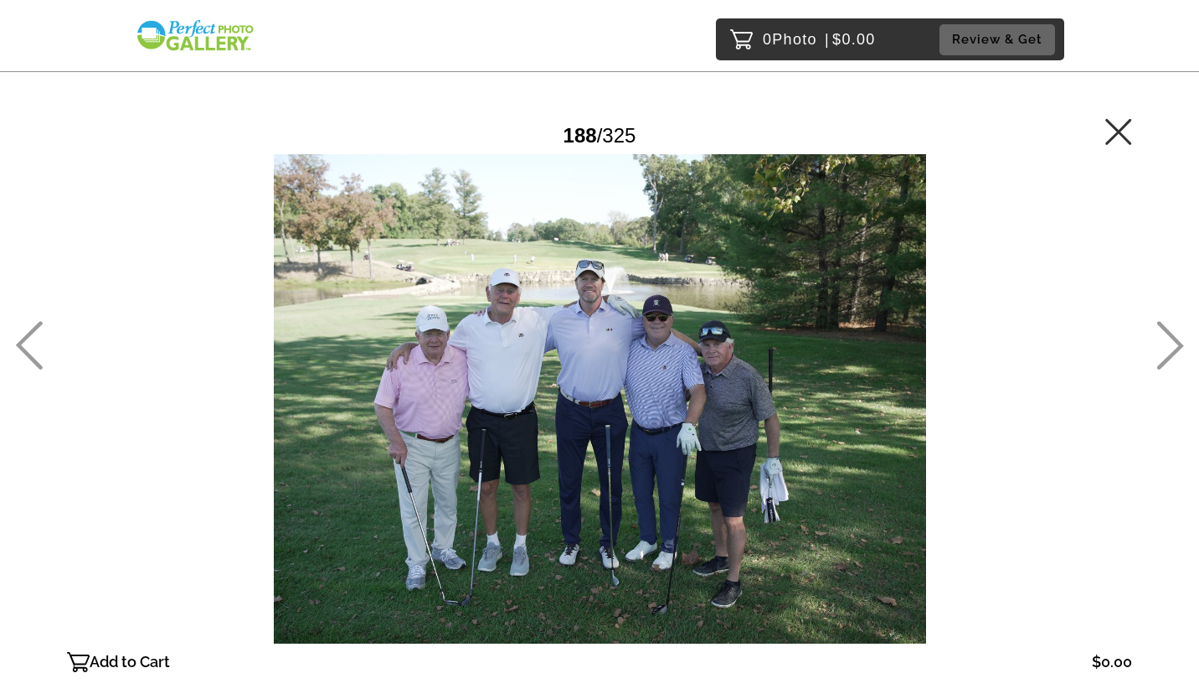
click at [1173, 335] on icon at bounding box center [1171, 345] width 27 height 49
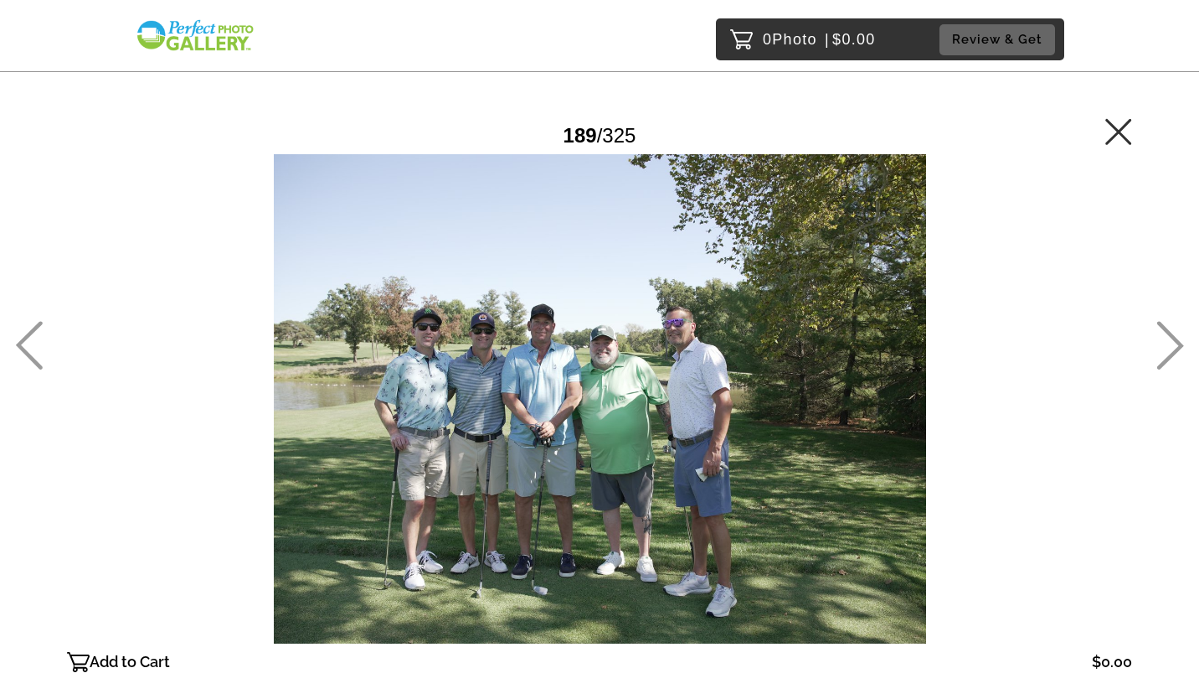
click at [1173, 335] on icon at bounding box center [1171, 345] width 27 height 49
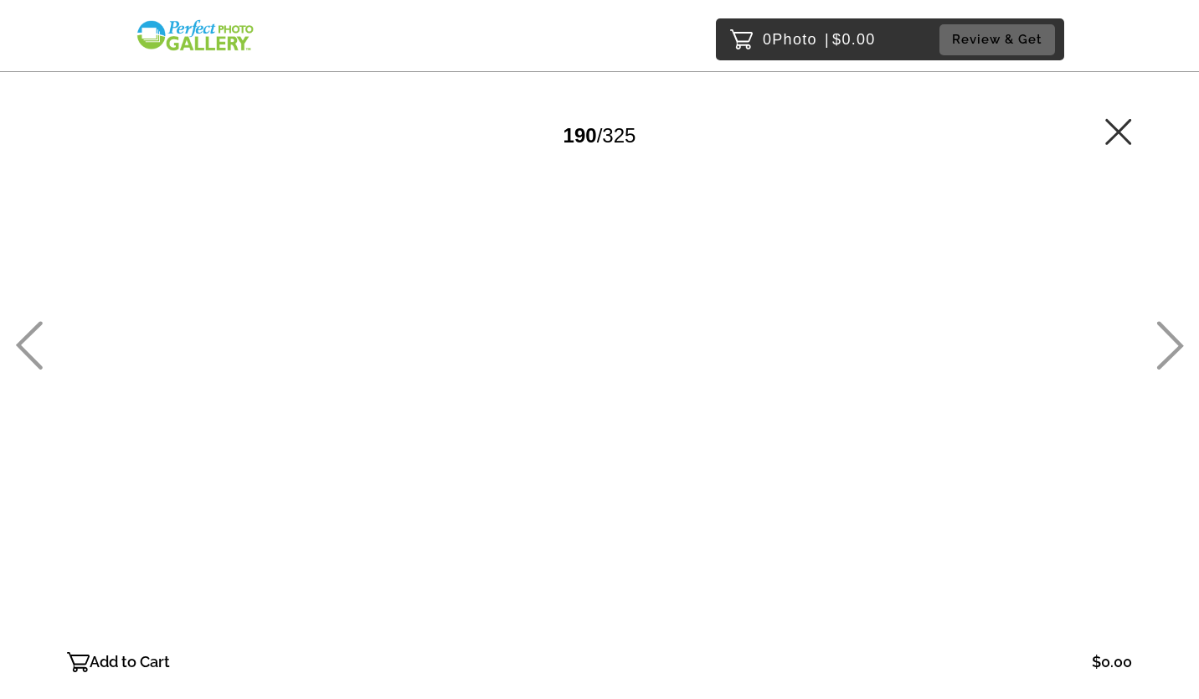
click at [1173, 335] on icon at bounding box center [1171, 345] width 27 height 49
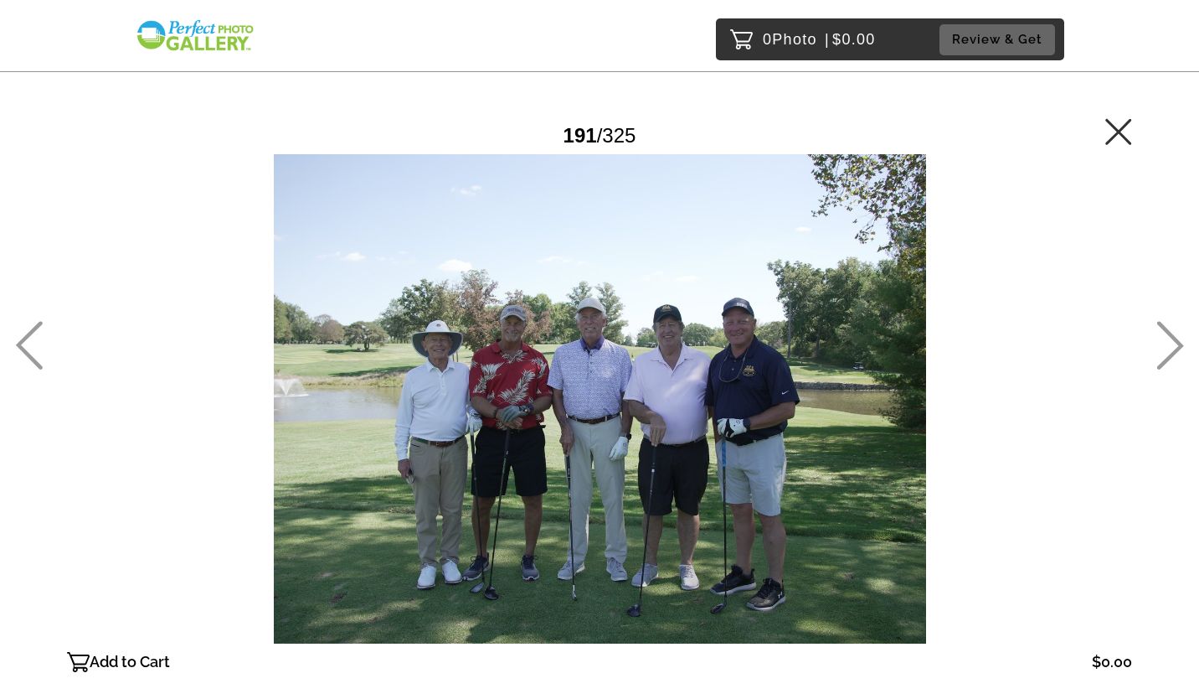
click at [1173, 335] on icon at bounding box center [1171, 345] width 27 height 49
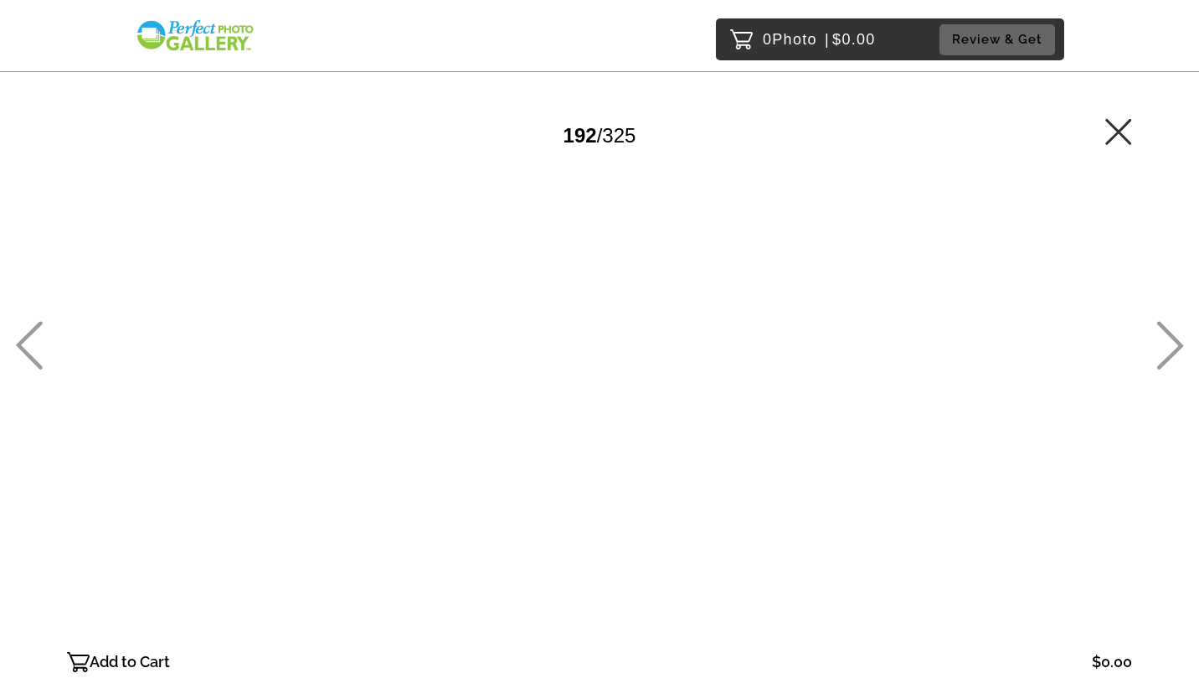
click at [1173, 335] on icon at bounding box center [1171, 345] width 27 height 49
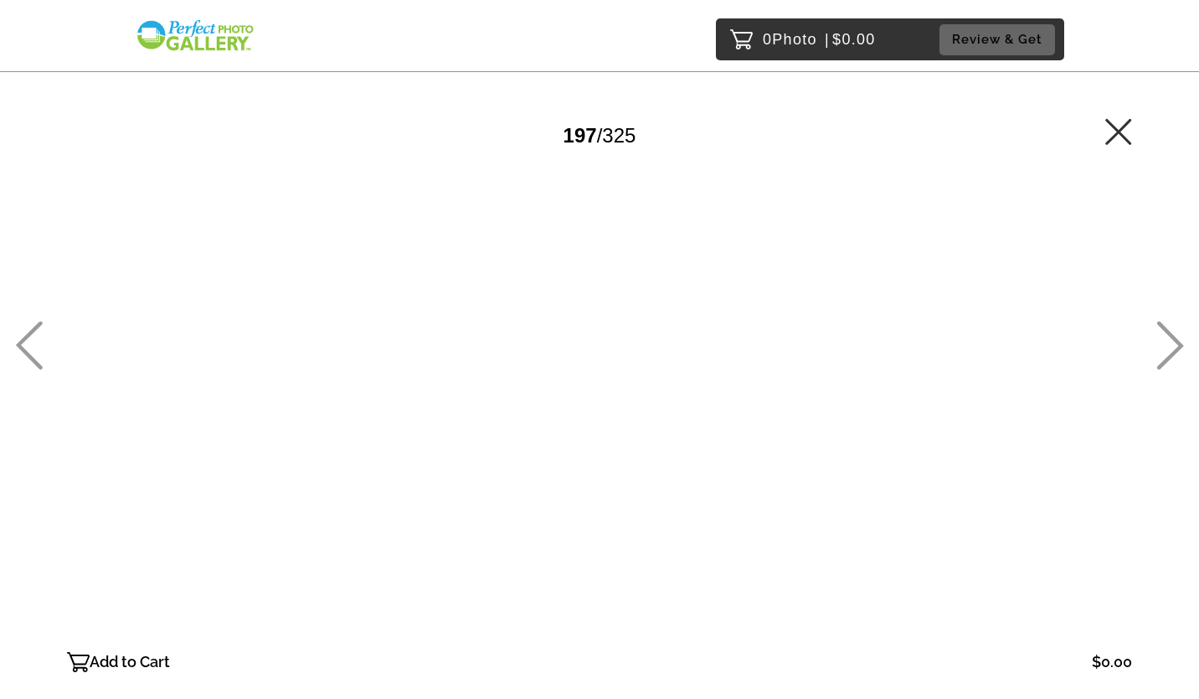
click at [1173, 335] on icon at bounding box center [1171, 345] width 27 height 49
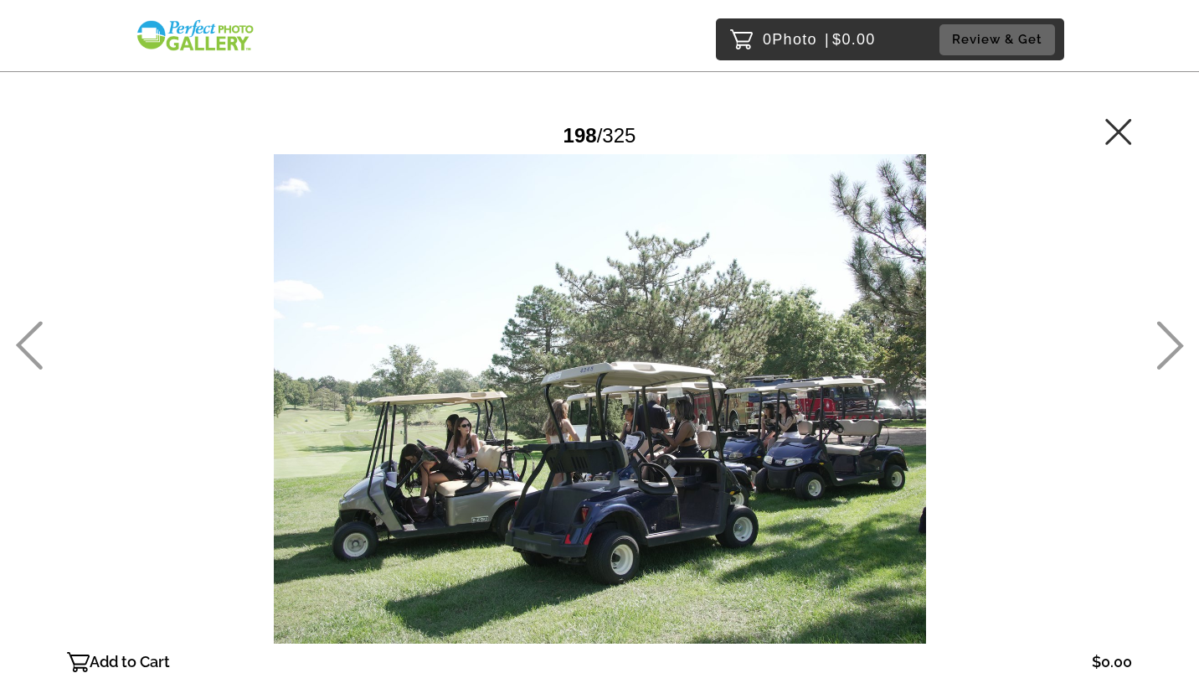
click at [1173, 335] on icon at bounding box center [1171, 345] width 27 height 49
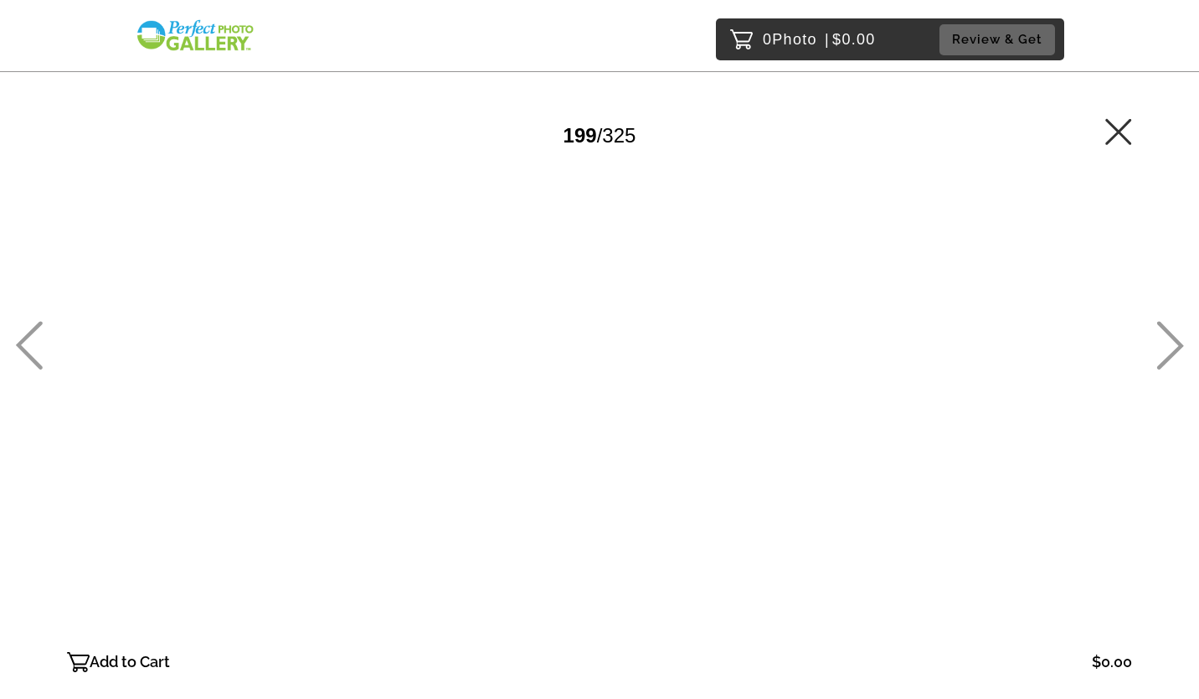
click at [1173, 335] on icon at bounding box center [1171, 345] width 27 height 49
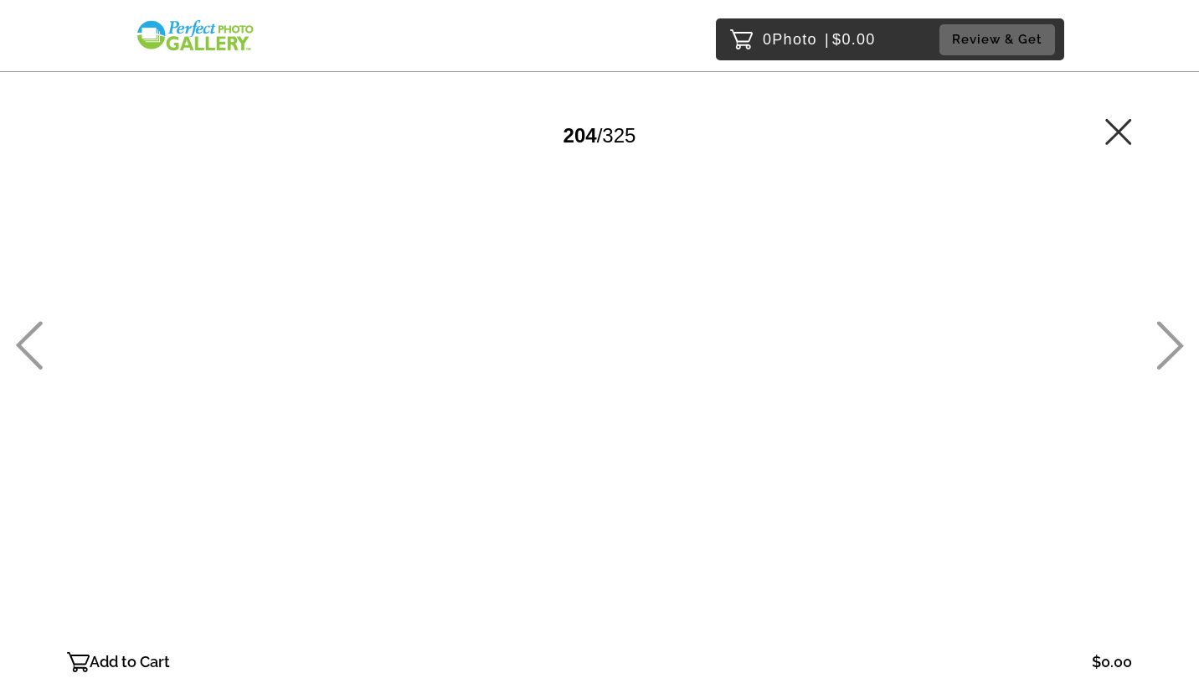
click at [1173, 335] on icon at bounding box center [1171, 345] width 27 height 49
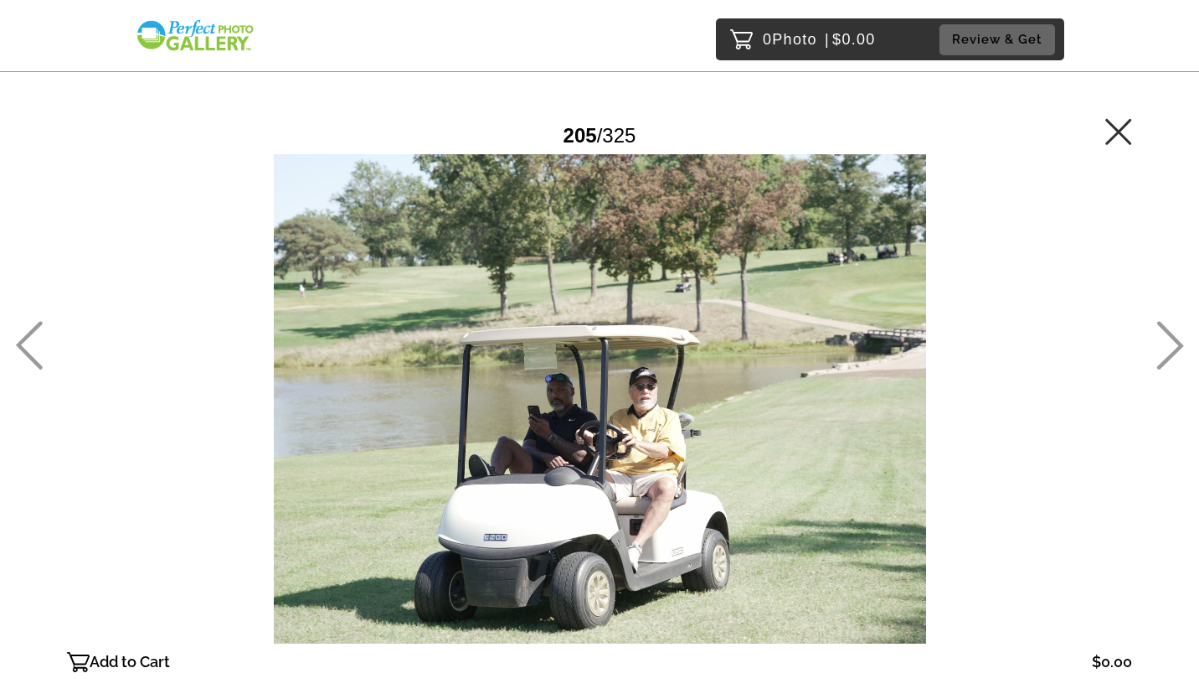
click at [1173, 335] on icon at bounding box center [1171, 345] width 27 height 49
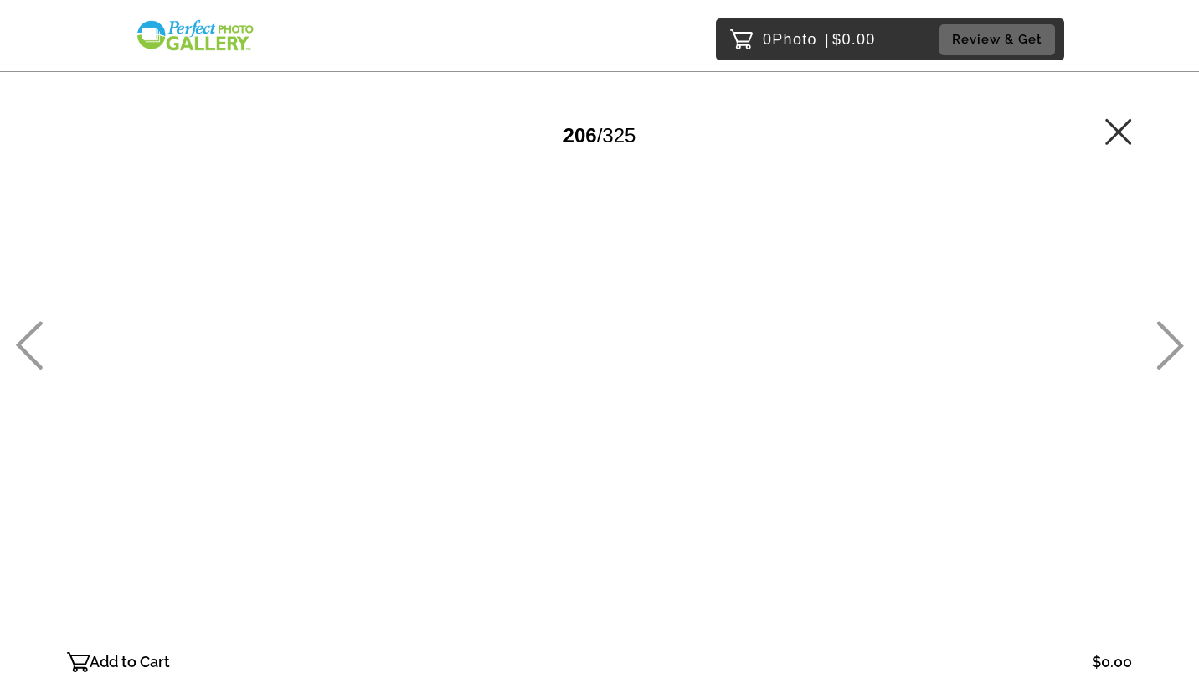
click at [1173, 335] on icon at bounding box center [1171, 345] width 27 height 49
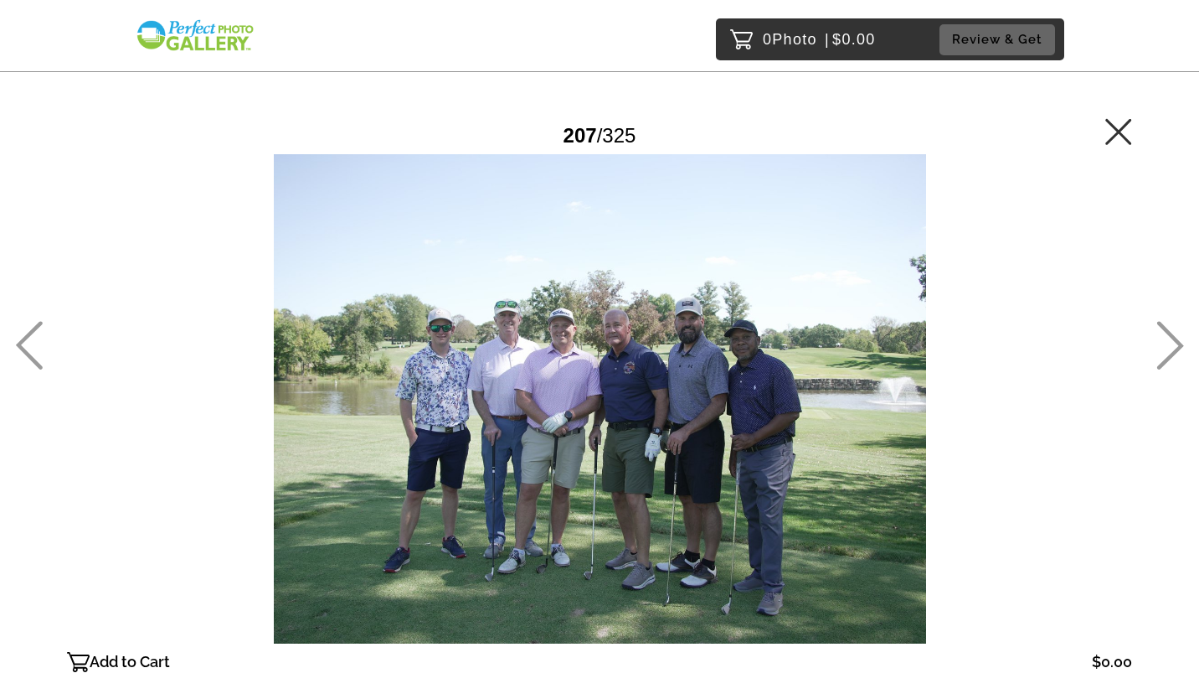
click at [1173, 335] on icon at bounding box center [1171, 345] width 27 height 49
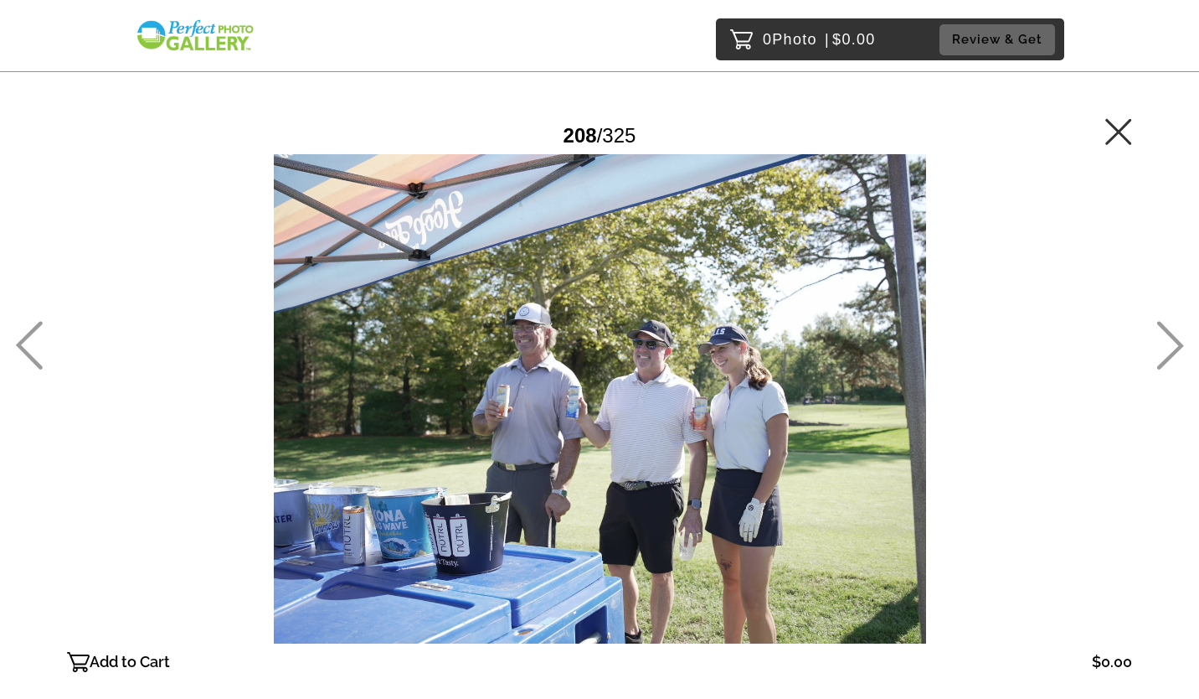
click at [1173, 335] on icon at bounding box center [1171, 345] width 27 height 49
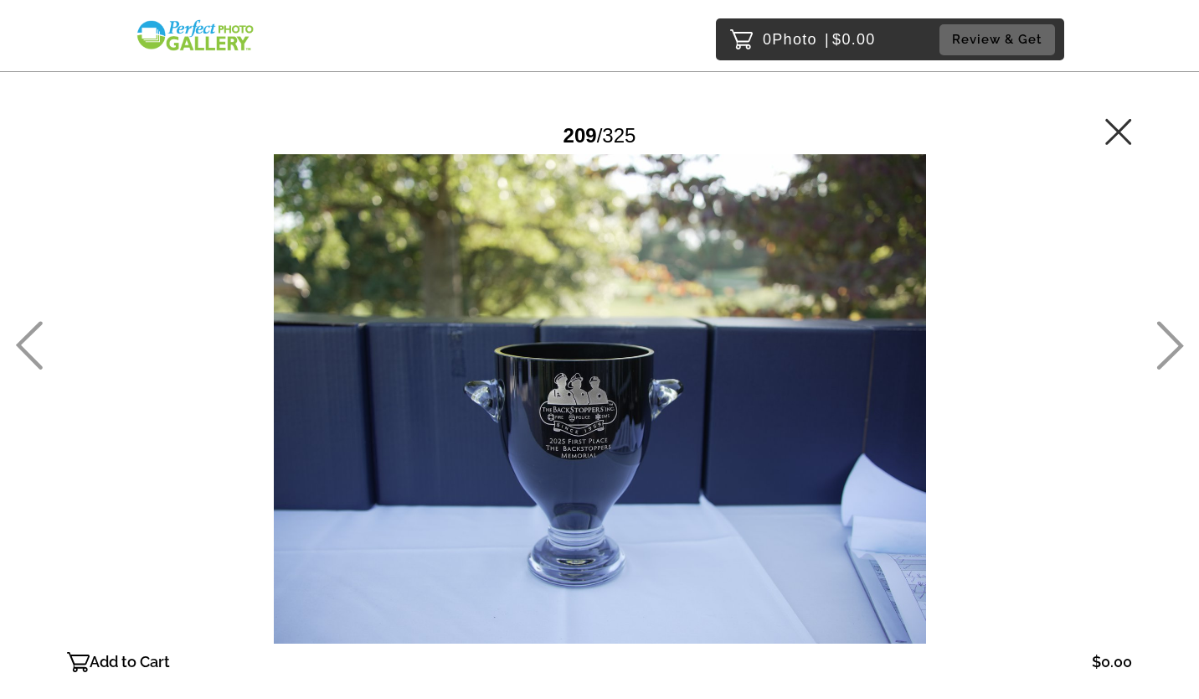
click at [1173, 335] on icon at bounding box center [1171, 345] width 27 height 49
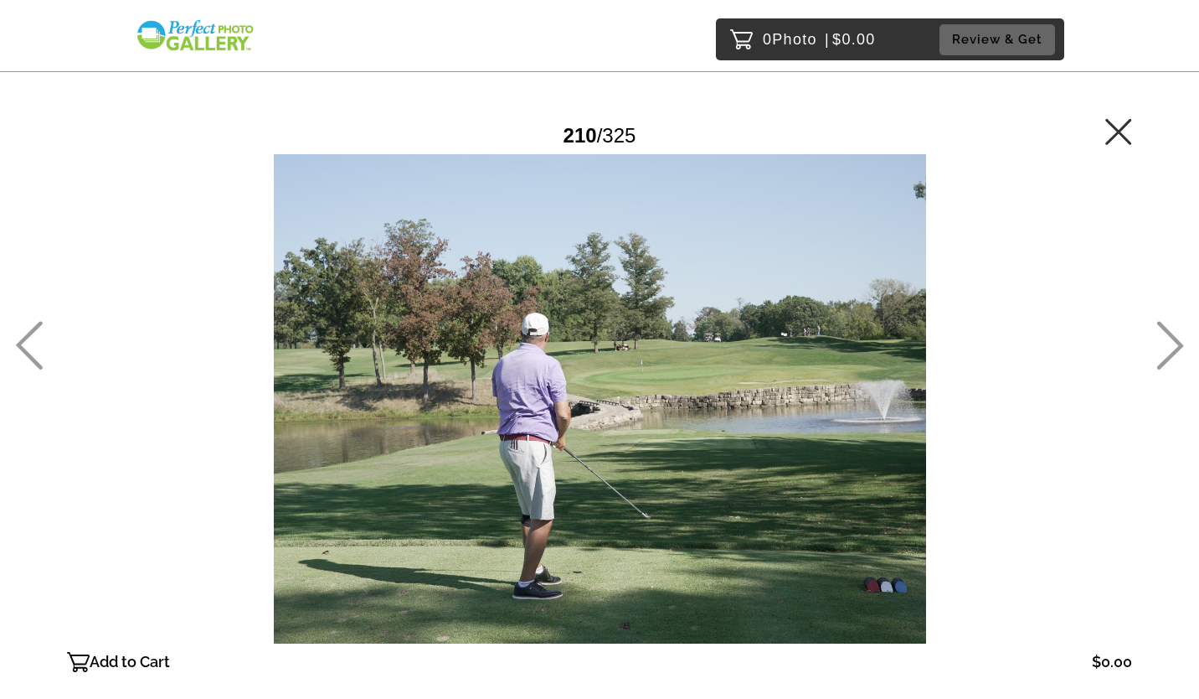
click at [1173, 335] on icon at bounding box center [1171, 345] width 27 height 49
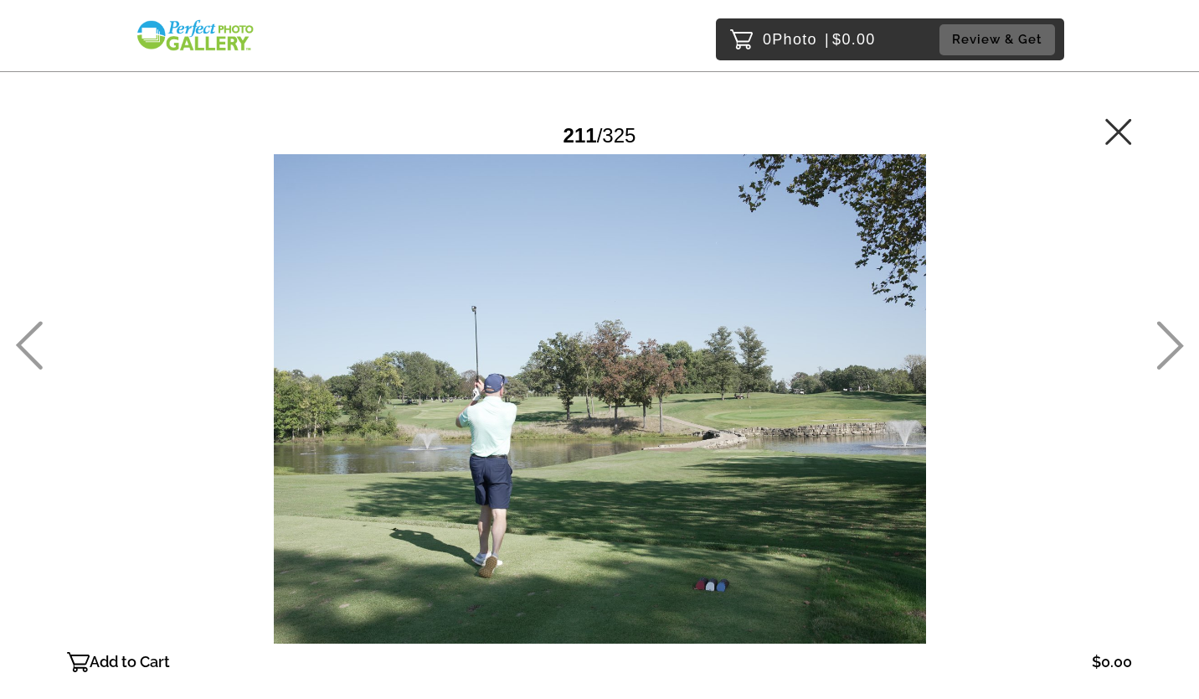
click at [1173, 335] on icon at bounding box center [1171, 345] width 27 height 49
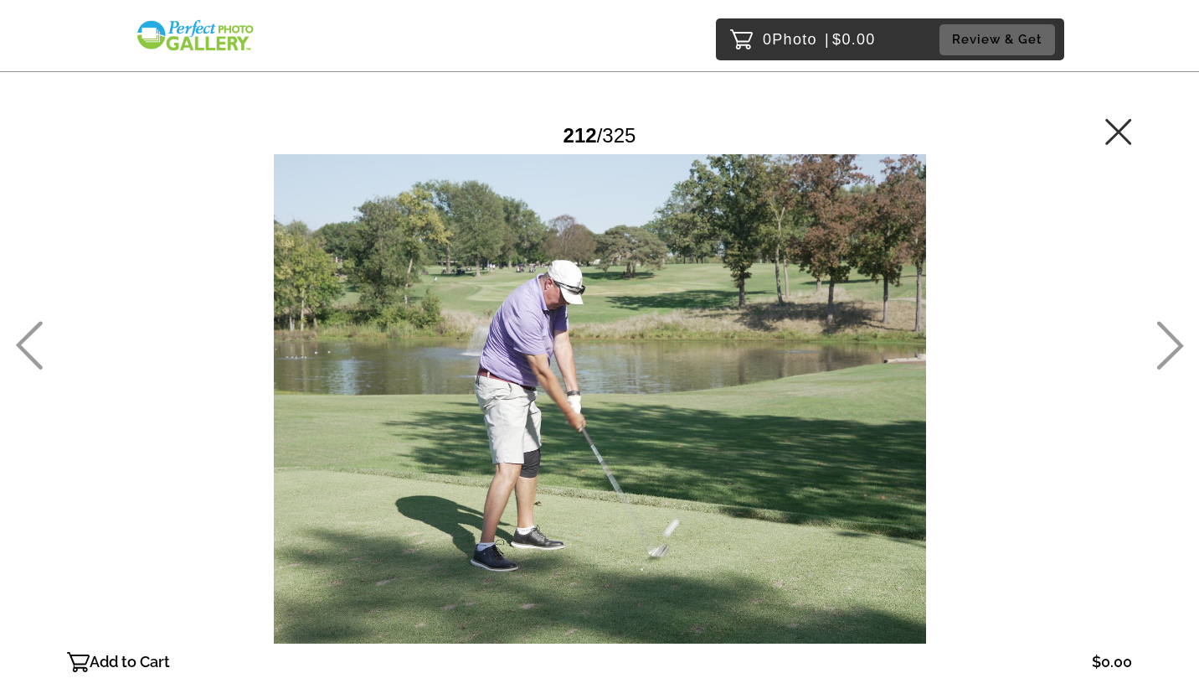
click at [1173, 335] on icon at bounding box center [1171, 345] width 27 height 49
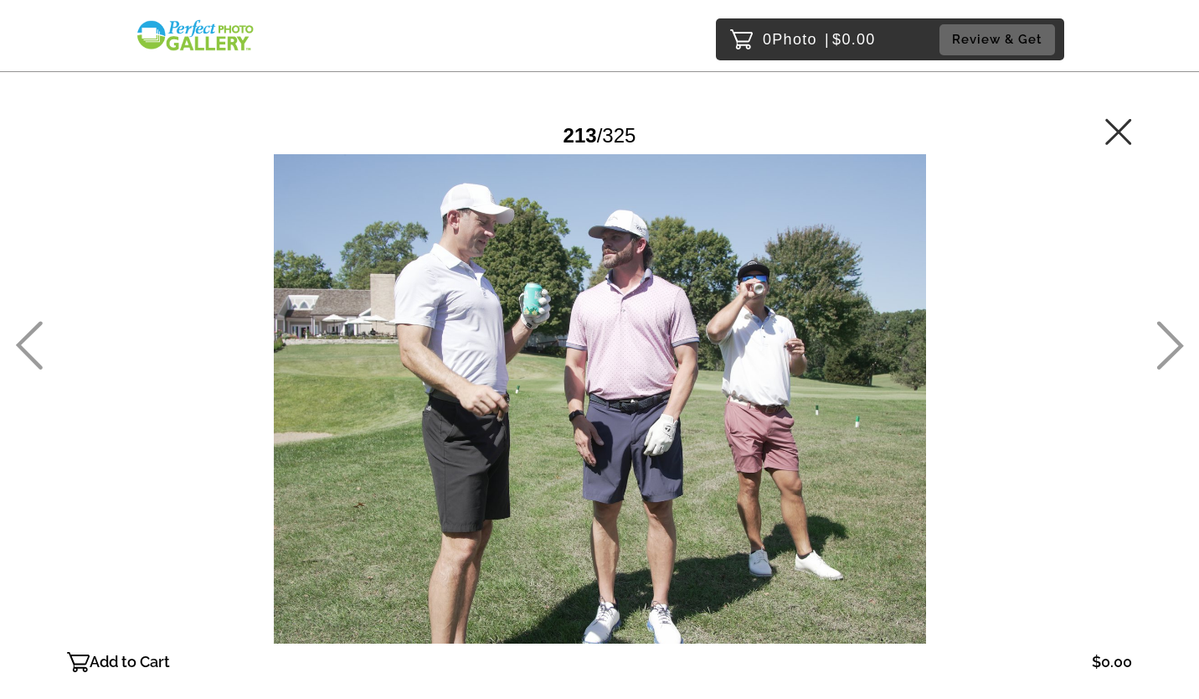
click at [1173, 335] on icon at bounding box center [1171, 345] width 27 height 49
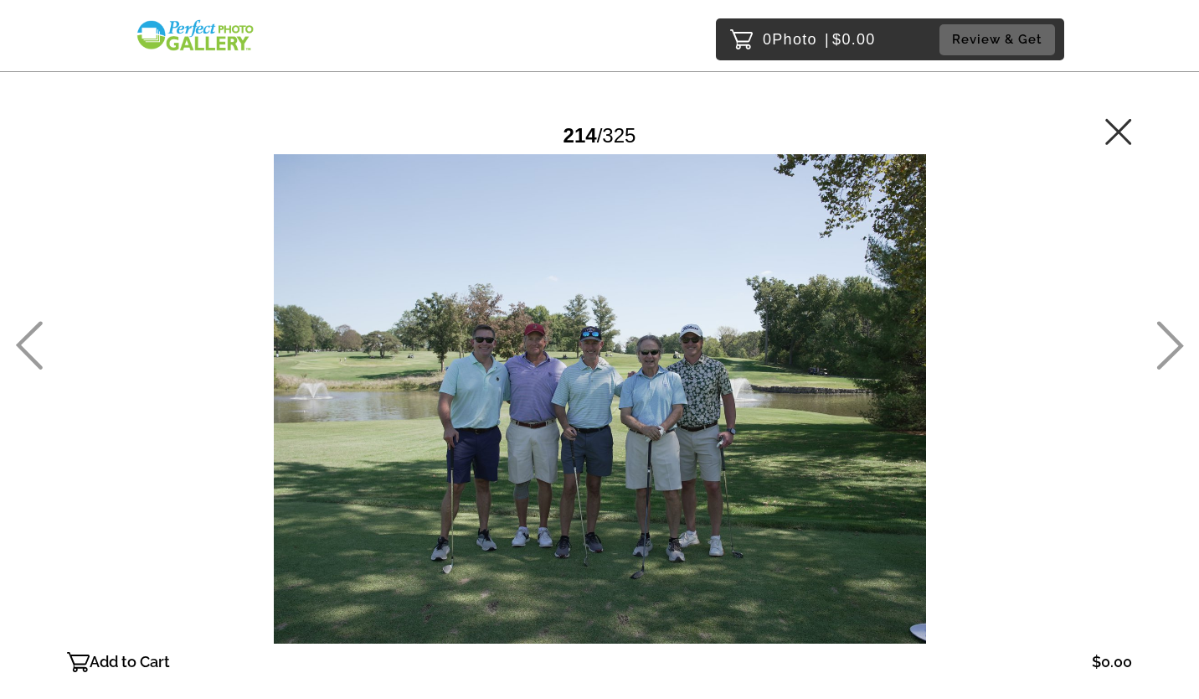
click at [1173, 335] on icon at bounding box center [1171, 345] width 27 height 49
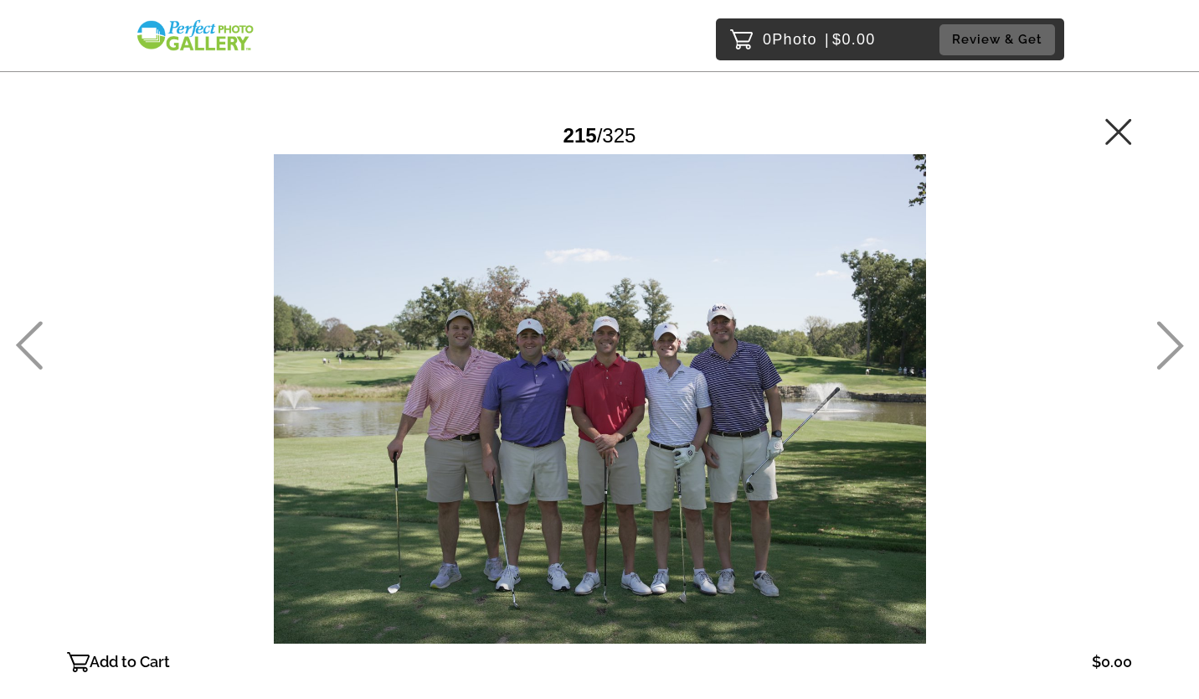
click at [1173, 335] on icon at bounding box center [1171, 345] width 27 height 49
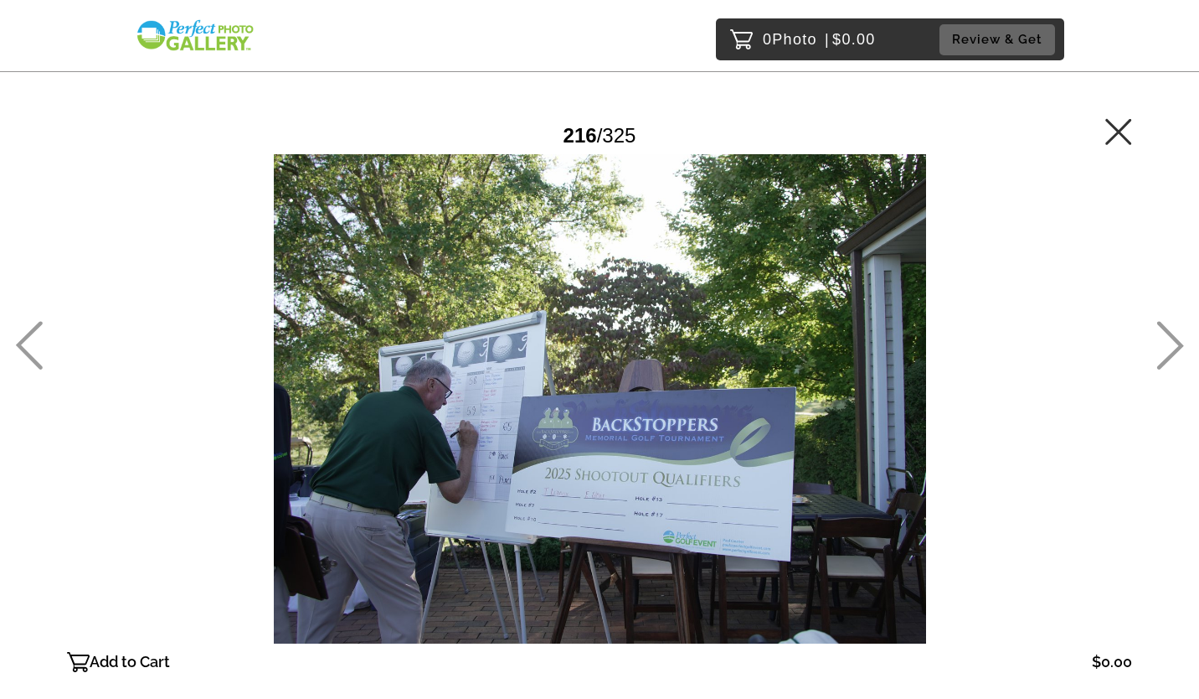
click at [1173, 335] on icon at bounding box center [1171, 345] width 27 height 49
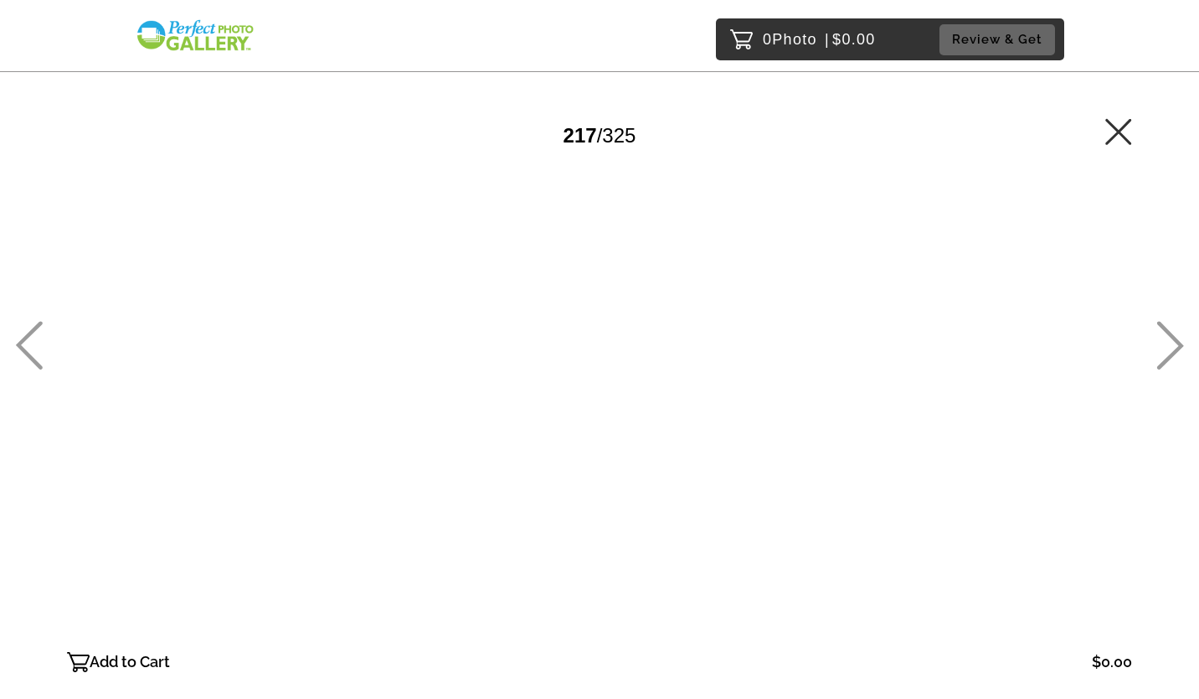
click at [1173, 335] on icon at bounding box center [1171, 345] width 27 height 49
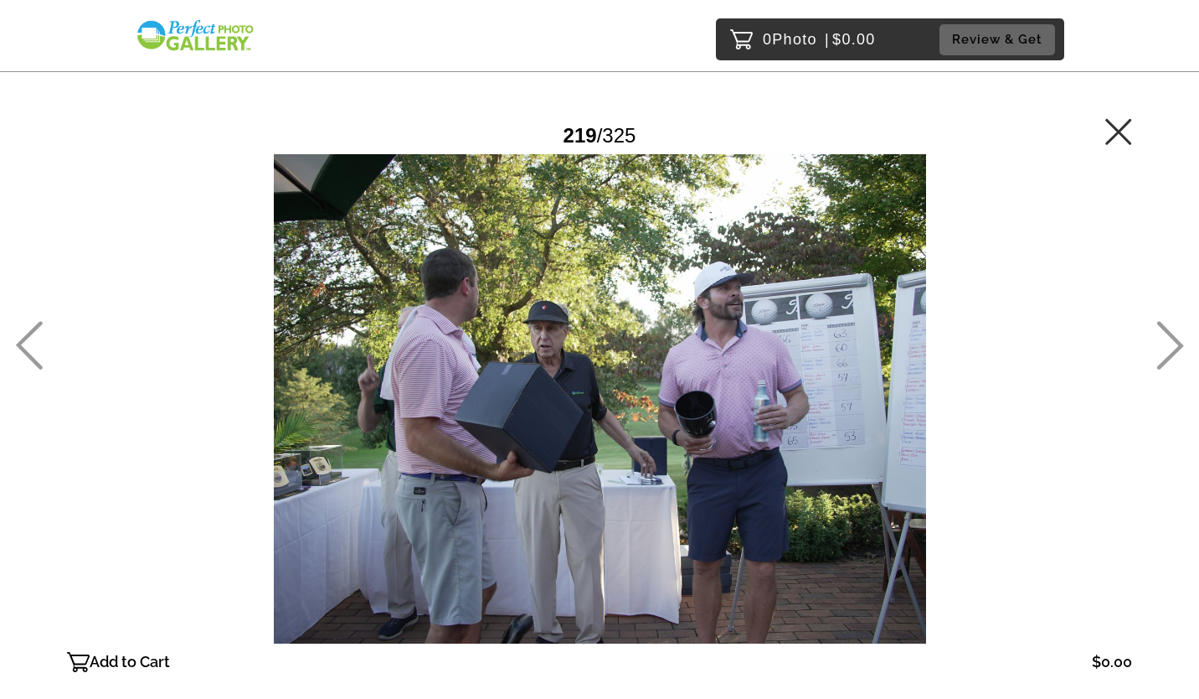
click at [1173, 335] on icon at bounding box center [1171, 345] width 27 height 49
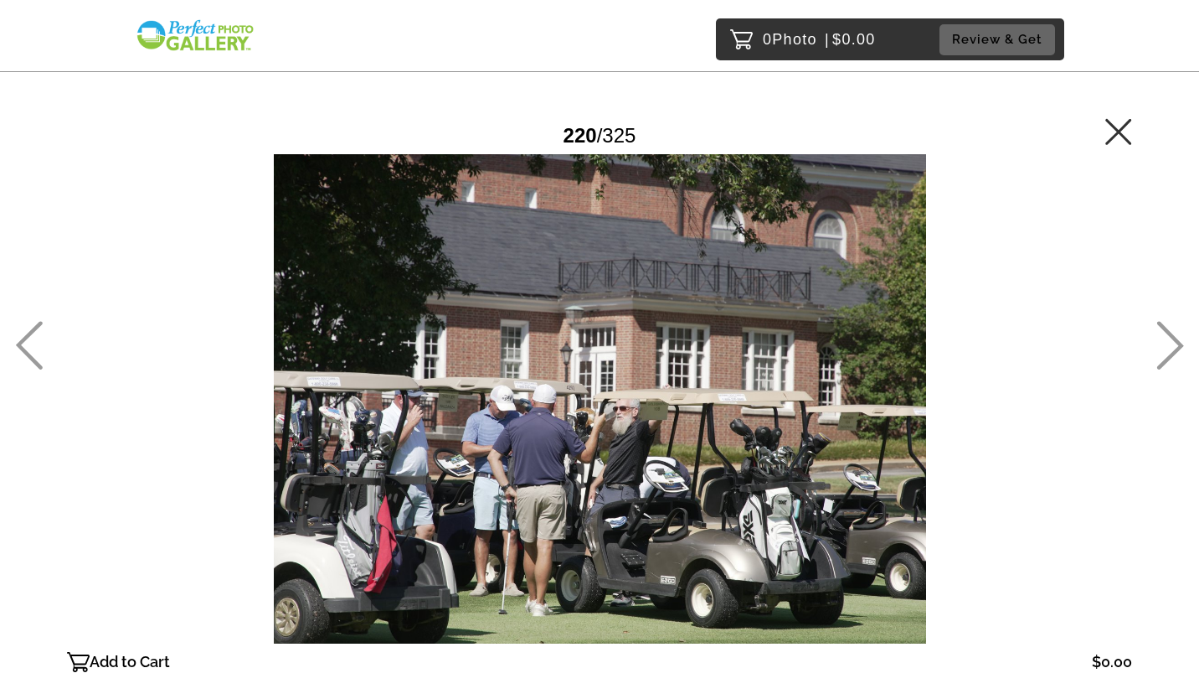
click at [1173, 335] on icon at bounding box center [1171, 345] width 27 height 49
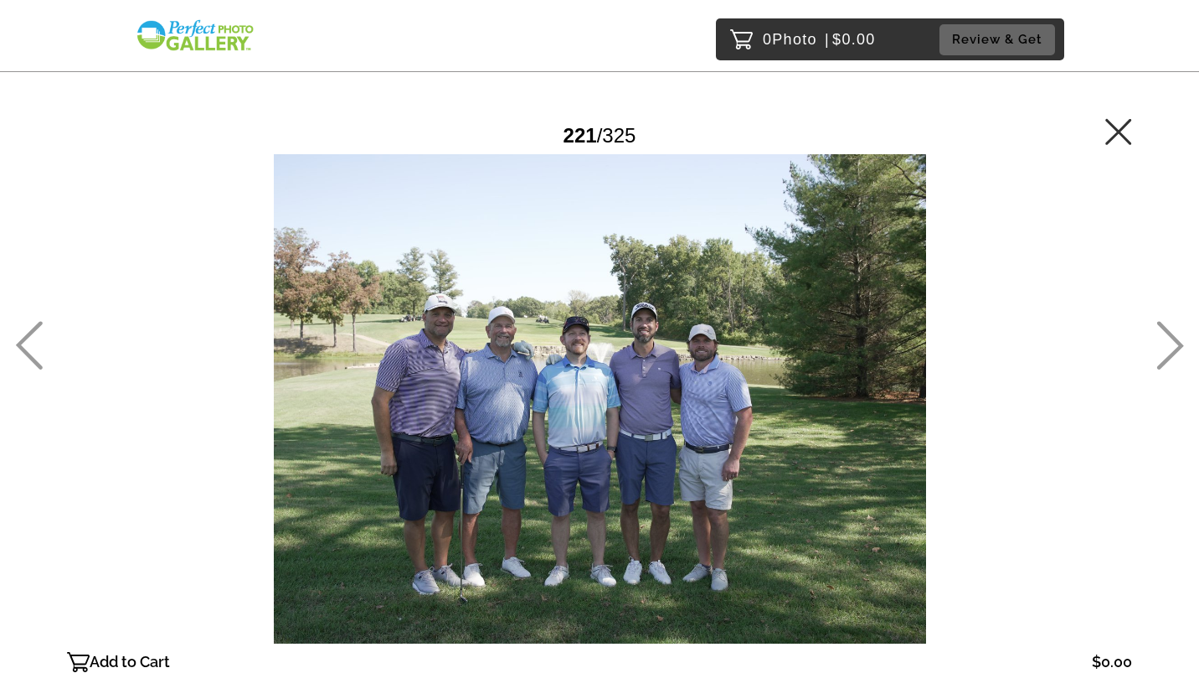
click at [1173, 335] on icon at bounding box center [1171, 345] width 27 height 49
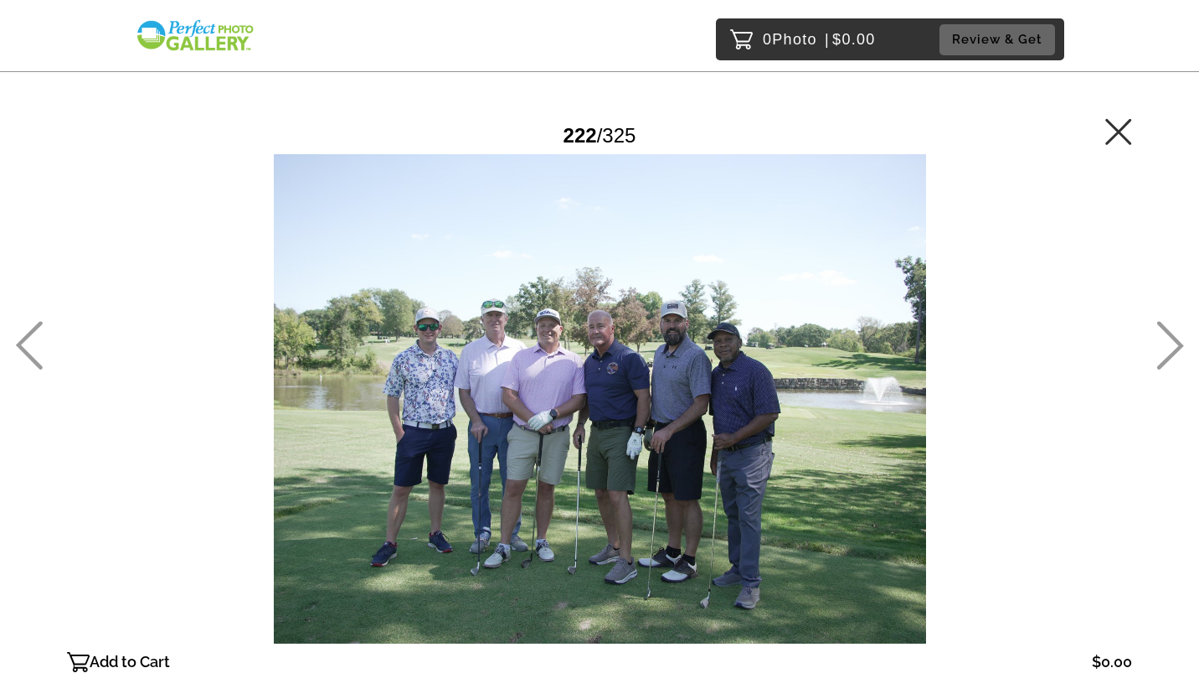
click at [1173, 335] on icon at bounding box center [1171, 345] width 27 height 49
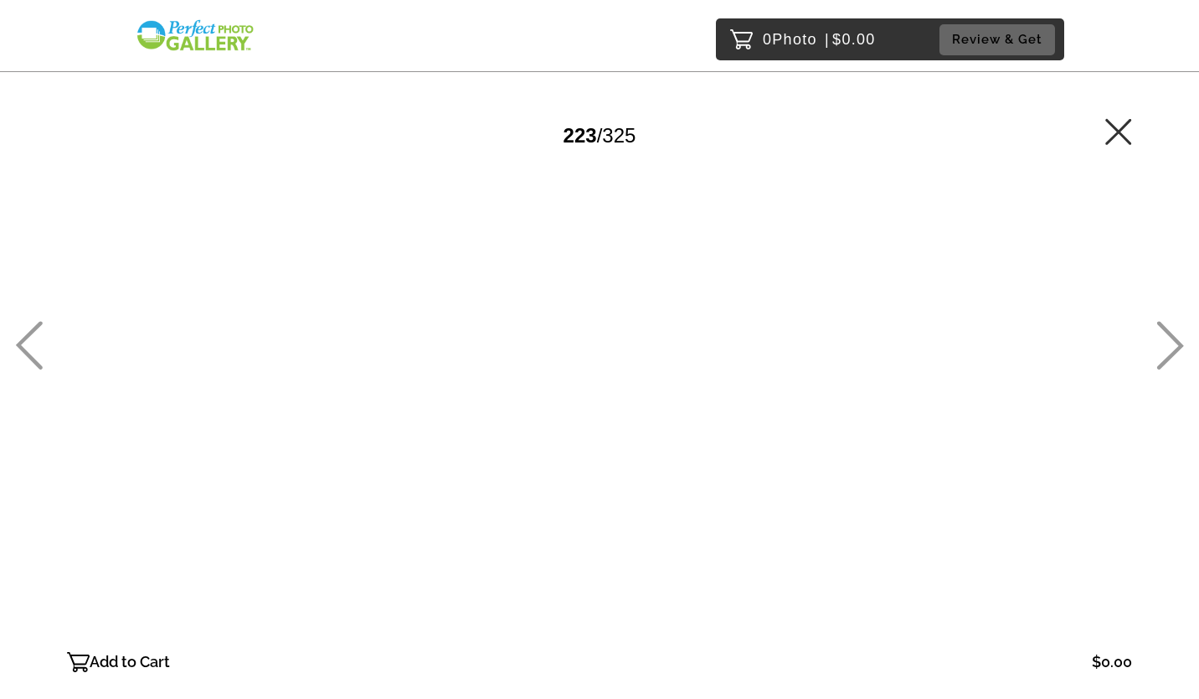
drag, startPoint x: 1173, startPoint y: 335, endPoint x: 1101, endPoint y: 286, distance: 87.4
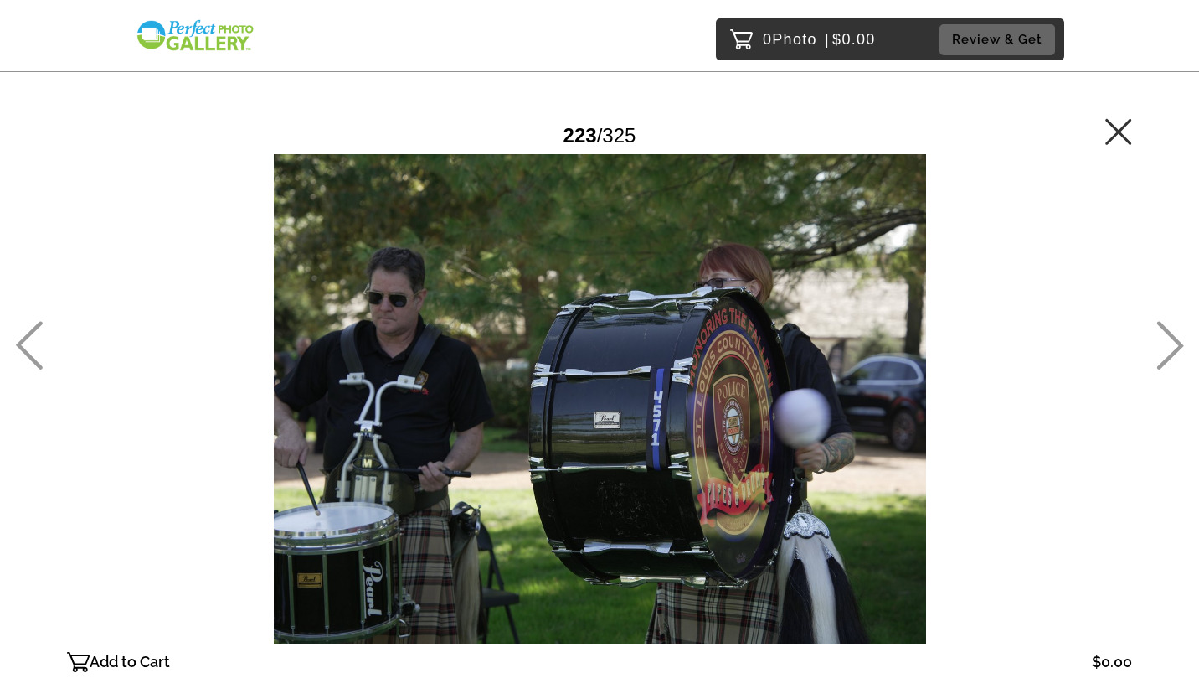
click at [1101, 286] on div at bounding box center [599, 398] width 1065 height 489
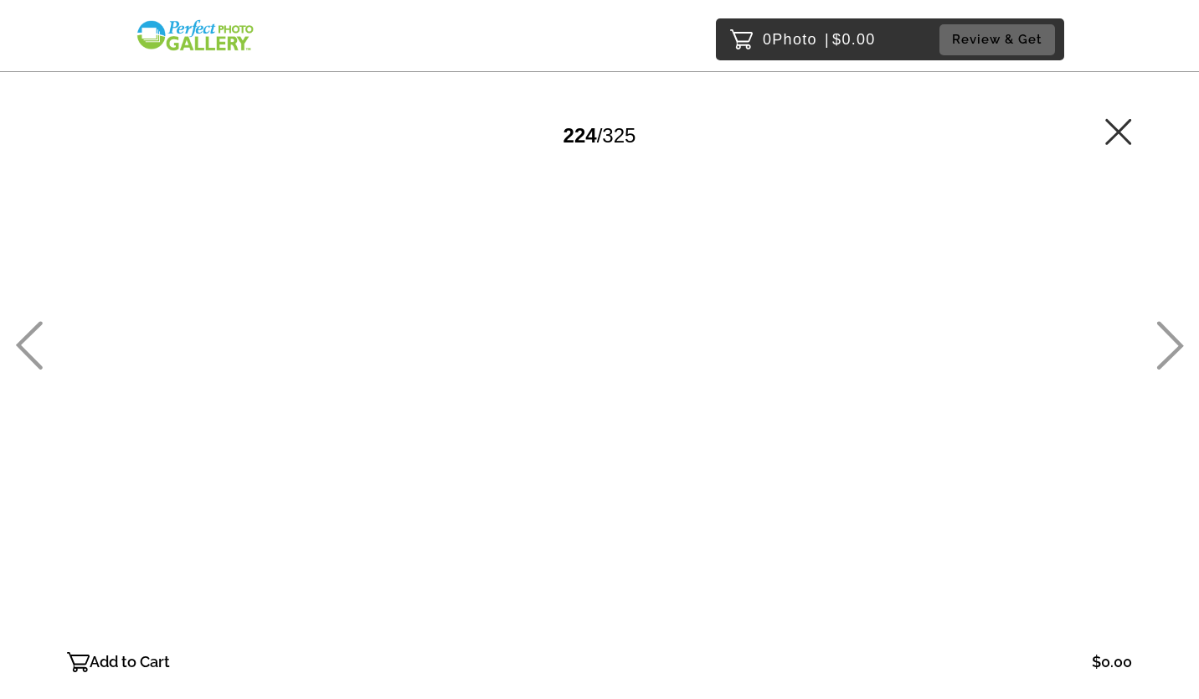
click at [1165, 331] on icon at bounding box center [1171, 345] width 27 height 49
click at [1166, 332] on icon at bounding box center [1171, 345] width 27 height 49
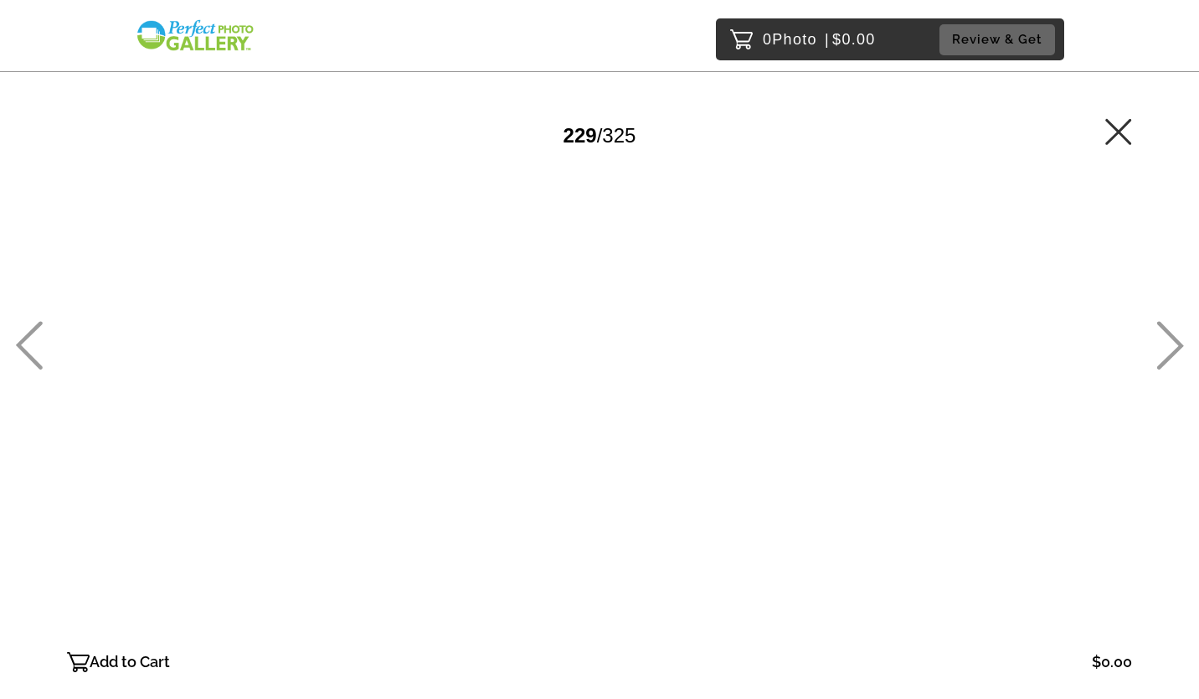
click at [1166, 332] on icon at bounding box center [1171, 345] width 27 height 49
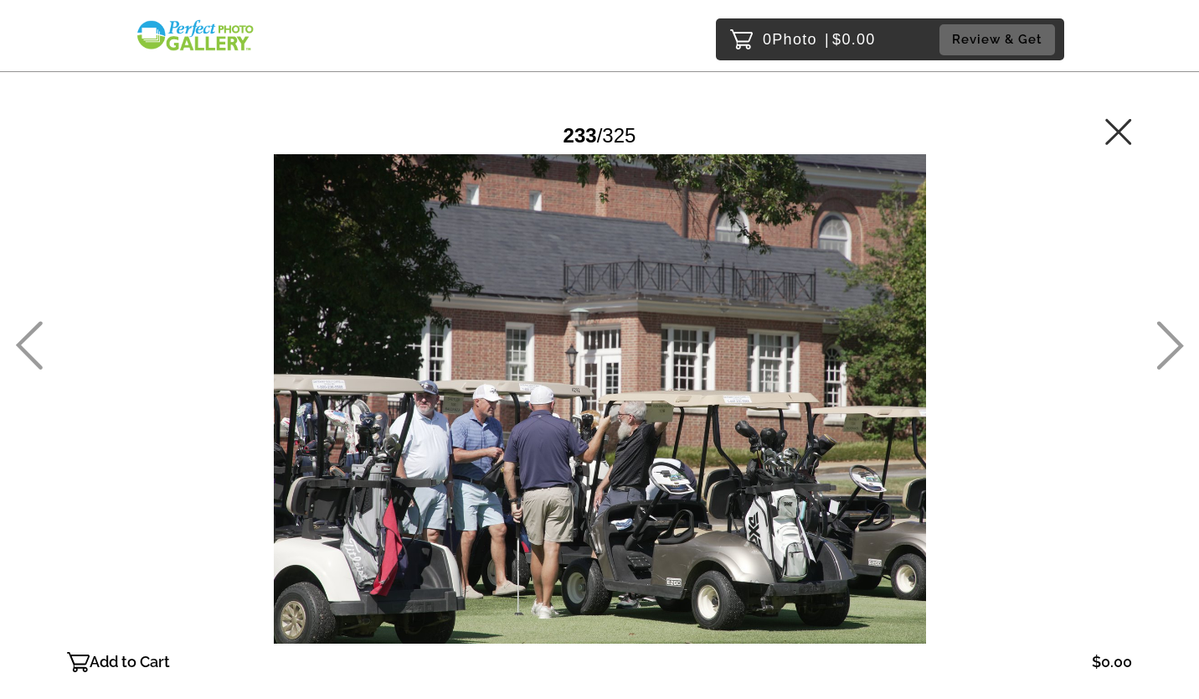
click at [1166, 332] on icon at bounding box center [1171, 345] width 27 height 49
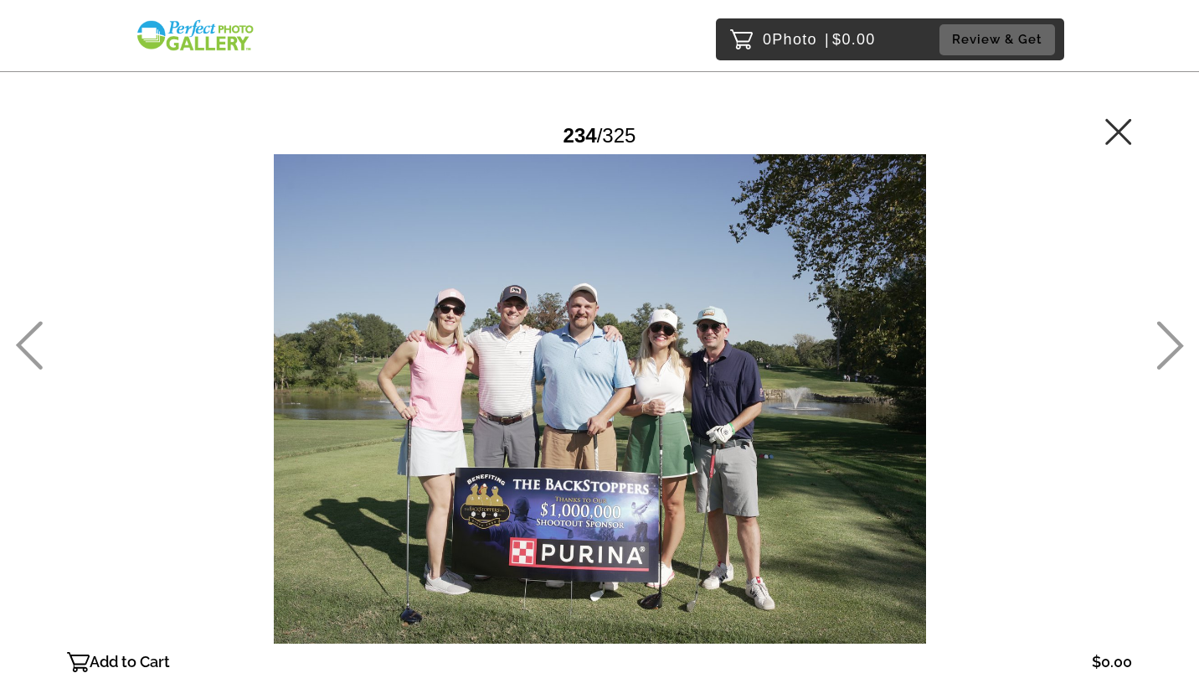
click at [1166, 332] on icon at bounding box center [1171, 345] width 27 height 49
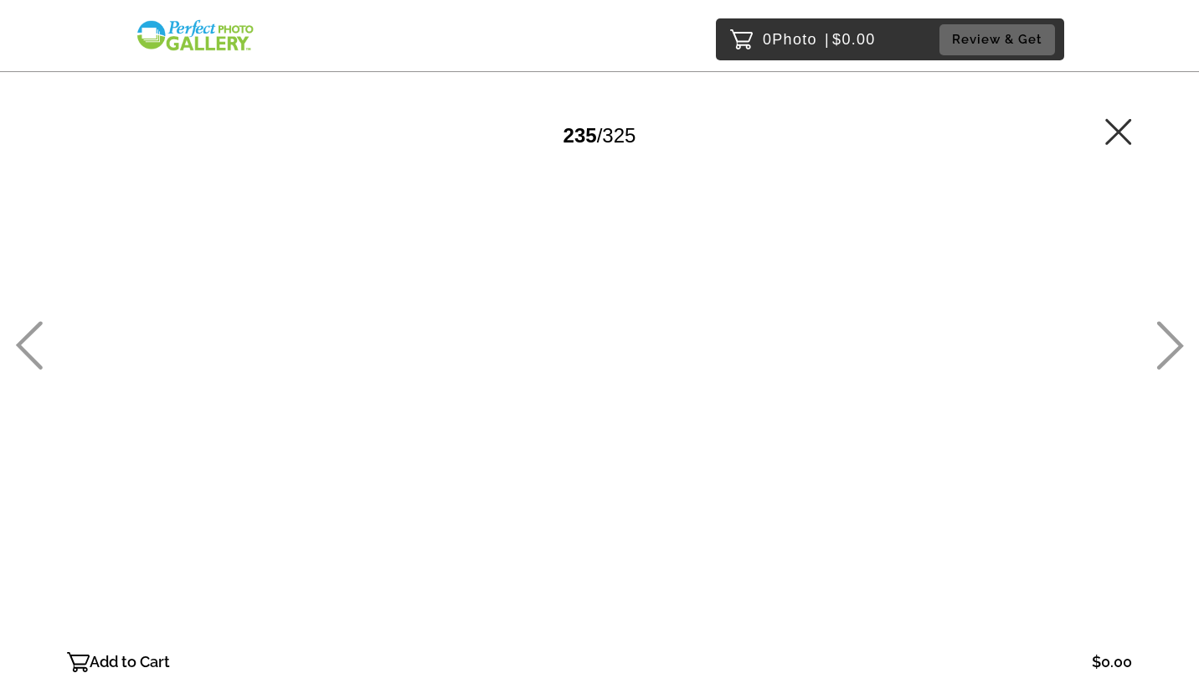
click at [26, 358] on icon at bounding box center [29, 345] width 28 height 49
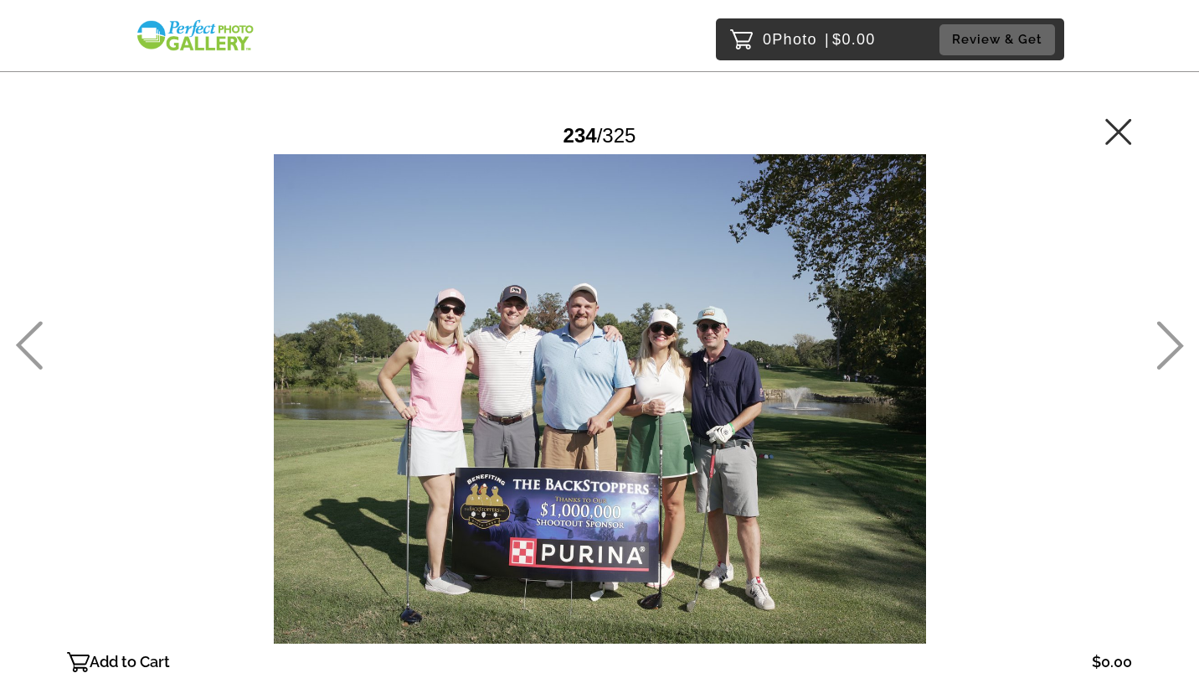
click at [1168, 330] on icon at bounding box center [1171, 345] width 27 height 49
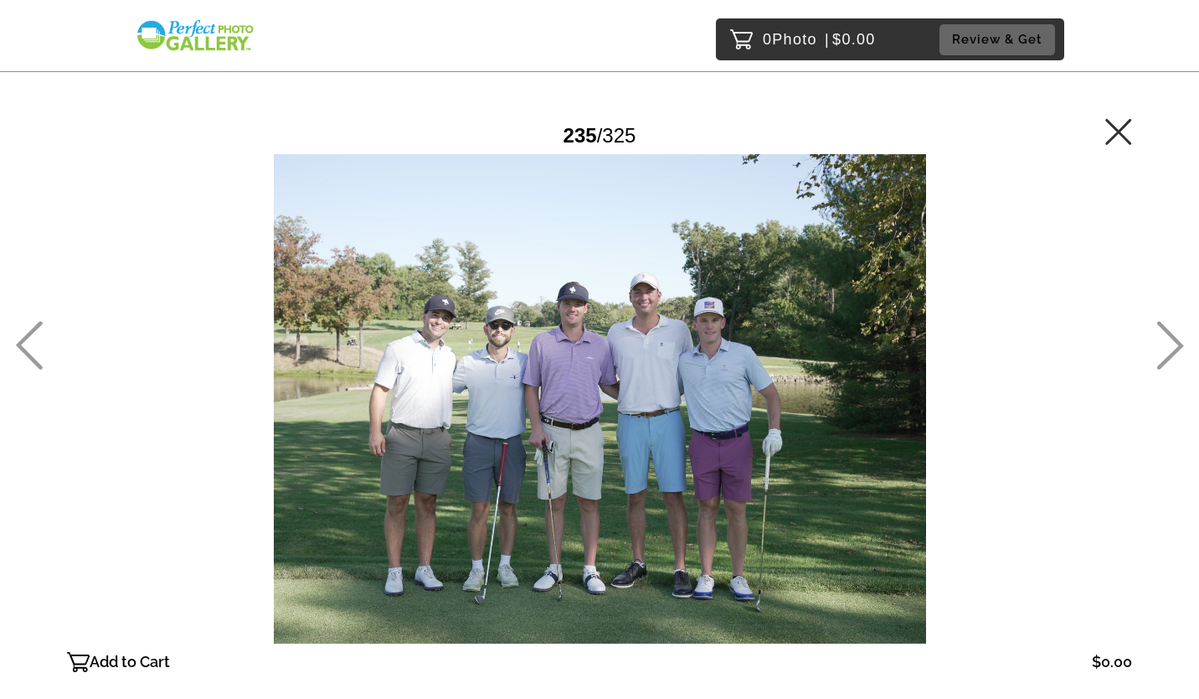
click at [1168, 330] on icon at bounding box center [1171, 345] width 27 height 49
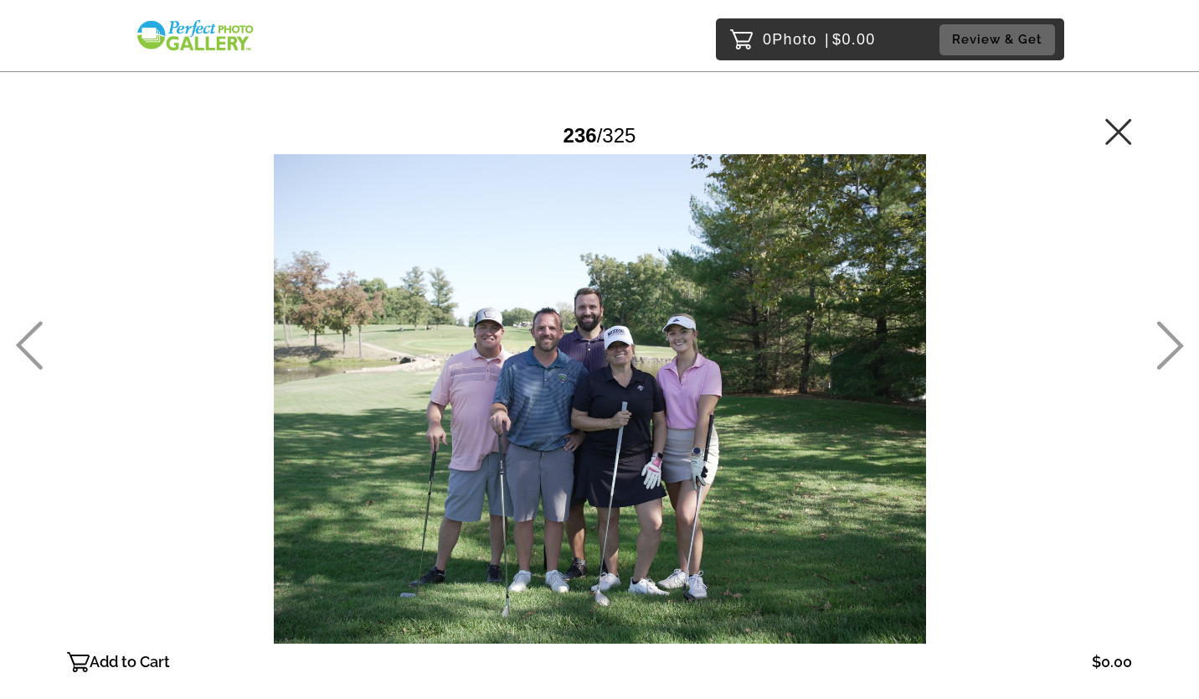
click at [1168, 330] on icon at bounding box center [1171, 345] width 27 height 49
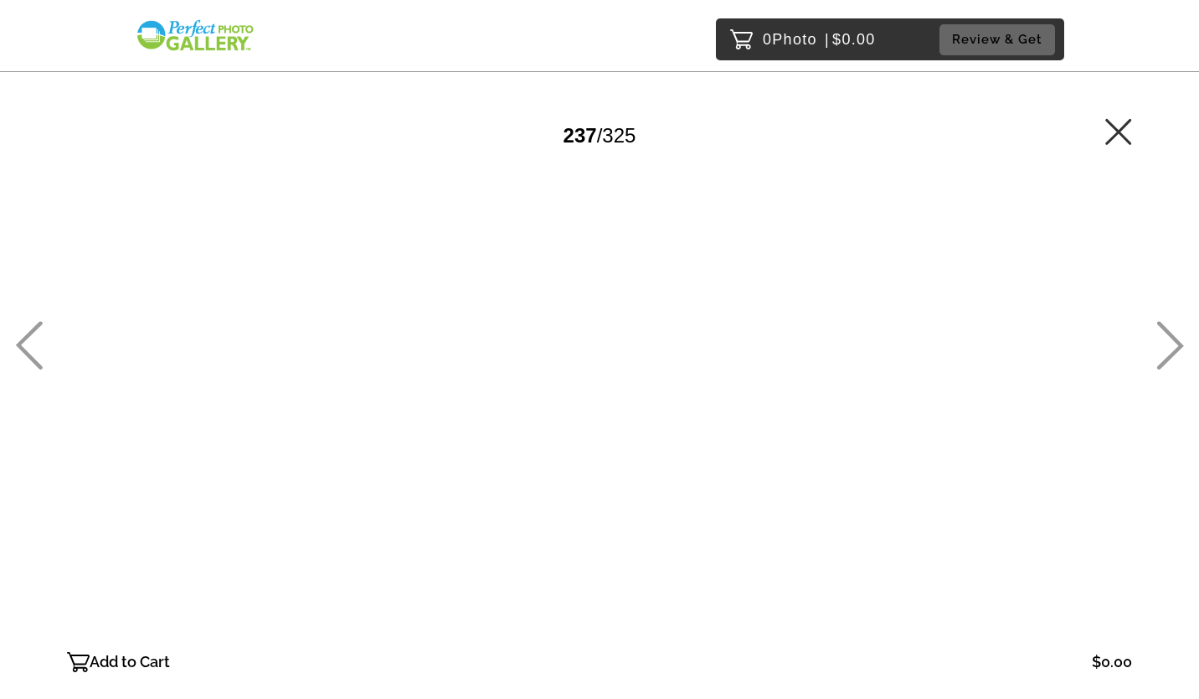
click at [1168, 330] on icon at bounding box center [1171, 345] width 27 height 49
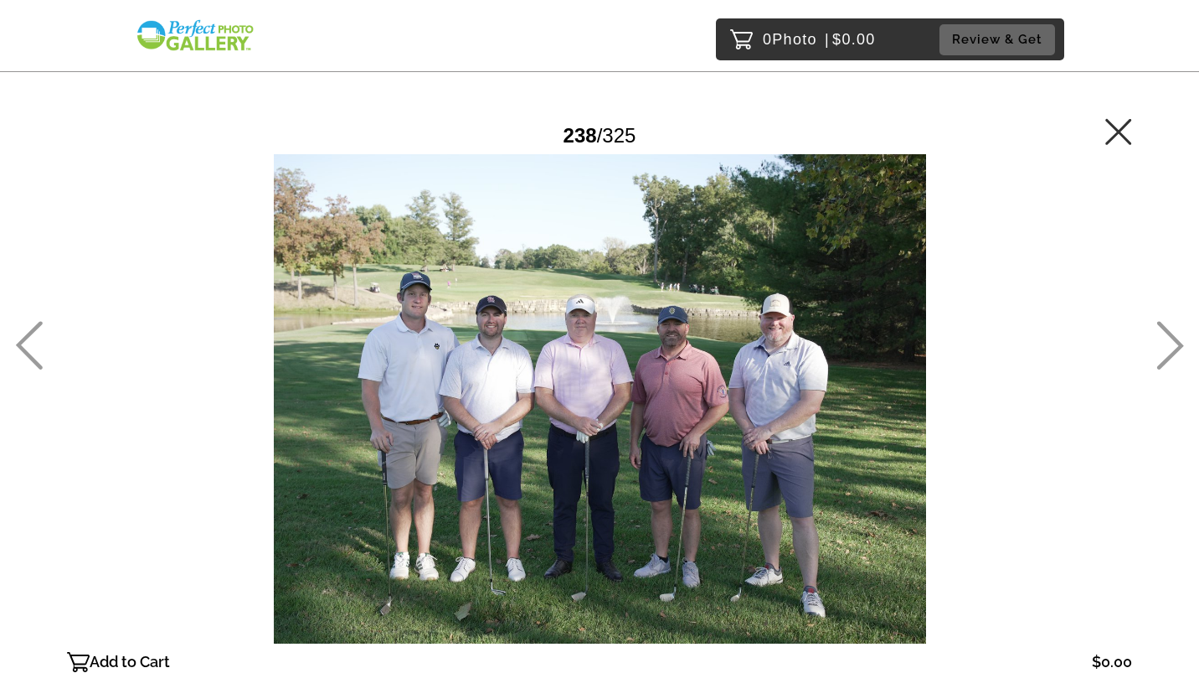
click at [1168, 330] on icon at bounding box center [1171, 345] width 27 height 49
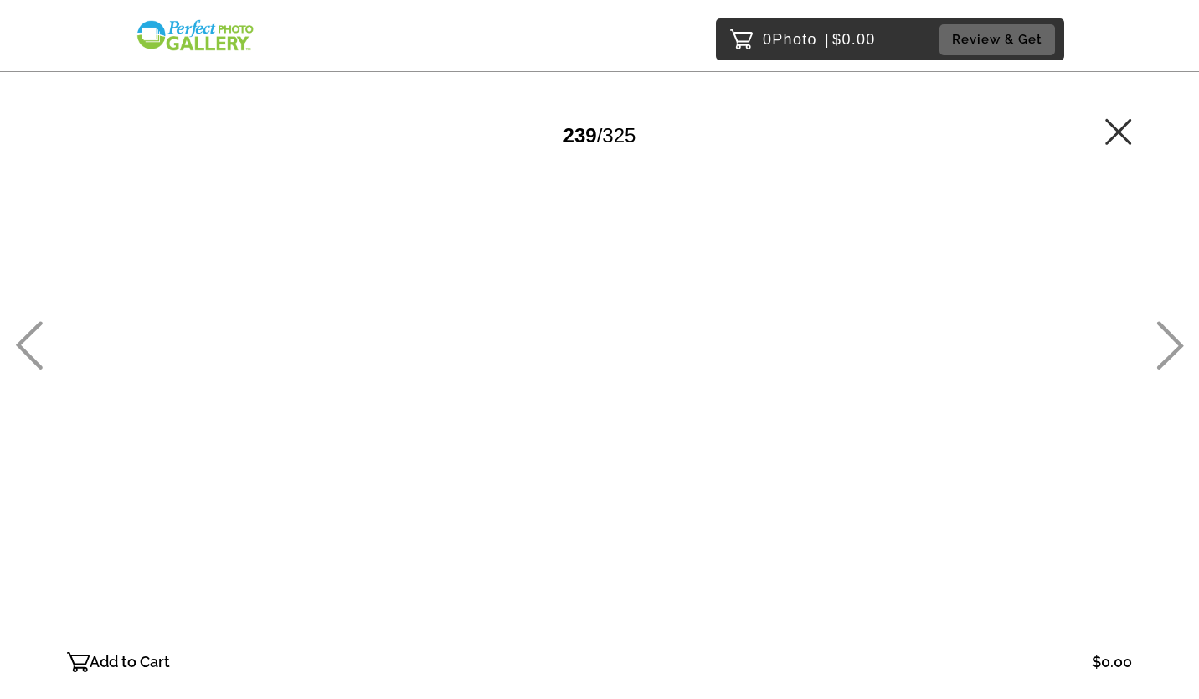
click at [1168, 330] on icon at bounding box center [1171, 345] width 27 height 49
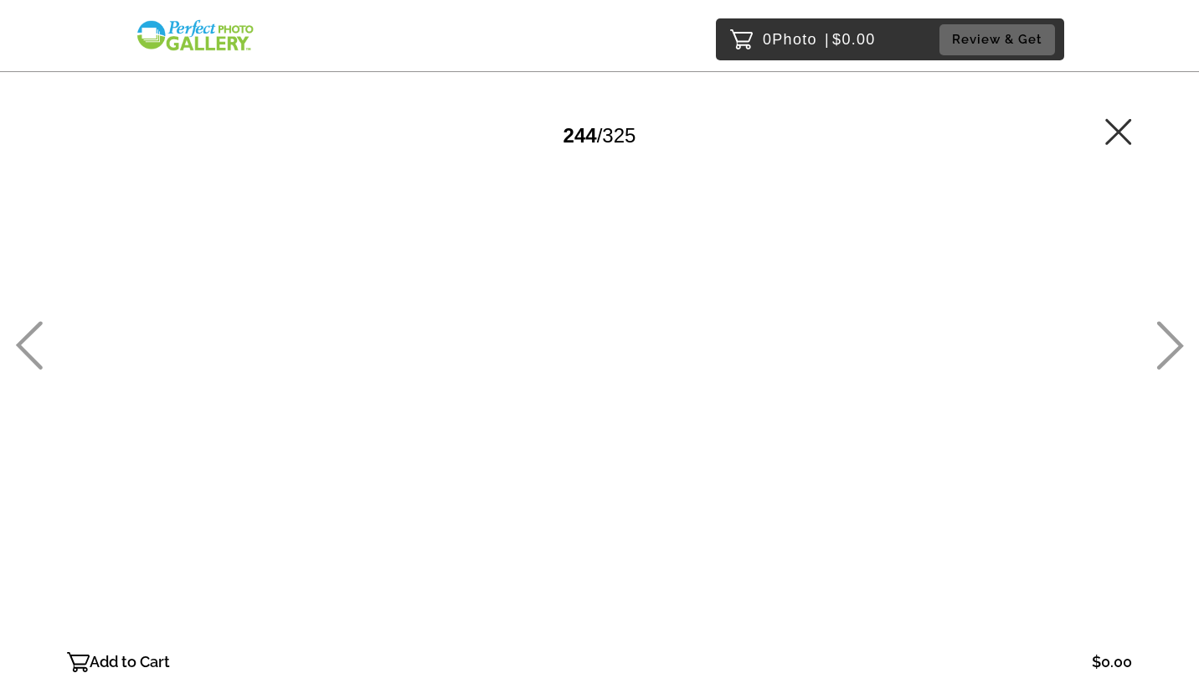
click at [1168, 330] on icon at bounding box center [1171, 345] width 27 height 49
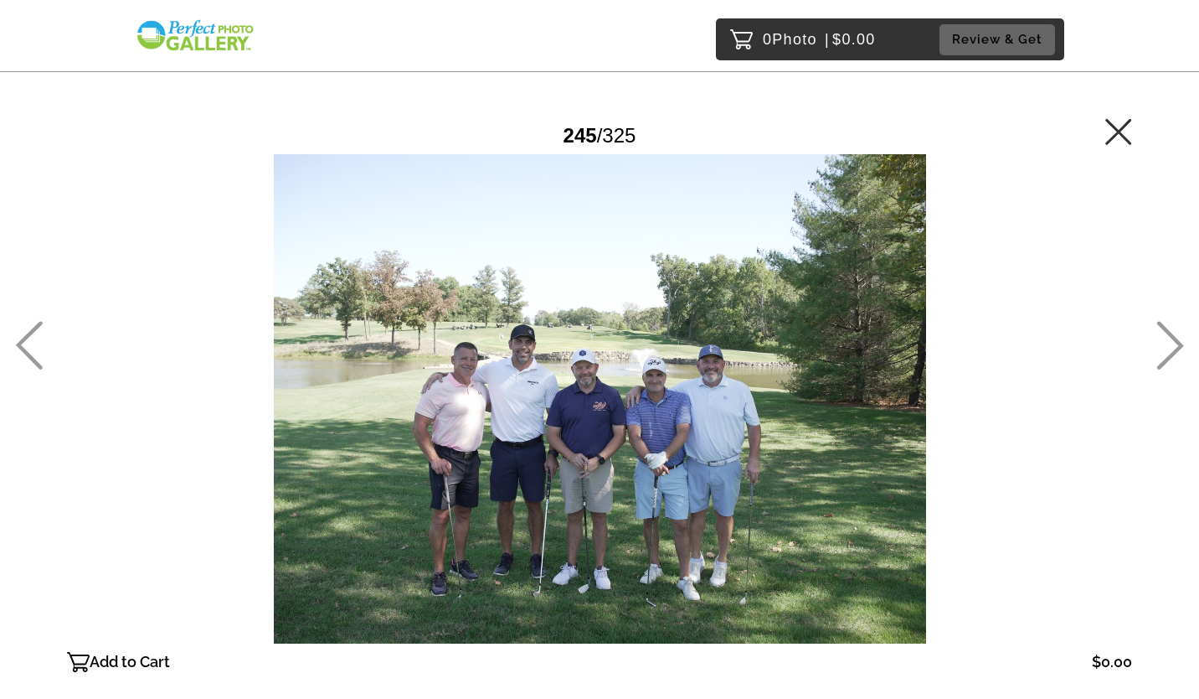
click at [1168, 330] on icon at bounding box center [1171, 345] width 27 height 49
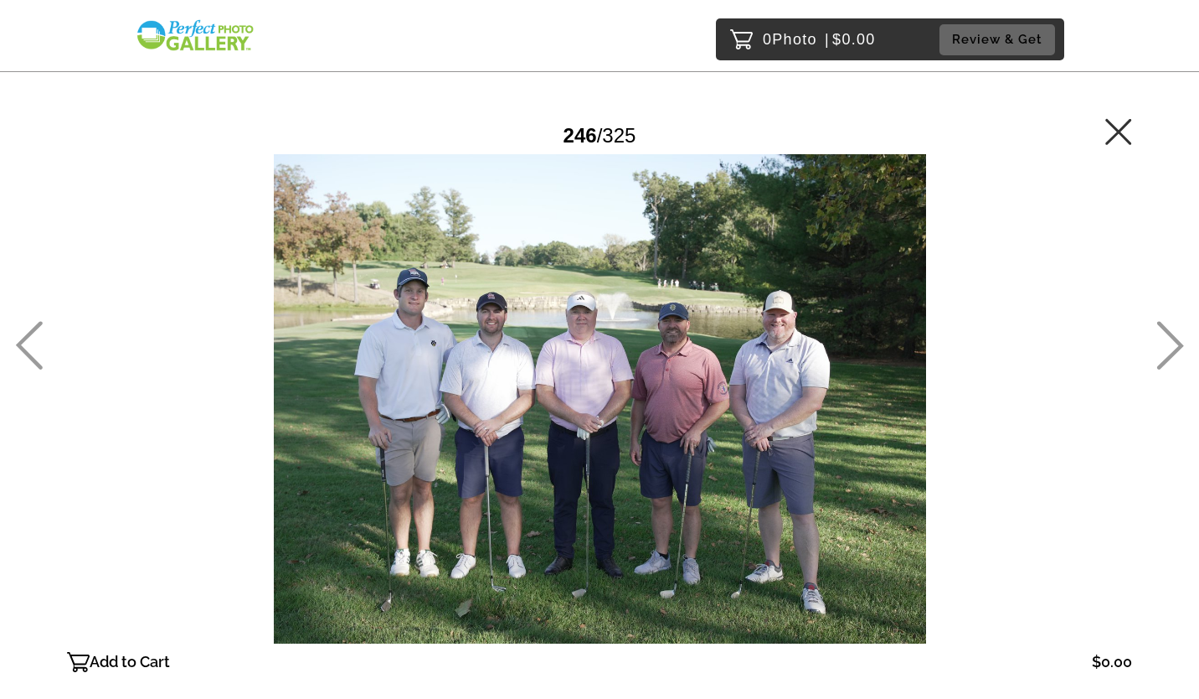
click at [1168, 330] on icon at bounding box center [1171, 345] width 27 height 49
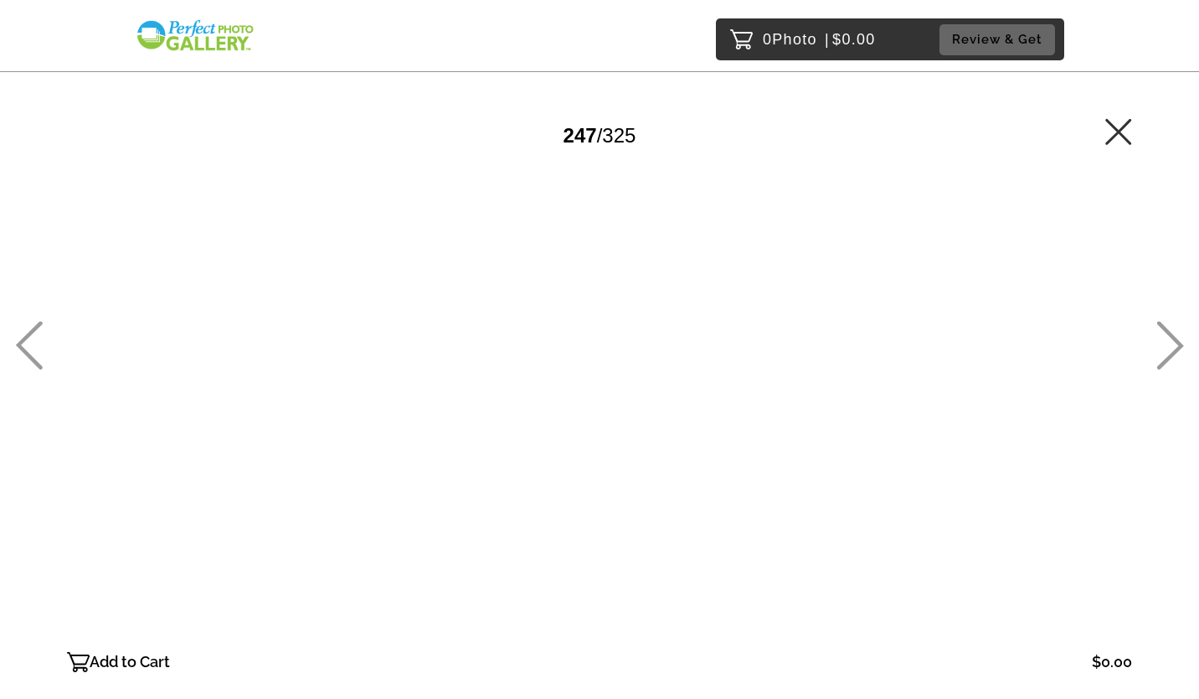
click at [1168, 330] on icon at bounding box center [1171, 345] width 27 height 49
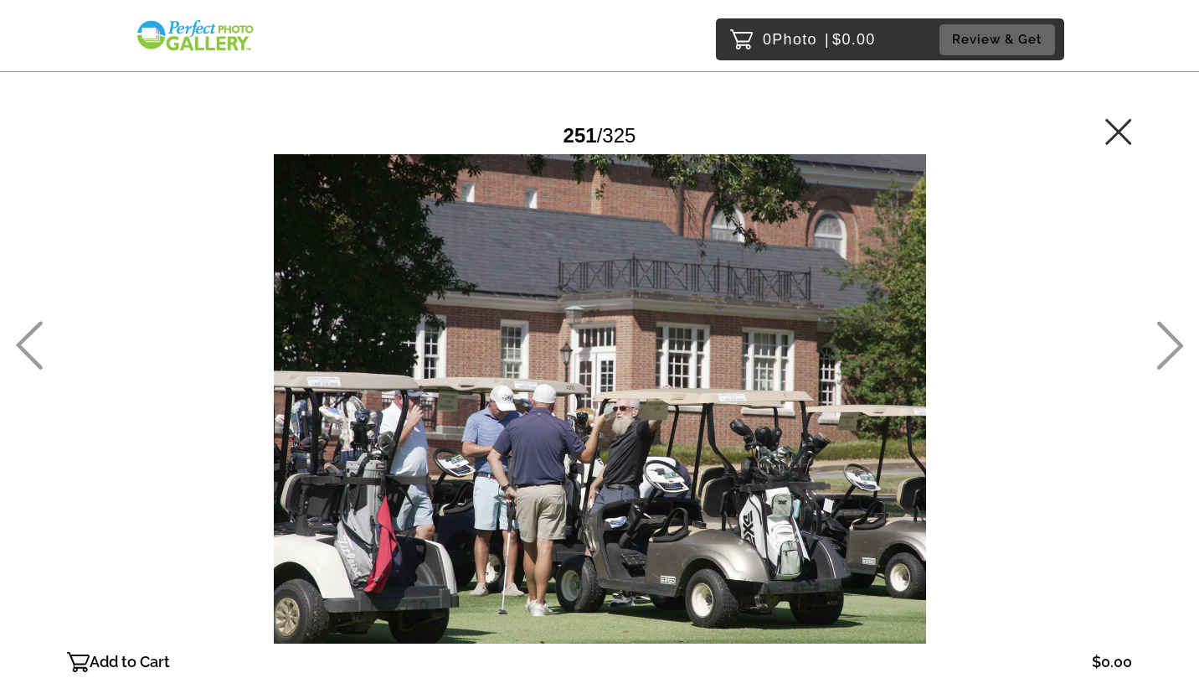
click at [1168, 330] on icon at bounding box center [1171, 345] width 27 height 49
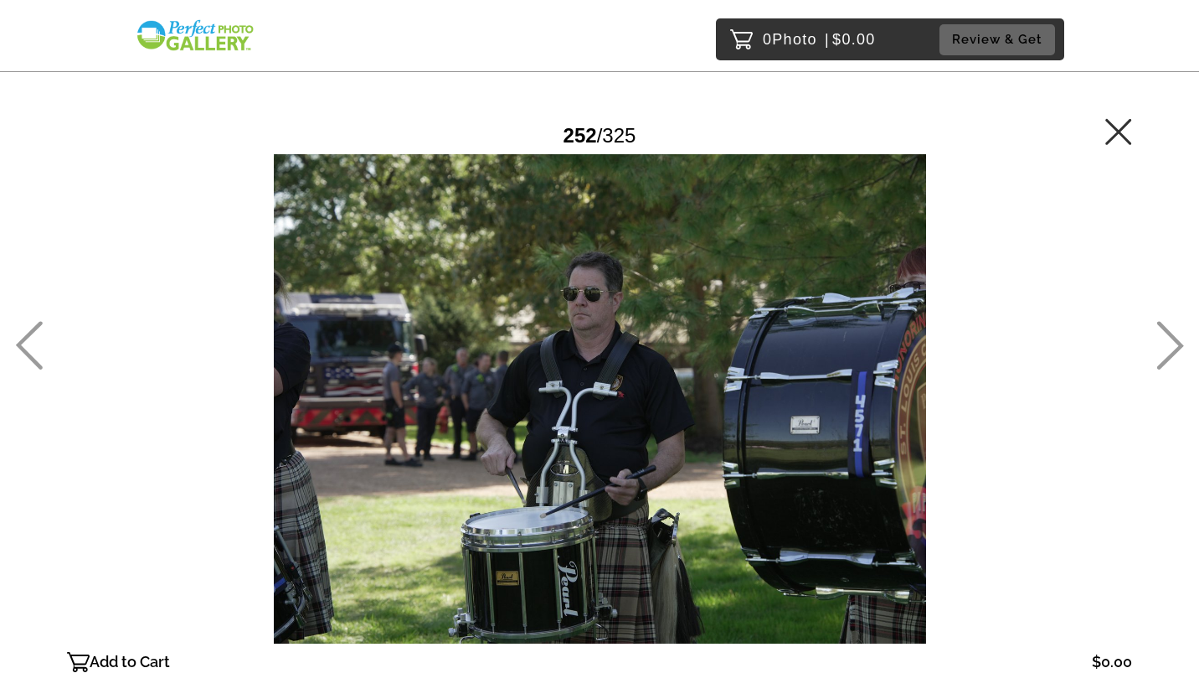
click at [1168, 330] on icon at bounding box center [1171, 345] width 27 height 49
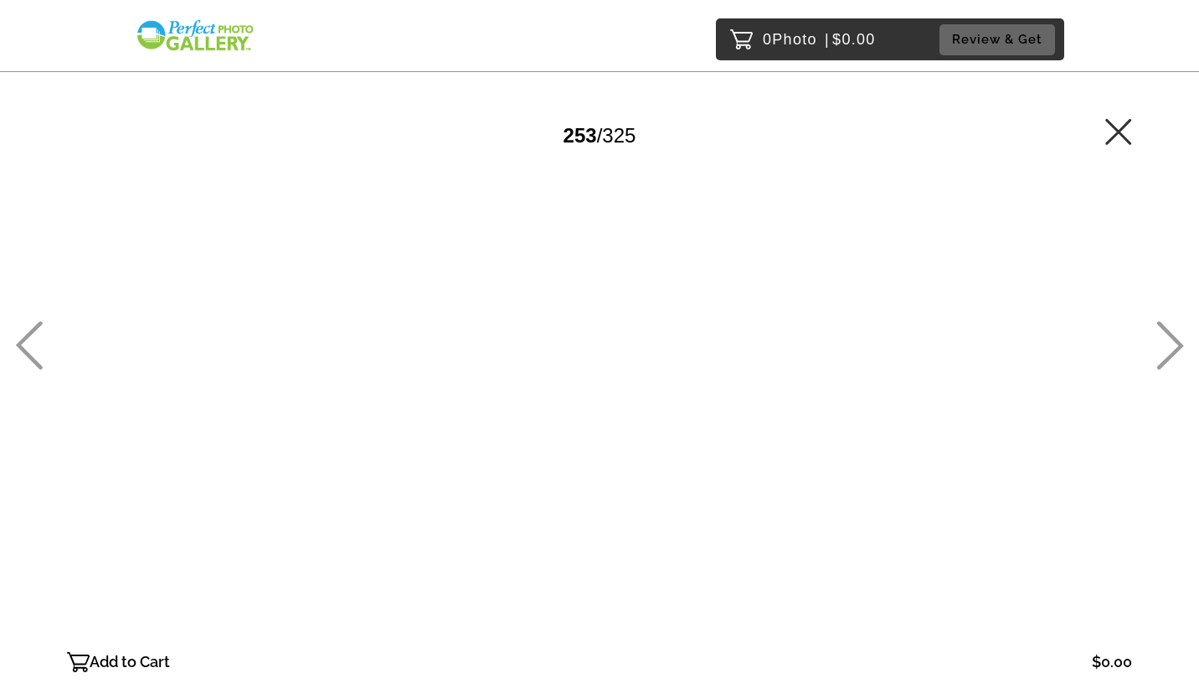
click at [1168, 330] on icon at bounding box center [1171, 345] width 27 height 49
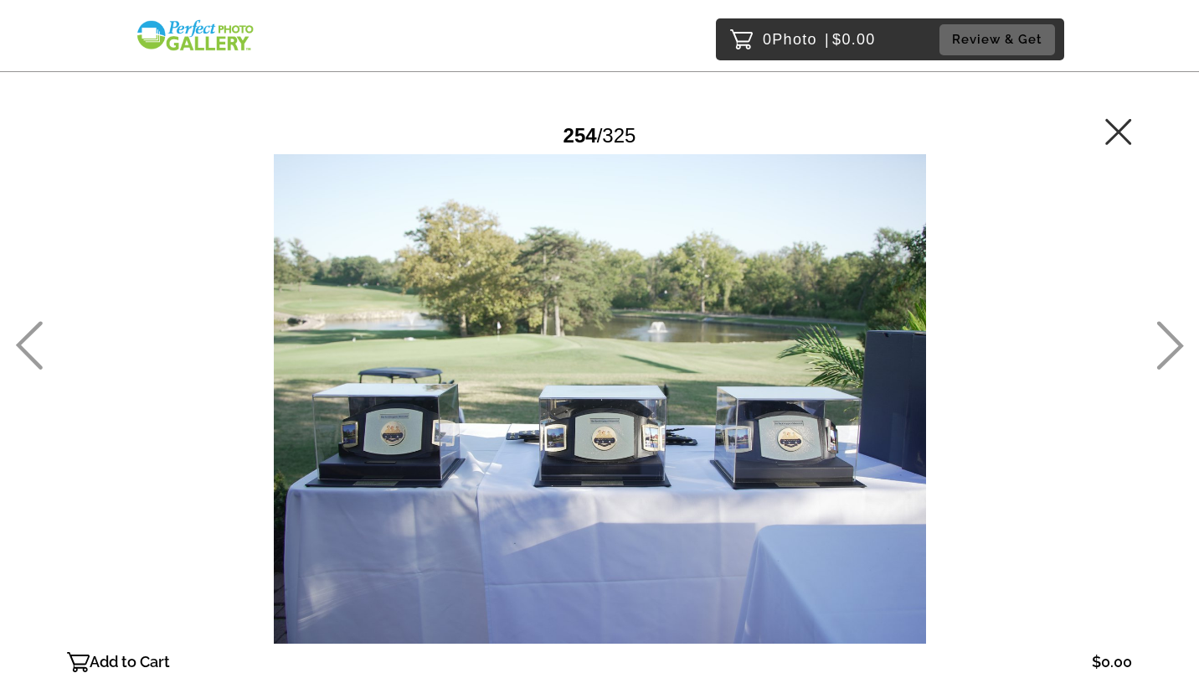
click at [1168, 330] on icon at bounding box center [1171, 345] width 27 height 49
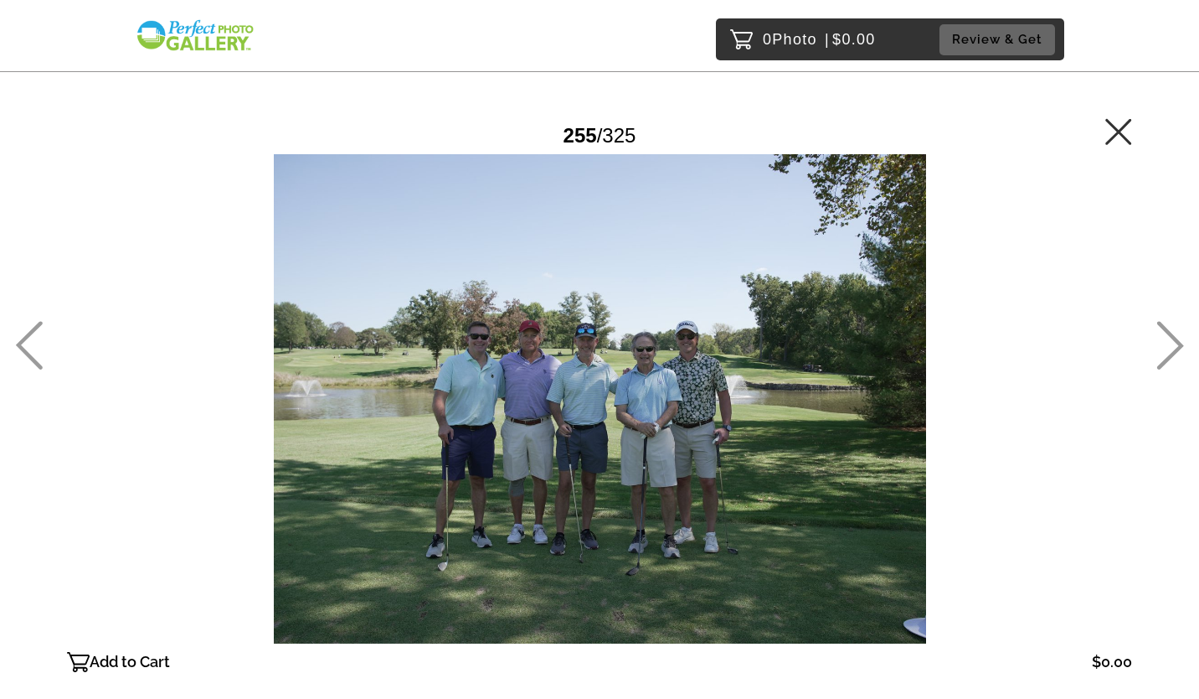
click at [1168, 330] on icon at bounding box center [1171, 345] width 27 height 49
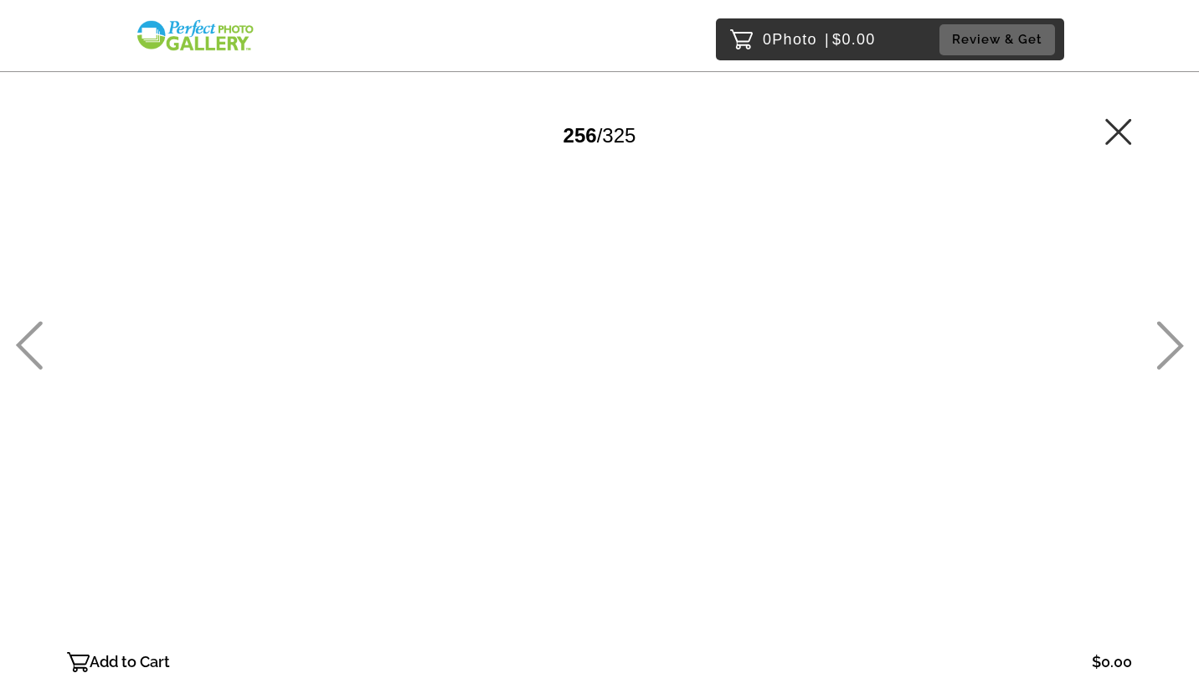
click at [1168, 330] on icon at bounding box center [1171, 345] width 27 height 49
click at [1163, 326] on icon at bounding box center [1171, 345] width 27 height 49
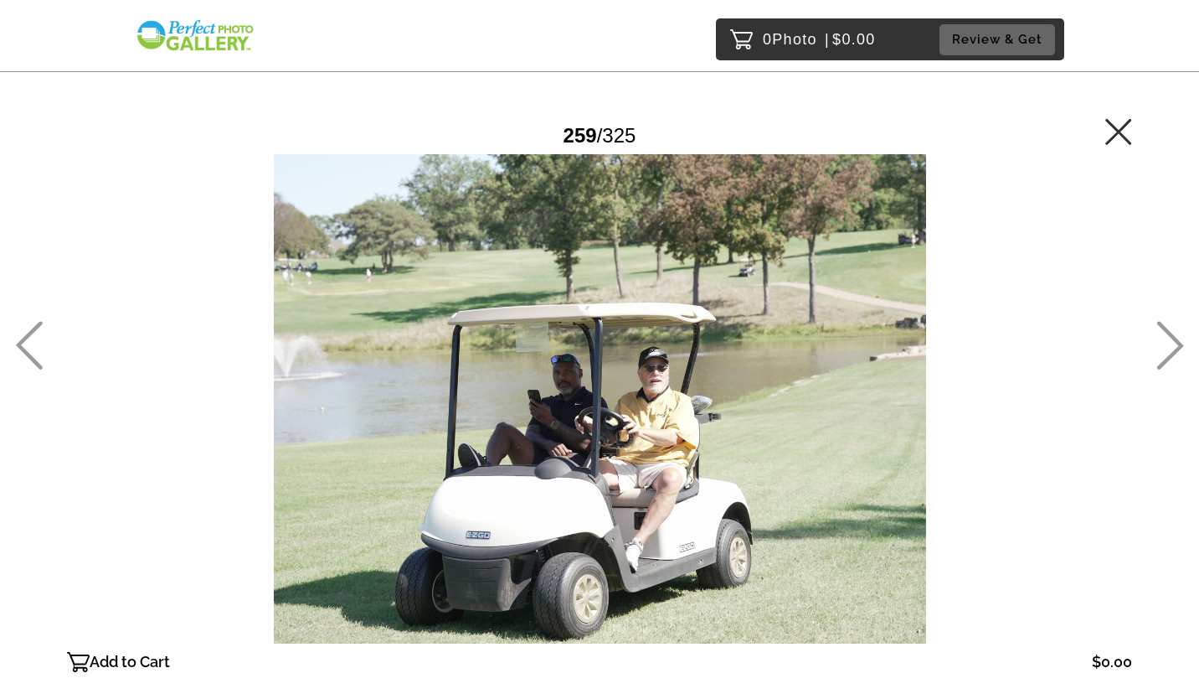
click at [1163, 326] on icon at bounding box center [1171, 345] width 27 height 49
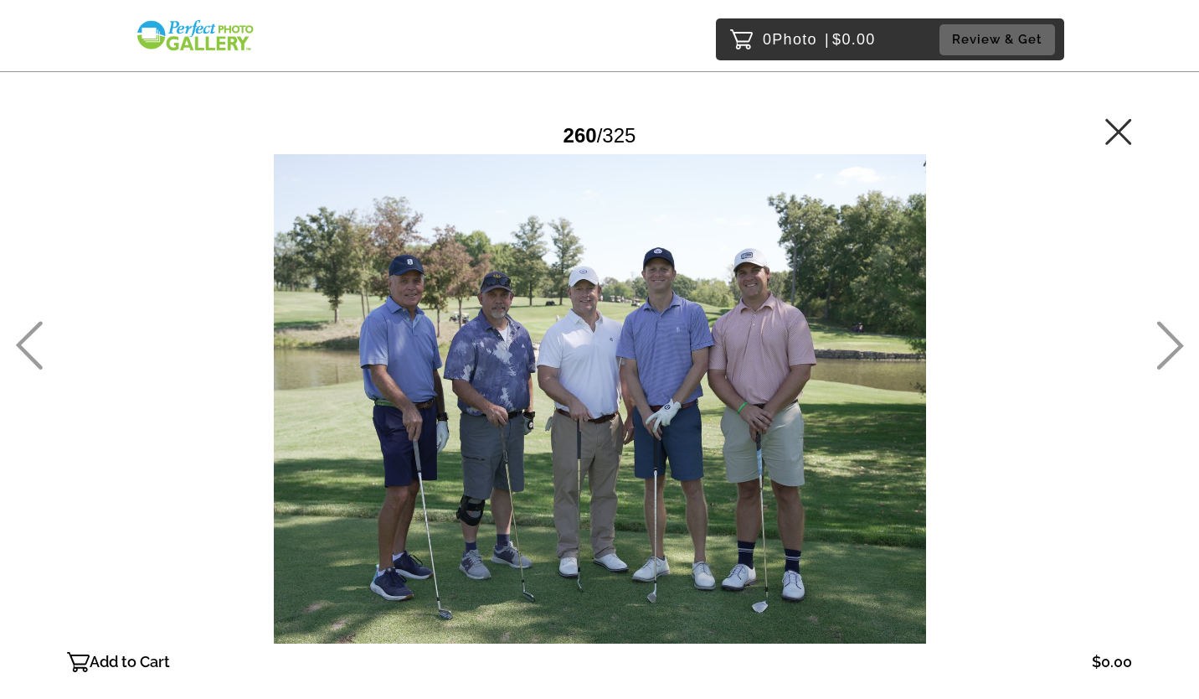
click at [1163, 326] on icon at bounding box center [1171, 345] width 27 height 49
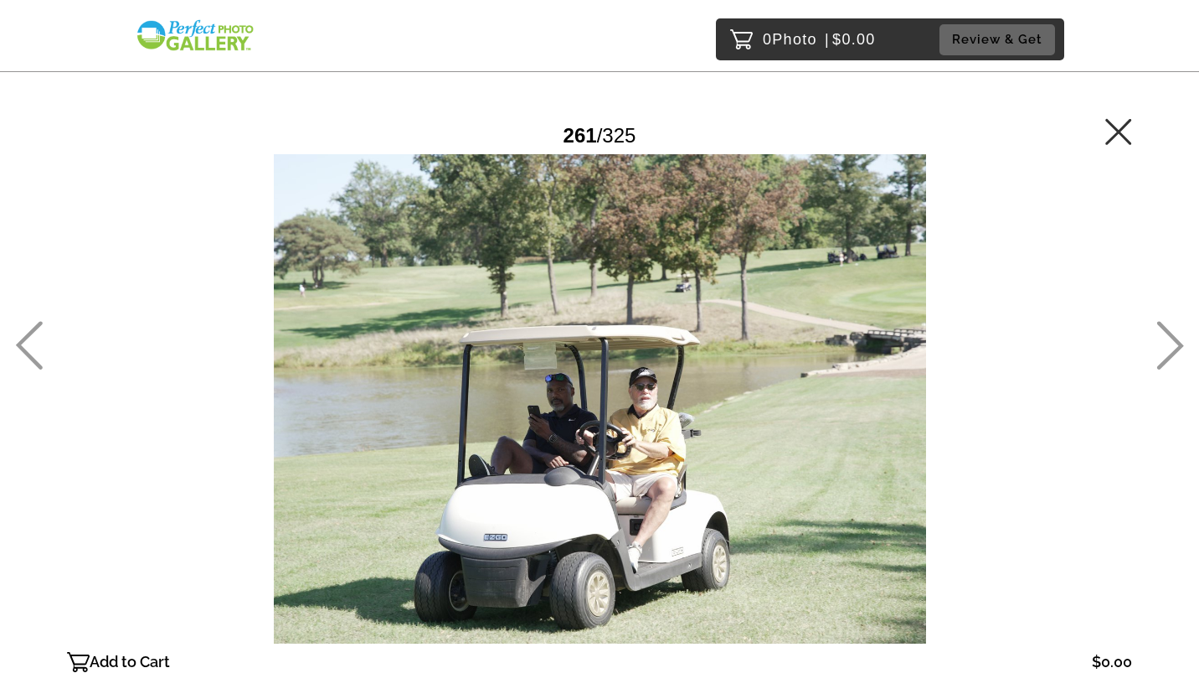
click at [1163, 326] on icon at bounding box center [1171, 345] width 27 height 49
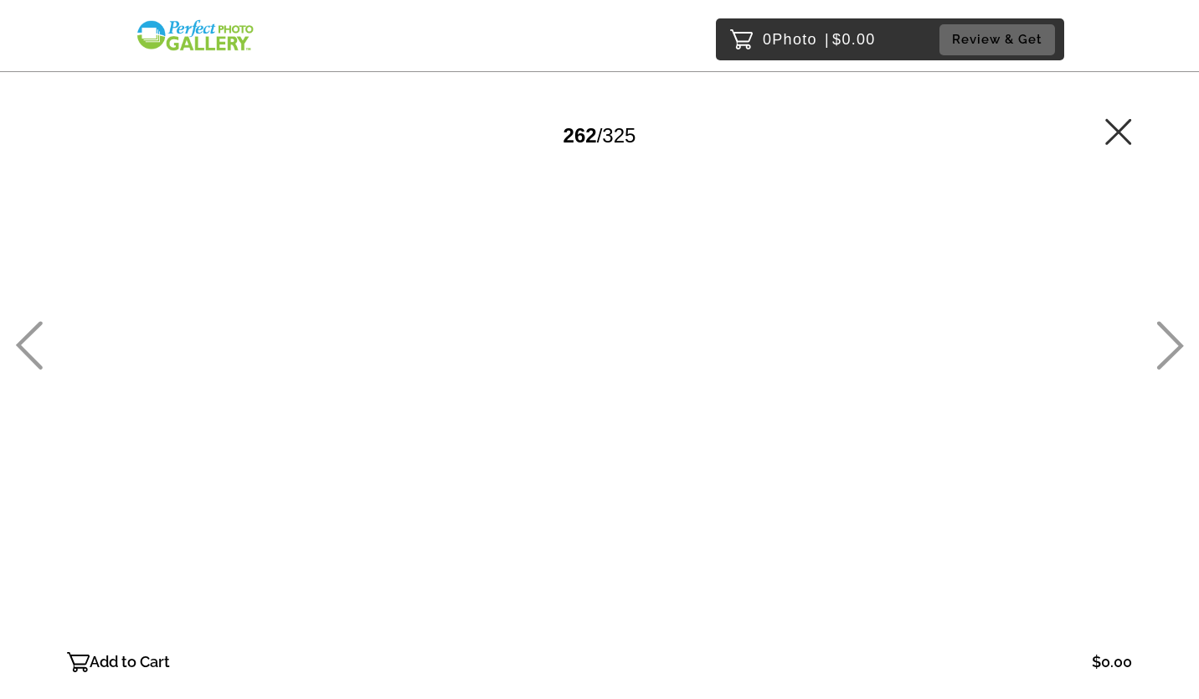
click at [1163, 326] on icon at bounding box center [1171, 345] width 27 height 49
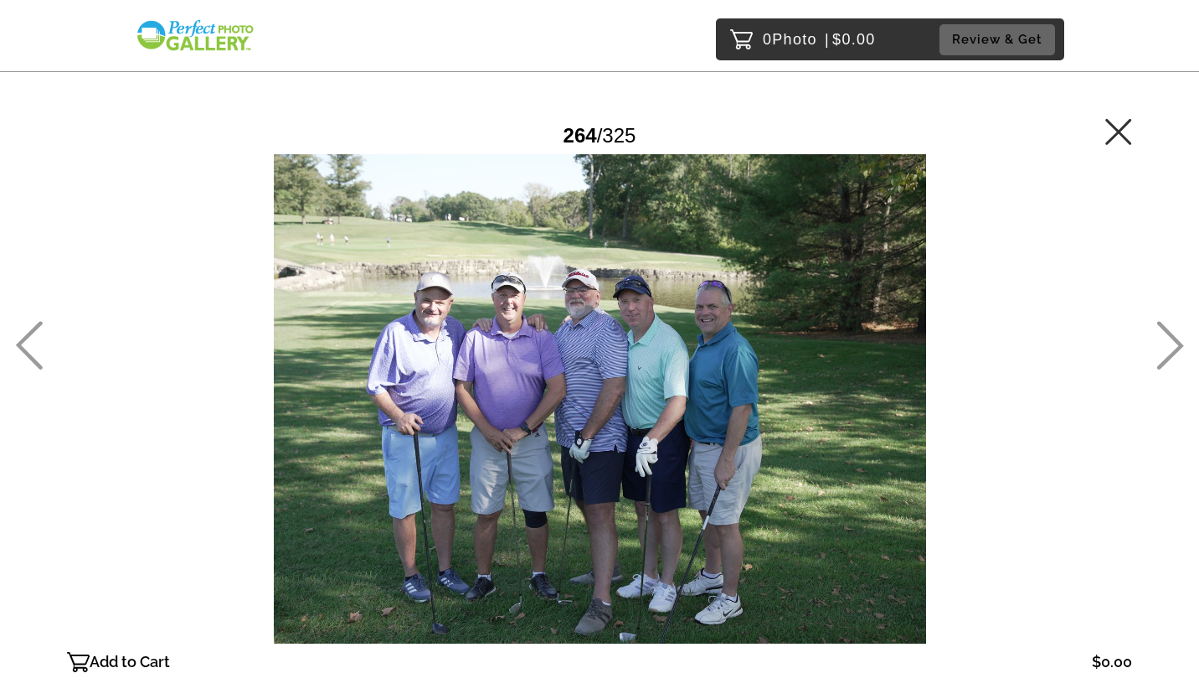
click at [1163, 326] on icon at bounding box center [1171, 345] width 27 height 49
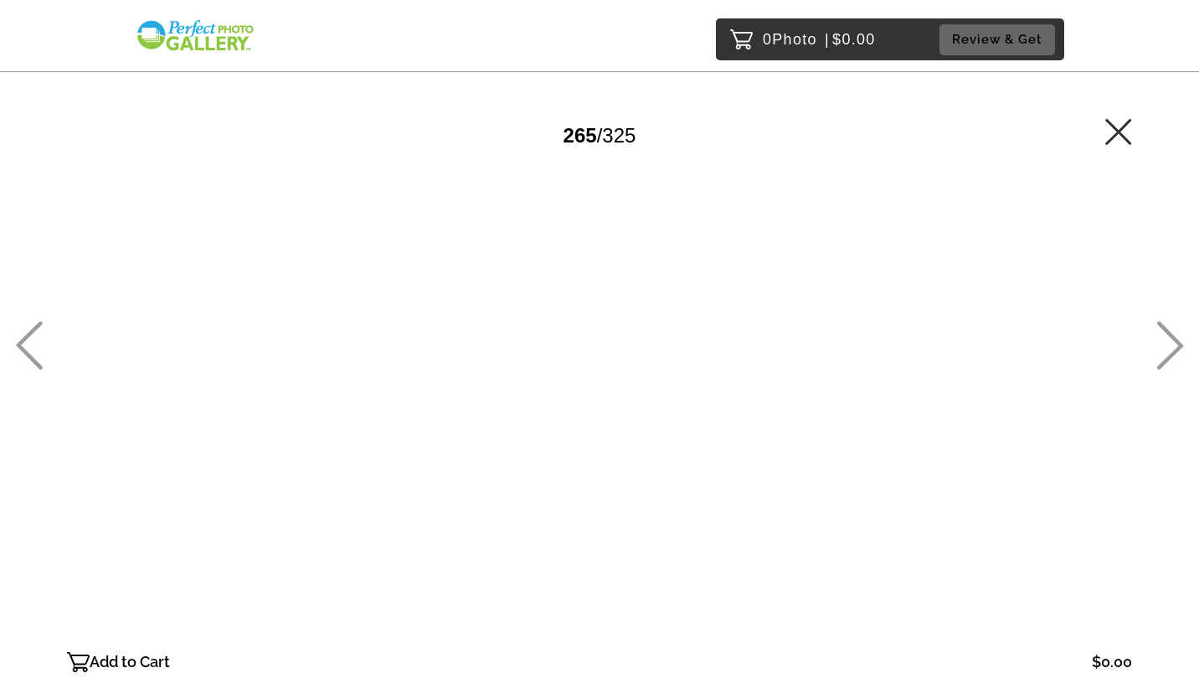
click at [1163, 326] on icon at bounding box center [1171, 345] width 27 height 49
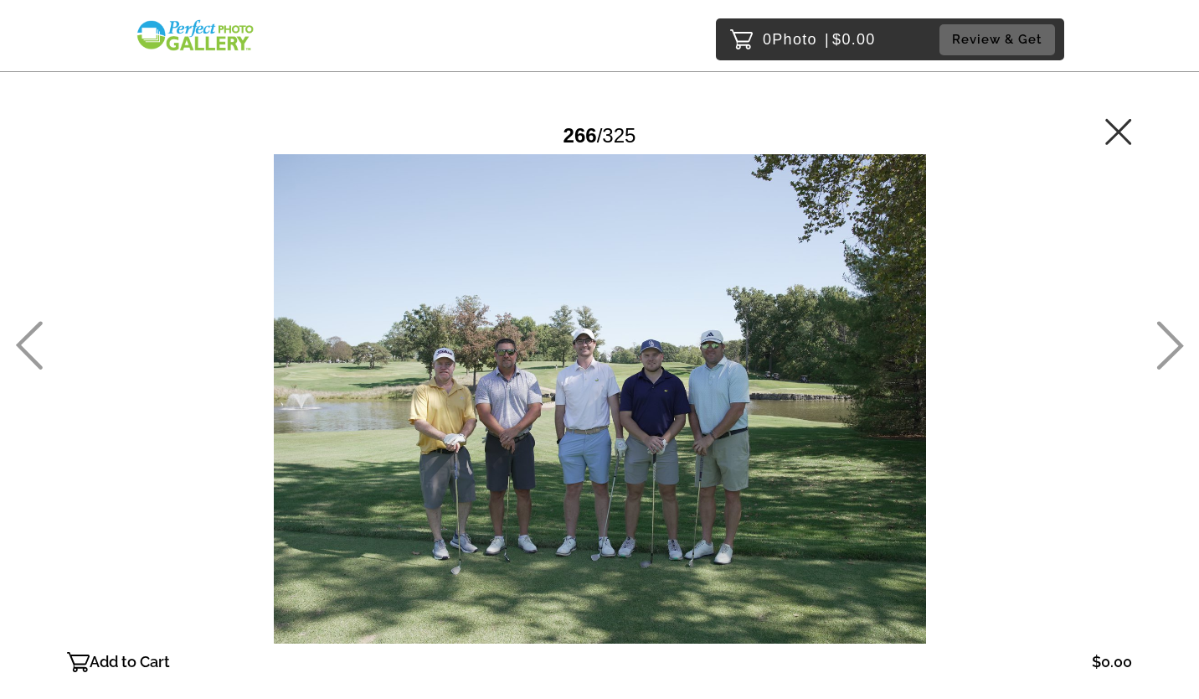
click at [1163, 326] on icon at bounding box center [1171, 345] width 27 height 49
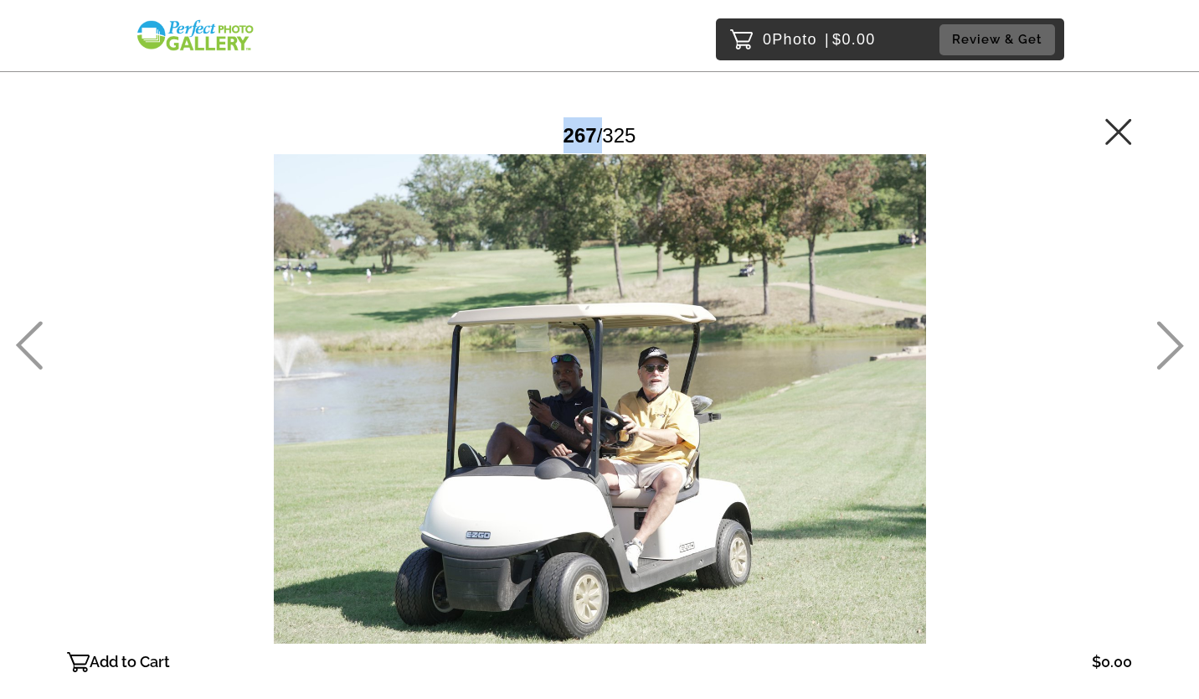
click at [1163, 326] on icon at bounding box center [1171, 345] width 27 height 49
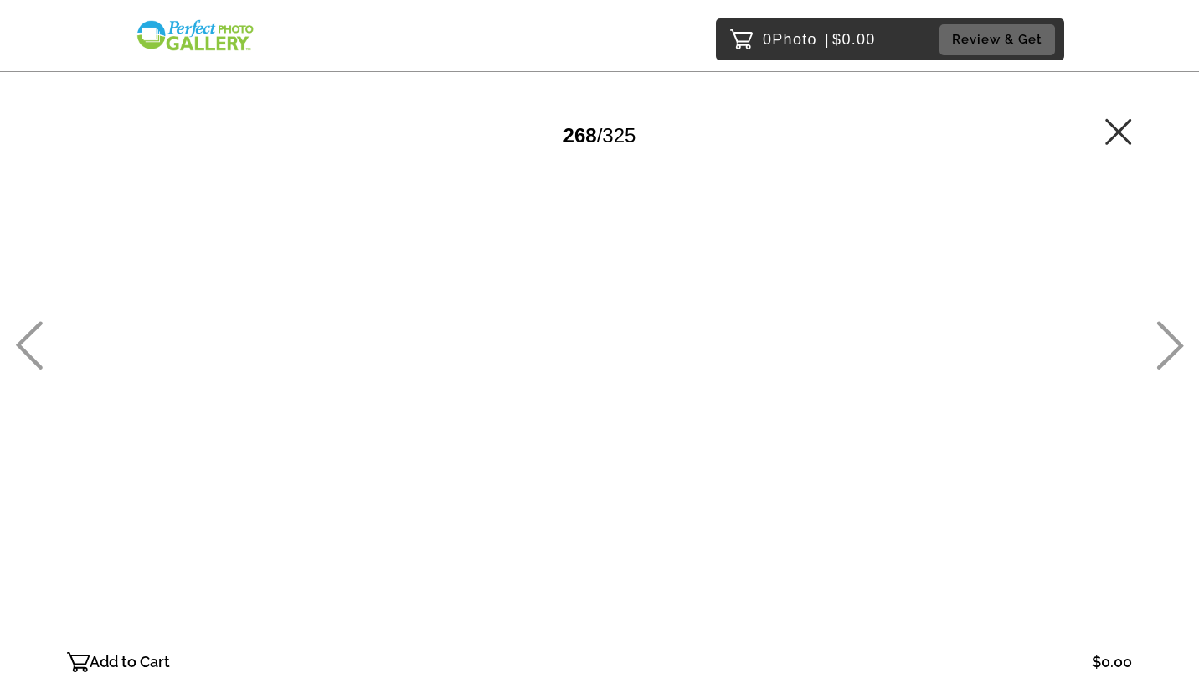
click at [1163, 326] on icon at bounding box center [1171, 345] width 27 height 49
click at [1166, 328] on icon at bounding box center [1171, 345] width 27 height 49
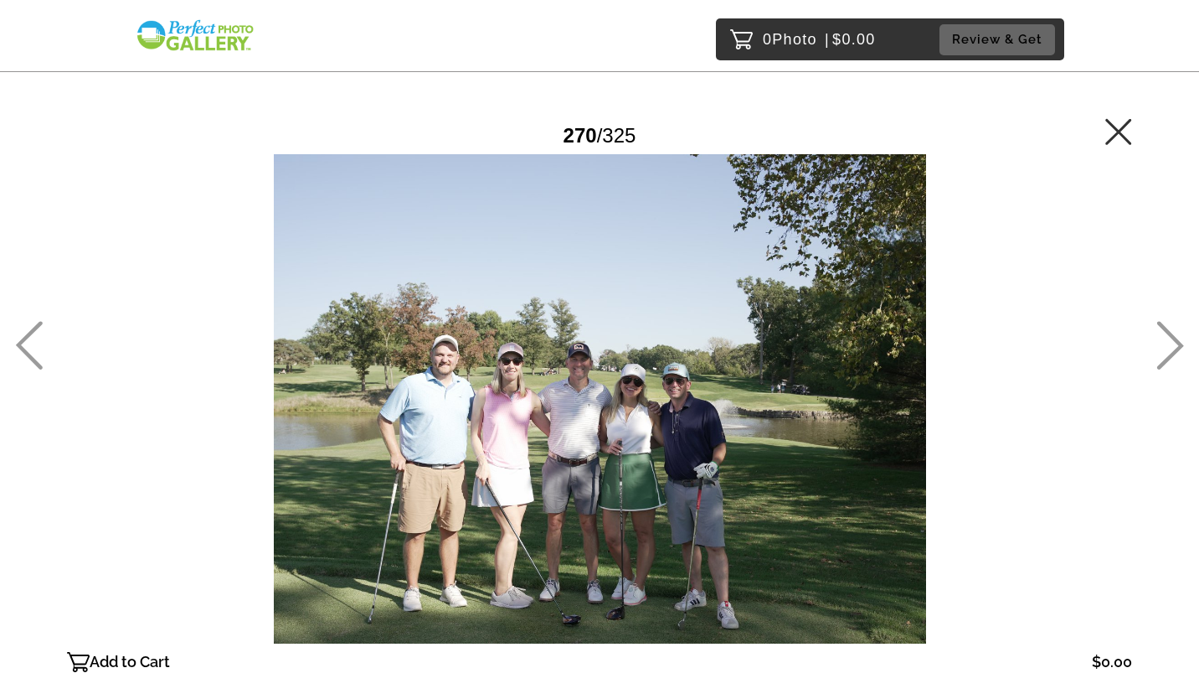
click at [1166, 328] on icon at bounding box center [1171, 345] width 27 height 49
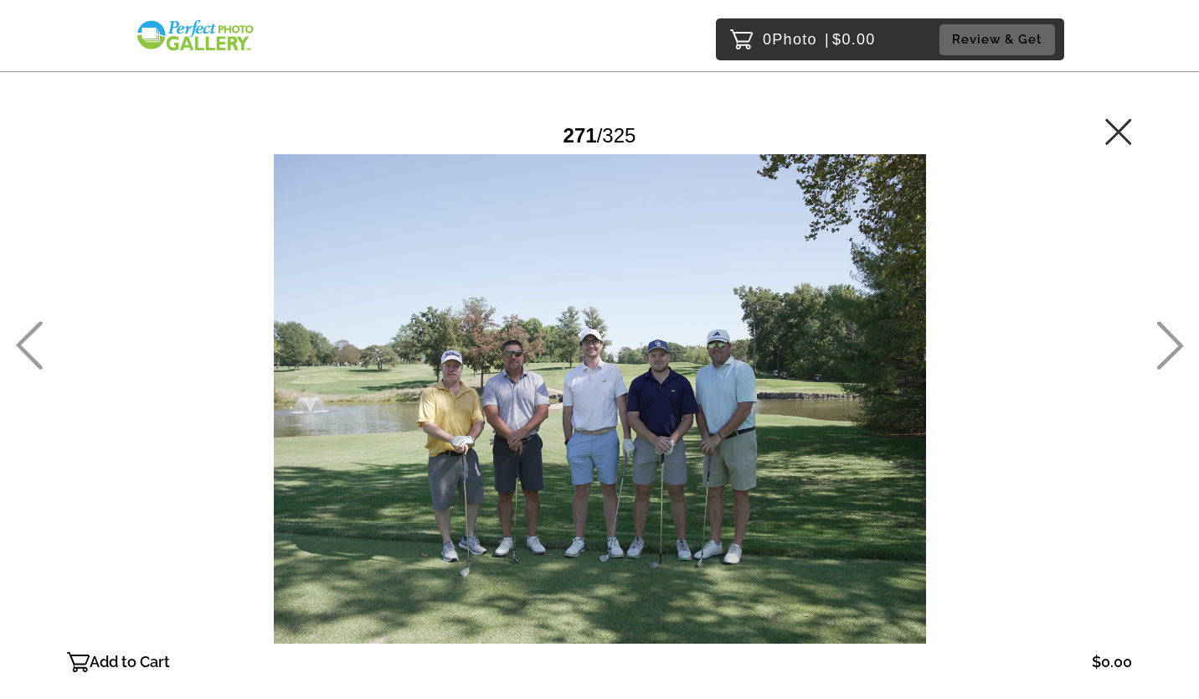
click at [1166, 328] on icon at bounding box center [1171, 345] width 27 height 49
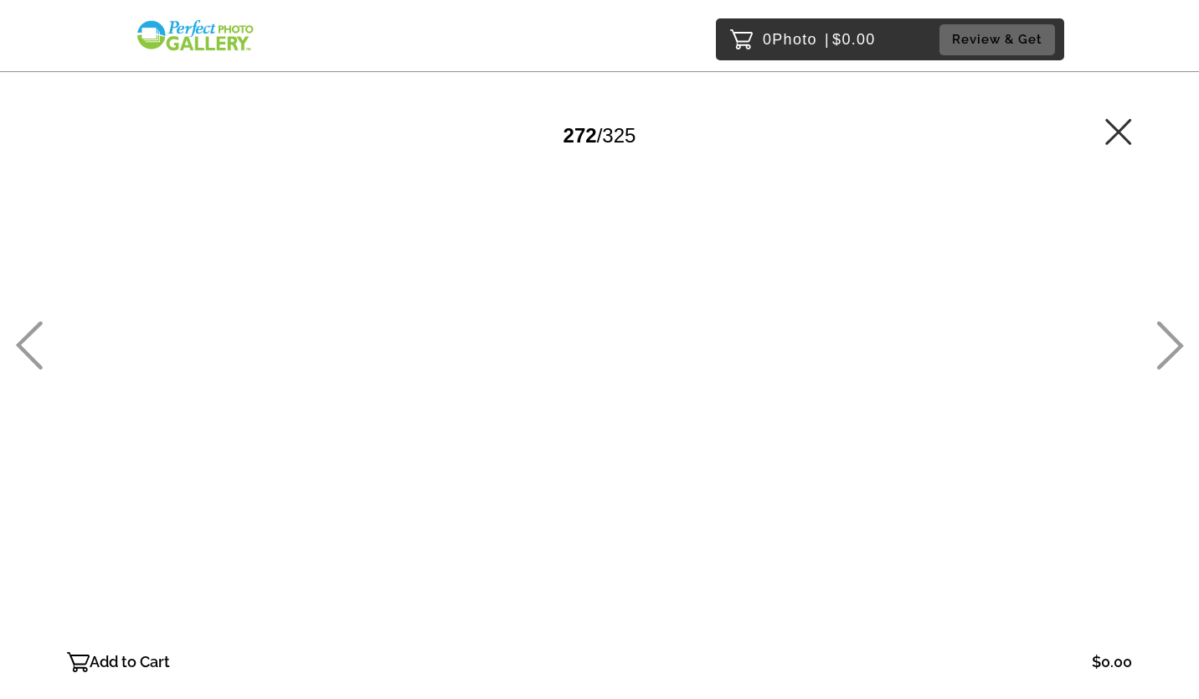
click at [1166, 328] on icon at bounding box center [1171, 345] width 27 height 49
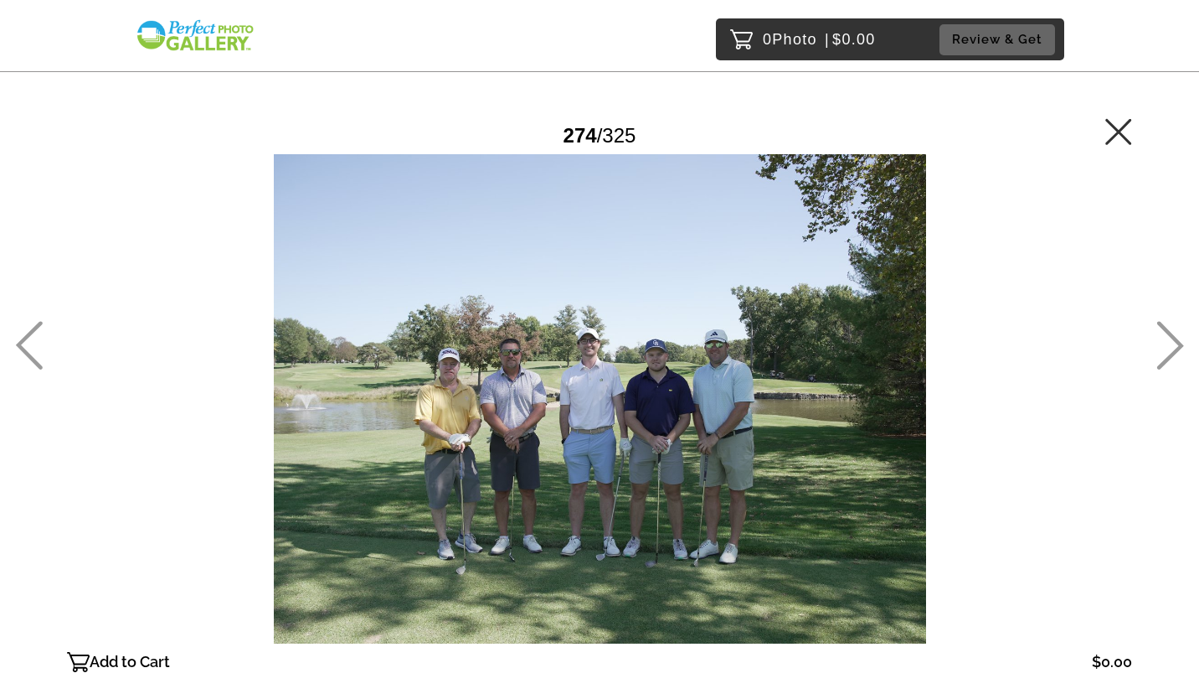
click at [1166, 328] on icon at bounding box center [1171, 345] width 27 height 49
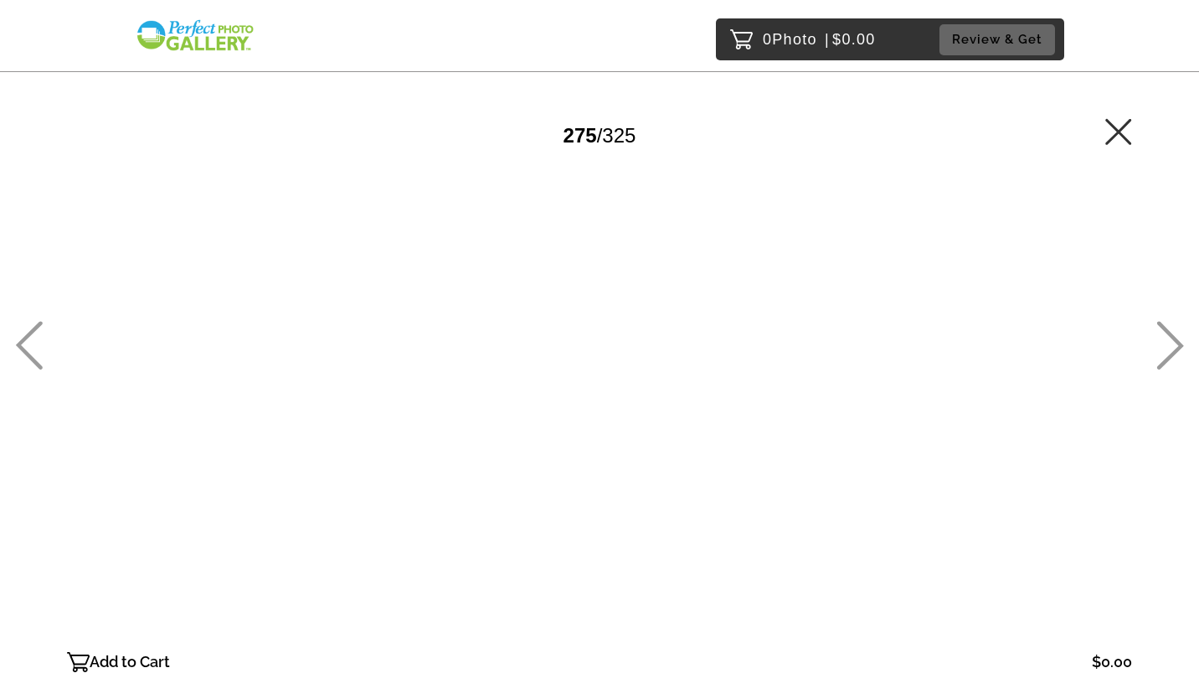
click at [1166, 328] on icon at bounding box center [1171, 345] width 27 height 49
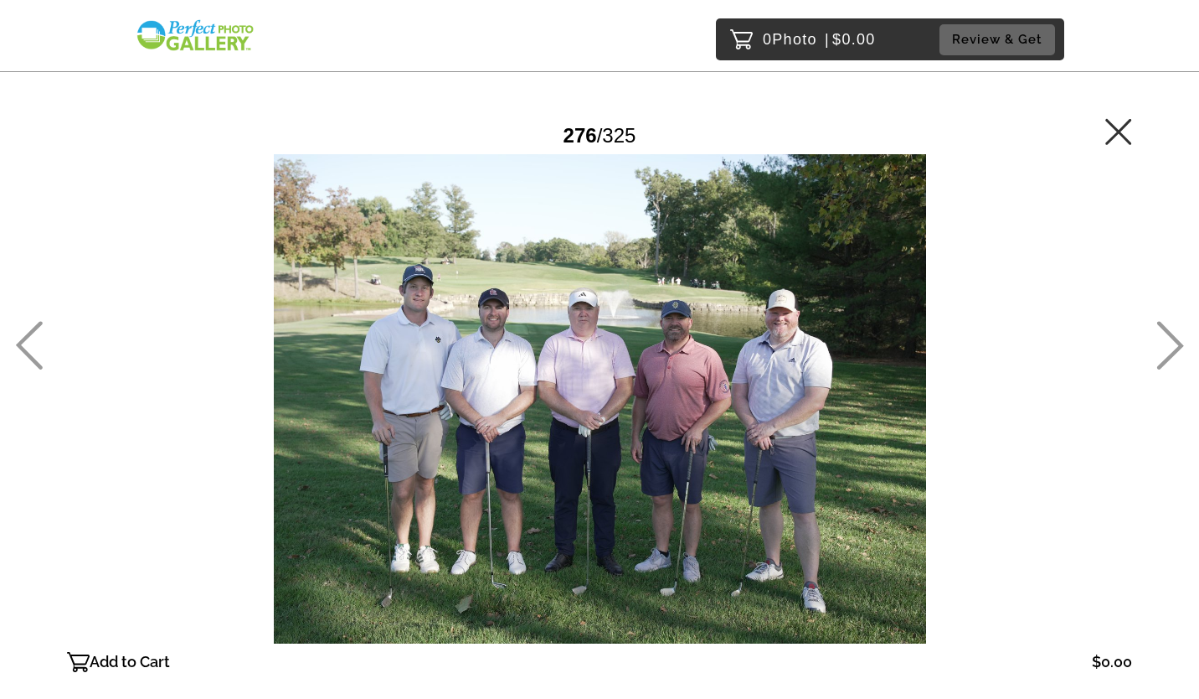
click at [1166, 328] on icon at bounding box center [1171, 345] width 27 height 49
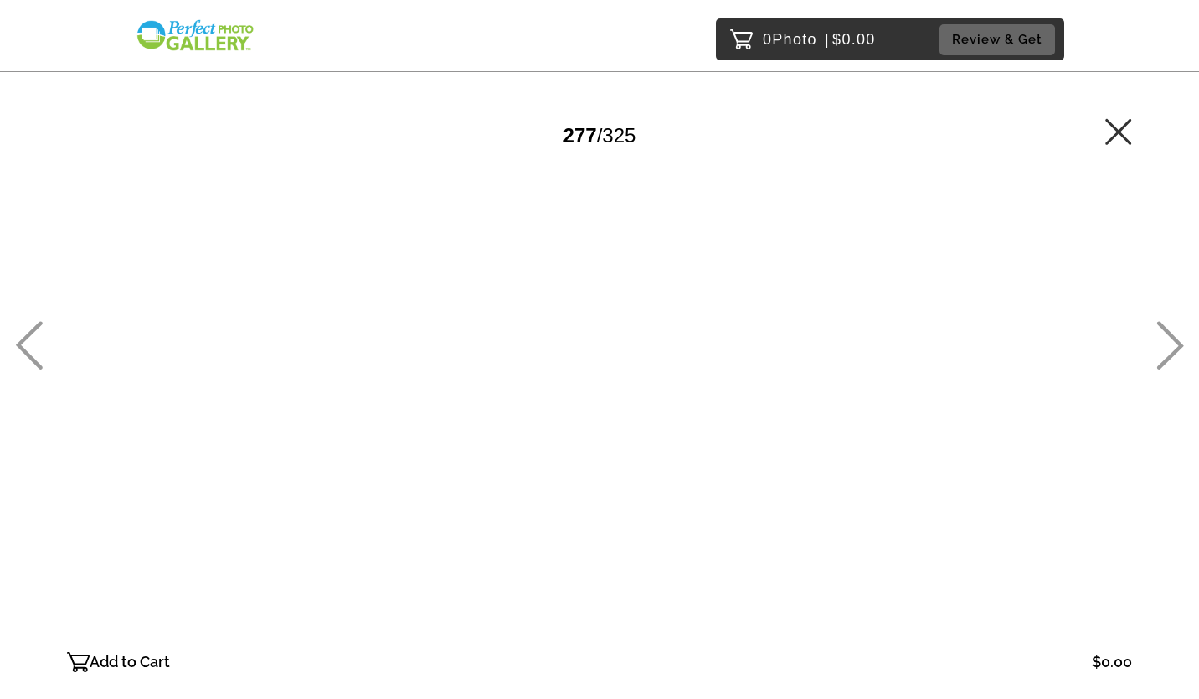
click at [1166, 328] on icon at bounding box center [1171, 345] width 27 height 49
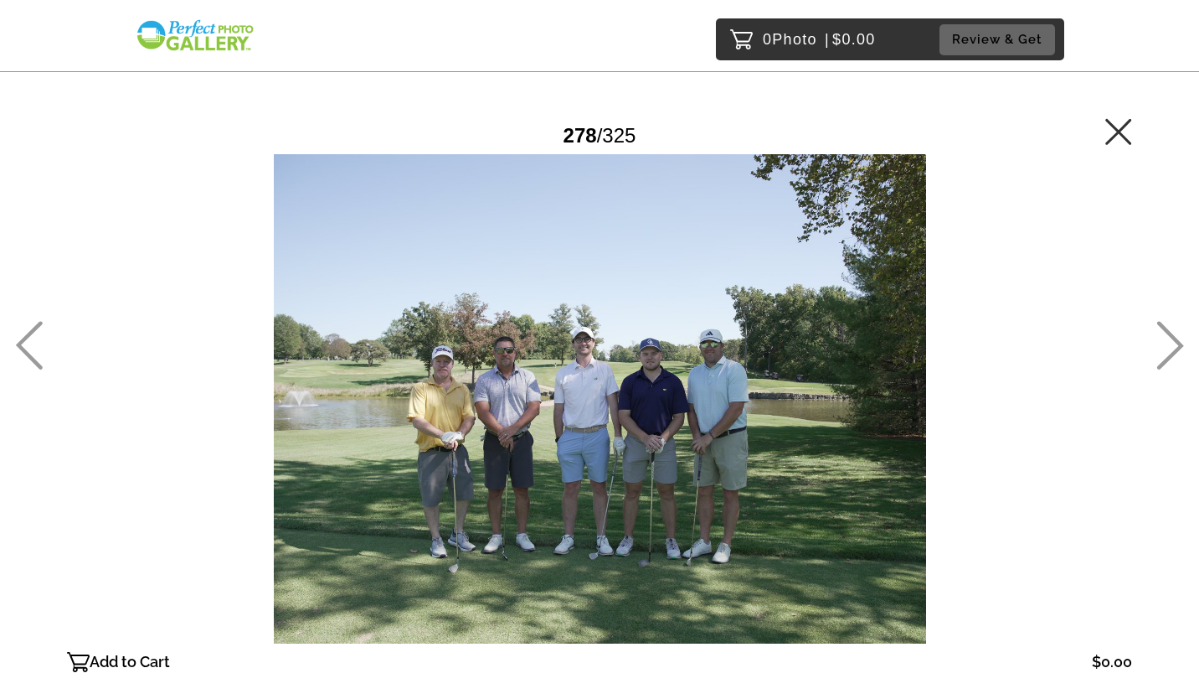
click at [1166, 328] on icon at bounding box center [1171, 345] width 27 height 49
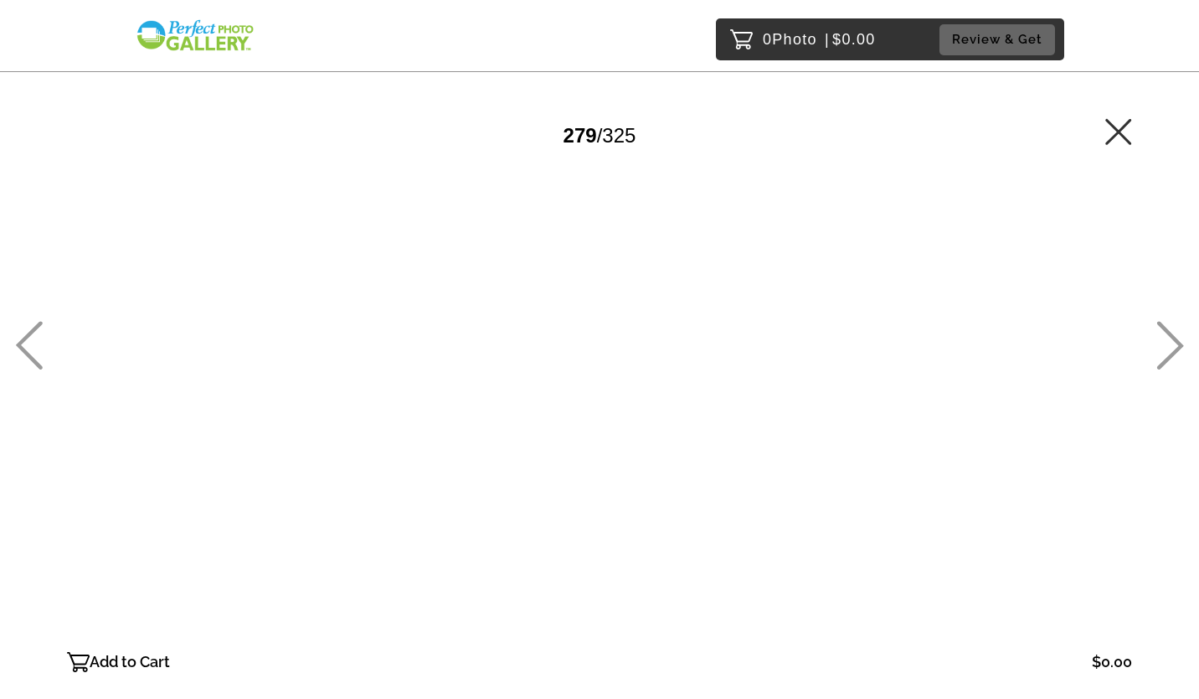
click at [1166, 328] on icon at bounding box center [1171, 345] width 27 height 49
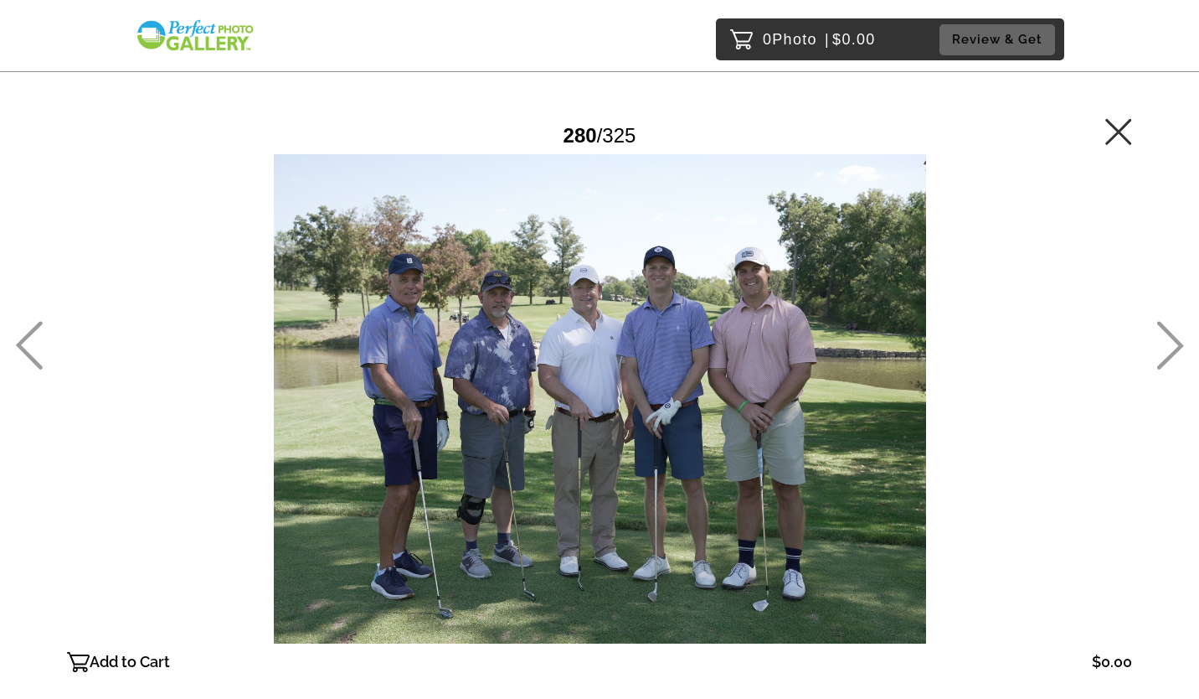
click at [1166, 328] on icon at bounding box center [1171, 345] width 27 height 49
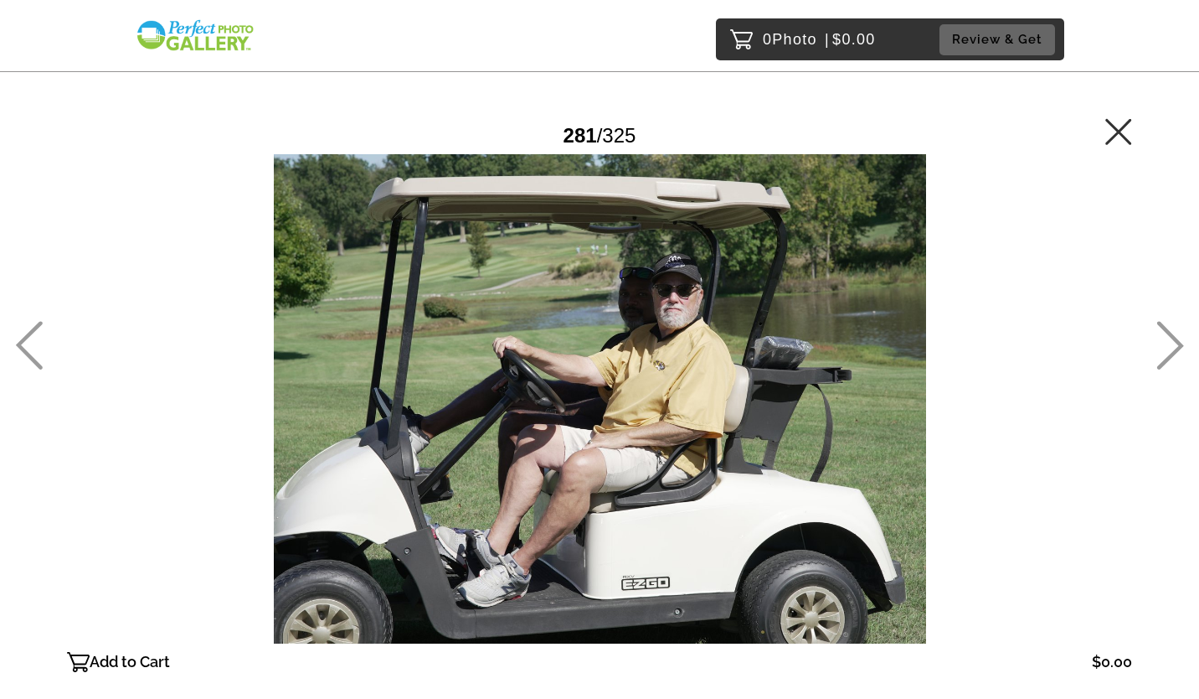
click at [1166, 328] on icon at bounding box center [1171, 345] width 27 height 49
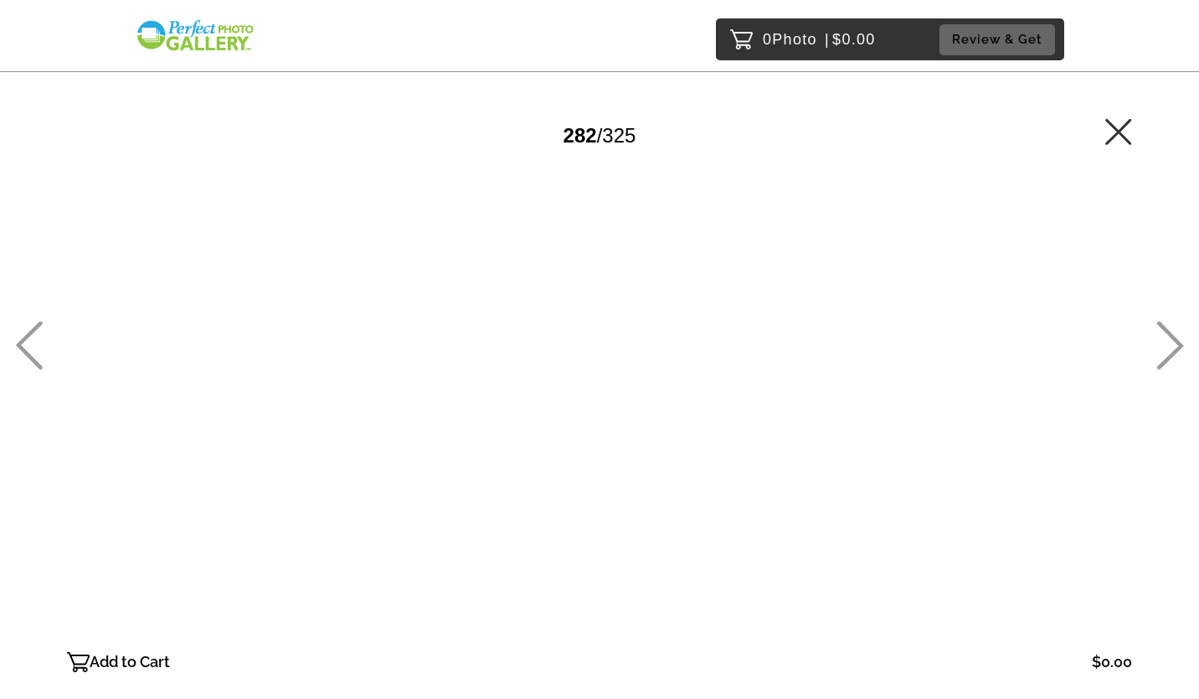
click at [1166, 328] on icon at bounding box center [1171, 345] width 27 height 49
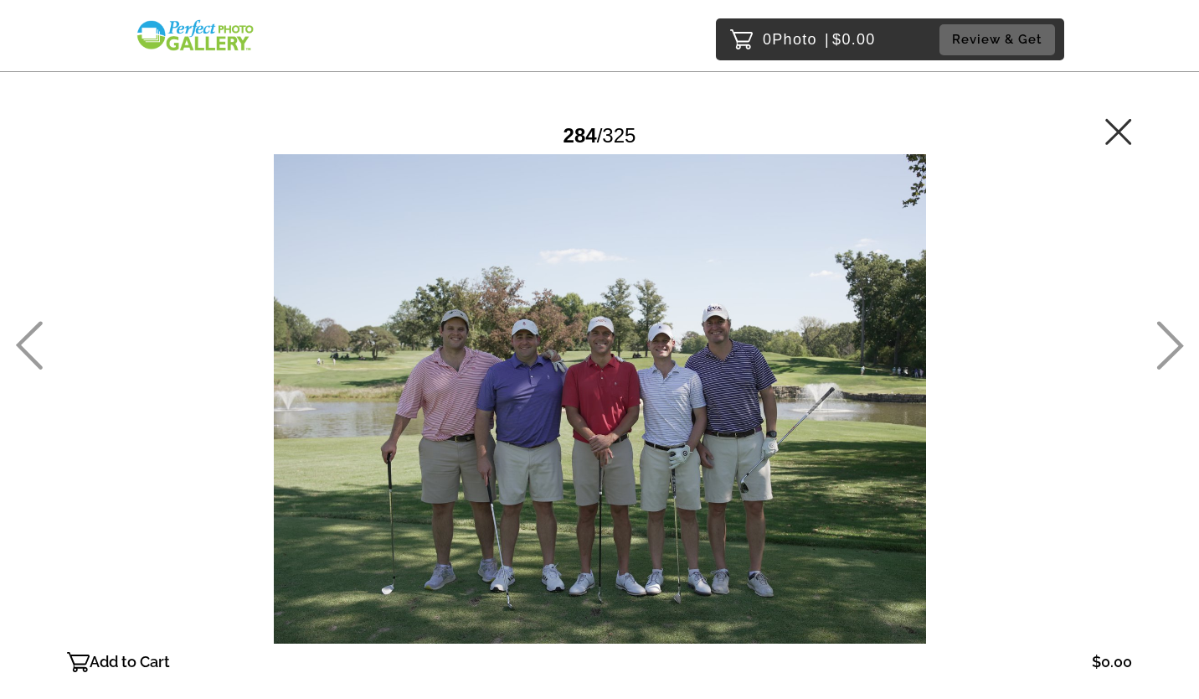
click at [1166, 328] on icon at bounding box center [1171, 345] width 27 height 49
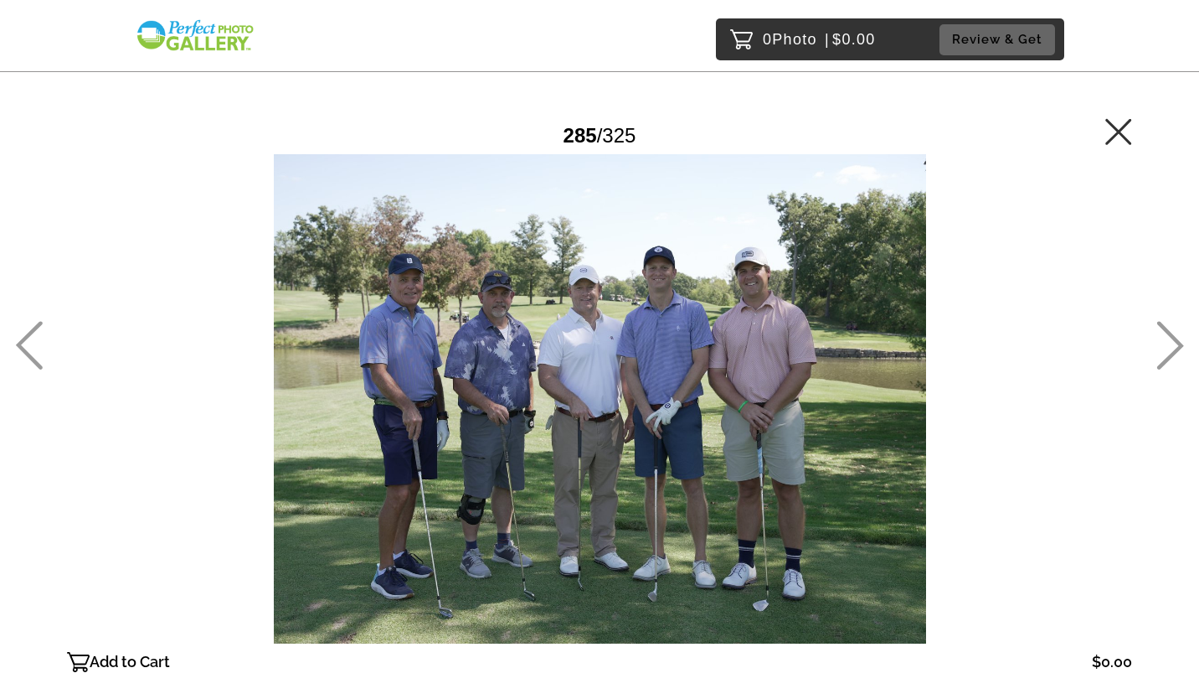
click at [1166, 328] on icon at bounding box center [1171, 345] width 27 height 49
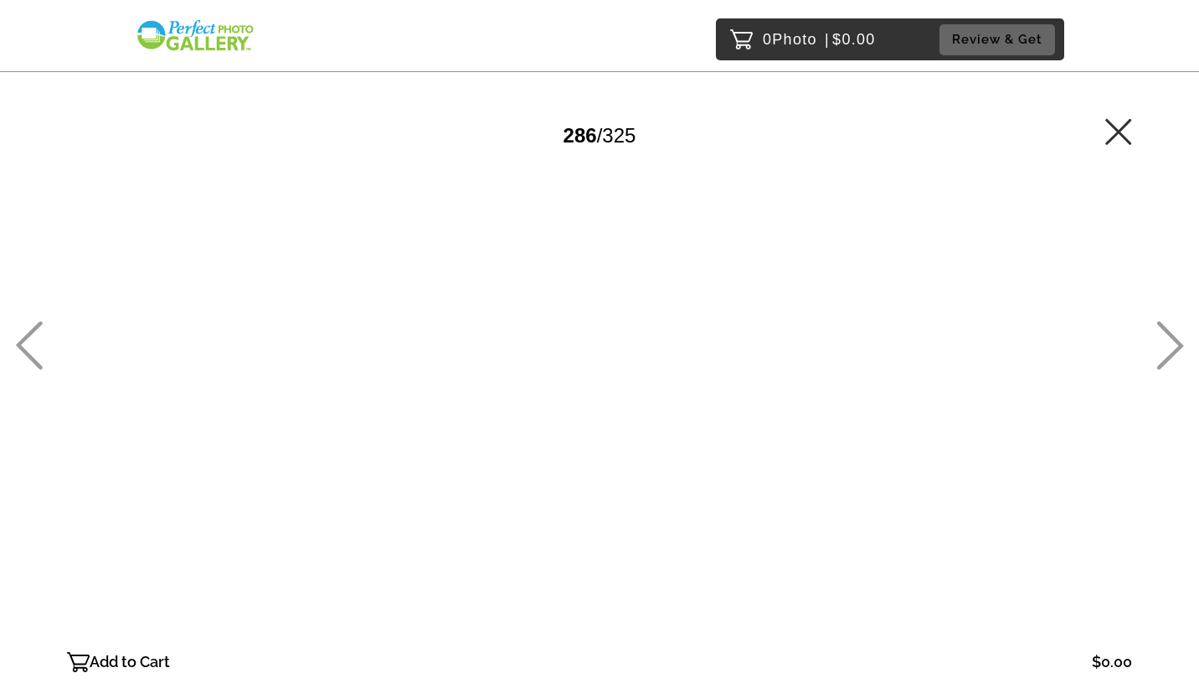
click at [1166, 328] on icon at bounding box center [1171, 345] width 27 height 49
click at [29, 358] on icon at bounding box center [29, 345] width 27 height 49
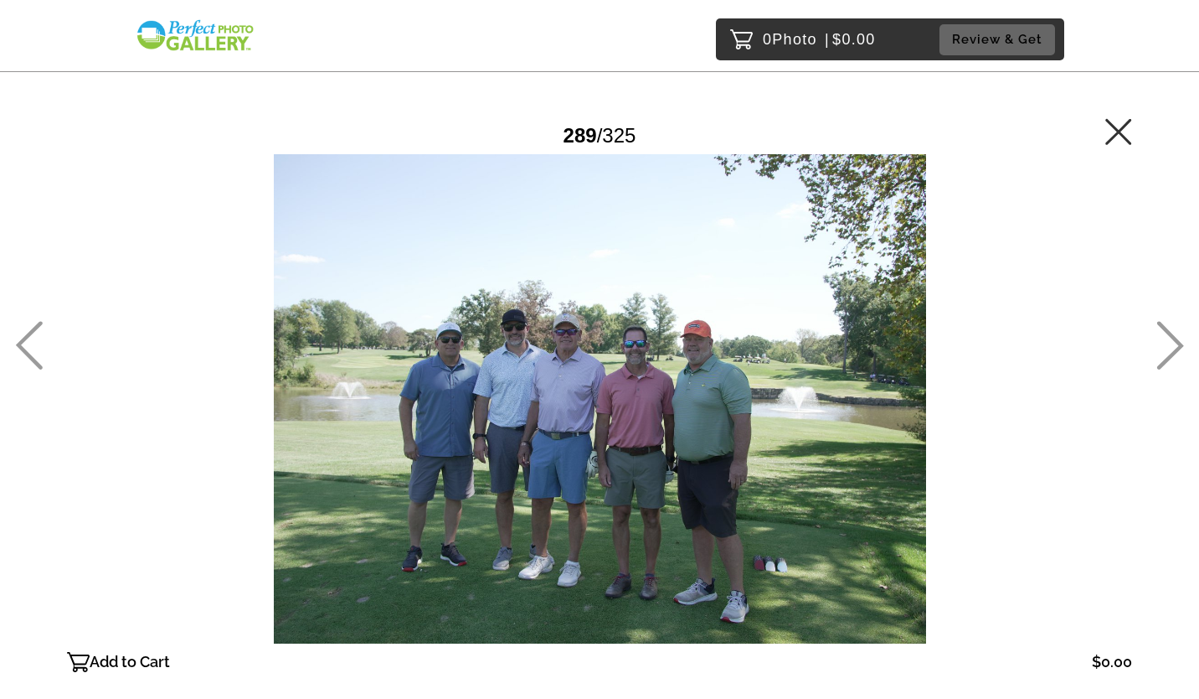
click at [1167, 329] on icon at bounding box center [1171, 345] width 27 height 49
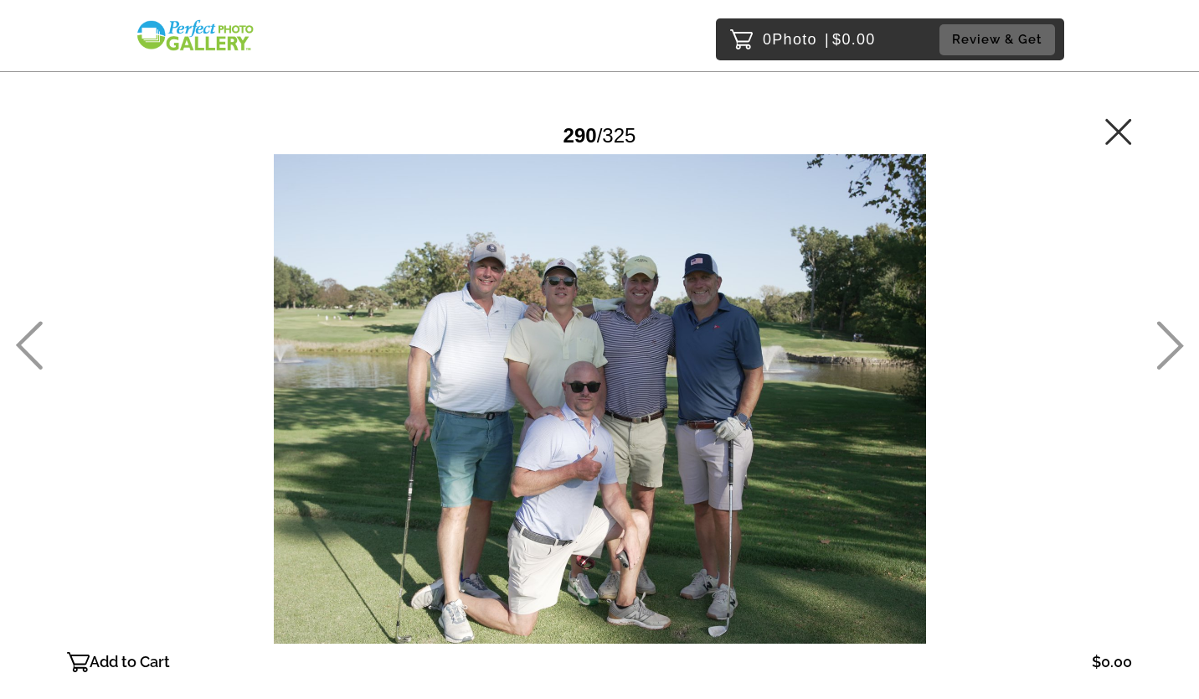
click at [1167, 329] on icon at bounding box center [1171, 345] width 27 height 49
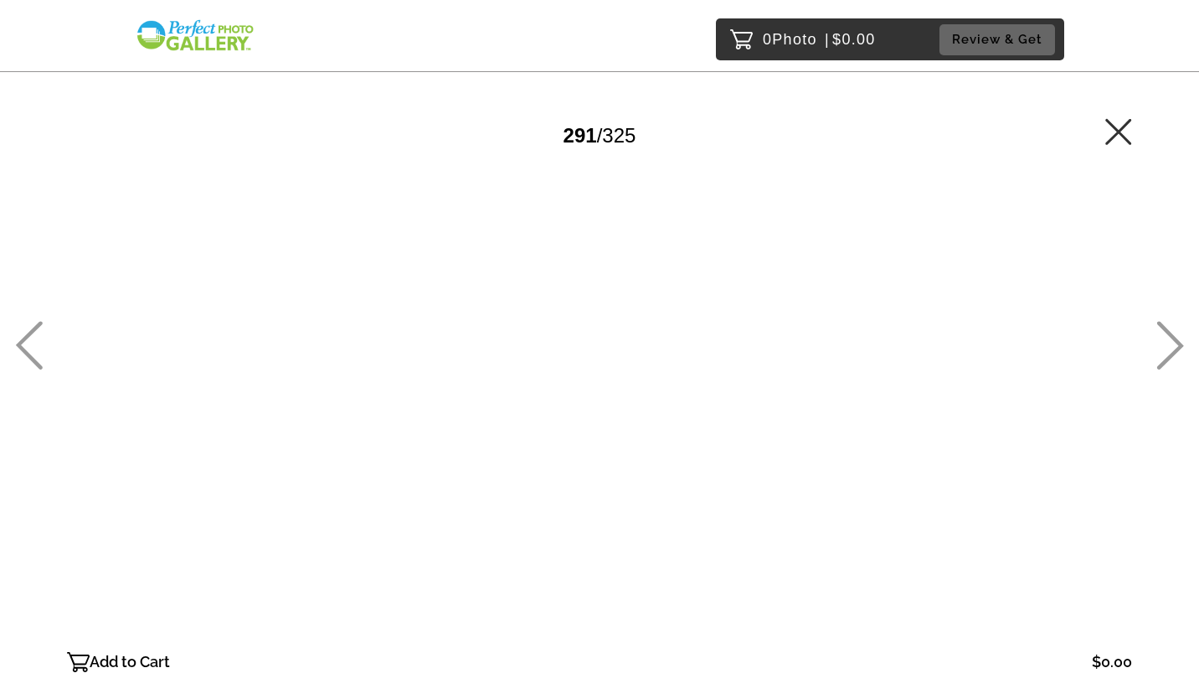
click at [1167, 329] on icon at bounding box center [1171, 345] width 27 height 49
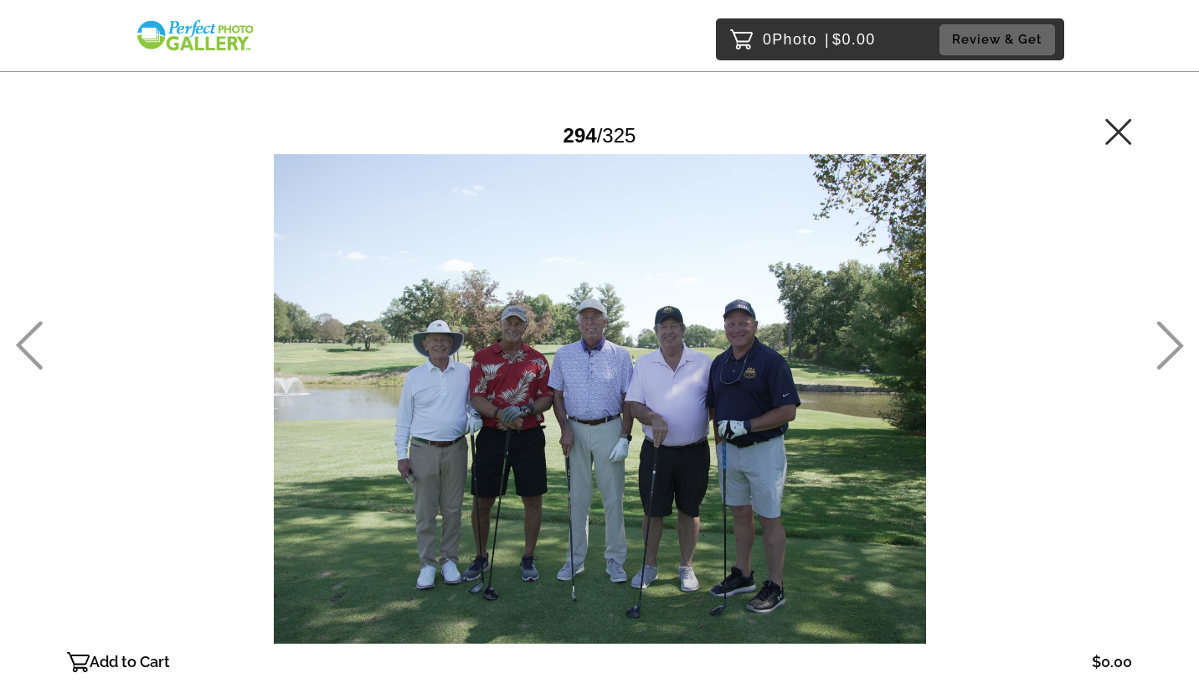
click at [1167, 329] on icon at bounding box center [1171, 345] width 27 height 49
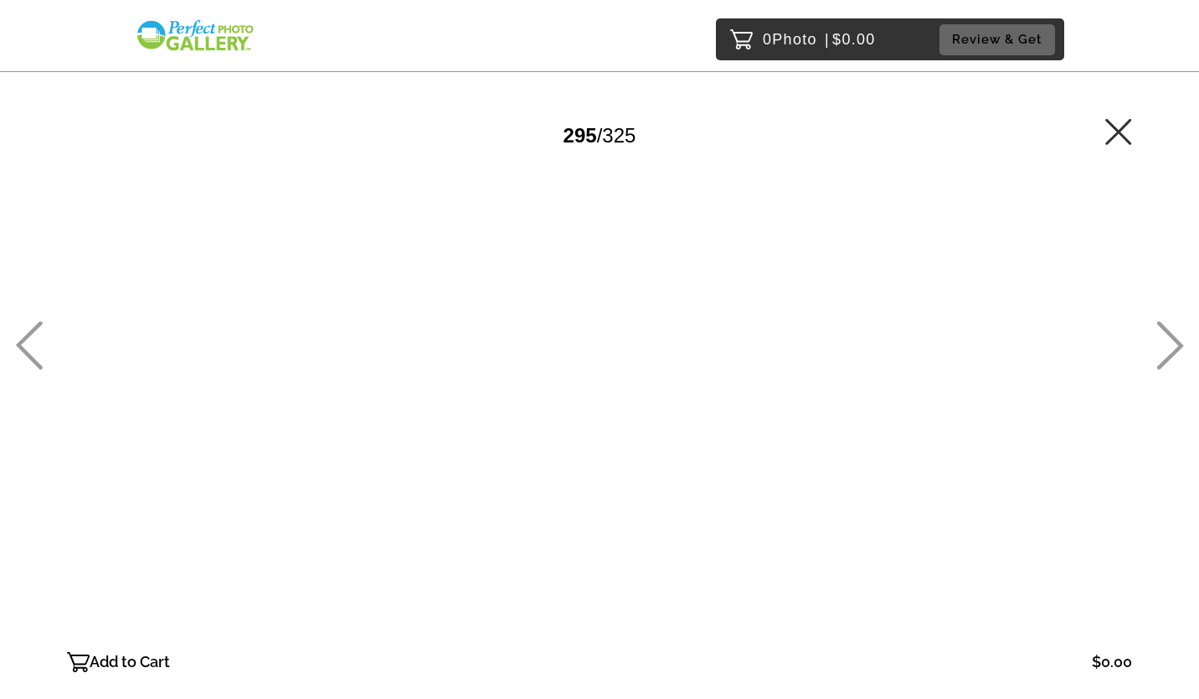
click at [1167, 329] on icon at bounding box center [1171, 345] width 27 height 49
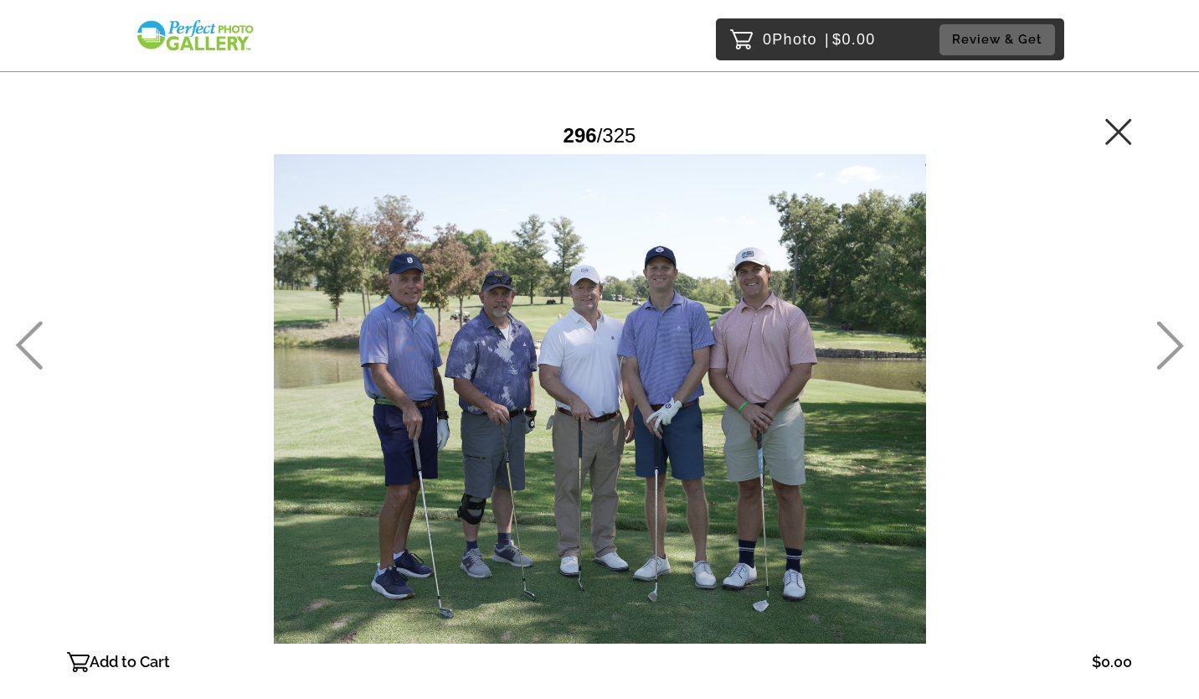
click at [1167, 329] on icon at bounding box center [1171, 345] width 27 height 49
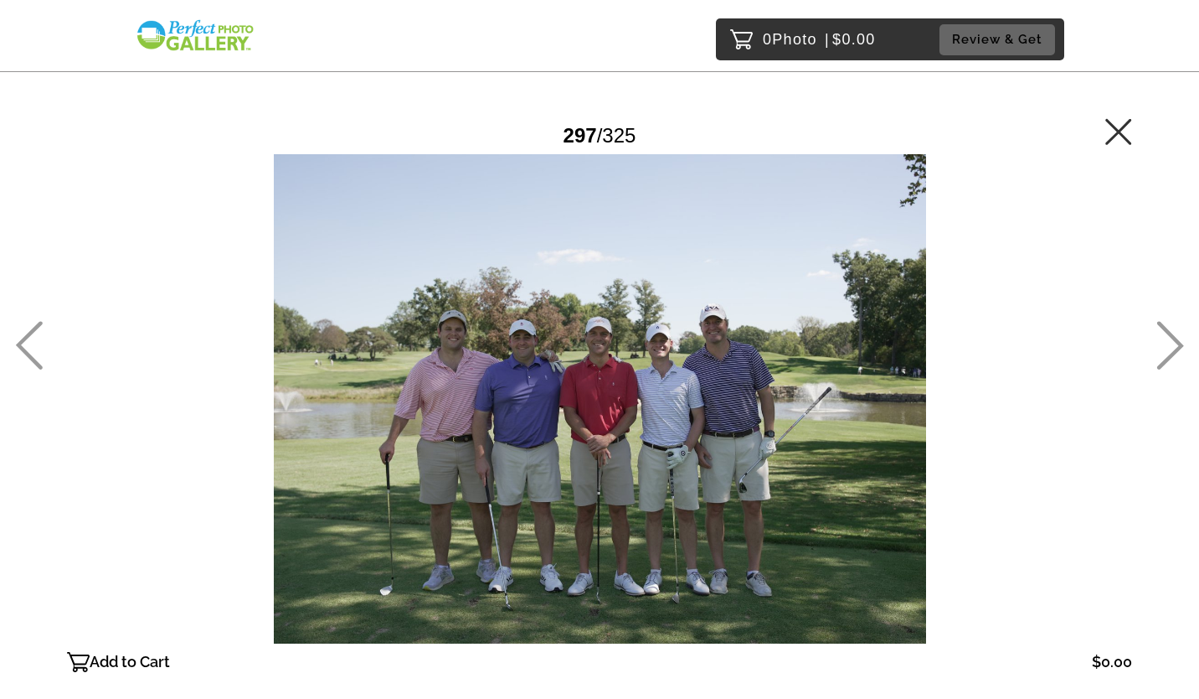
click at [1167, 329] on icon at bounding box center [1171, 345] width 27 height 49
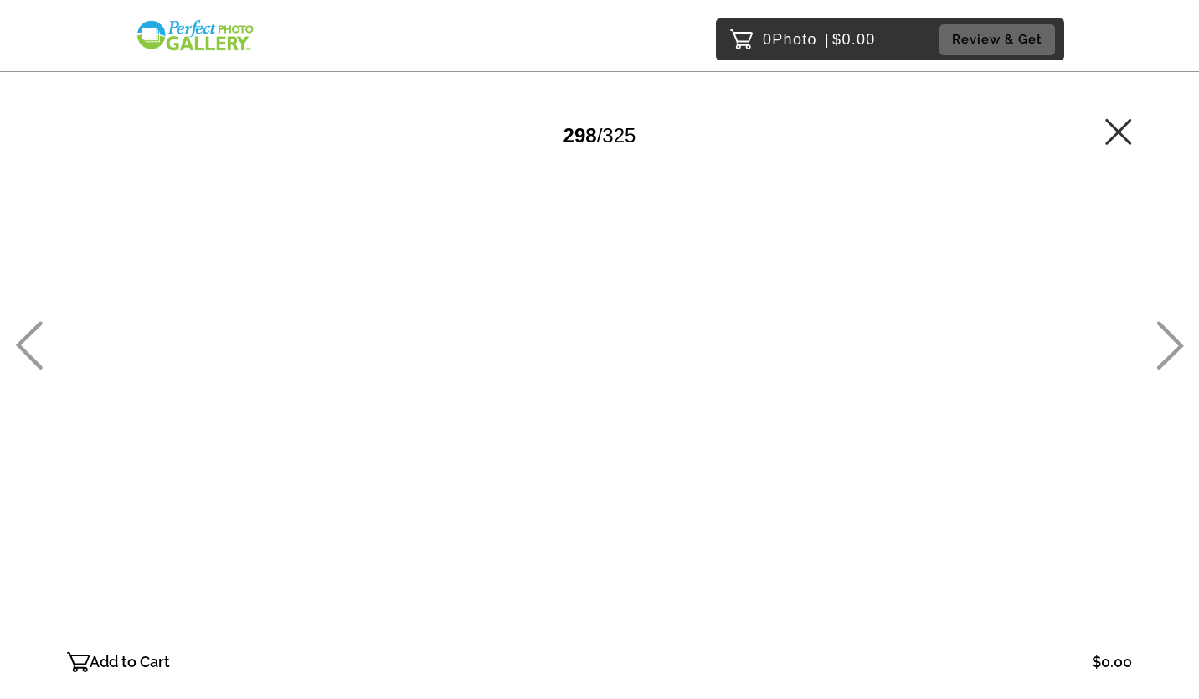
click at [1167, 329] on icon at bounding box center [1171, 345] width 27 height 49
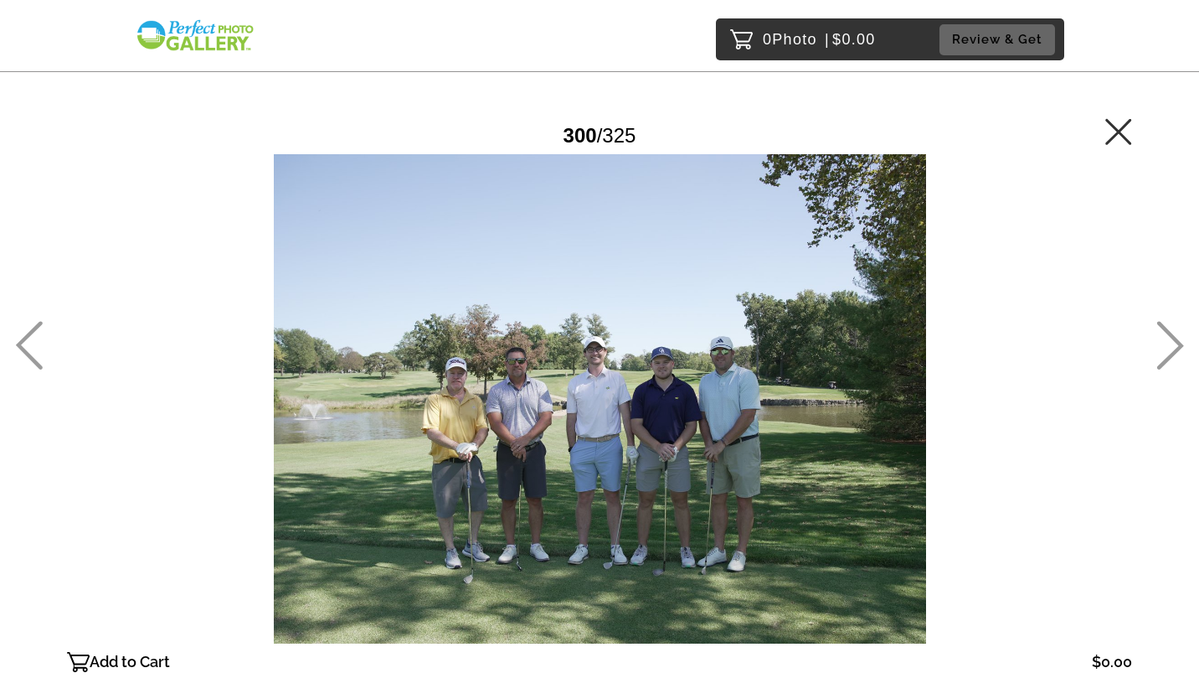
click at [1167, 329] on icon at bounding box center [1171, 345] width 27 height 49
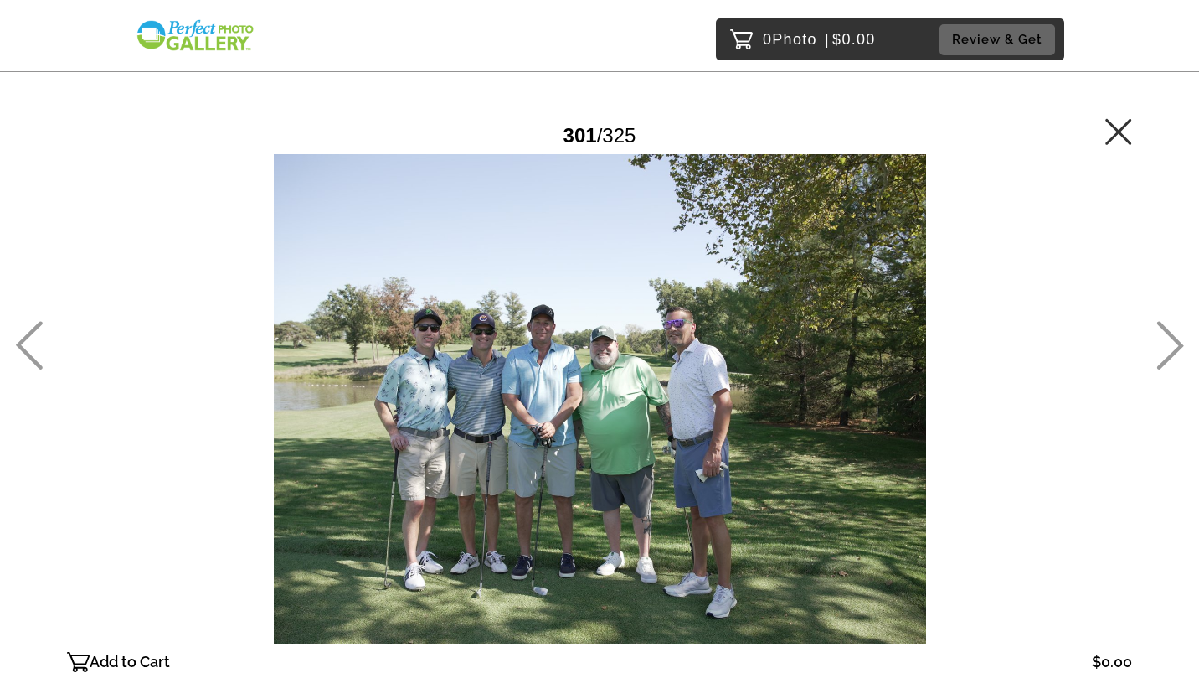
click at [1167, 329] on icon at bounding box center [1171, 345] width 27 height 49
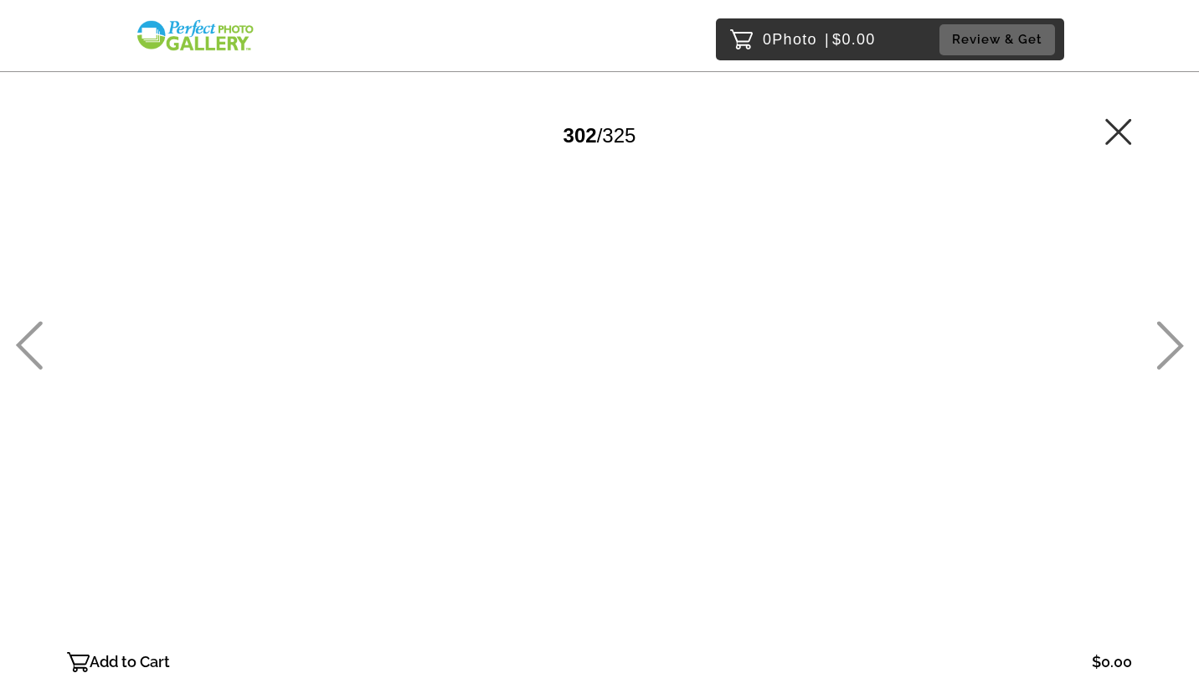
click at [1167, 329] on icon at bounding box center [1171, 345] width 27 height 49
drag, startPoint x: 1167, startPoint y: 329, endPoint x: 1175, endPoint y: 339, distance: 13.1
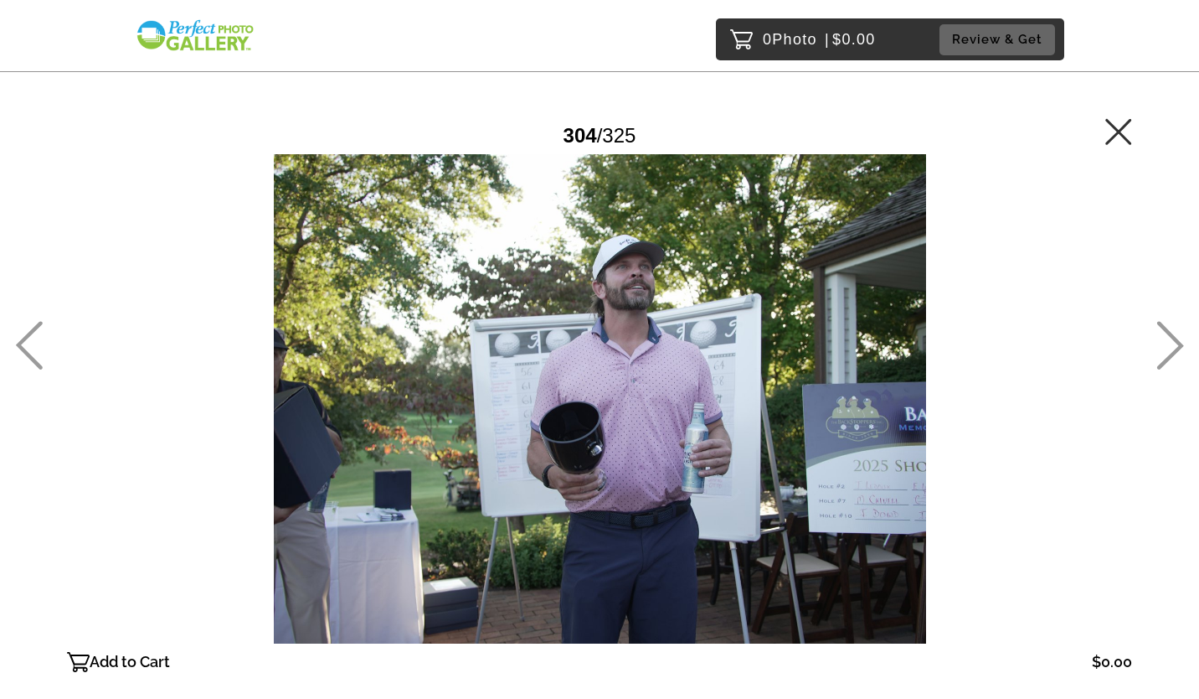
click at [1175, 339] on icon at bounding box center [1171, 345] width 27 height 49
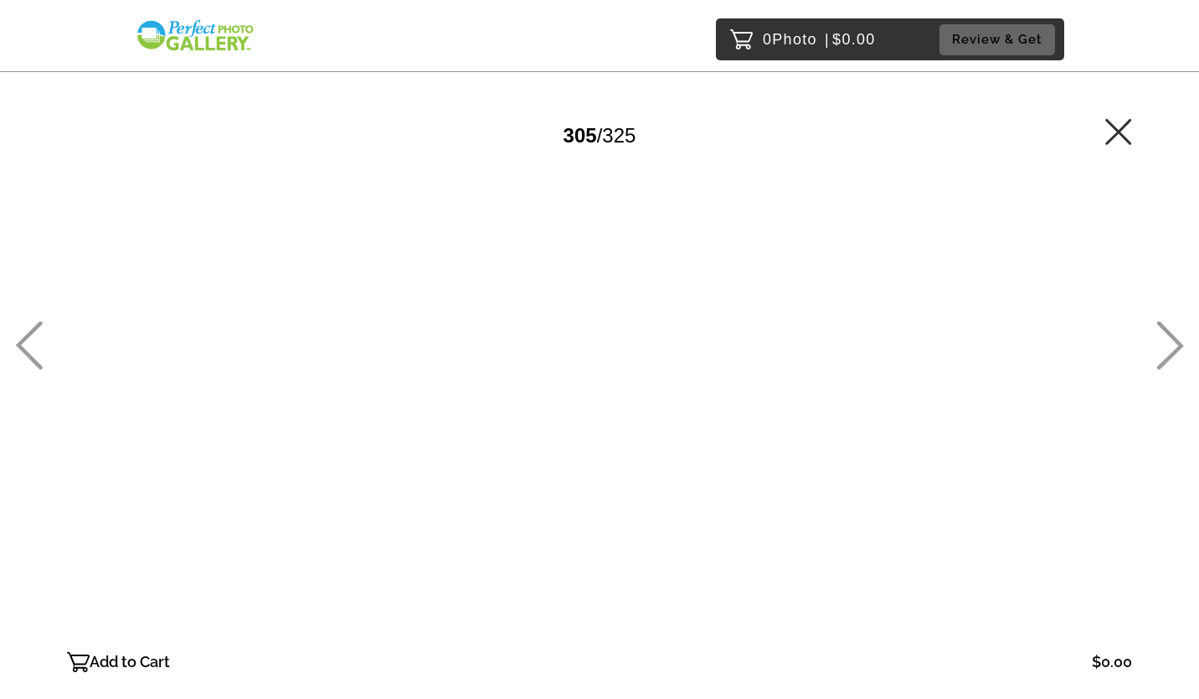
click at [1175, 339] on icon at bounding box center [1171, 345] width 27 height 49
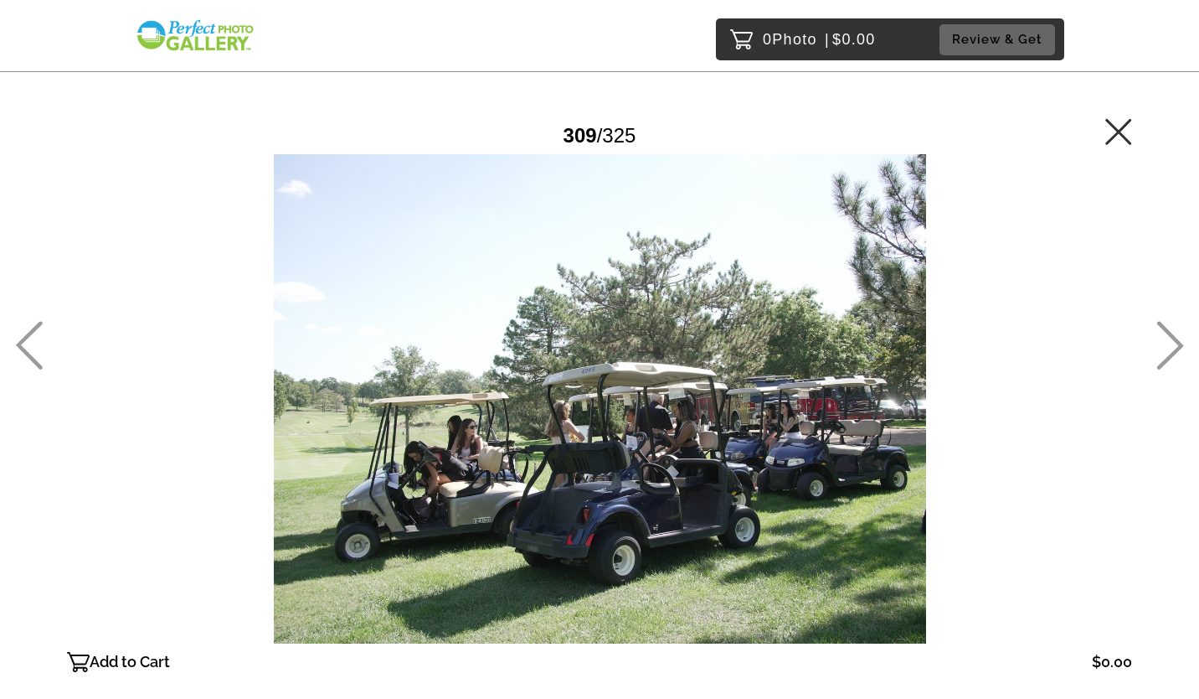
click at [1175, 339] on icon at bounding box center [1171, 345] width 27 height 49
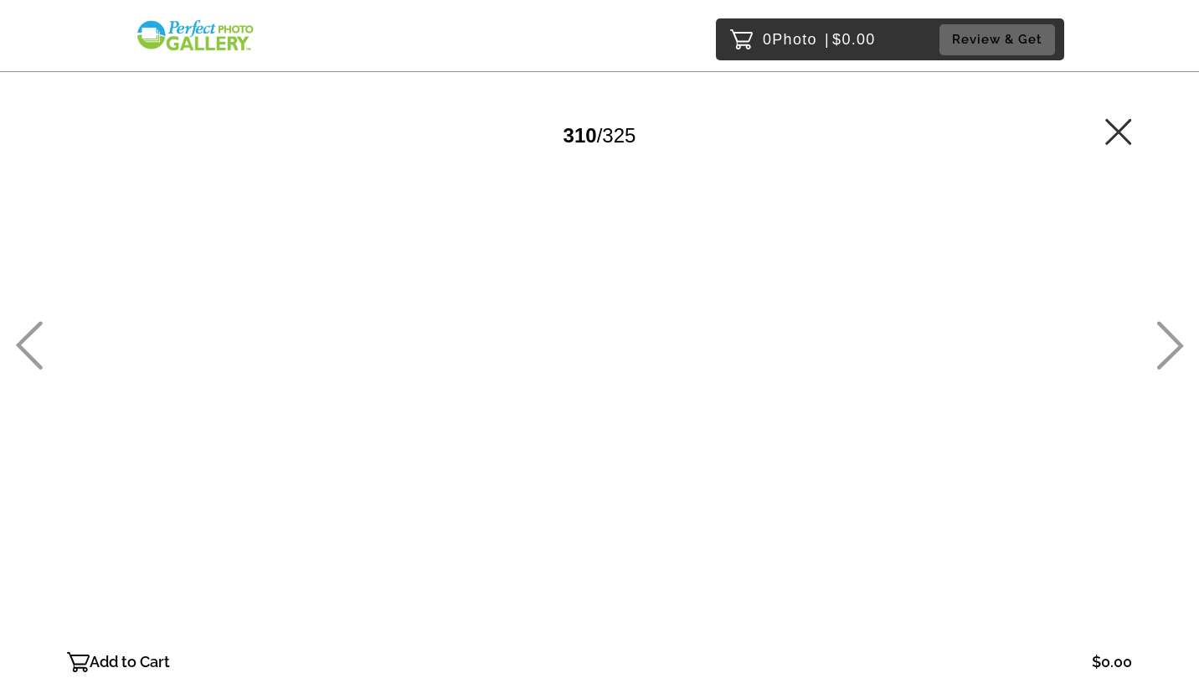
click at [1175, 339] on icon at bounding box center [1171, 345] width 27 height 49
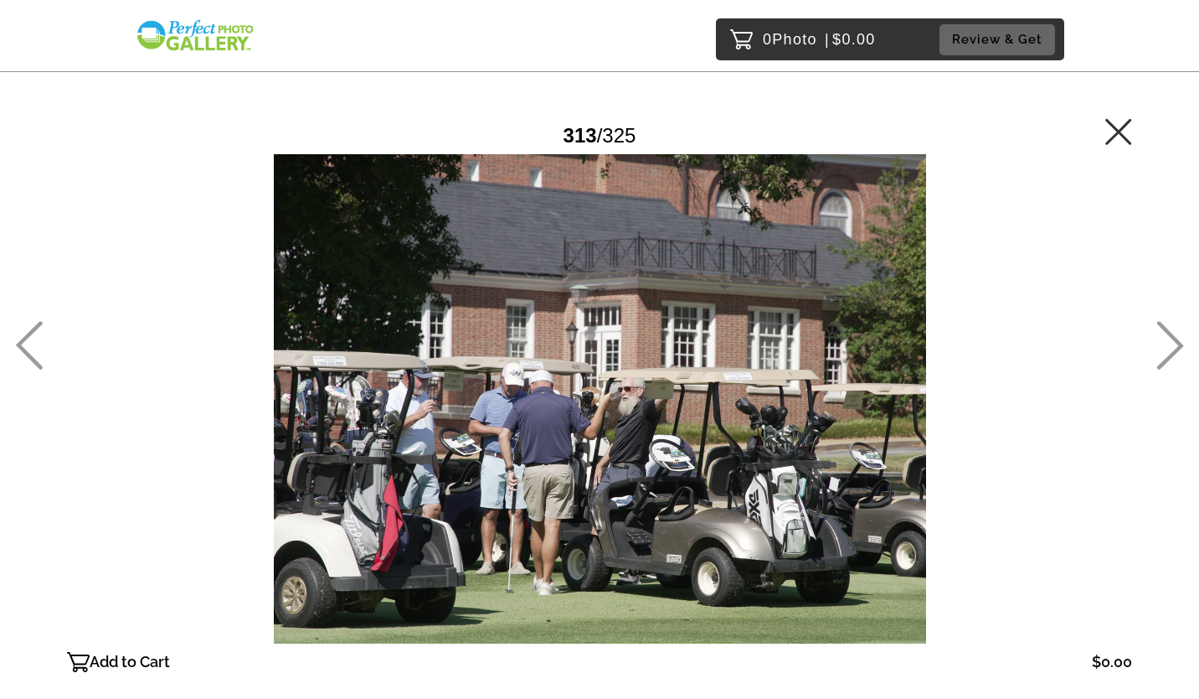
click at [1175, 339] on icon at bounding box center [1171, 345] width 27 height 49
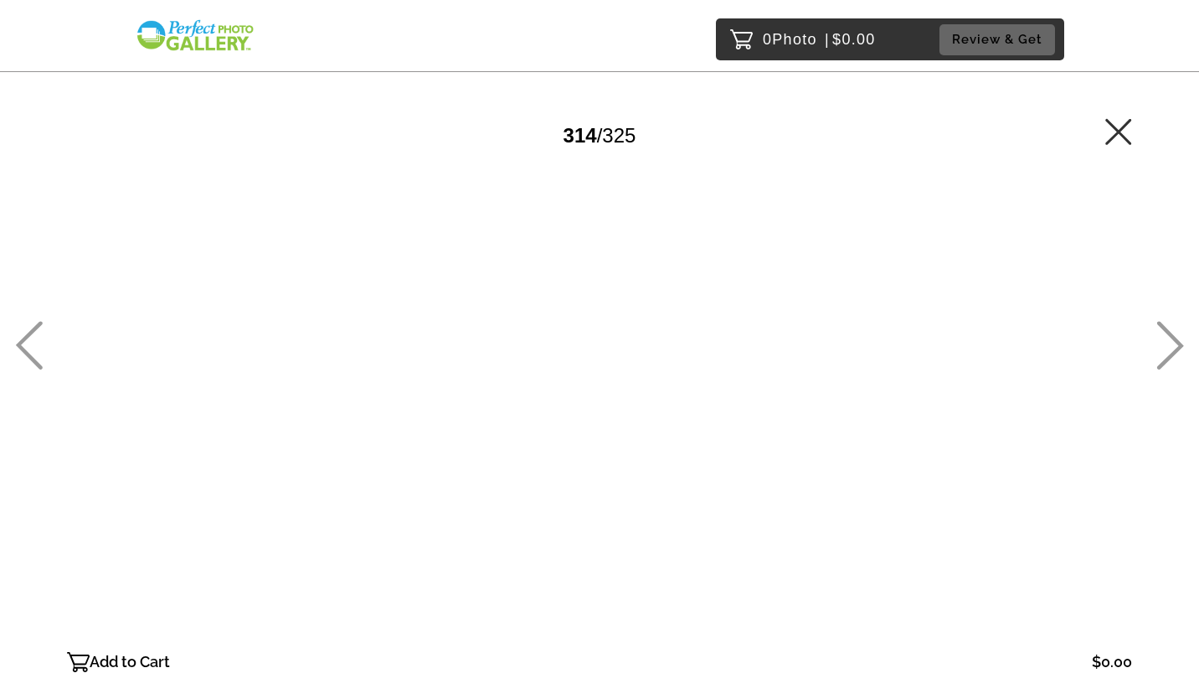
click at [1175, 339] on icon at bounding box center [1171, 345] width 27 height 49
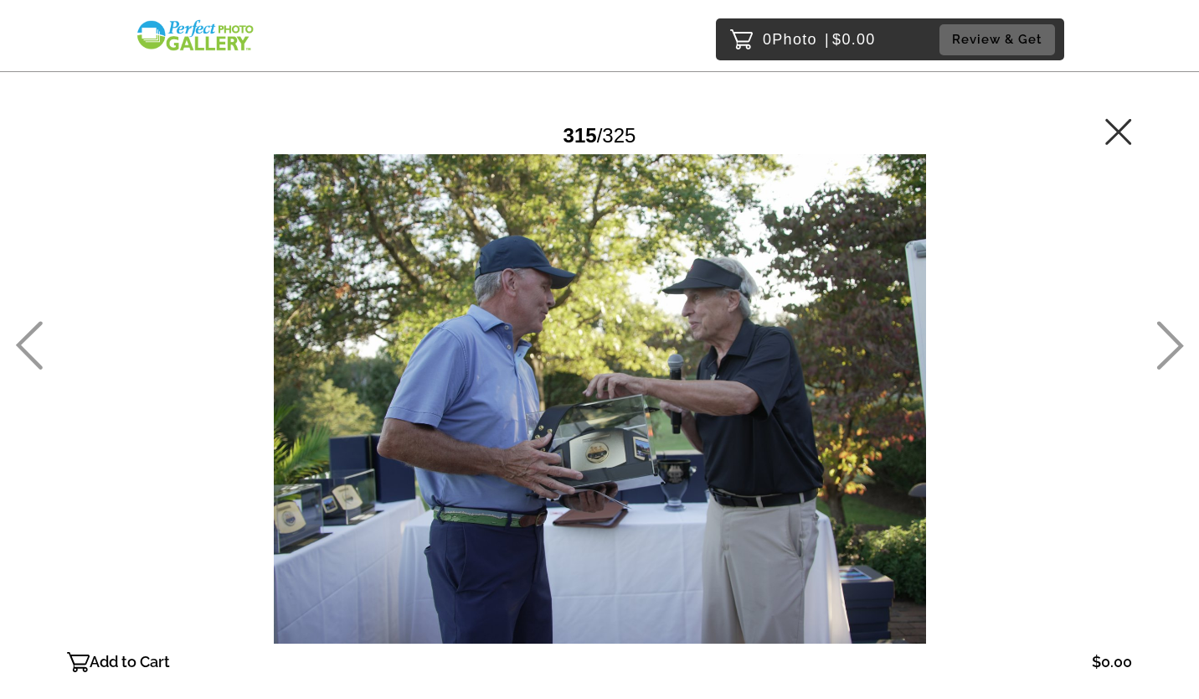
click at [1175, 339] on icon at bounding box center [1171, 345] width 27 height 49
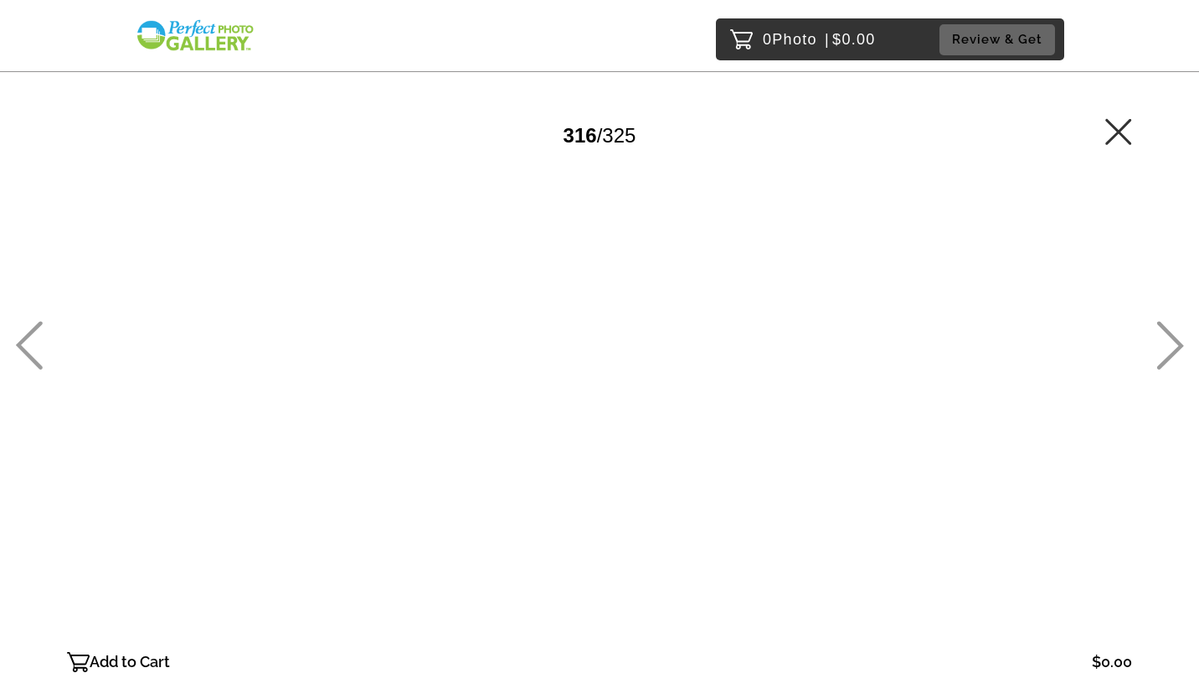
click at [1175, 339] on icon at bounding box center [1171, 345] width 27 height 49
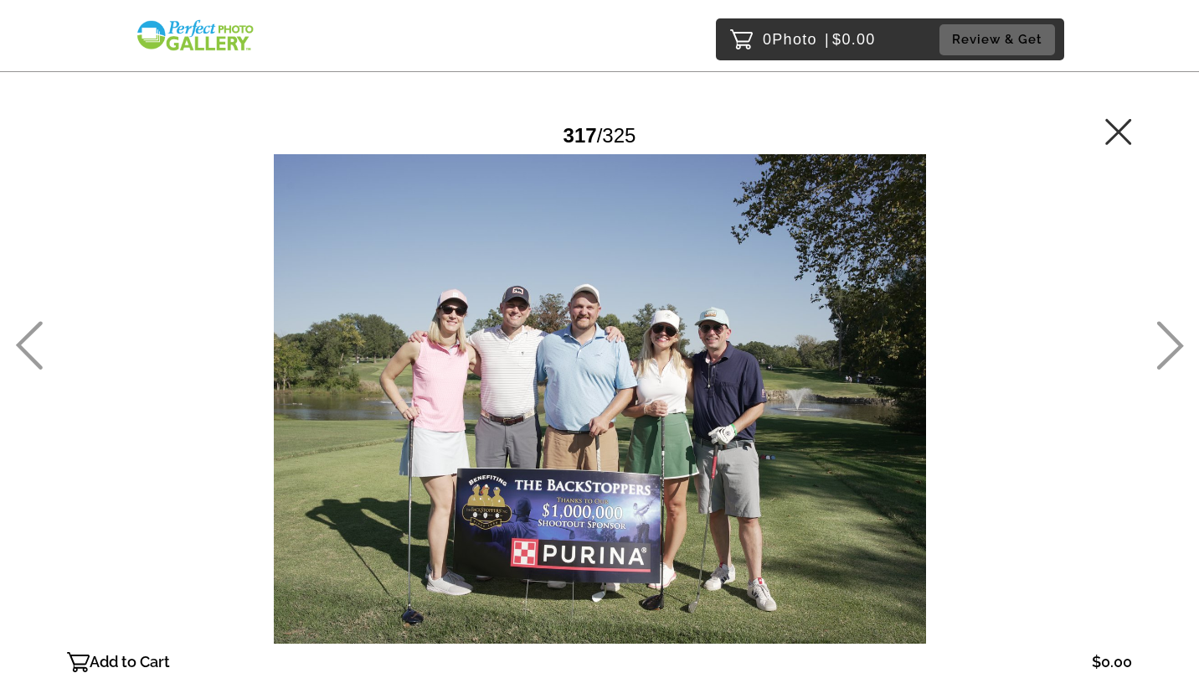
click at [1175, 339] on icon at bounding box center [1171, 345] width 27 height 49
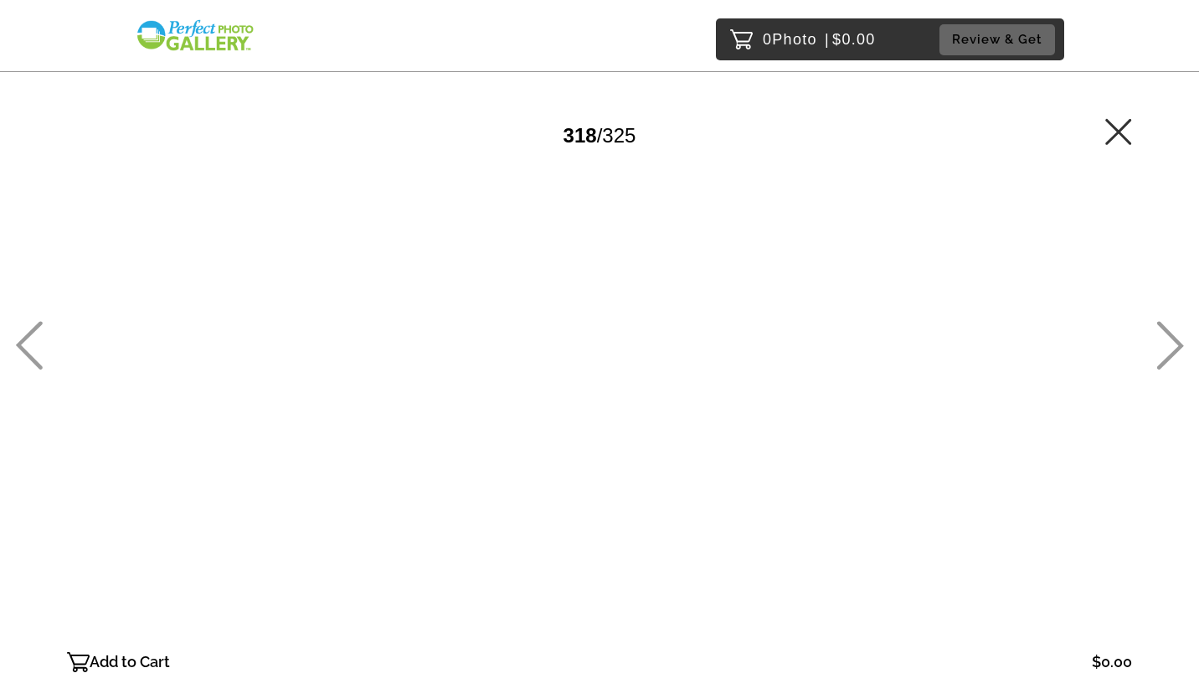
click at [1175, 339] on icon at bounding box center [1171, 345] width 27 height 49
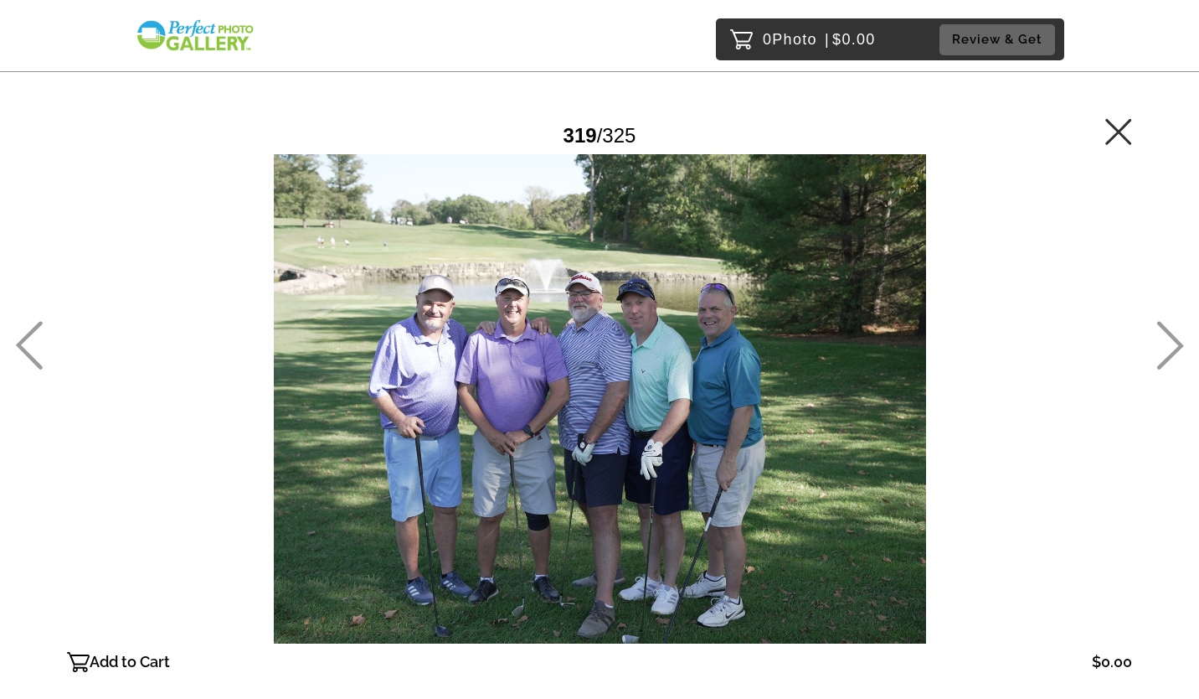
click at [1175, 339] on icon at bounding box center [1171, 345] width 27 height 49
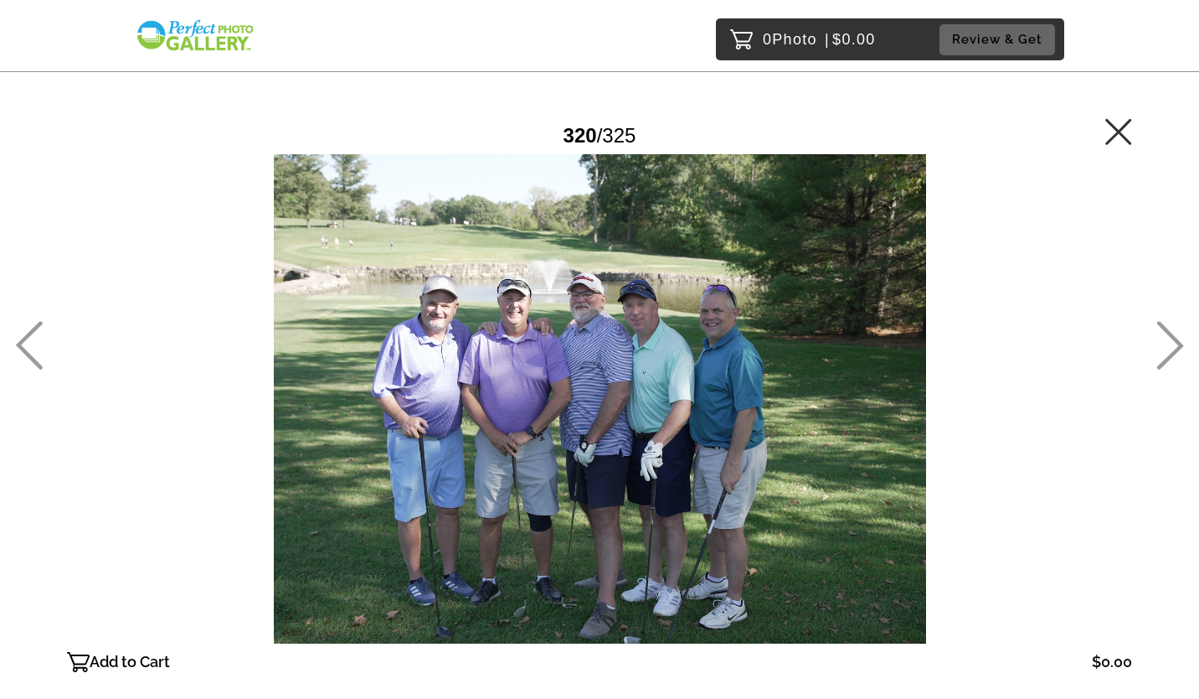
click at [1175, 339] on icon at bounding box center [1171, 345] width 27 height 49
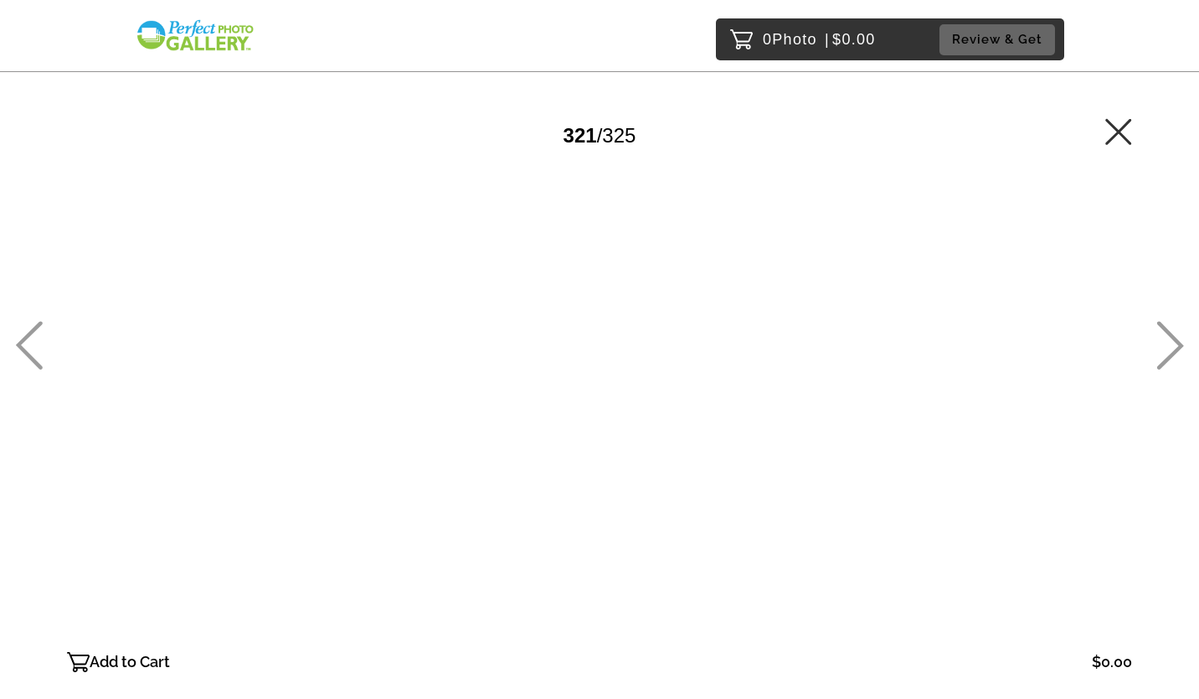
click at [1175, 339] on icon at bounding box center [1171, 345] width 27 height 49
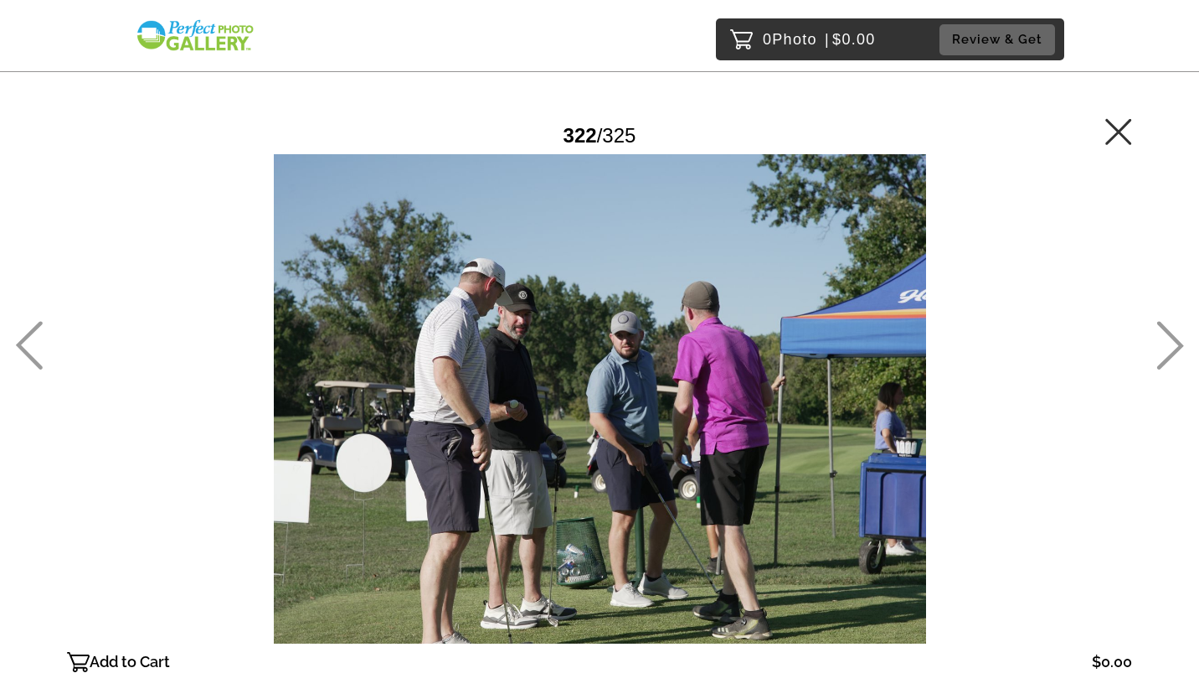
click at [1175, 339] on icon at bounding box center [1171, 345] width 27 height 49
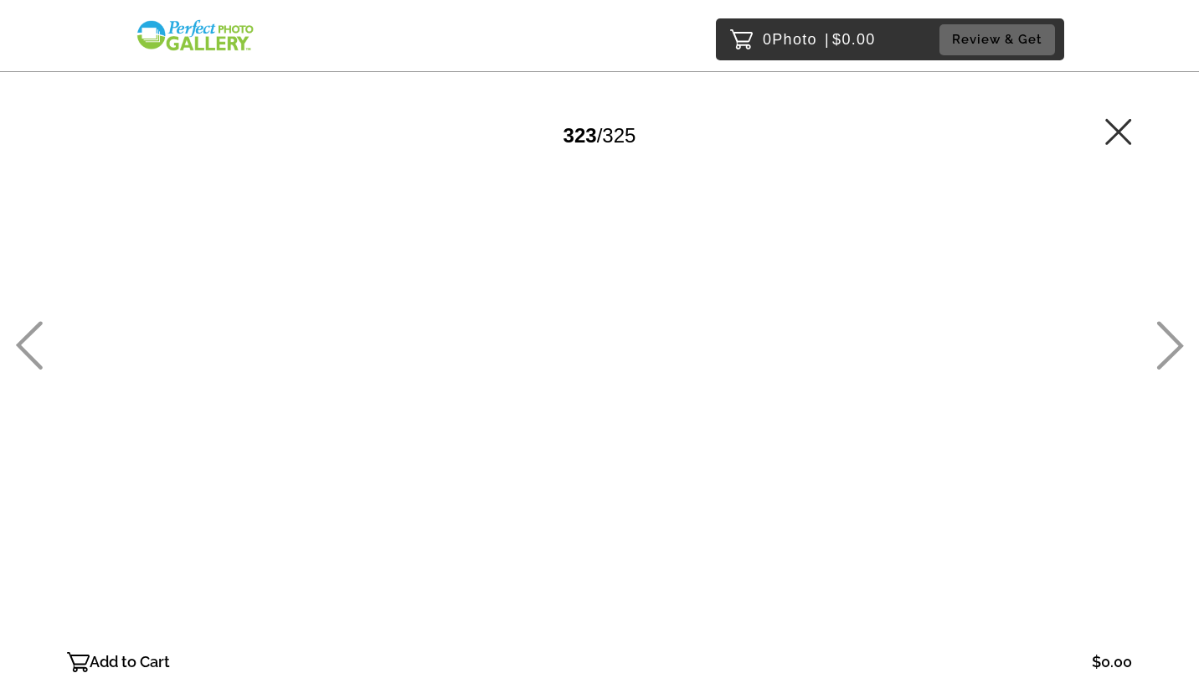
click at [1175, 339] on icon at bounding box center [1171, 345] width 27 height 49
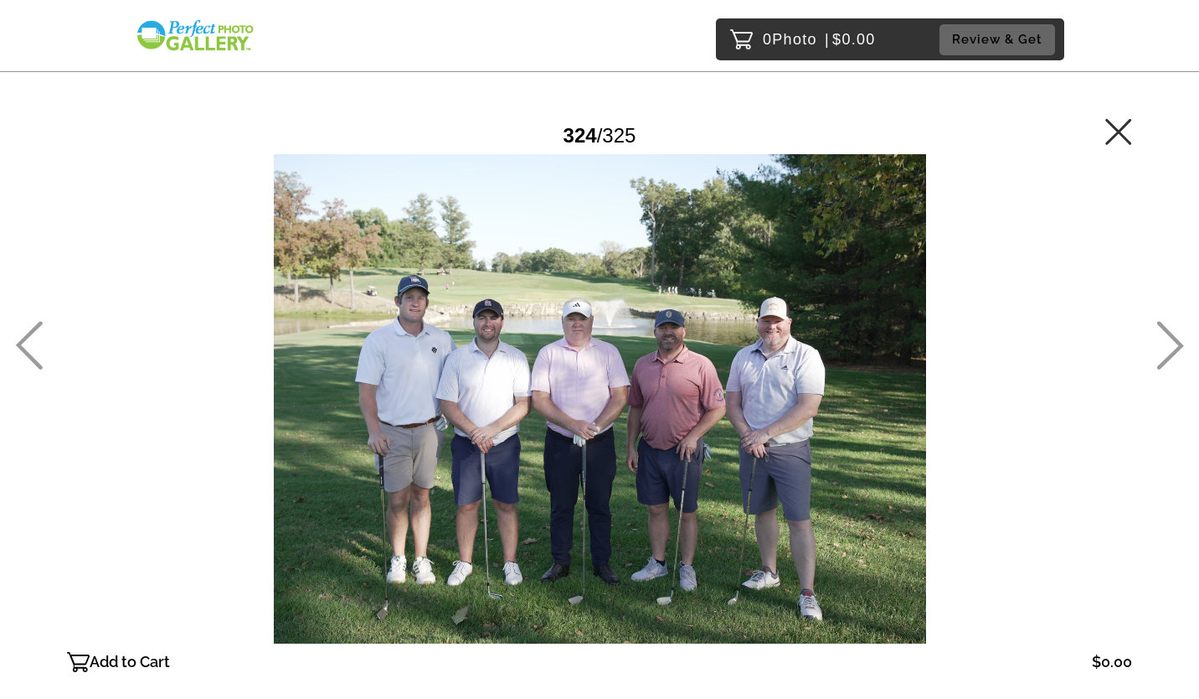
click at [1175, 339] on icon at bounding box center [1171, 345] width 27 height 49
